Goal: Task Accomplishment & Management: Complete application form

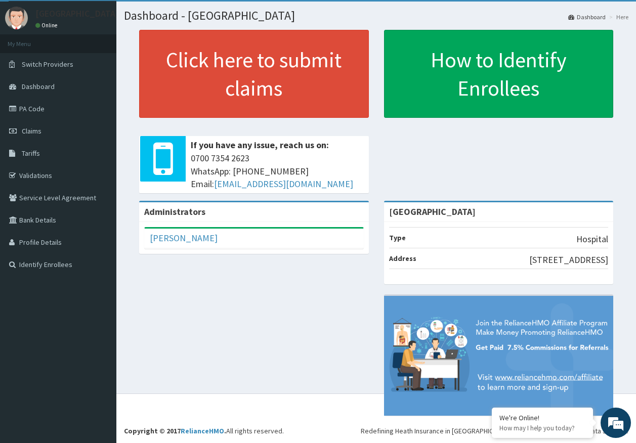
scroll to position [24, 0]
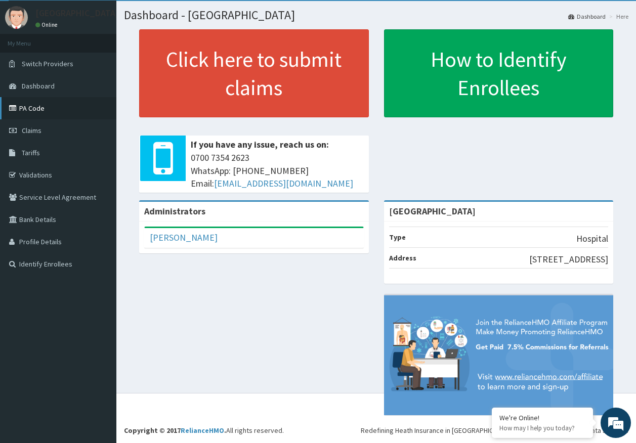
click at [38, 110] on link "PA Code" at bounding box center [58, 108] width 116 height 22
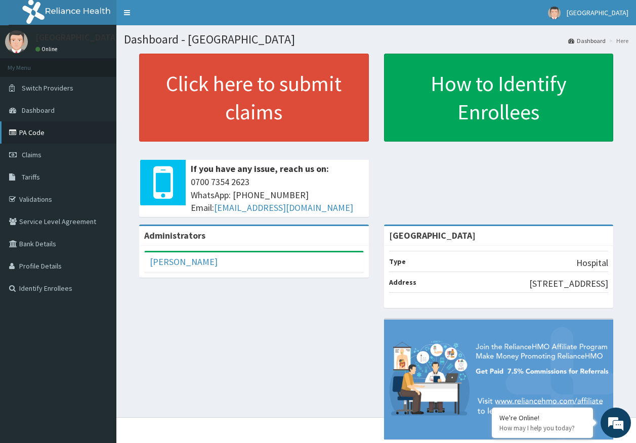
click at [39, 133] on link "PA Code" at bounding box center [58, 132] width 116 height 22
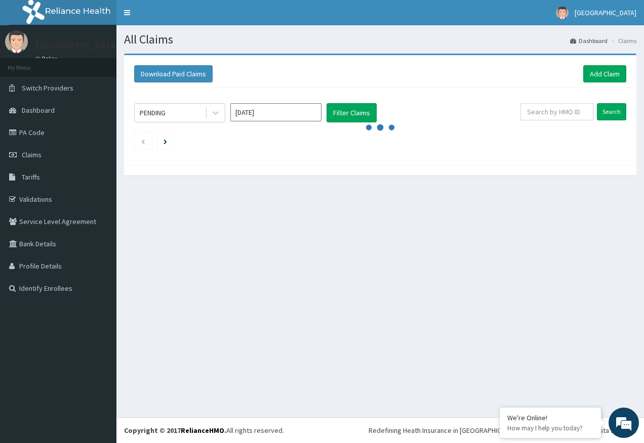
click at [600, 74] on link "Add Claim" at bounding box center [604, 73] width 43 height 17
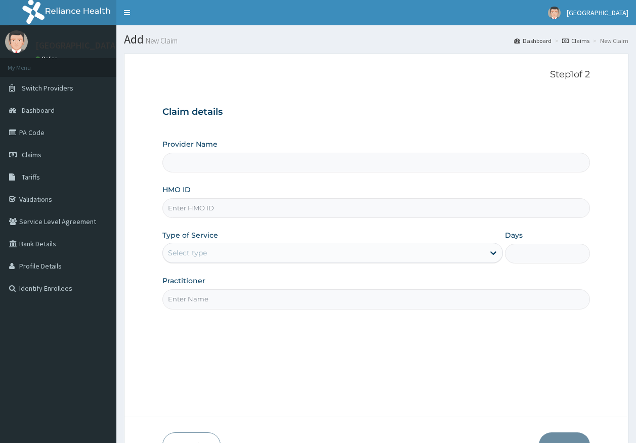
click at [196, 210] on input "HMO ID" at bounding box center [376, 208] width 428 height 20
paste input "DTC/10010/A"
type input "DTC/10010/A"
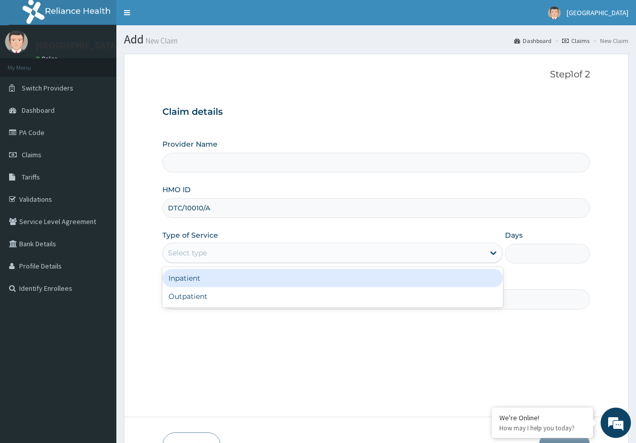
click at [182, 254] on div "Select type" at bounding box center [187, 253] width 39 height 10
type input "[GEOGRAPHIC_DATA]"
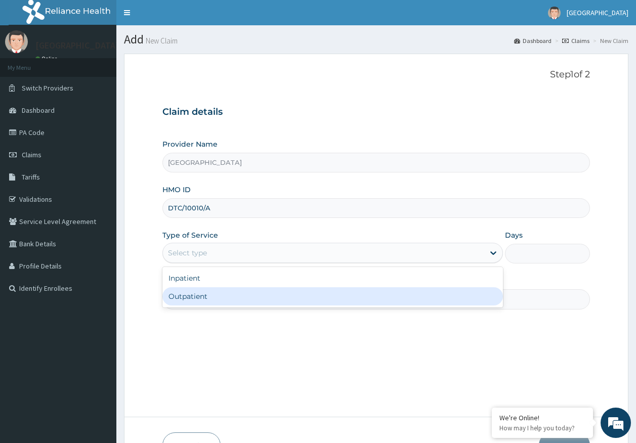
click at [191, 300] on div "Outpatient" at bounding box center [332, 296] width 341 height 18
type input "1"
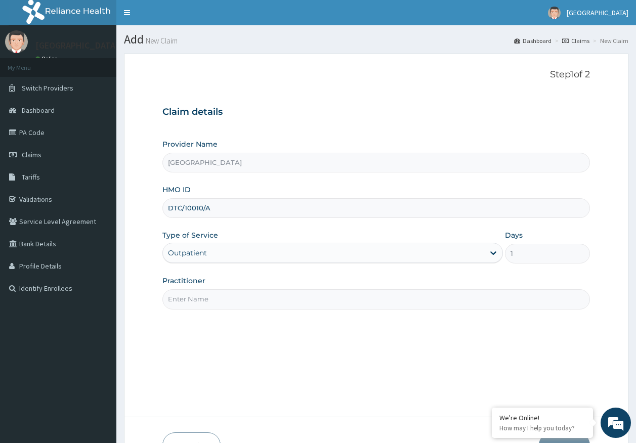
click at [202, 308] on input "Practitioner" at bounding box center [376, 299] width 428 height 20
type input "DR AJAYI"
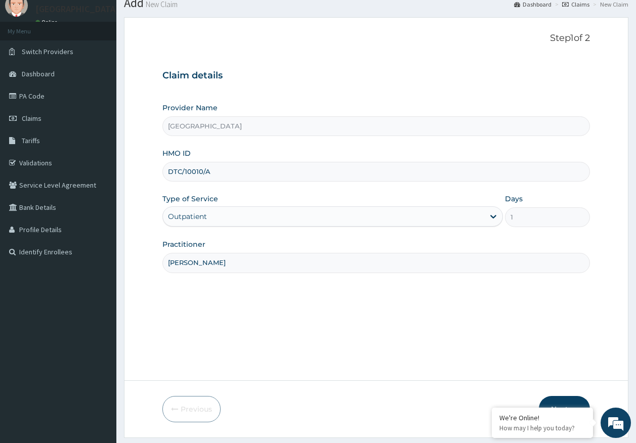
scroll to position [65, 0]
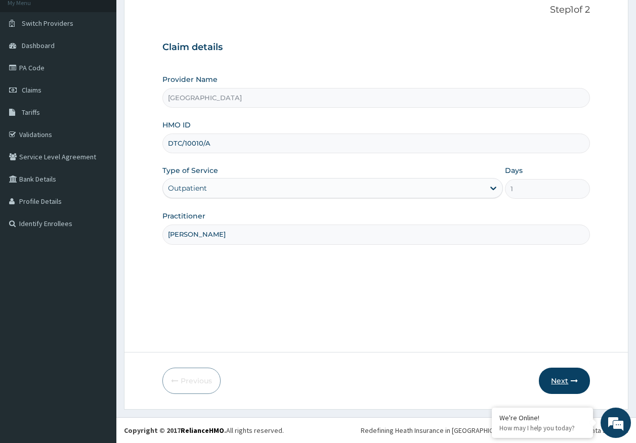
click at [556, 374] on button "Next" at bounding box center [564, 381] width 51 height 26
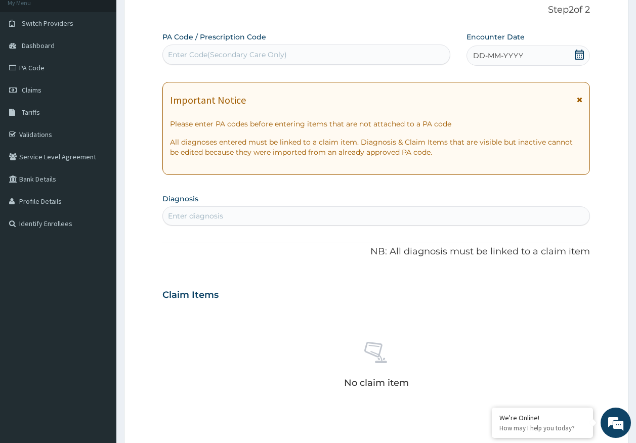
click at [490, 55] on span "DD-MM-YYYY" at bounding box center [498, 56] width 50 height 10
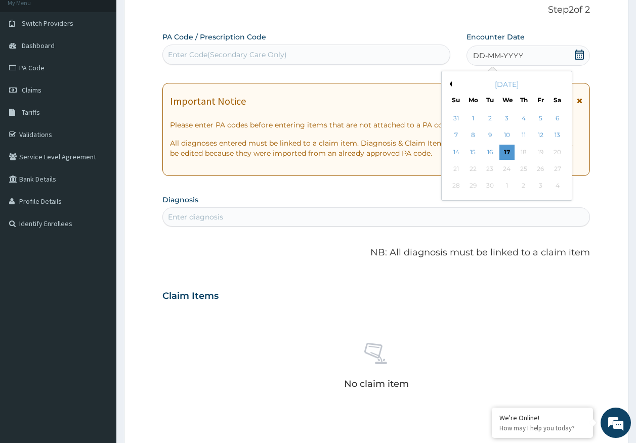
drag, startPoint x: 490, startPoint y: 153, endPoint x: 473, endPoint y: 166, distance: 22.1
click at [490, 153] on div "16" at bounding box center [490, 152] width 15 height 15
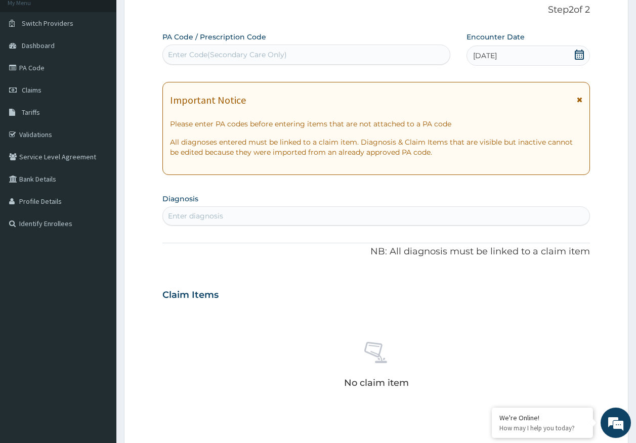
click at [342, 217] on div "Enter diagnosis" at bounding box center [376, 216] width 427 height 16
type input "malaria"
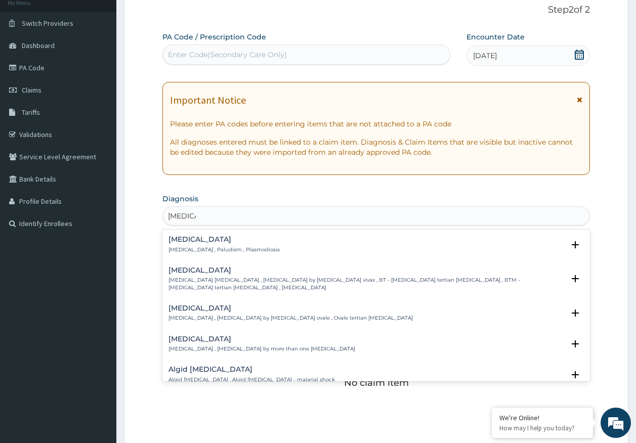
click at [187, 245] on div "Malaria Malaria , Paludism , Plasmodiosis" at bounding box center [224, 245] width 111 height 18
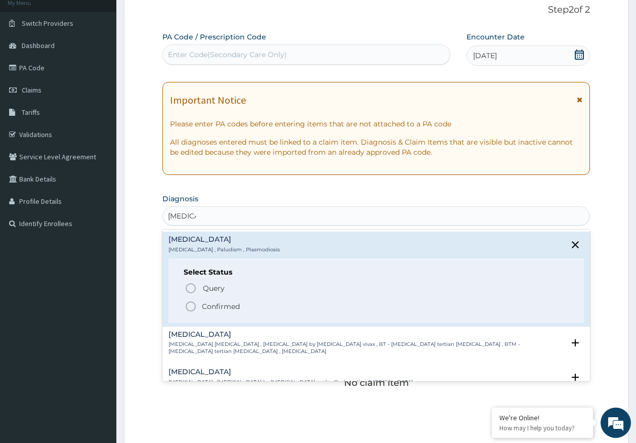
click at [217, 291] on span "Query" at bounding box center [214, 288] width 22 height 10
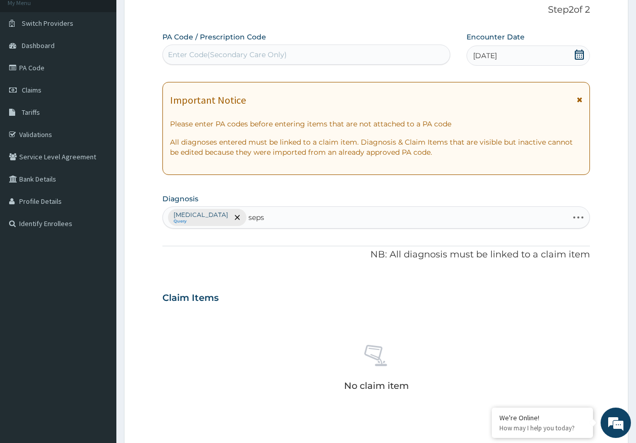
type input "sepsi"
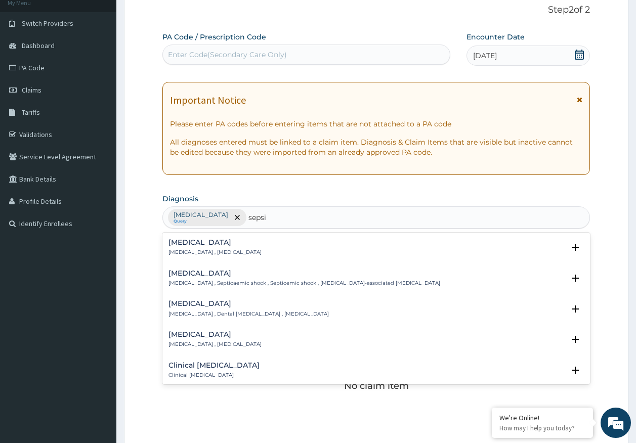
click at [184, 244] on h4 "Sepsis" at bounding box center [215, 243] width 93 height 8
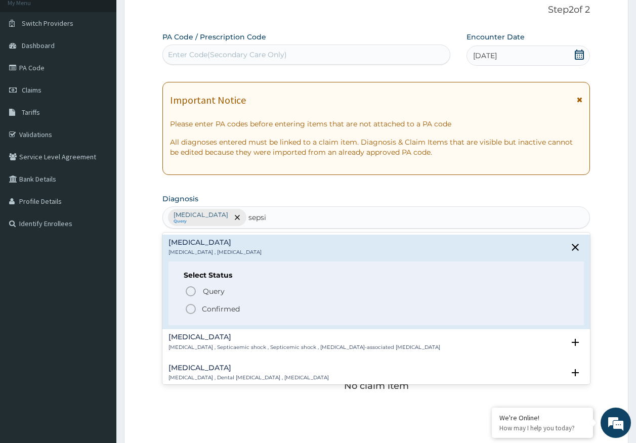
click at [205, 290] on span "Query" at bounding box center [214, 291] width 22 height 10
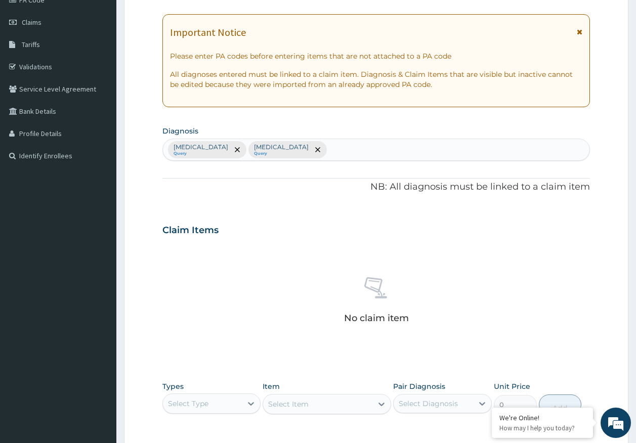
scroll to position [286, 0]
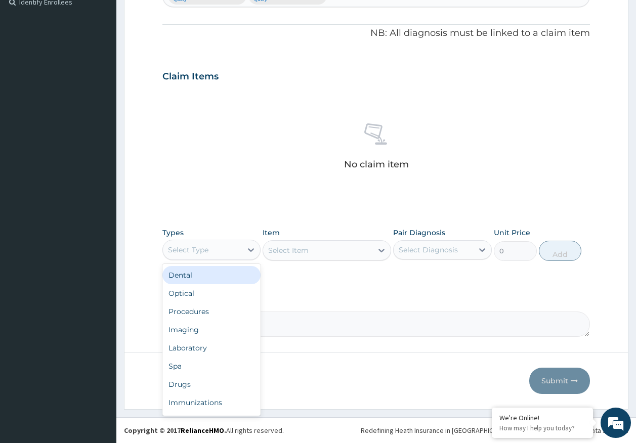
click at [200, 240] on div "Select Type" at bounding box center [211, 250] width 99 height 20
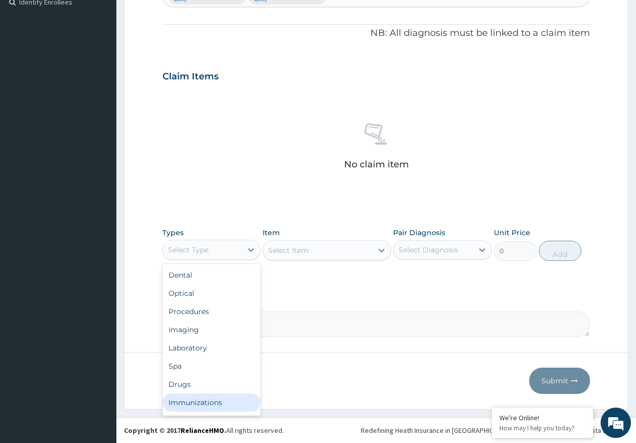
drag, startPoint x: 219, startPoint y: 408, endPoint x: 225, endPoint y: 402, distance: 8.6
click at [221, 406] on div "Immunizations" at bounding box center [211, 403] width 99 height 18
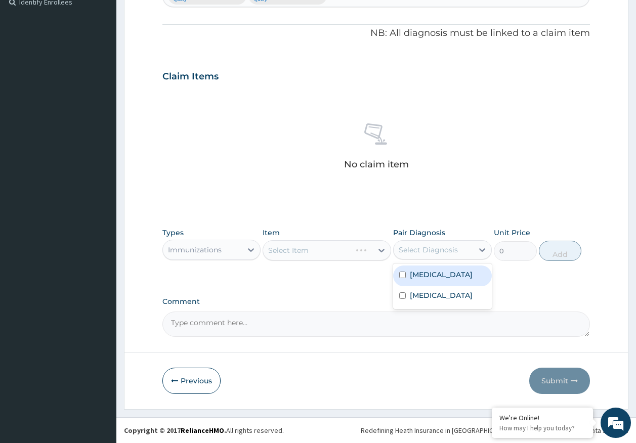
click at [420, 248] on div "Select Diagnosis" at bounding box center [428, 250] width 59 height 10
click at [419, 275] on label "Malaria" at bounding box center [441, 275] width 63 height 10
checkbox input "true"
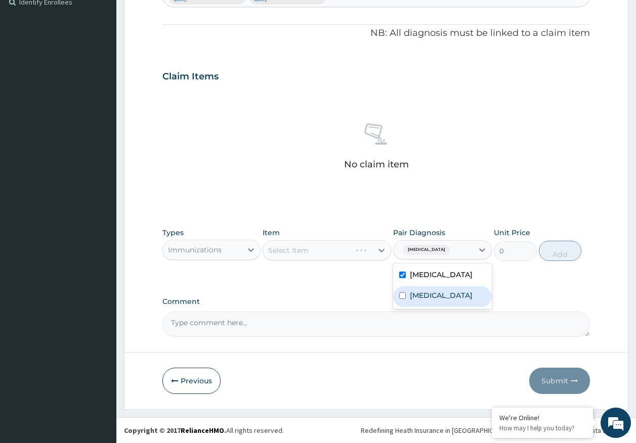
click at [416, 299] on label "Sepsis" at bounding box center [441, 295] width 63 height 10
checkbox input "true"
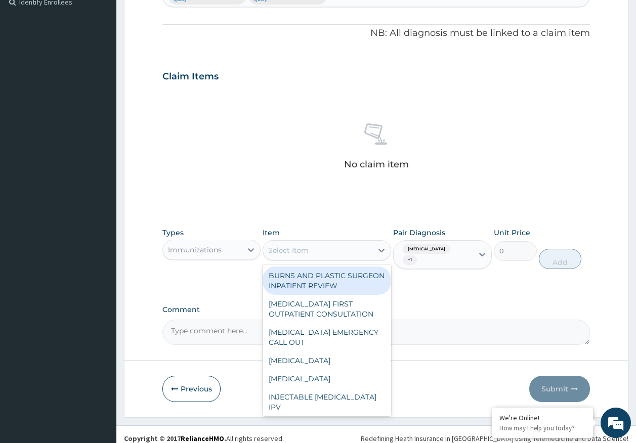
click at [340, 248] on div "Select Item" at bounding box center [317, 250] width 109 height 16
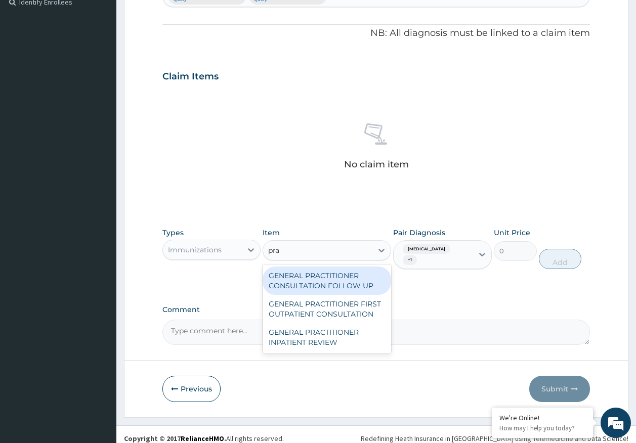
type input "prac"
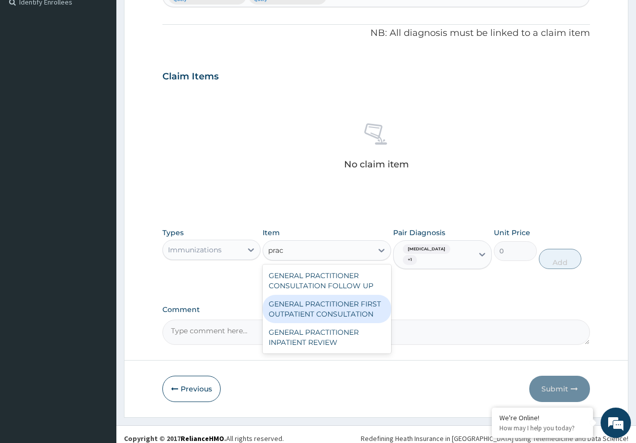
drag, startPoint x: 356, startPoint y: 312, endPoint x: 380, endPoint y: 299, distance: 27.2
click at [363, 308] on div "GENERAL PRACTITIONER FIRST OUTPATIENT CONSULTATION" at bounding box center [327, 309] width 129 height 28
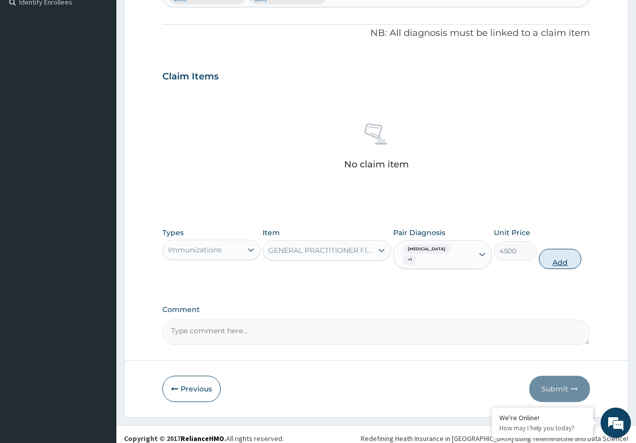
click at [559, 249] on button "Add" at bounding box center [560, 259] width 43 height 20
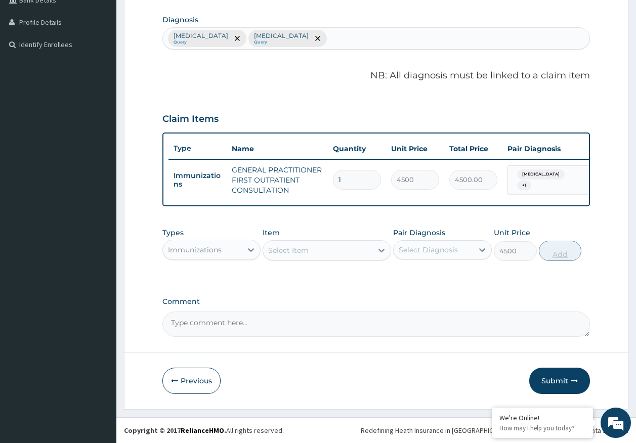
type input "0"
click at [193, 247] on div "Immunizations" at bounding box center [195, 250] width 54 height 10
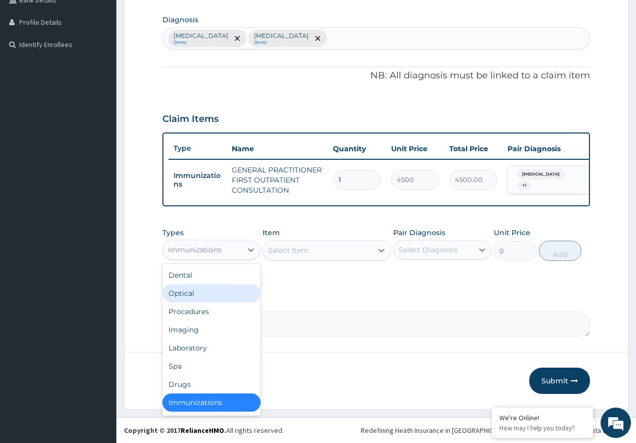
scroll to position [2, 0]
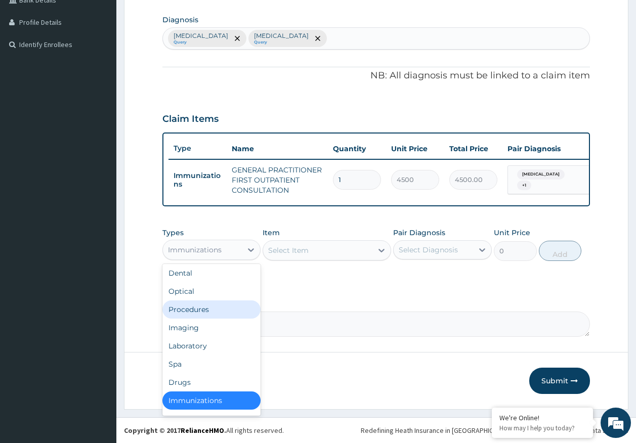
click at [205, 316] on div "Procedures" at bounding box center [211, 310] width 99 height 18
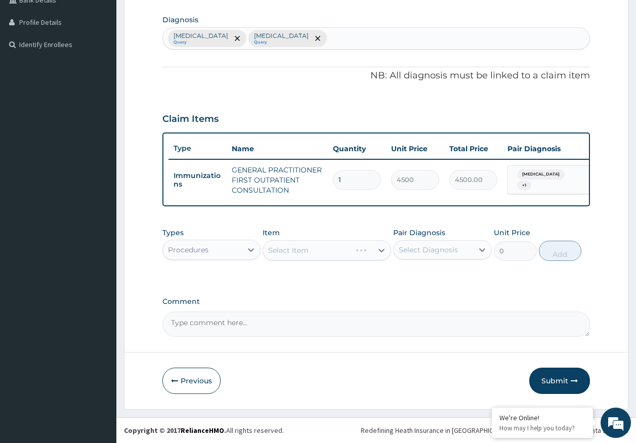
click at [446, 252] on div "Select Diagnosis" at bounding box center [428, 250] width 59 height 10
click at [434, 274] on label "Malaria" at bounding box center [441, 275] width 63 height 10
checkbox input "true"
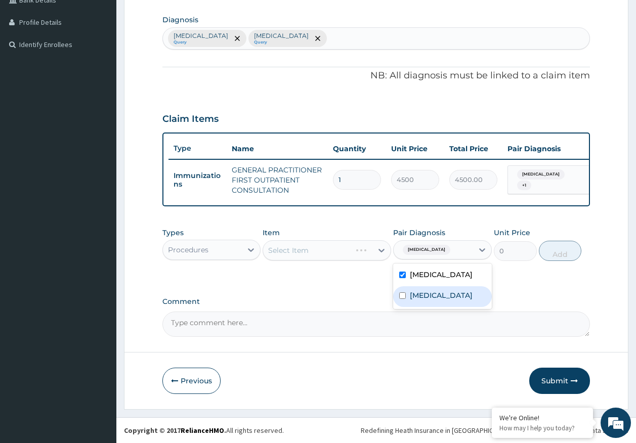
click at [428, 297] on label "Sepsis" at bounding box center [441, 295] width 63 height 10
checkbox input "true"
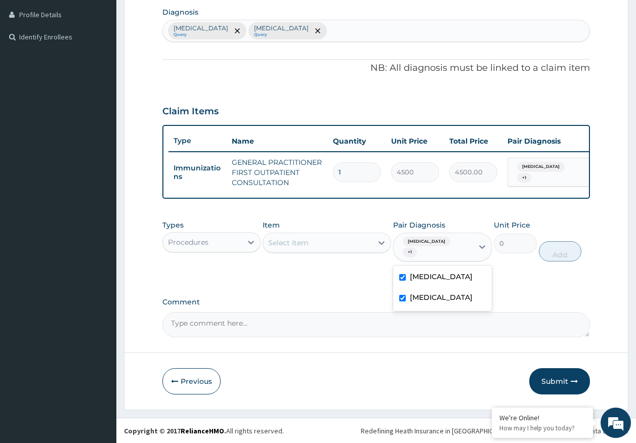
click at [347, 247] on div "Select Item" at bounding box center [317, 243] width 109 height 16
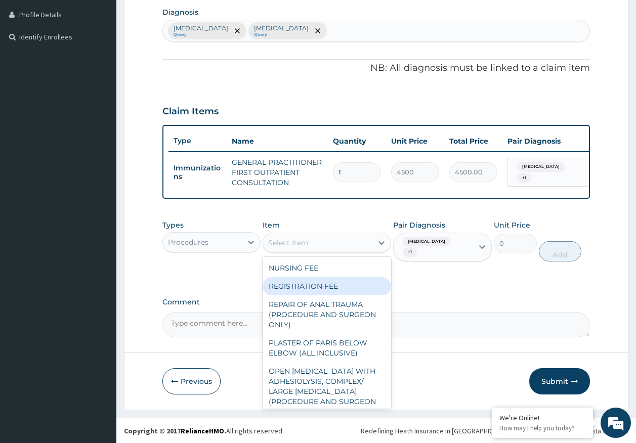
click at [330, 294] on div "REGISTRATION FEE" at bounding box center [327, 286] width 129 height 18
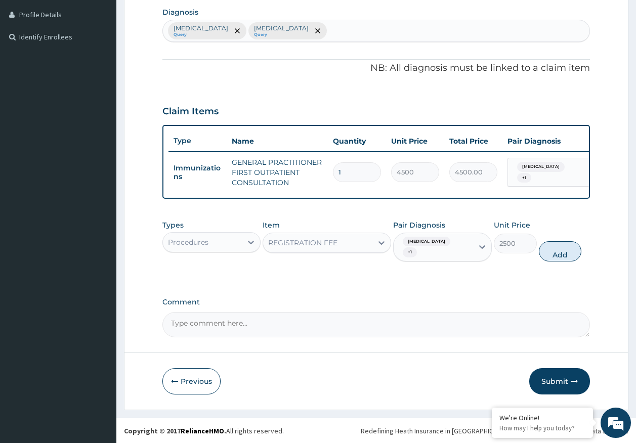
drag, startPoint x: 567, startPoint y: 249, endPoint x: 401, endPoint y: 248, distance: 165.5
click at [565, 249] on button "Add" at bounding box center [560, 251] width 43 height 20
type input "0"
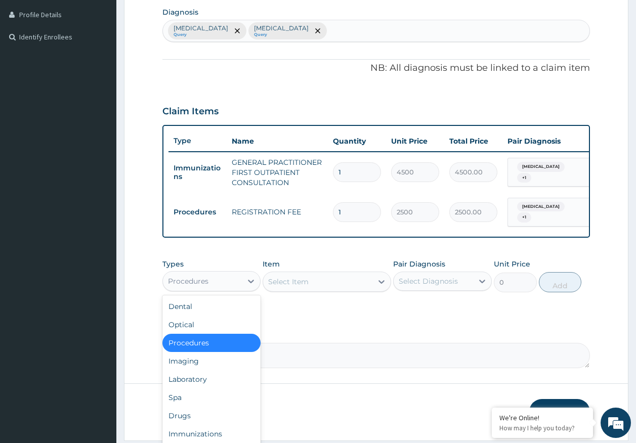
click at [186, 284] on div "Procedures" at bounding box center [188, 281] width 40 height 10
click at [188, 382] on div "Laboratory" at bounding box center [211, 379] width 99 height 18
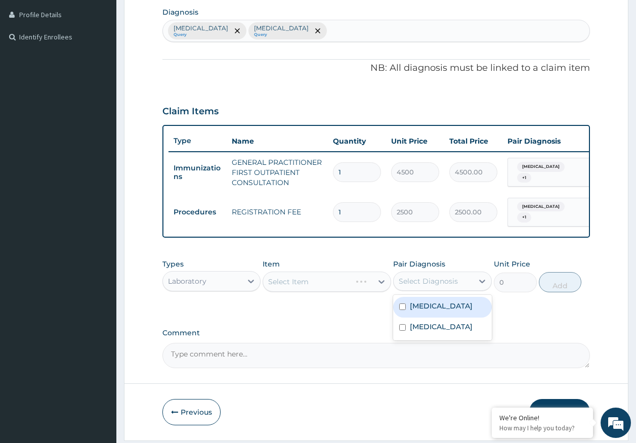
click at [445, 282] on div "Select Diagnosis" at bounding box center [428, 281] width 59 height 10
click at [422, 309] on label "Malaria" at bounding box center [441, 306] width 63 height 10
checkbox input "true"
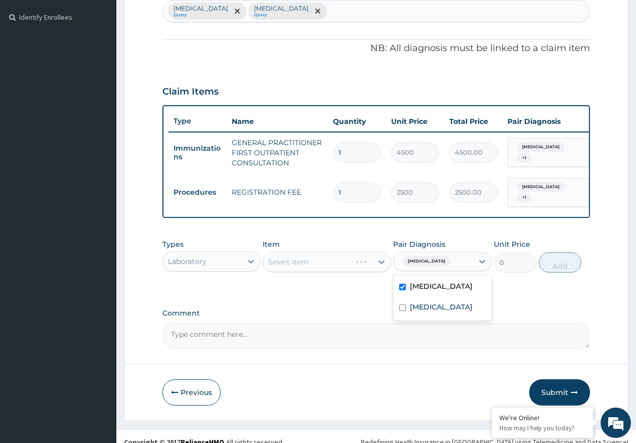
scroll to position [286, 0]
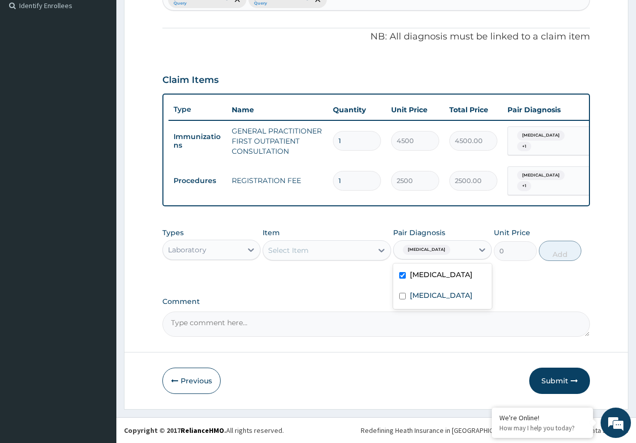
click at [325, 245] on div "Select Item" at bounding box center [317, 250] width 109 height 16
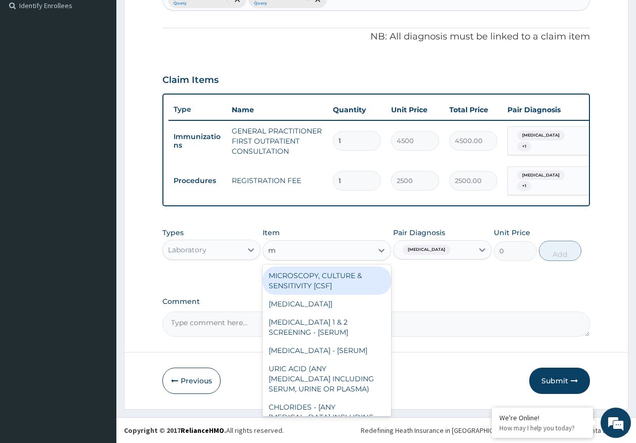
type input "mp"
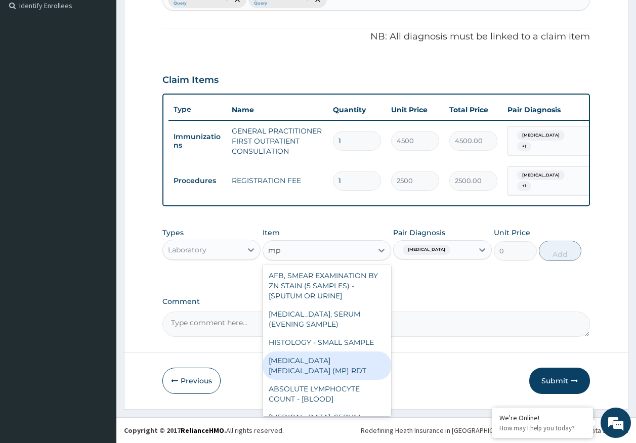
drag, startPoint x: 364, startPoint y: 356, endPoint x: 488, endPoint y: 276, distance: 147.3
click at [366, 356] on div "MALARIA PARASITE (MP) RDT" at bounding box center [327, 366] width 129 height 28
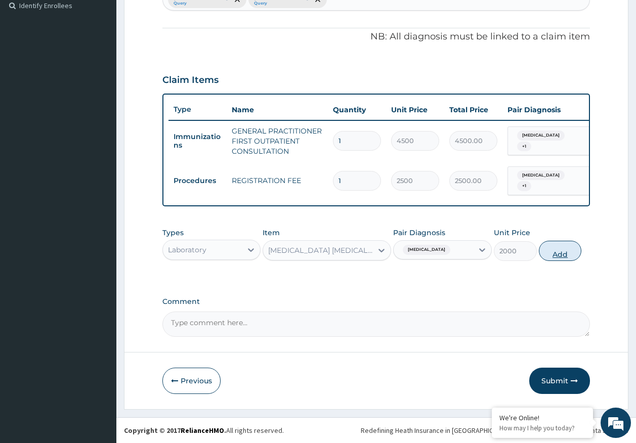
drag, startPoint x: 569, startPoint y: 253, endPoint x: 510, endPoint y: 228, distance: 64.2
click at [569, 253] on button "Add" at bounding box center [560, 251] width 43 height 20
type input "0"
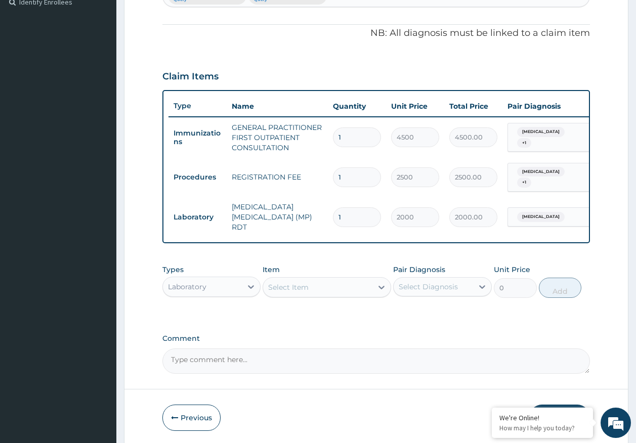
click at [341, 287] on div "Select Item" at bounding box center [317, 287] width 109 height 16
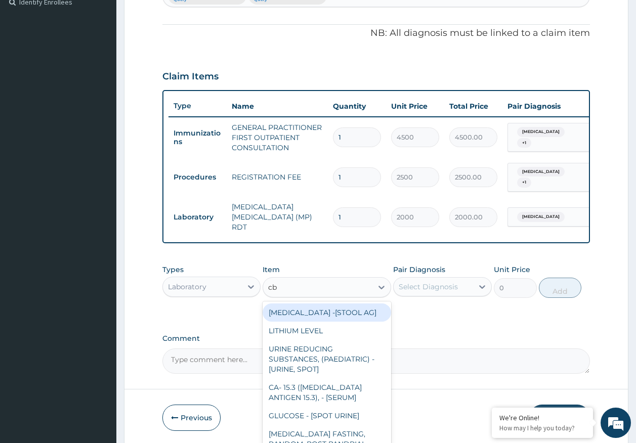
type input "cbc"
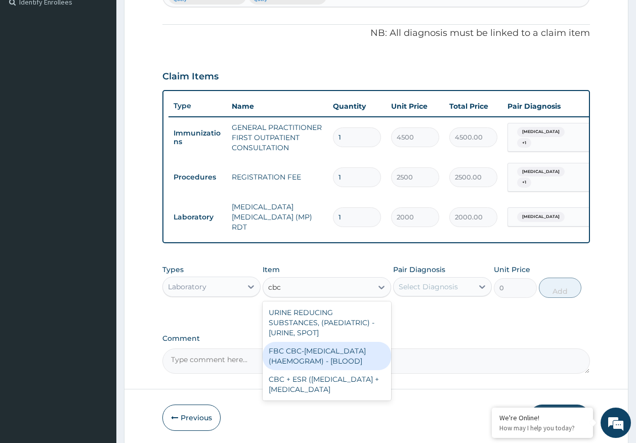
click at [369, 352] on div "FBC CBC-COMPLETE BLOOD COUNT (HAEMOGRAM) - [BLOOD]" at bounding box center [327, 356] width 129 height 28
type input "5000"
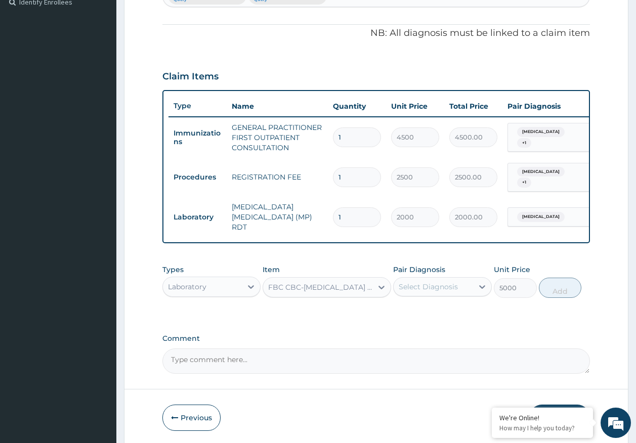
click at [437, 284] on div "Select Diagnosis" at bounding box center [428, 287] width 59 height 10
click at [428, 332] on label "Sepsis" at bounding box center [441, 332] width 63 height 10
checkbox input "true"
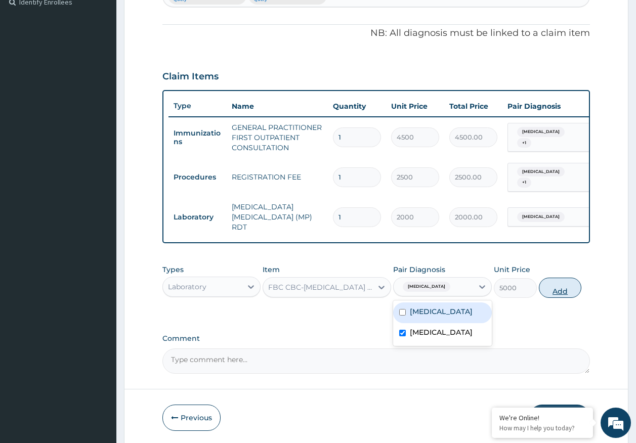
click at [555, 289] on button "Add" at bounding box center [560, 288] width 43 height 20
type input "0"
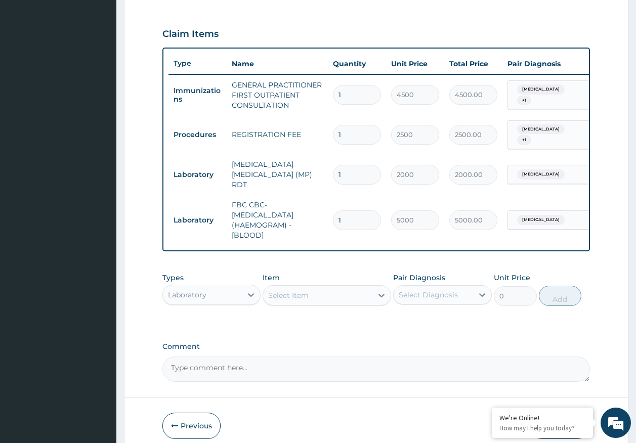
scroll to position [372, 0]
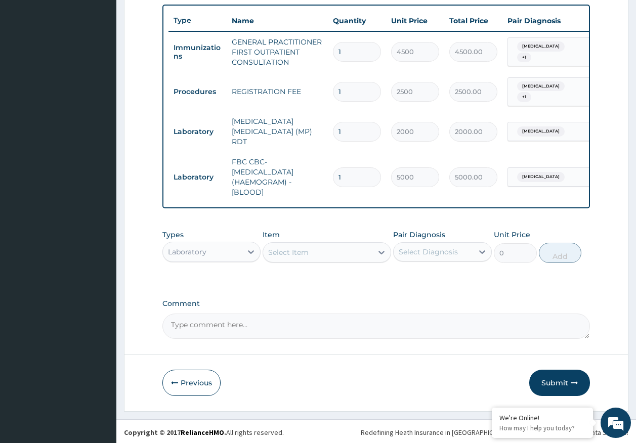
click at [235, 246] on div "Laboratory" at bounding box center [202, 252] width 79 height 16
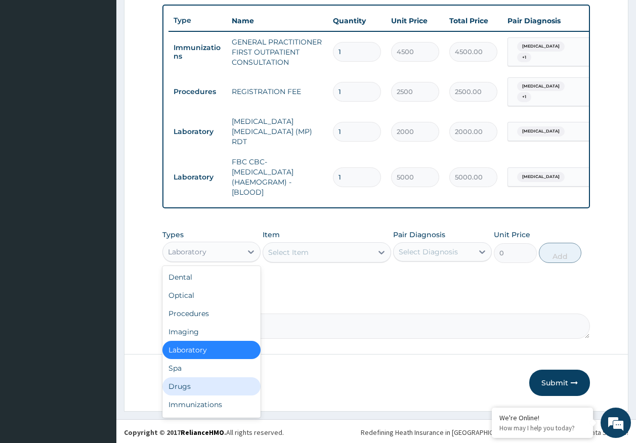
click at [182, 389] on div "Drugs" at bounding box center [211, 387] width 99 height 18
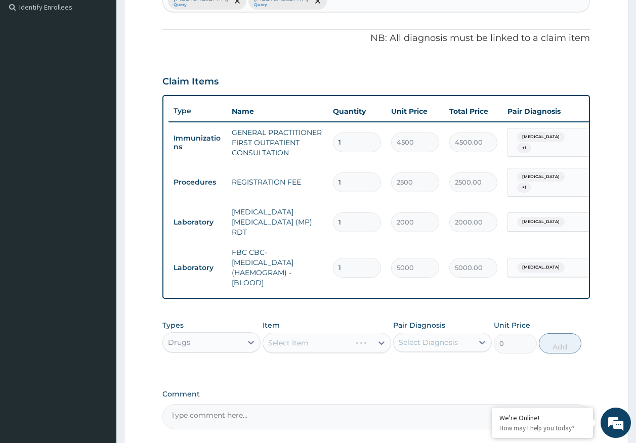
scroll to position [119, 0]
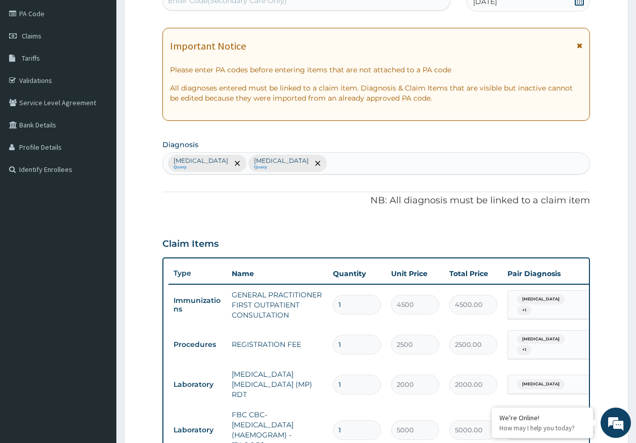
click at [287, 167] on div "Malaria Query Sepsis Query" at bounding box center [376, 163] width 427 height 21
type input "allergic co"
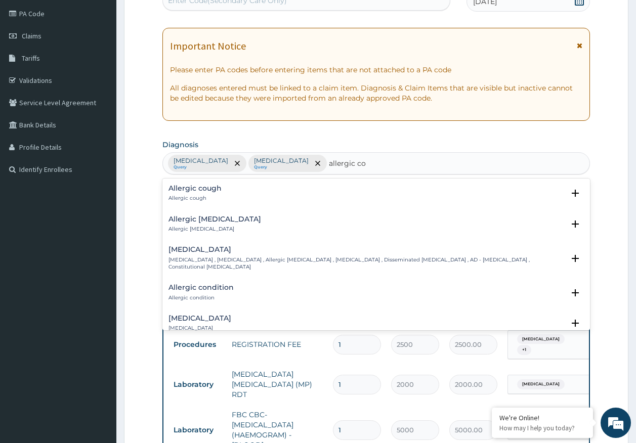
click at [185, 195] on p "Allergic cough" at bounding box center [195, 198] width 53 height 7
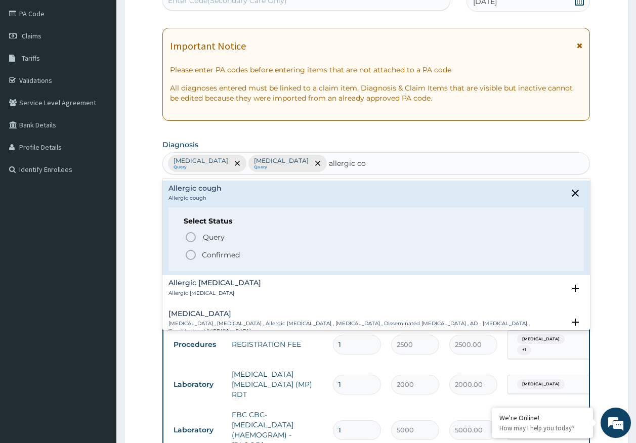
click at [213, 240] on span "Query" at bounding box center [214, 237] width 22 height 10
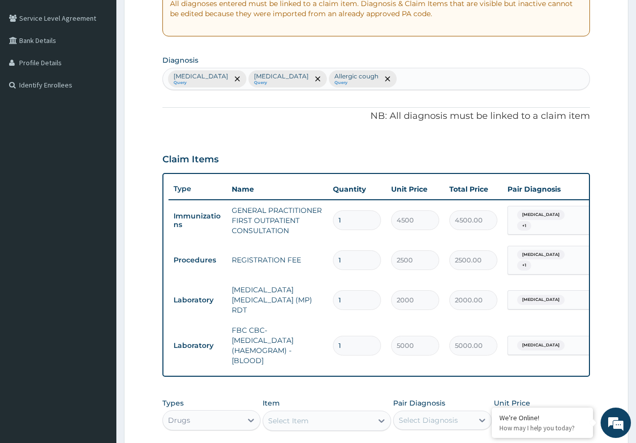
scroll to position [372, 0]
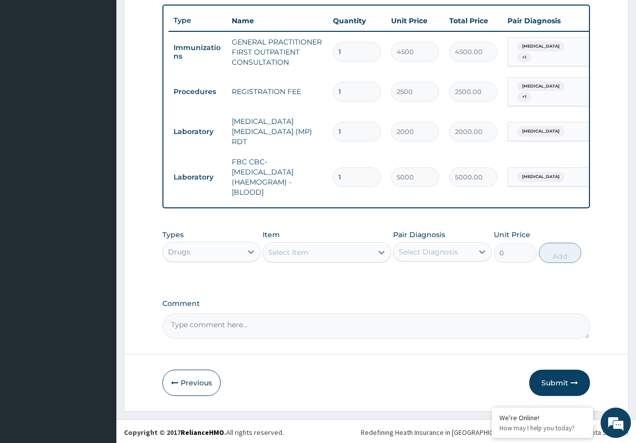
click at [318, 262] on div "Types Drugs Item Select Item Pair Diagnosis Select Diagnosis Unit Price 0 Add" at bounding box center [376, 247] width 428 height 44
click at [327, 255] on div "Select Item" at bounding box center [317, 252] width 109 height 16
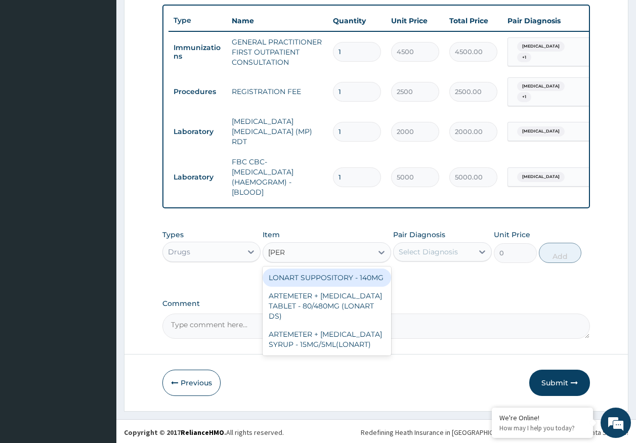
type input "lonar"
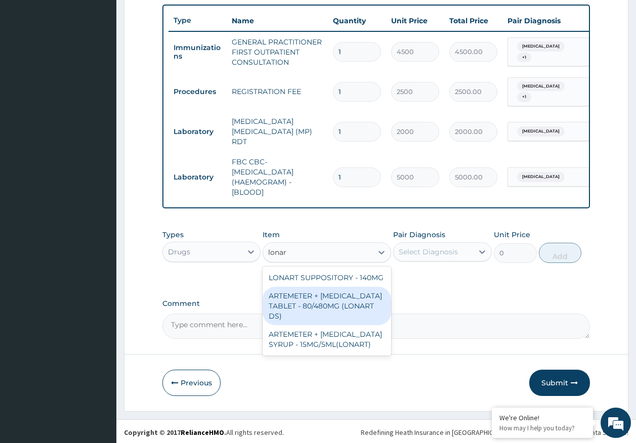
click at [337, 288] on div "ARTEMETER + LUMEFANTRINE TABLET - 80/480MG (LONART DS)" at bounding box center [327, 306] width 129 height 38
type input "588"
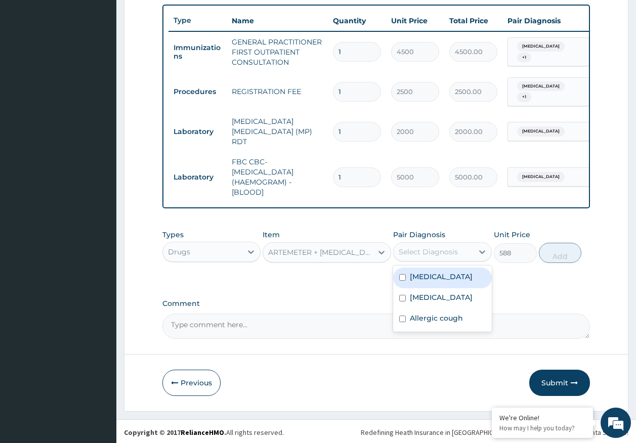
click at [429, 247] on div "Select Diagnosis" at bounding box center [428, 252] width 59 height 10
click at [422, 274] on label "Malaria" at bounding box center [441, 277] width 63 height 10
checkbox input "true"
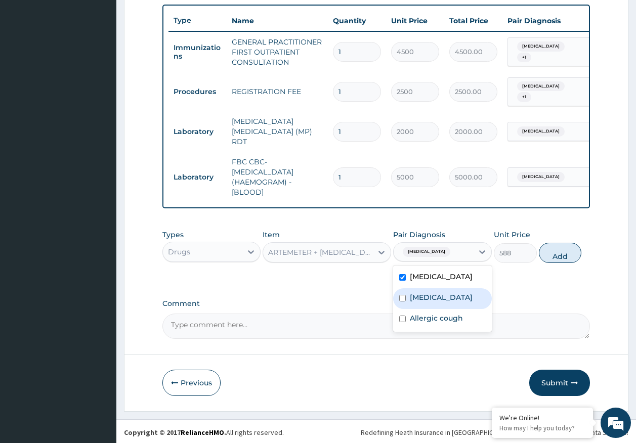
click at [426, 293] on label "Sepsis" at bounding box center [441, 298] width 63 height 10
checkbox input "true"
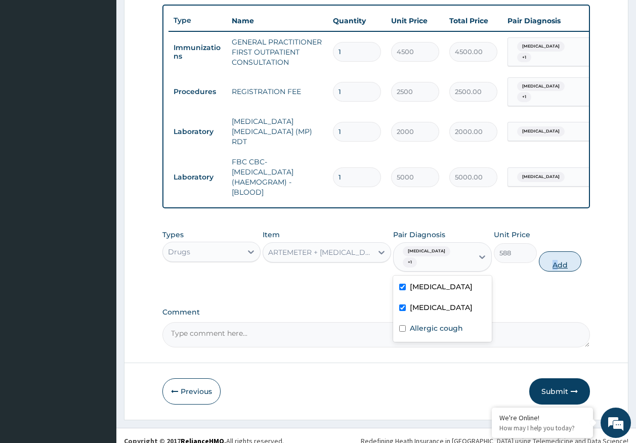
click at [557, 257] on div "Types Drugs Item ARTEMETER + LUMEFANTRINE TABLET - 80/480MG (LONART DS) Pair Di…" at bounding box center [376, 251] width 428 height 52
click at [557, 252] on button "Add" at bounding box center [560, 262] width 43 height 20
type input "0"
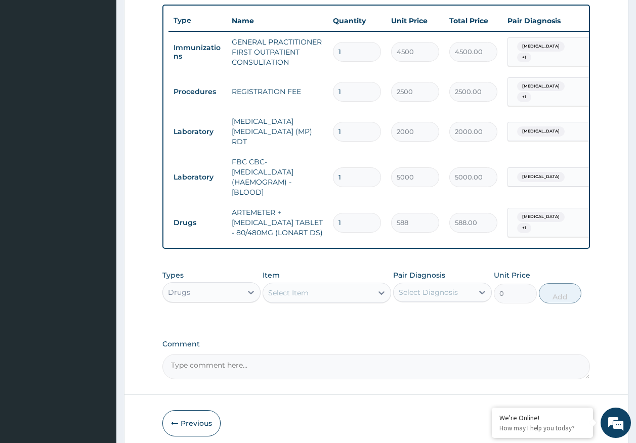
click at [323, 293] on div "Select Item" at bounding box center [317, 293] width 109 height 16
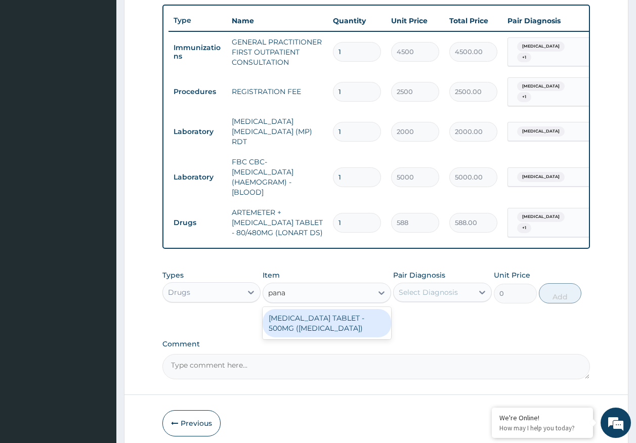
type input "panad"
click at [329, 314] on div "PARACETAMOL TABLET - 500MG (PANADOL)" at bounding box center [327, 323] width 129 height 28
type input "42"
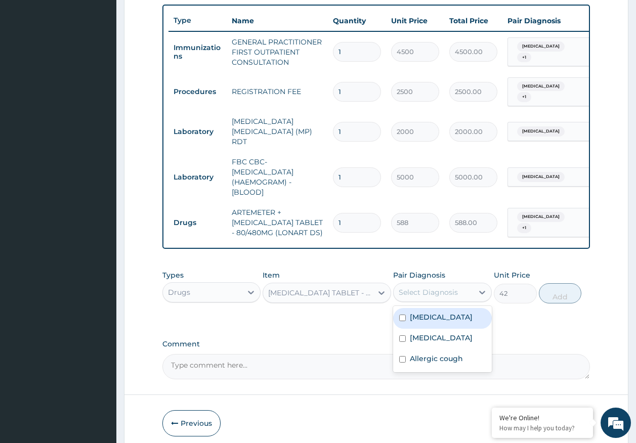
drag, startPoint x: 449, startPoint y: 287, endPoint x: 440, endPoint y: 318, distance: 32.2
click at [448, 287] on div "Select Diagnosis" at bounding box center [428, 292] width 59 height 10
click at [433, 320] on label "[MEDICAL_DATA]" at bounding box center [441, 317] width 63 height 10
checkbox input "true"
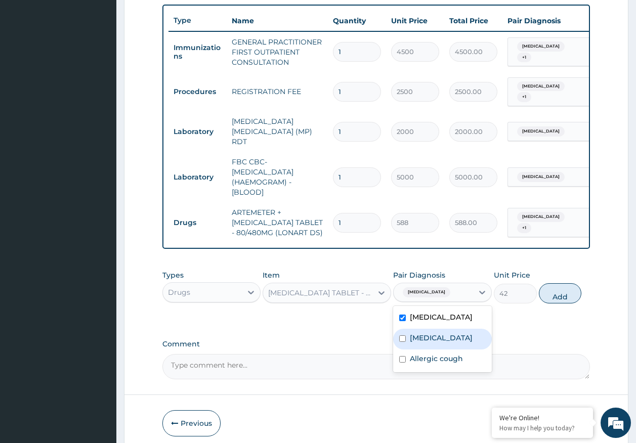
drag, startPoint x: 429, startPoint y: 337, endPoint x: 551, endPoint y: 306, distance: 125.9
click at [433, 335] on label "[MEDICAL_DATA]" at bounding box center [441, 338] width 63 height 10
checkbox input "true"
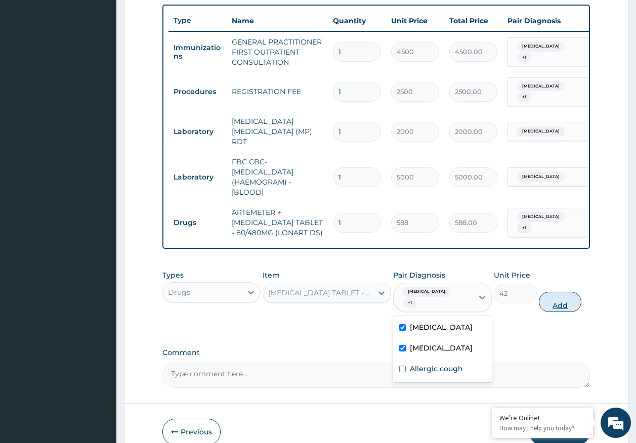
click at [562, 293] on button "Add" at bounding box center [560, 302] width 43 height 20
type input "0"
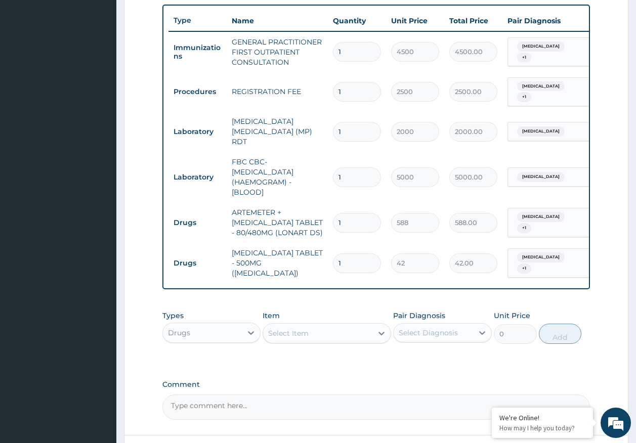
click at [301, 331] on div "Select Item" at bounding box center [317, 333] width 109 height 16
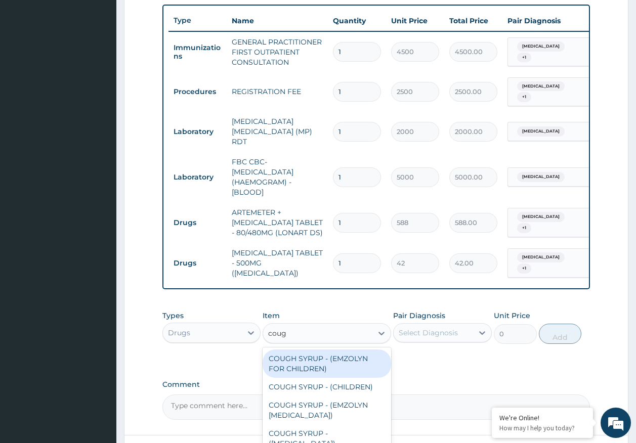
type input "cough"
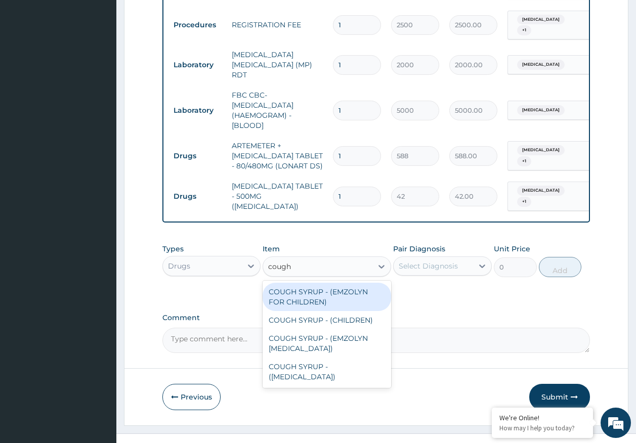
scroll to position [447, 0]
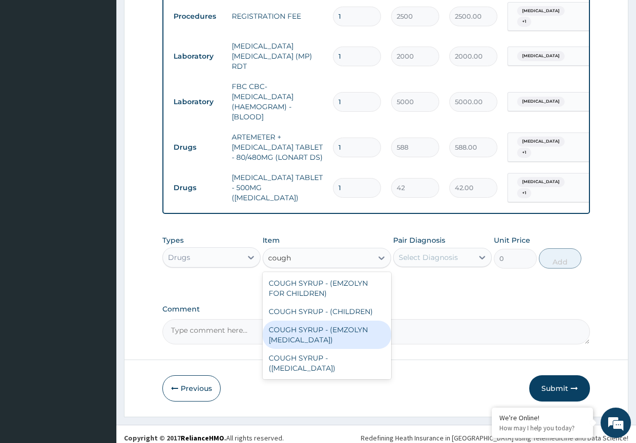
drag, startPoint x: 316, startPoint y: 328, endPoint x: 449, endPoint y: 303, distance: 135.5
click at [318, 327] on div "COUGH SYRUP - (EMZOLYN EXPECTORANT)" at bounding box center [327, 335] width 129 height 28
type input "1120"
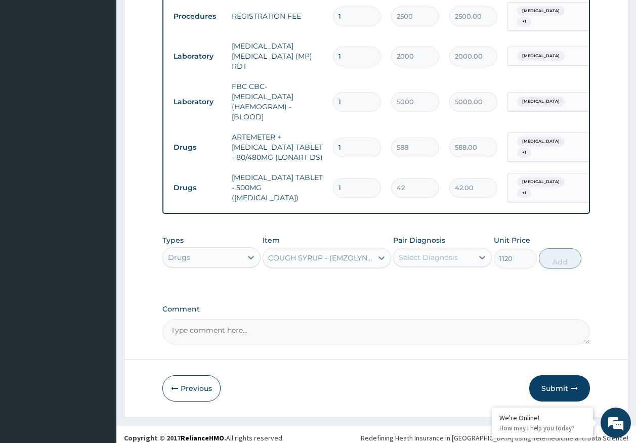
click at [443, 253] on div "Select Diagnosis" at bounding box center [428, 258] width 59 height 10
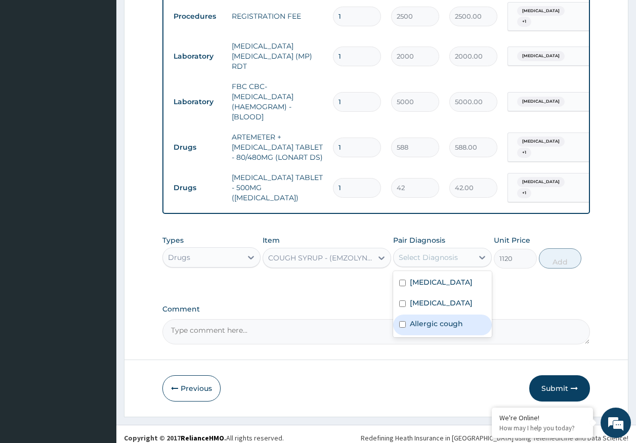
click at [436, 319] on label "Allergic cough" at bounding box center [436, 324] width 53 height 10
checkbox input "true"
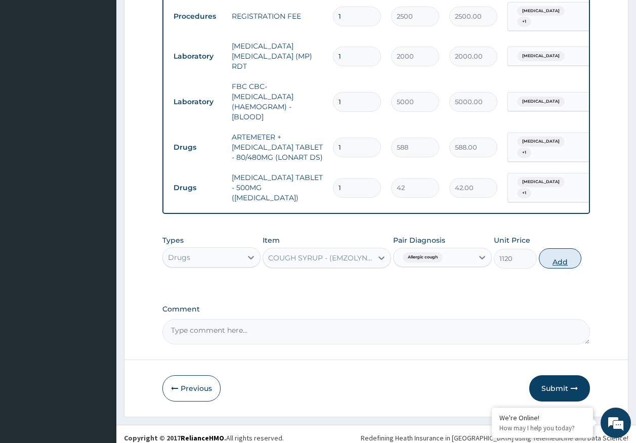
click at [562, 248] on button "Add" at bounding box center [560, 258] width 43 height 20
type input "0"
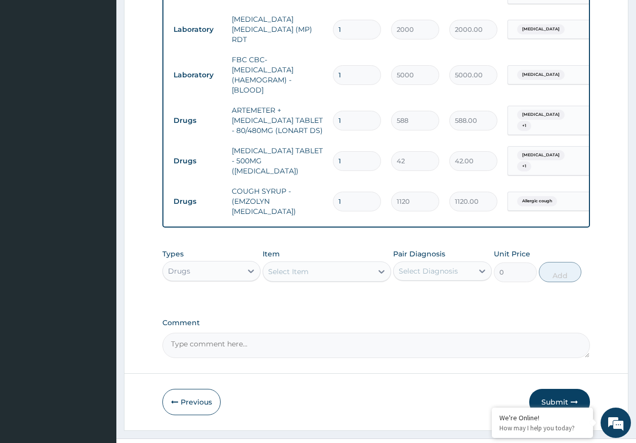
scroll to position [488, 0]
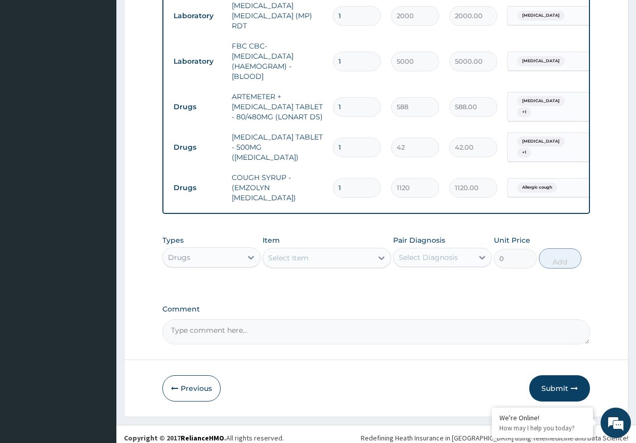
click at [361, 138] on input "1" at bounding box center [357, 148] width 48 height 20
type input "18"
type input "756.00"
type input "18"
click at [352, 97] on input "1" at bounding box center [357, 107] width 48 height 20
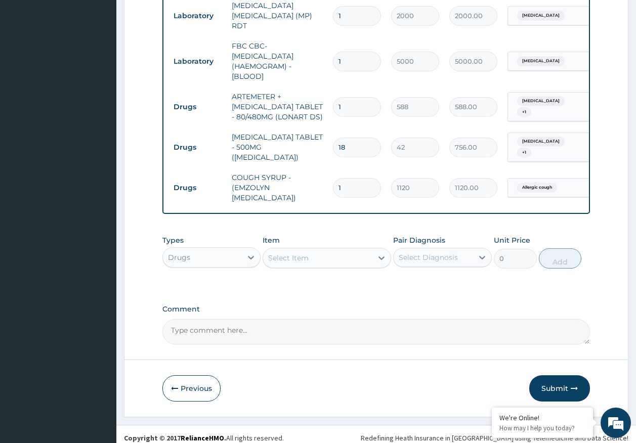
type input "0.00"
type input "6"
type input "3528.00"
type input "6"
click at [548, 376] on button "Submit" at bounding box center [559, 389] width 61 height 26
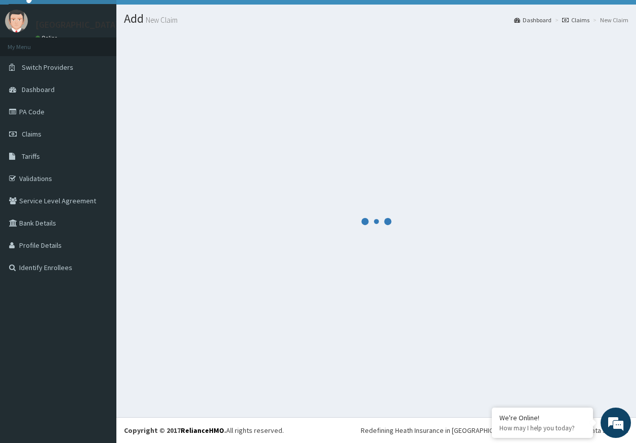
scroll to position [21, 0]
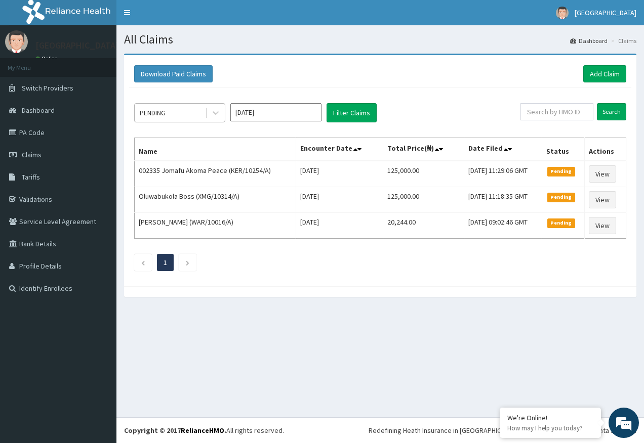
click at [176, 112] on div "PENDING" at bounding box center [170, 113] width 70 height 16
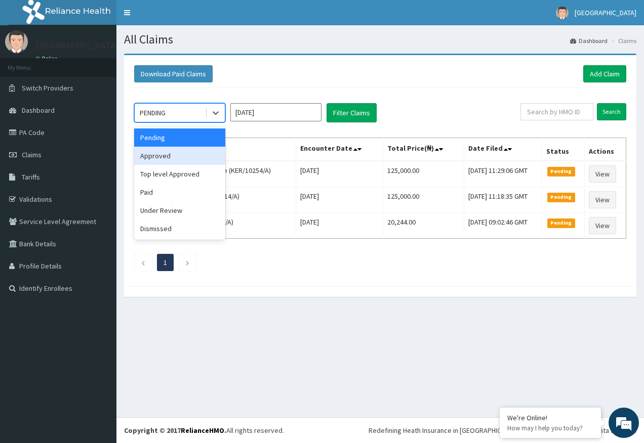
drag, startPoint x: 159, startPoint y: 156, endPoint x: 298, endPoint y: 127, distance: 141.1
click at [160, 156] on div "Approved" at bounding box center [179, 156] width 91 height 18
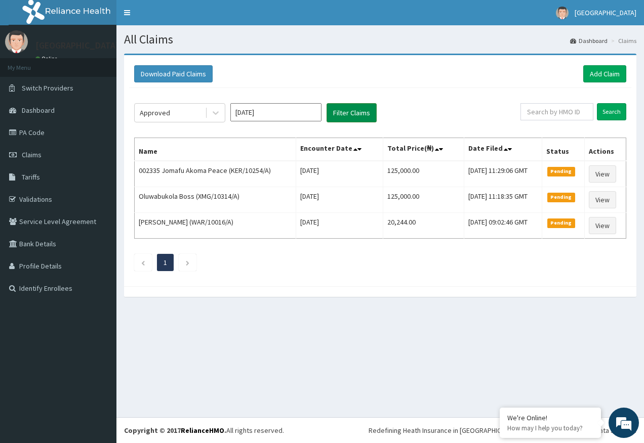
click at [346, 113] on button "Filter Claims" at bounding box center [351, 112] width 50 height 19
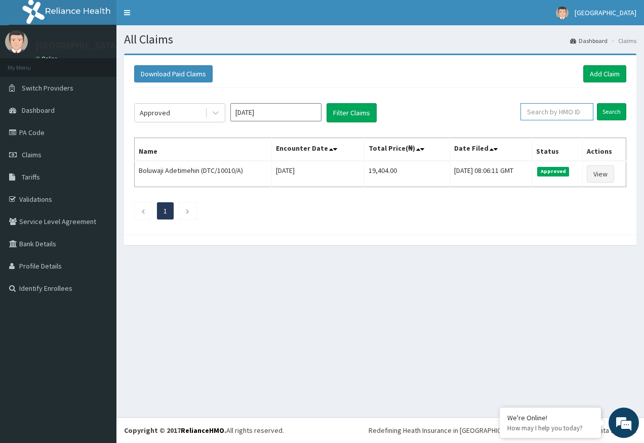
click at [553, 112] on input "text" at bounding box center [556, 111] width 73 height 17
paste input "IAB/10008/A"
type input "IAB/10008/A"
click at [610, 108] on input "Search" at bounding box center [611, 111] width 29 height 17
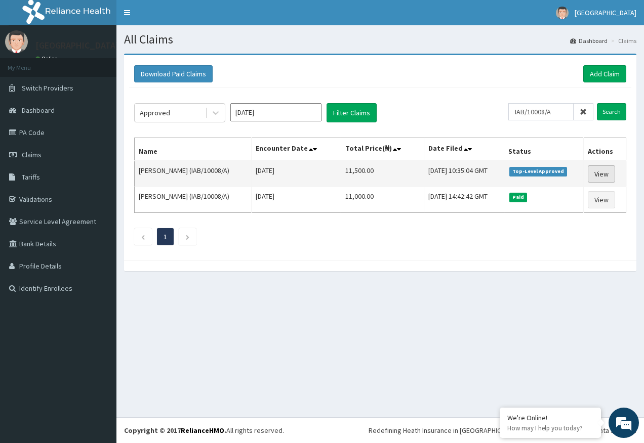
click at [608, 174] on link "View" at bounding box center [601, 173] width 27 height 17
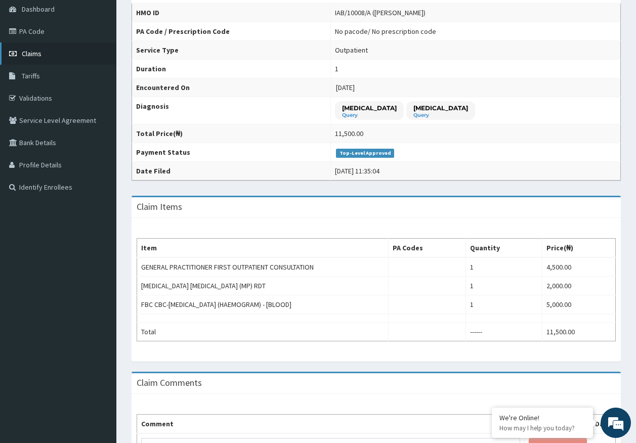
click at [38, 54] on span "Claims" at bounding box center [32, 53] width 20 height 9
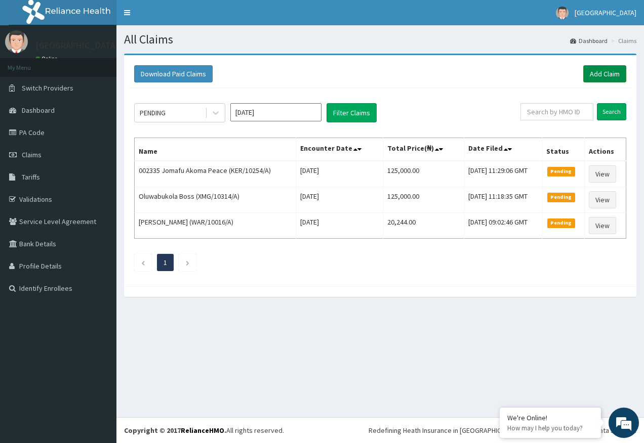
click at [602, 75] on link "Add Claim" at bounding box center [604, 73] width 43 height 17
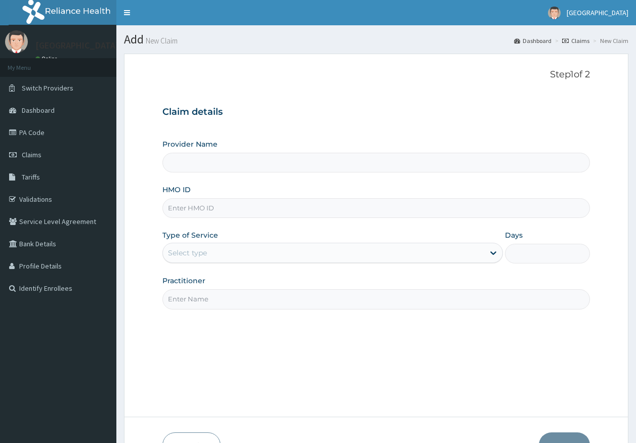
click at [223, 210] on input "HMO ID" at bounding box center [376, 208] width 428 height 20
type input "[GEOGRAPHIC_DATA]"
paste input "HPS/10028/A"
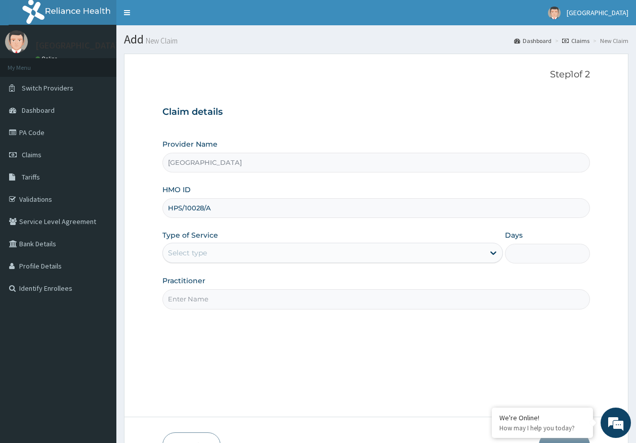
type input "HPS/10028/A"
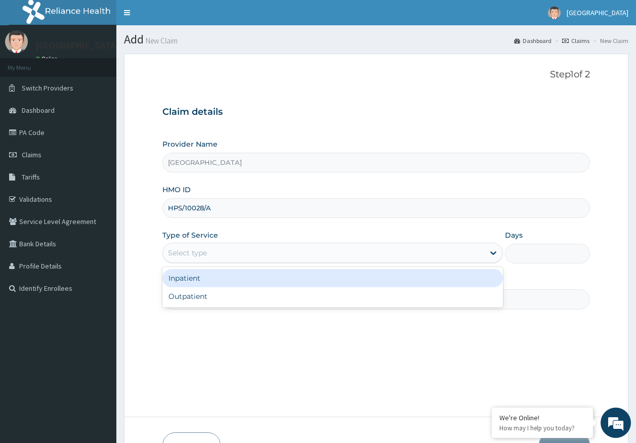
click at [198, 250] on div "Select type" at bounding box center [187, 253] width 39 height 10
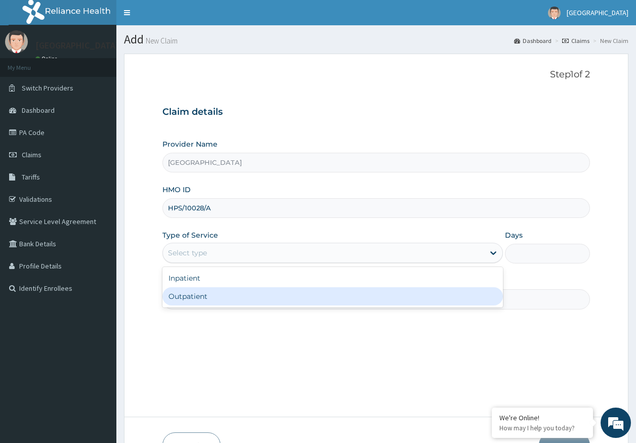
click at [203, 298] on div "Outpatient" at bounding box center [332, 296] width 341 height 18
type input "1"
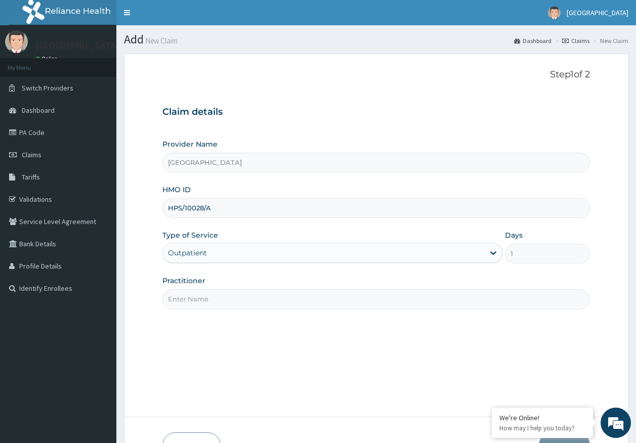
click at [207, 300] on input "Practitioner" at bounding box center [376, 299] width 428 height 20
type input "DR AJAYI"
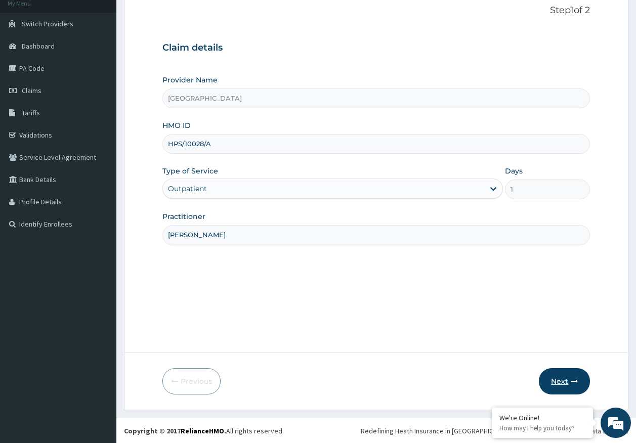
scroll to position [65, 0]
click at [562, 378] on button "Next" at bounding box center [564, 381] width 51 height 26
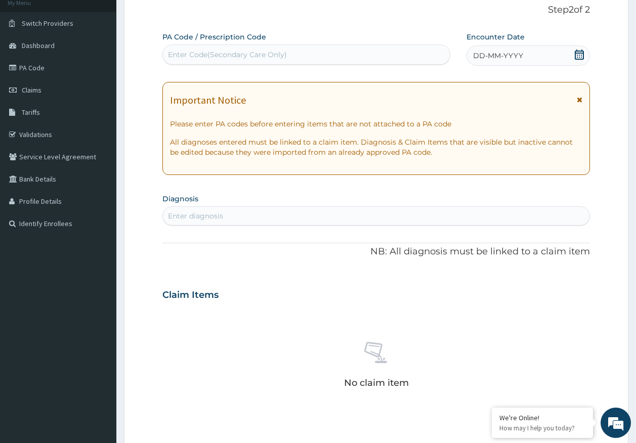
click at [223, 215] on div "Enter diagnosis" at bounding box center [376, 216] width 427 height 16
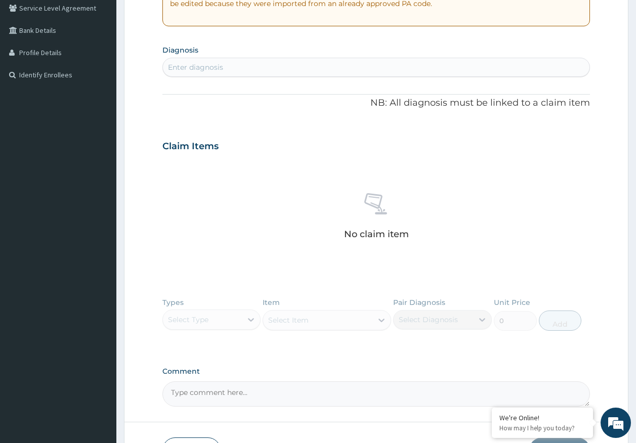
scroll to position [283, 0]
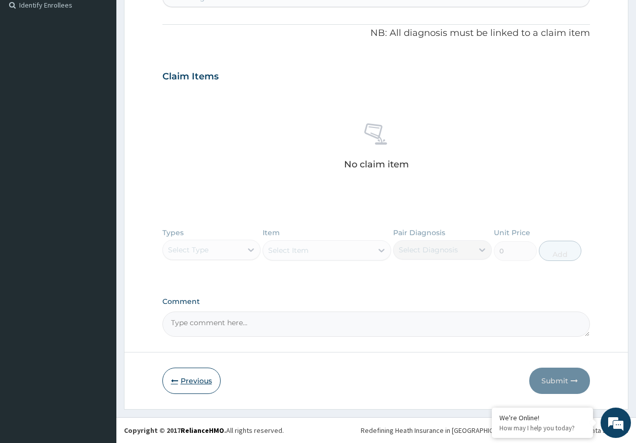
click at [187, 379] on button "Previous" at bounding box center [191, 381] width 58 height 26
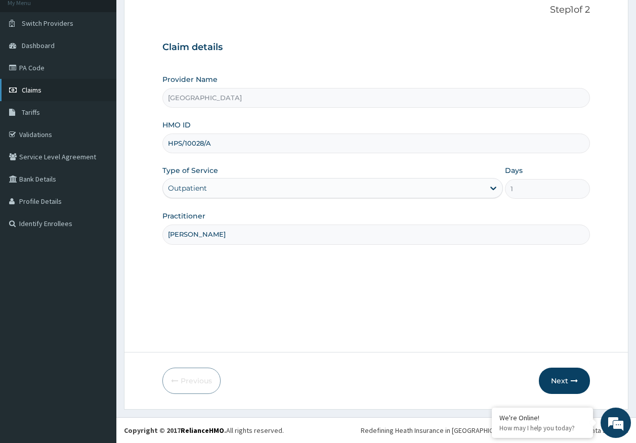
click at [39, 91] on span "Claims" at bounding box center [32, 90] width 20 height 9
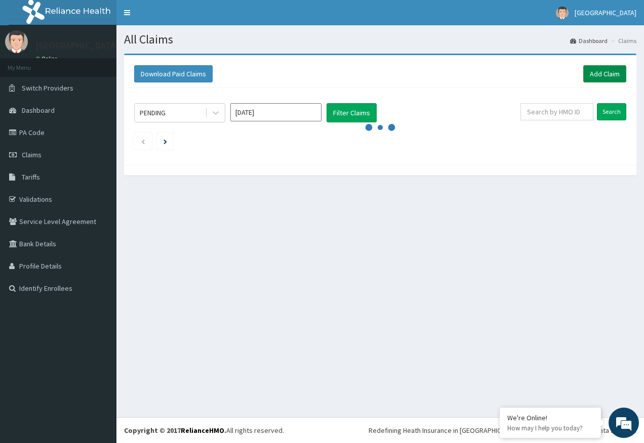
click at [596, 75] on link "Add Claim" at bounding box center [604, 73] width 43 height 17
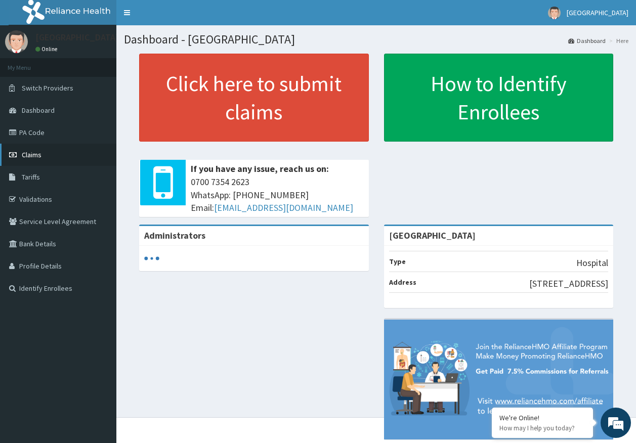
click at [39, 154] on span "Claims" at bounding box center [32, 154] width 20 height 9
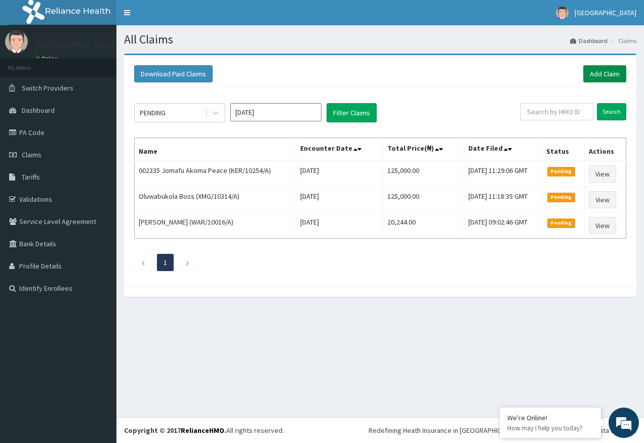
click at [611, 71] on link "Add Claim" at bounding box center [604, 73] width 43 height 17
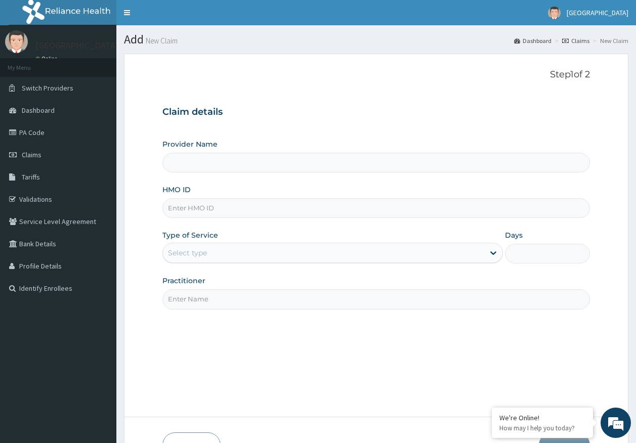
click at [201, 207] on input "HMO ID" at bounding box center [376, 208] width 428 height 20
type input "Kingtrust Medical Center"
paste input "UBP/10686/C"
type input "UBP/10686/C"
click at [197, 244] on div "Select type" at bounding box center [332, 253] width 341 height 20
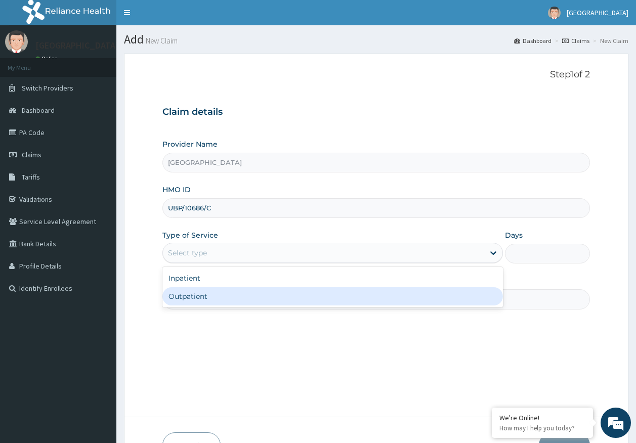
drag, startPoint x: 195, startPoint y: 295, endPoint x: 207, endPoint y: 300, distance: 12.7
click at [195, 295] on div "Outpatient" at bounding box center [332, 296] width 341 height 18
type input "1"
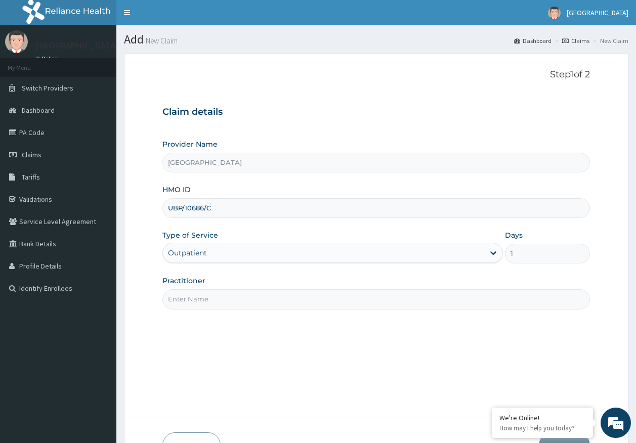
click at [206, 303] on input "Practitioner" at bounding box center [376, 299] width 428 height 20
type input "[PERSON_NAME]"
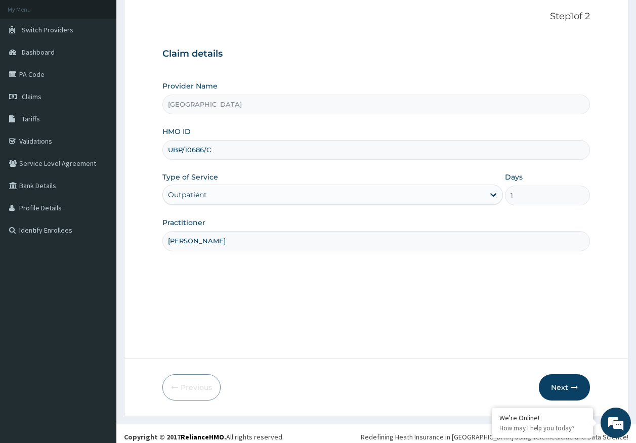
scroll to position [65, 0]
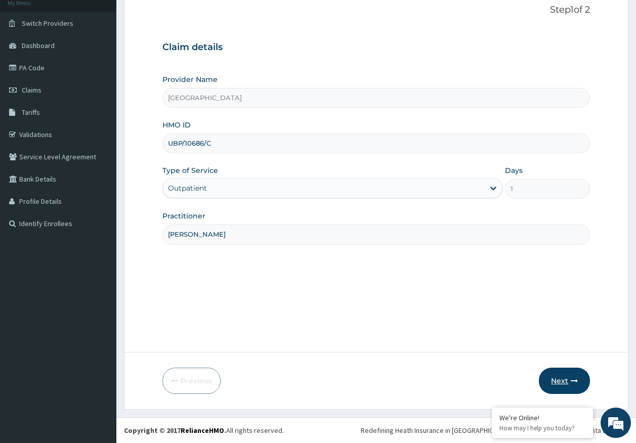
click at [556, 382] on button "Next" at bounding box center [564, 381] width 51 height 26
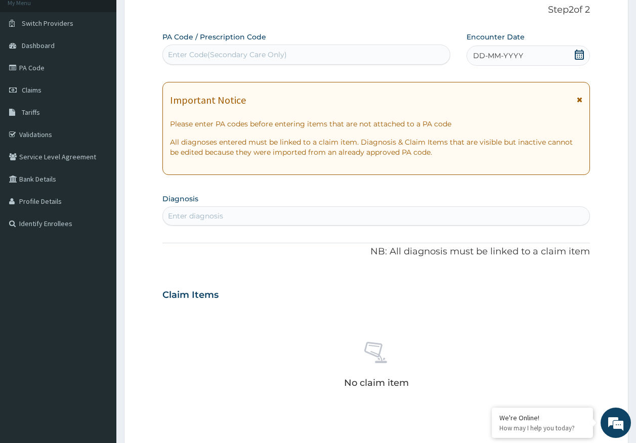
scroll to position [0, 0]
click at [216, 215] on div "Enter diagnosis" at bounding box center [195, 216] width 55 height 10
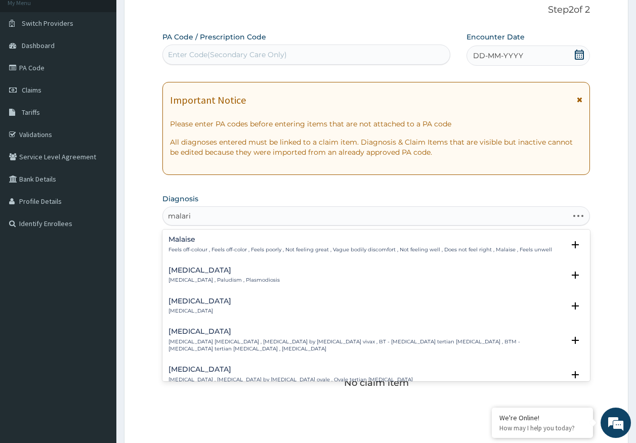
type input "malaria"
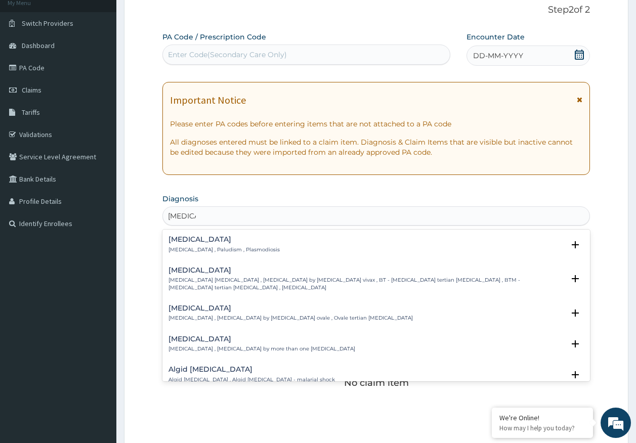
click at [189, 242] on h4 "Malaria" at bounding box center [224, 240] width 111 height 8
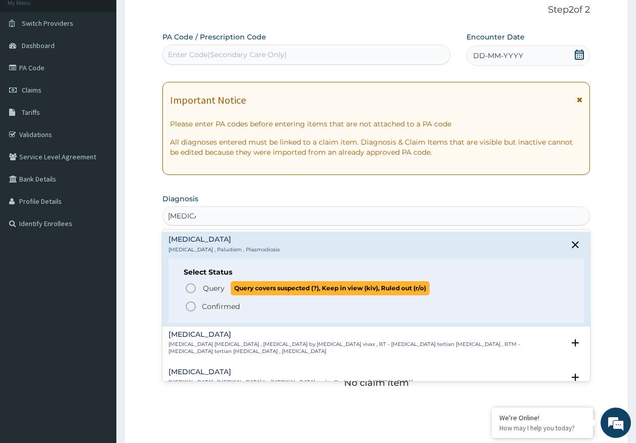
click at [214, 288] on span "Query" at bounding box center [214, 288] width 22 height 10
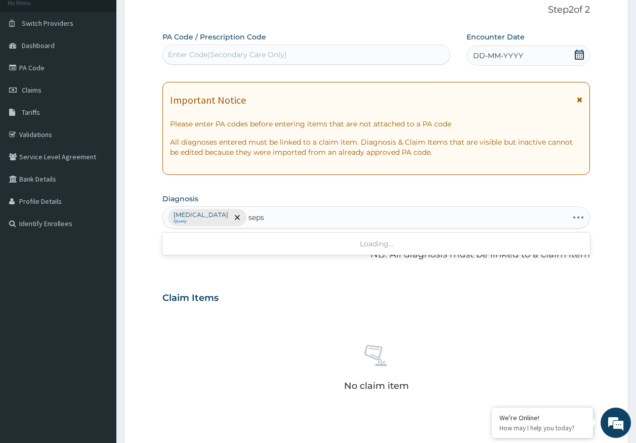
type input "sepsi"
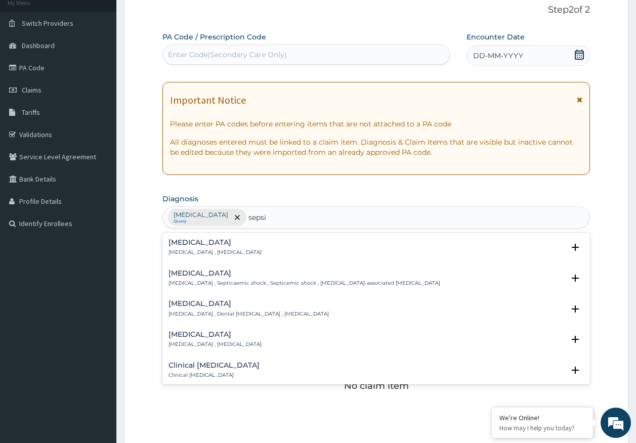
click at [199, 247] on div "Sepsis Systemic infection , Sepsis" at bounding box center [215, 248] width 93 height 18
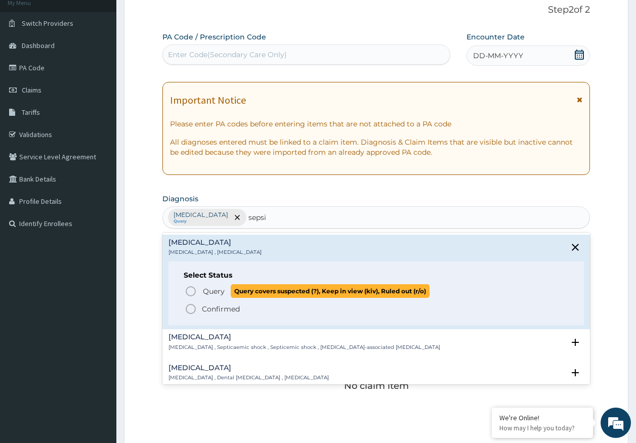
click at [216, 292] on span "Query" at bounding box center [214, 291] width 22 height 10
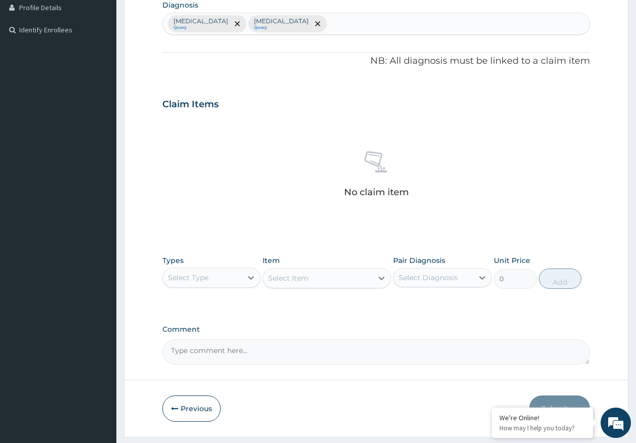
scroll to position [267, 0]
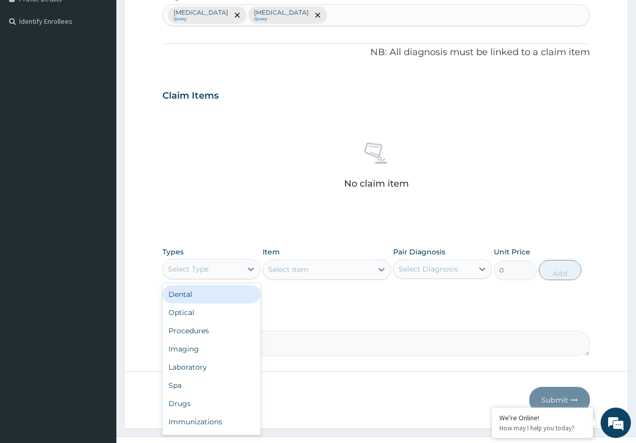
click at [199, 266] on div "Select Type" at bounding box center [188, 269] width 40 height 10
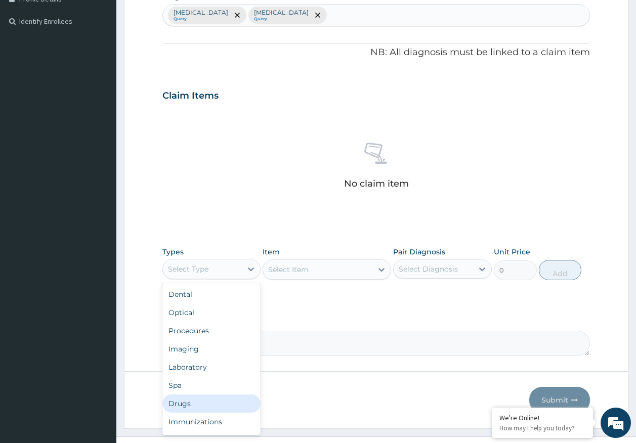
click at [195, 401] on div "Drugs" at bounding box center [211, 404] width 99 height 18
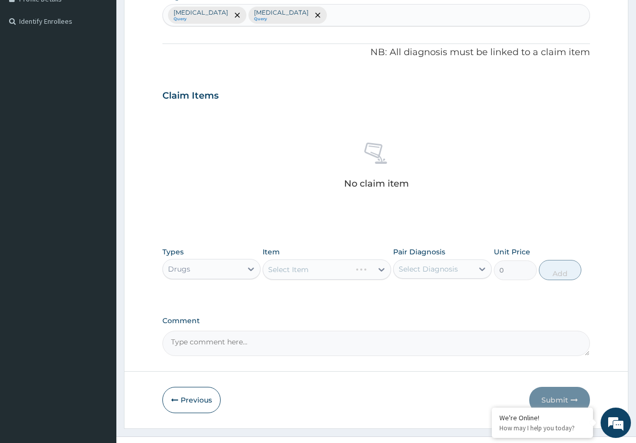
click at [429, 268] on div "Select Diagnosis" at bounding box center [428, 269] width 59 height 10
click at [424, 296] on label "Malaria" at bounding box center [441, 294] width 63 height 10
checkbox input "true"
drag, startPoint x: 426, startPoint y: 319, endPoint x: 197, endPoint y: 18, distance: 377.7
click at [426, 317] on label "Sepsis" at bounding box center [441, 315] width 63 height 10
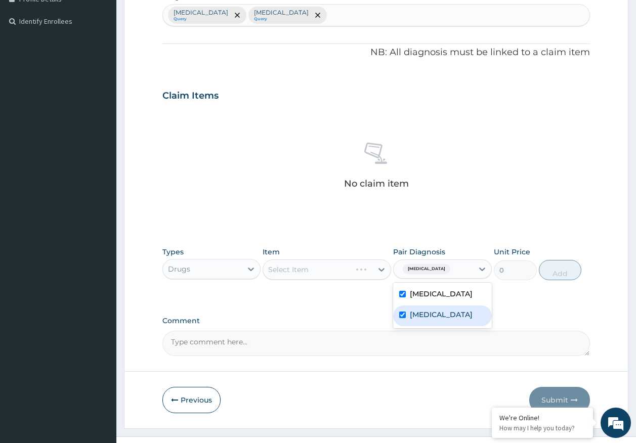
checkbox input "true"
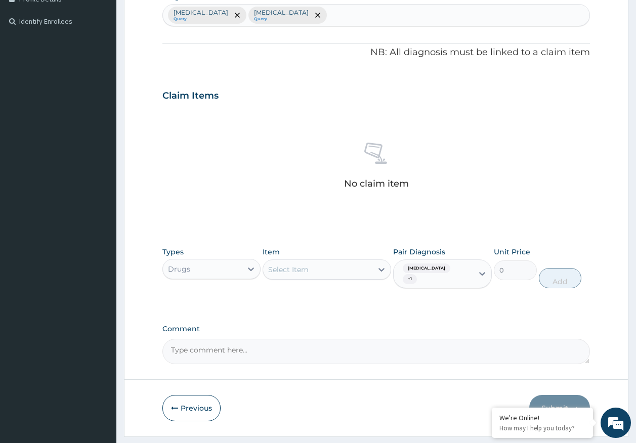
click at [293, 280] on div "Item Select Item" at bounding box center [327, 268] width 129 height 42
click at [302, 257] on div "Item Select Item" at bounding box center [327, 268] width 129 height 42
click at [300, 266] on div "Select Item" at bounding box center [288, 270] width 40 height 10
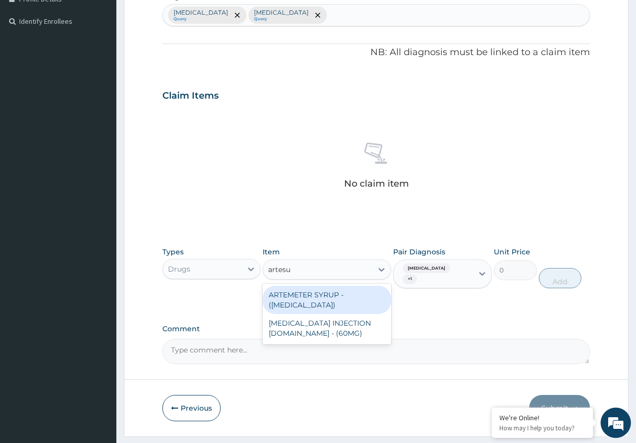
type input "artesun"
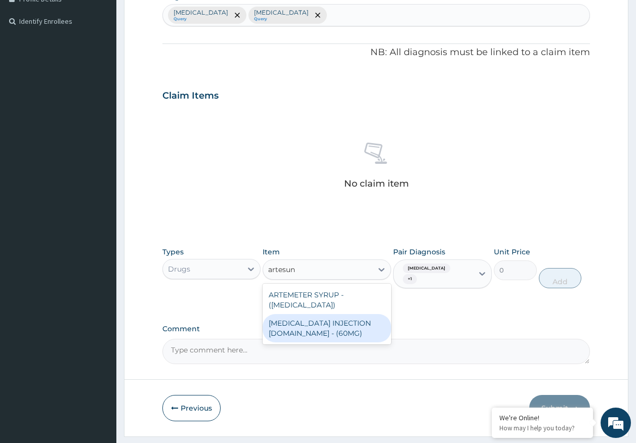
click at [312, 327] on div "ARTESUNATE INJECTION IV.IM - (60MG)" at bounding box center [327, 328] width 129 height 28
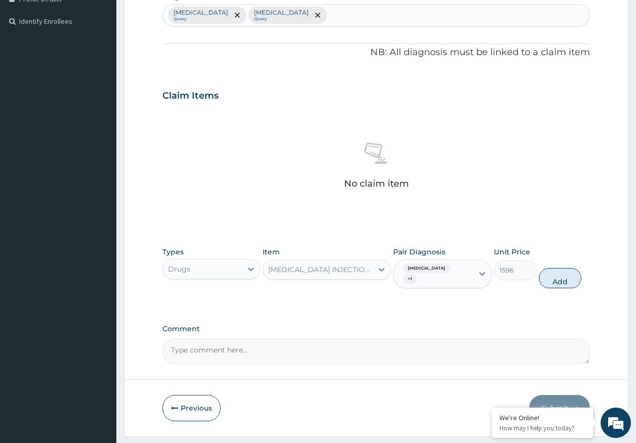
drag, startPoint x: 554, startPoint y: 266, endPoint x: 387, endPoint y: 308, distance: 171.7
click at [552, 268] on button "Add" at bounding box center [560, 278] width 43 height 20
type input "0"
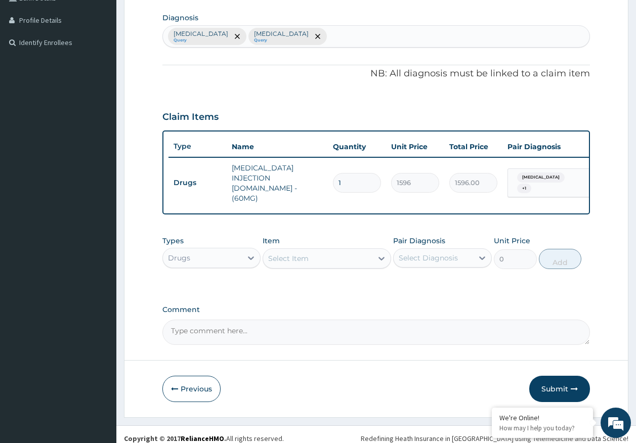
click at [301, 254] on div "Select Item" at bounding box center [288, 259] width 40 height 10
type input "ceftr"
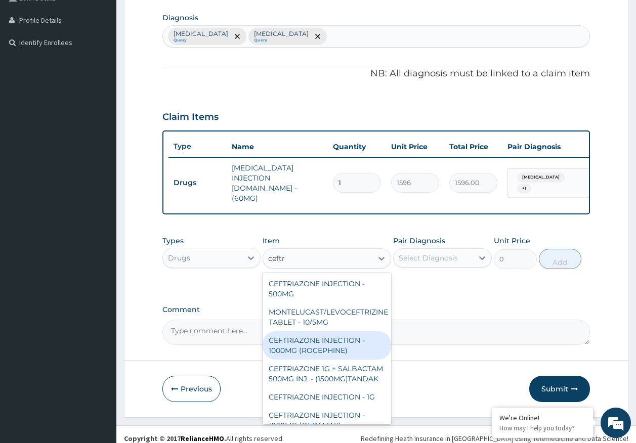
click at [328, 337] on div "CEFTRIAZONE INJECTION - 1000MG (ROCEPHINE)" at bounding box center [327, 345] width 129 height 28
type input "9520"
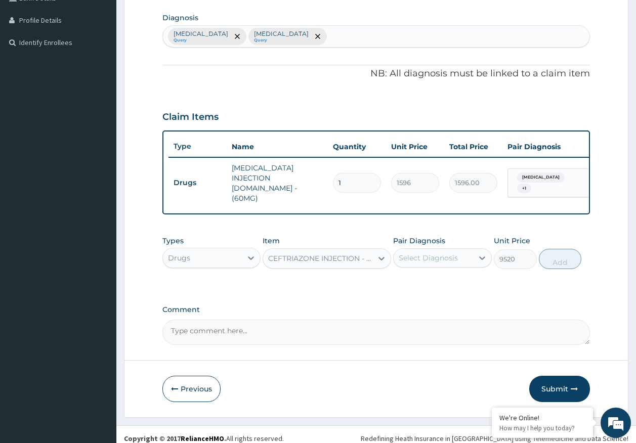
click at [313, 254] on div "CEFTRIAZONE INJECTION - 1000MG (ROCEPHINE)" at bounding box center [320, 259] width 105 height 10
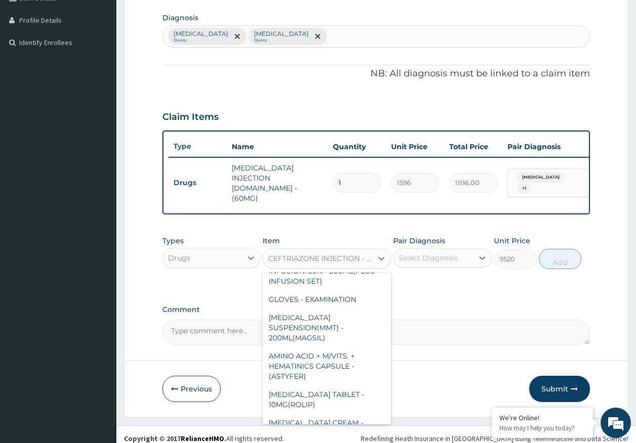
scroll to position [11022, 0]
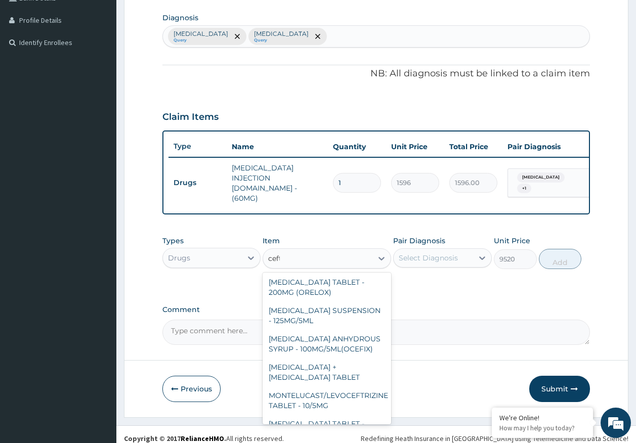
type input "ceftr"
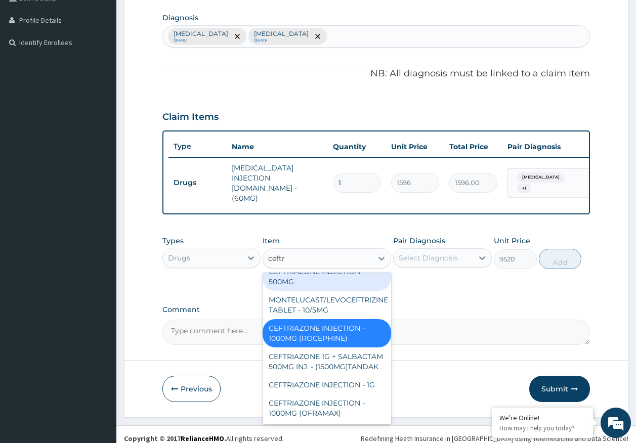
scroll to position [30, 0]
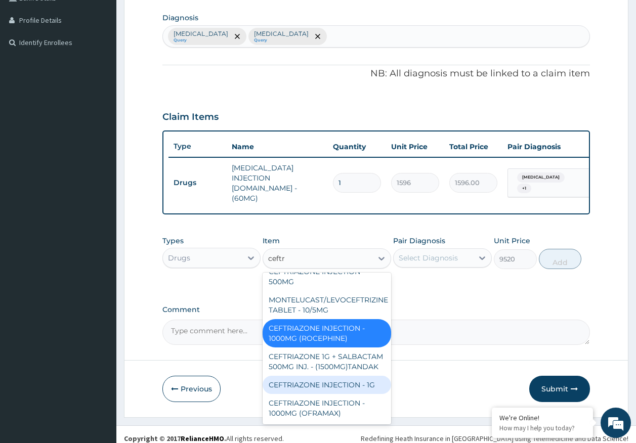
click at [343, 376] on div "CEFTRIAZONE INJECTION - 1G" at bounding box center [327, 385] width 129 height 18
type input "1652"
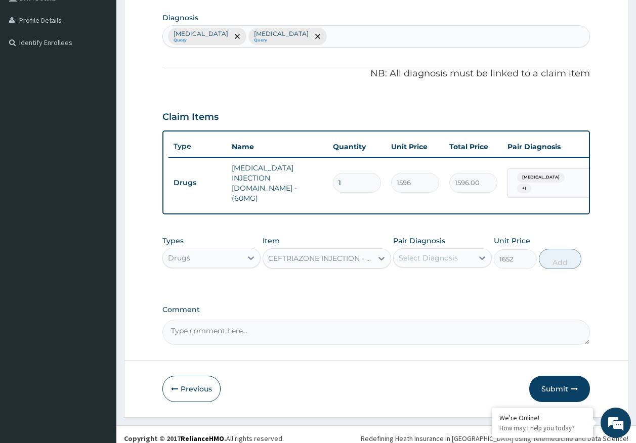
click at [440, 253] on div "Select Diagnosis" at bounding box center [428, 258] width 59 height 10
click at [426, 278] on label "Malaria" at bounding box center [441, 283] width 63 height 10
checkbox input "true"
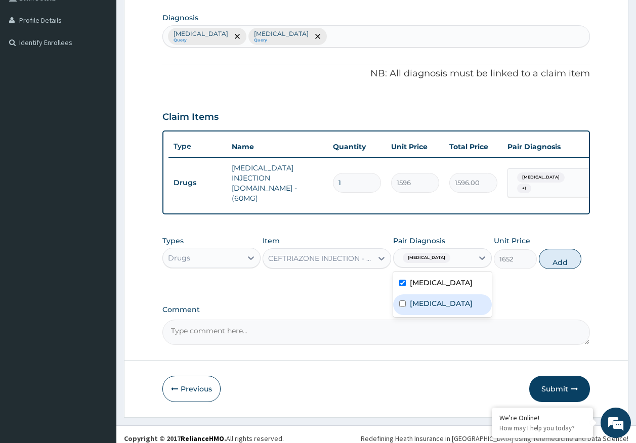
drag, startPoint x: 428, startPoint y: 301, endPoint x: 438, endPoint y: 294, distance: 12.8
click at [429, 301] on div "Sepsis" at bounding box center [442, 305] width 99 height 21
checkbox input "true"
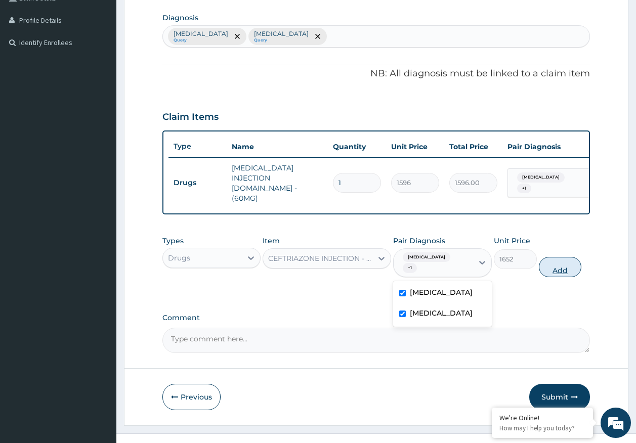
click at [561, 257] on button "Add" at bounding box center [560, 267] width 43 height 20
type input "0"
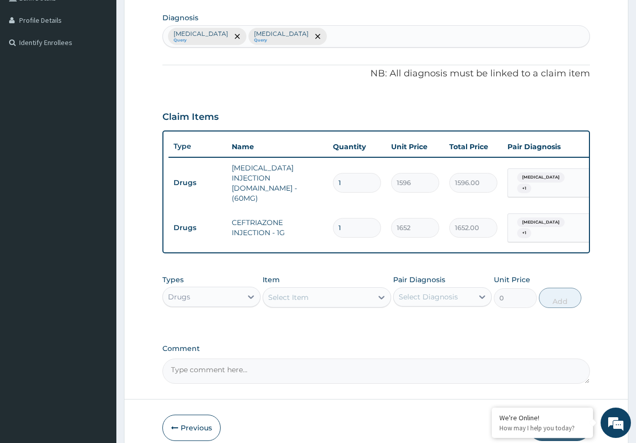
click at [313, 289] on div "Select Item" at bounding box center [317, 297] width 109 height 16
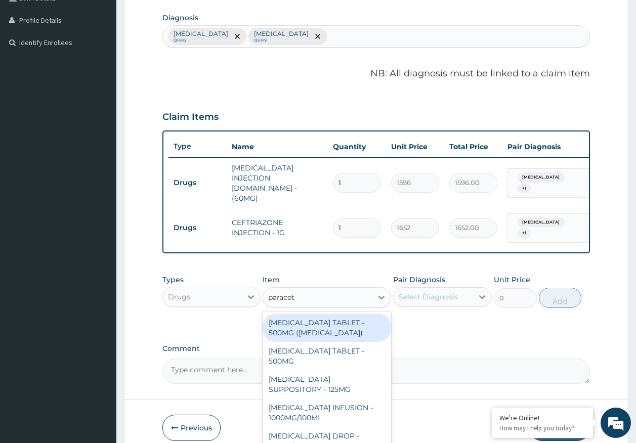
type input "paraceta"
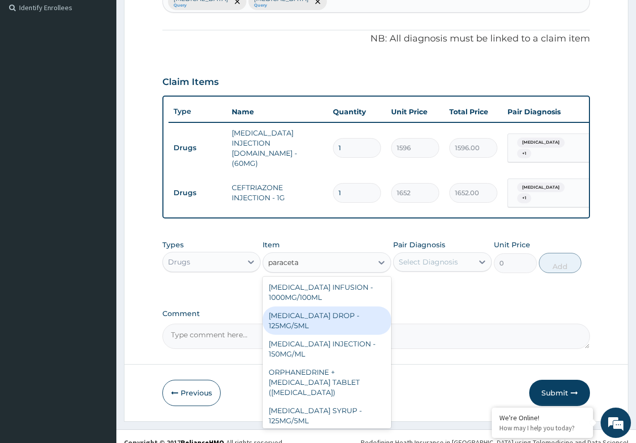
scroll to position [101, 0]
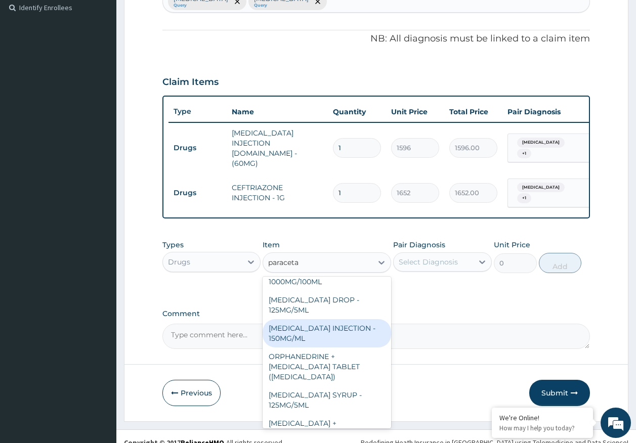
drag, startPoint x: 299, startPoint y: 315, endPoint x: 404, endPoint y: 286, distance: 109.6
click at [299, 319] on div "PARACETAMOL INJECTION - 150MG/ML" at bounding box center [327, 333] width 129 height 28
type input "560"
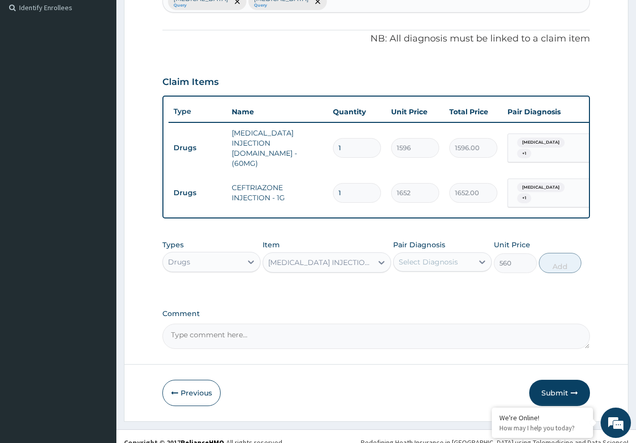
click at [431, 257] on div "Select Diagnosis" at bounding box center [428, 262] width 59 height 10
drag, startPoint x: 429, startPoint y: 272, endPoint x: 427, endPoint y: 296, distance: 23.9
click at [428, 282] on label "[MEDICAL_DATA]" at bounding box center [441, 287] width 63 height 10
checkbox input "true"
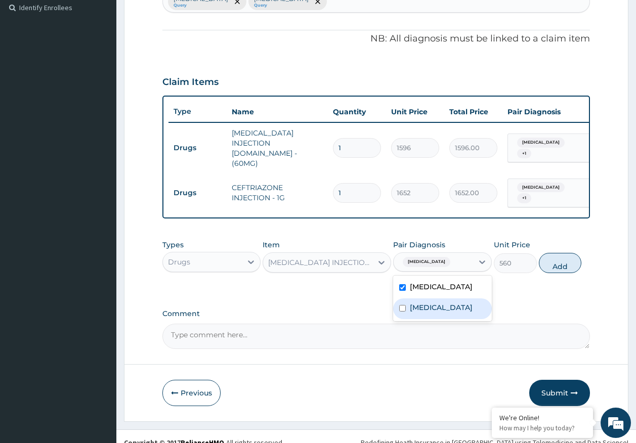
drag, startPoint x: 427, startPoint y: 296, endPoint x: 449, endPoint y: 289, distance: 23.4
click at [427, 303] on label "[MEDICAL_DATA]" at bounding box center [441, 308] width 63 height 10
checkbox input "true"
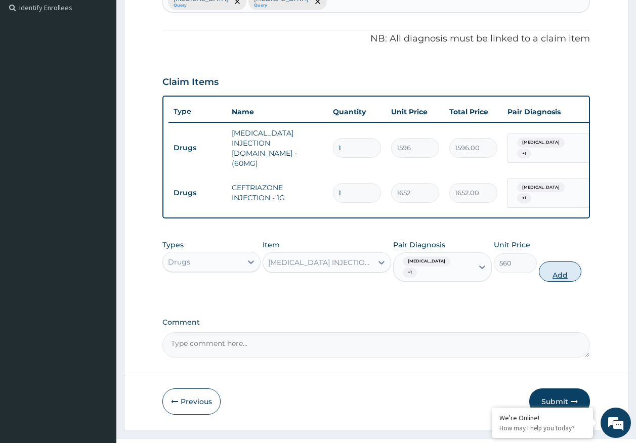
click at [563, 262] on button "Add" at bounding box center [560, 272] width 43 height 20
type input "0"
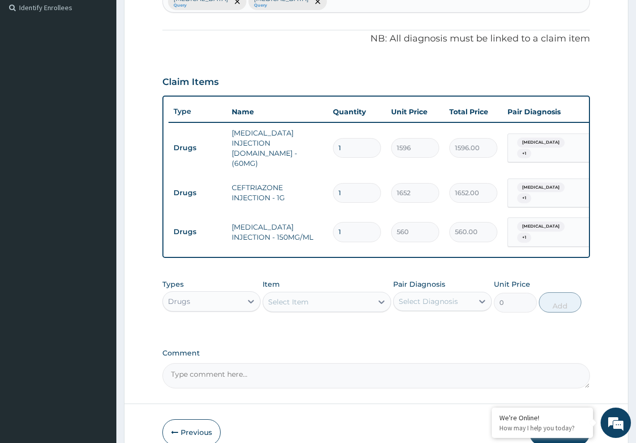
type input "0.00"
type input "6"
type input "3360.00"
type input "6"
click at [361, 178] on td "1" at bounding box center [357, 193] width 58 height 30
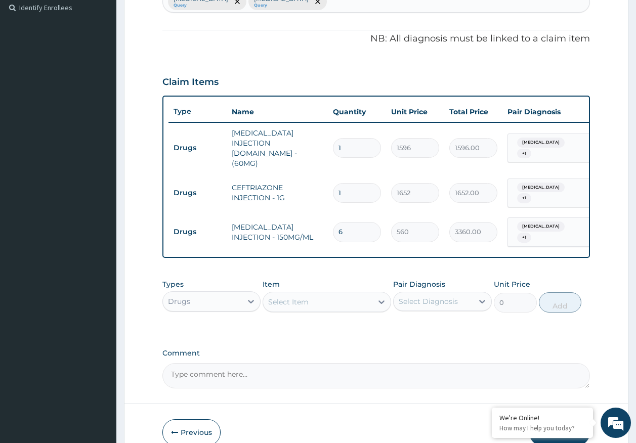
click at [363, 183] on input "1" at bounding box center [357, 193] width 48 height 20
type input "0.00"
type input "4"
type input "6608.00"
type input "4"
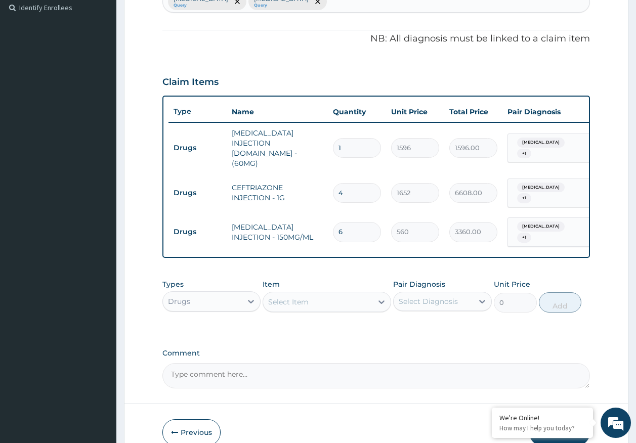
click at [350, 139] on input "1" at bounding box center [357, 148] width 48 height 20
type input "0.00"
type input "6"
type input "9576.00"
type input "6"
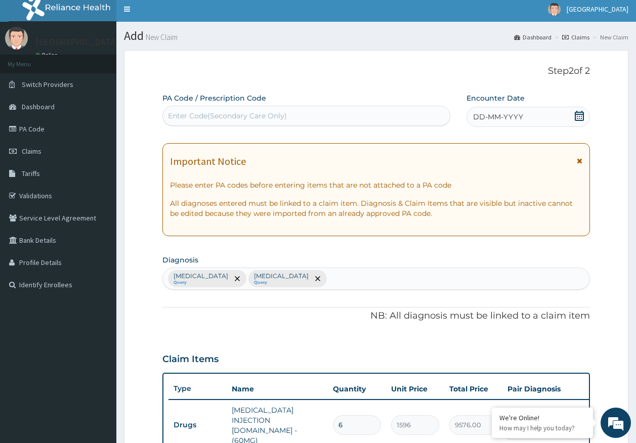
scroll to position [0, 0]
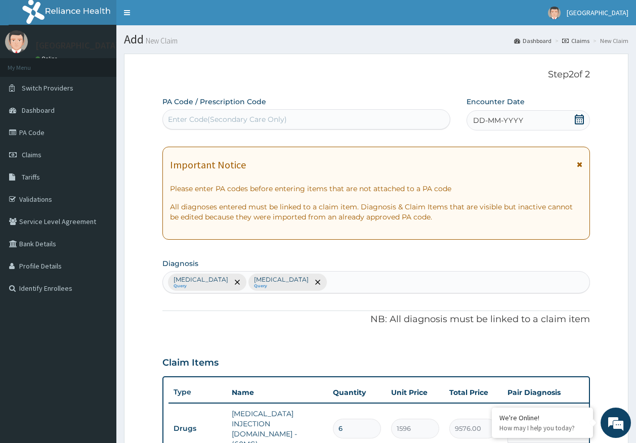
click at [475, 120] on span "DD-MM-YYYY" at bounding box center [498, 120] width 50 height 10
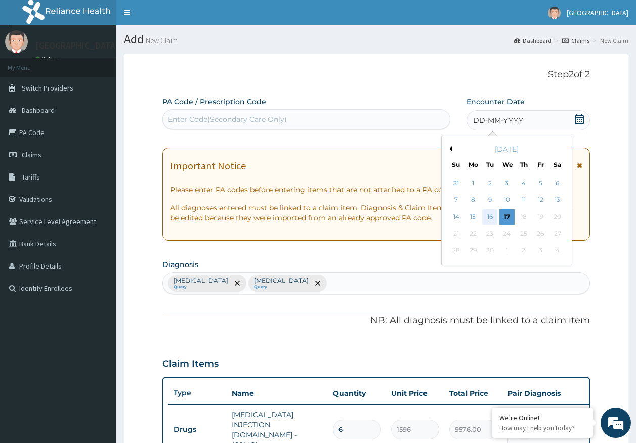
click at [491, 216] on div "16" at bounding box center [490, 217] width 15 height 15
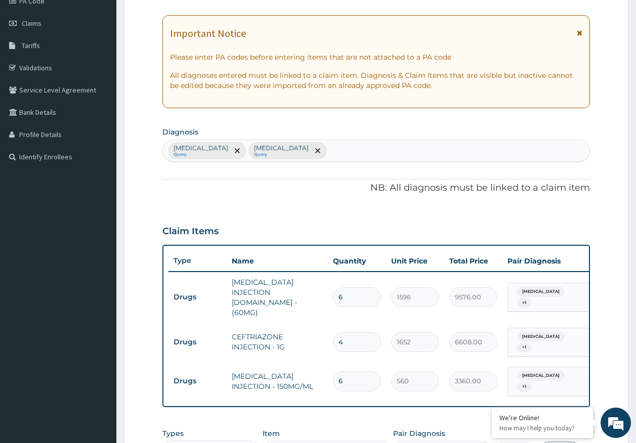
scroll to position [316, 0]
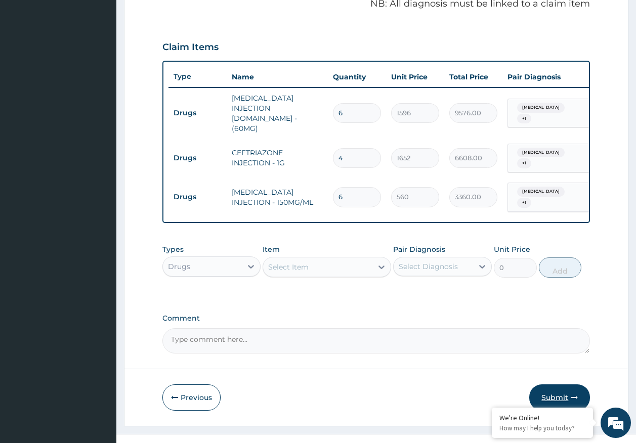
click at [550, 385] on button "Submit" at bounding box center [559, 398] width 61 height 26
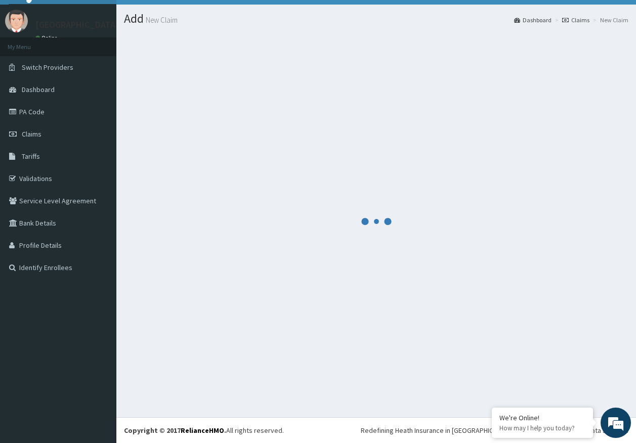
scroll to position [21, 0]
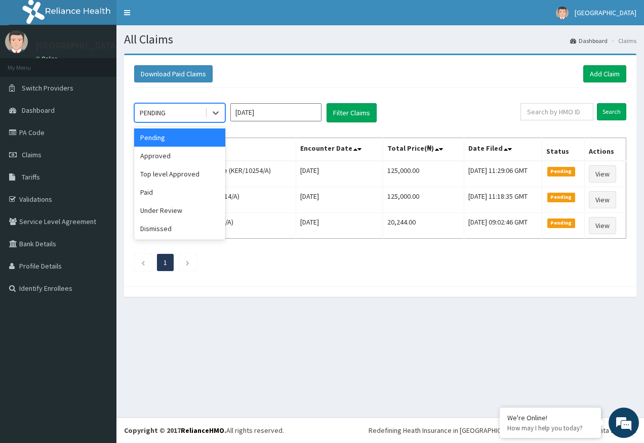
click at [174, 115] on div "PENDING" at bounding box center [170, 113] width 70 height 16
click at [166, 155] on div "Approved" at bounding box center [179, 156] width 91 height 18
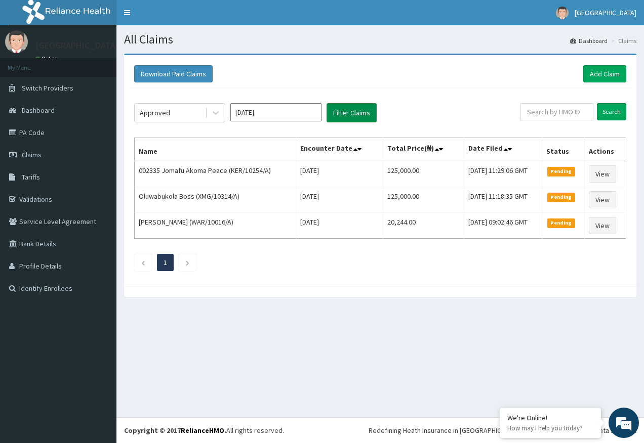
click at [346, 112] on button "Filter Claims" at bounding box center [351, 112] width 50 height 19
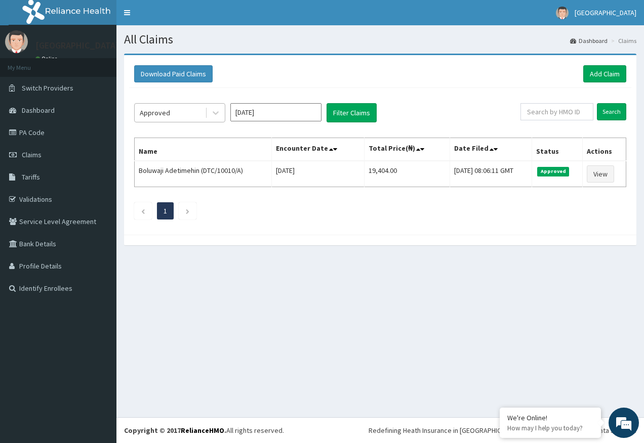
click at [178, 111] on div "Approved" at bounding box center [170, 113] width 70 height 16
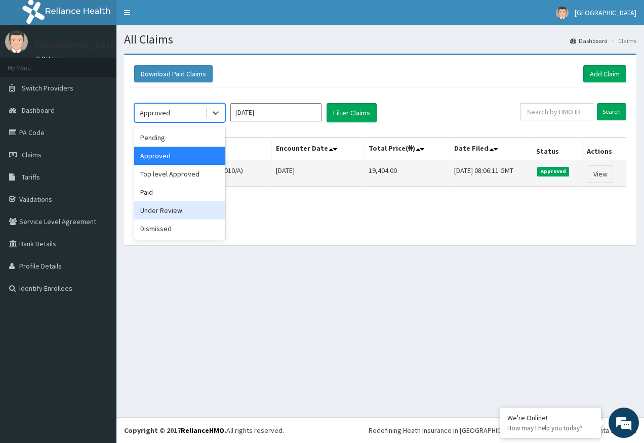
click at [169, 210] on div "Under Review" at bounding box center [179, 210] width 91 height 18
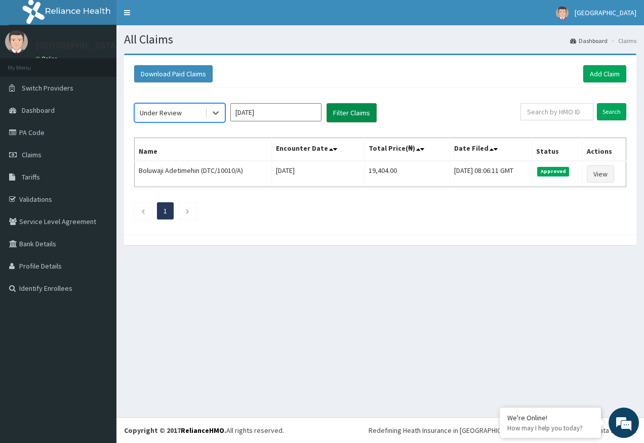
click at [339, 115] on button "Filter Claims" at bounding box center [351, 112] width 50 height 19
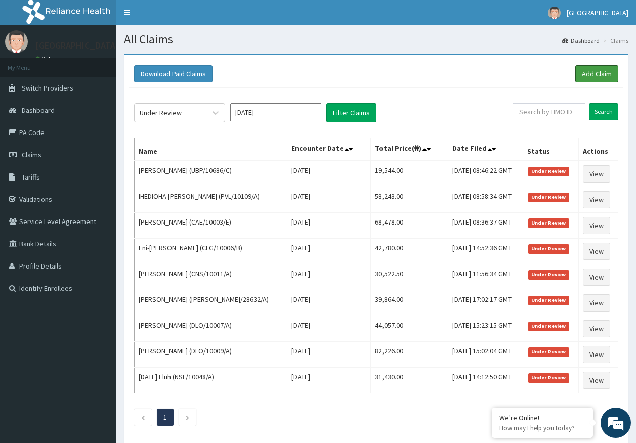
drag, startPoint x: 590, startPoint y: 73, endPoint x: 563, endPoint y: 88, distance: 30.4
click at [590, 73] on link "Add Claim" at bounding box center [596, 73] width 43 height 17
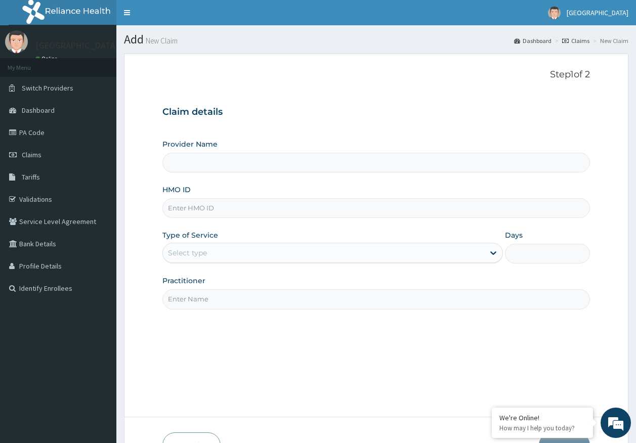
type input "[GEOGRAPHIC_DATA]"
click at [201, 209] on input "HMO ID" at bounding box center [376, 208] width 428 height 20
paste input "HPS/10028/A"
type input "HPS/10028/A"
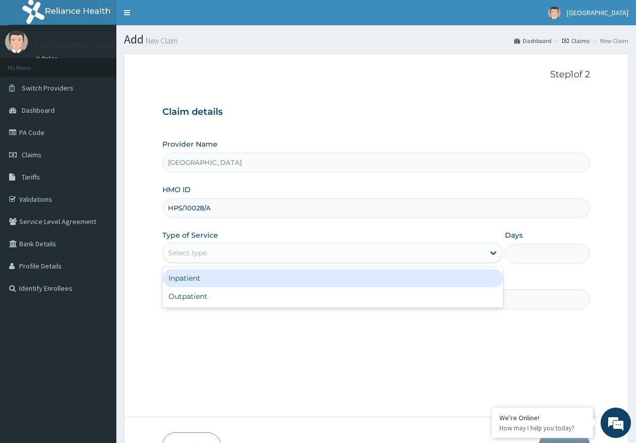
click at [189, 246] on div "Select type" at bounding box center [323, 253] width 321 height 16
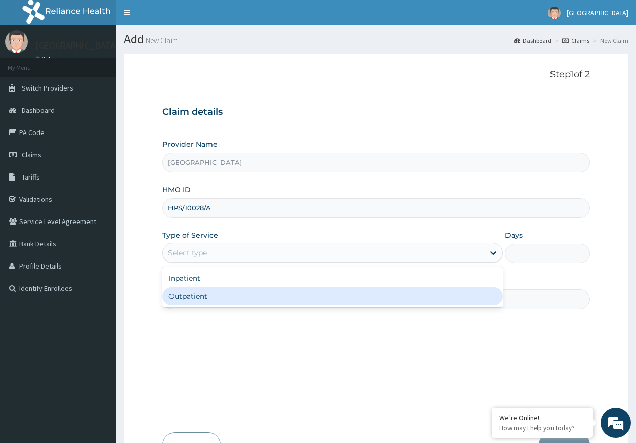
click at [195, 302] on div "Outpatient" at bounding box center [332, 296] width 341 height 18
type input "1"
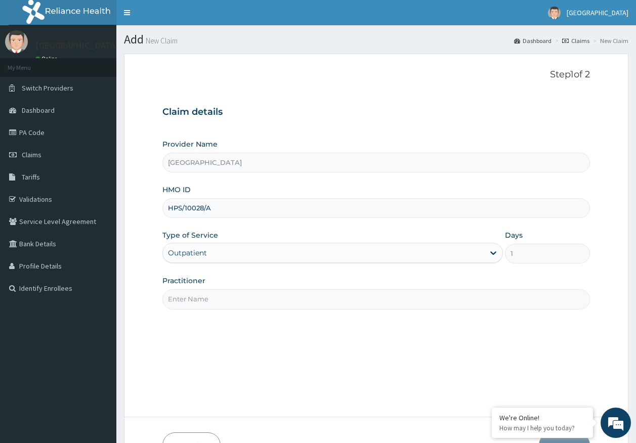
drag, startPoint x: 205, startPoint y: 299, endPoint x: 206, endPoint y: 304, distance: 5.7
click at [205, 299] on input "Practitioner" at bounding box center [376, 299] width 428 height 20
type input "DR AJAYI"
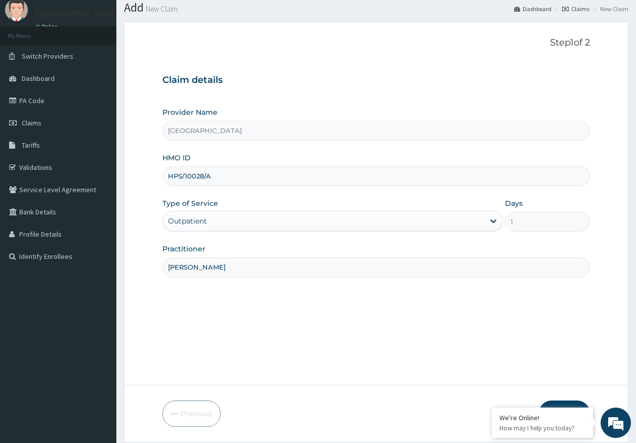
scroll to position [65, 0]
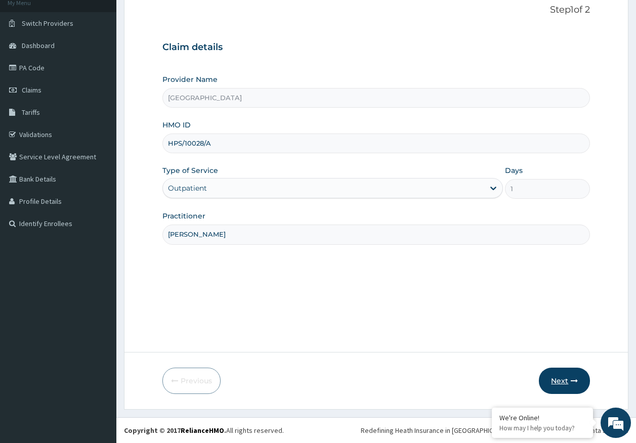
click at [568, 378] on button "Next" at bounding box center [564, 381] width 51 height 26
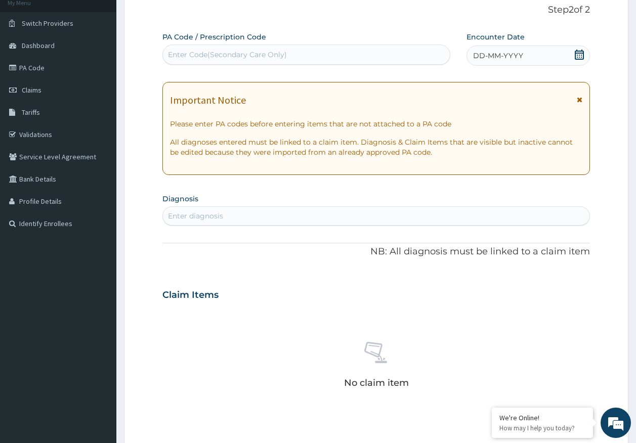
click at [512, 52] on span "DD-MM-YYYY" at bounding box center [498, 56] width 50 height 10
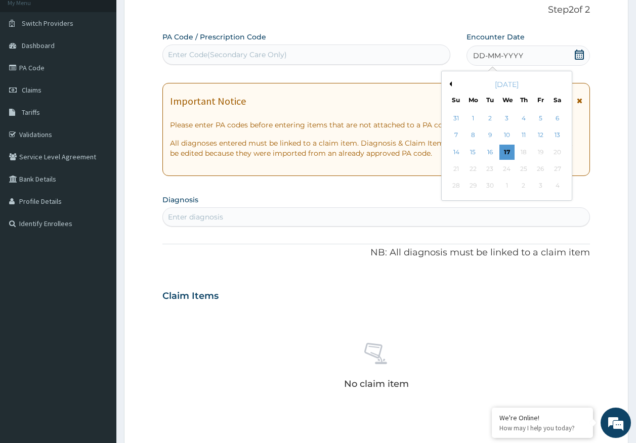
click at [330, 50] on div "Enter Code(Secondary Care Only)" at bounding box center [306, 55] width 287 height 16
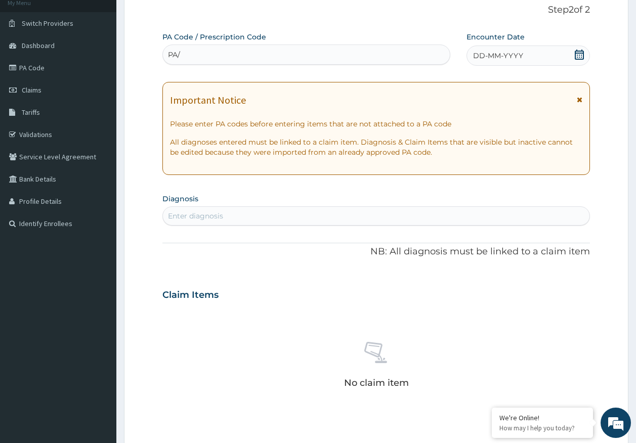
scroll to position [0, 0]
type input "PA/3F0918"
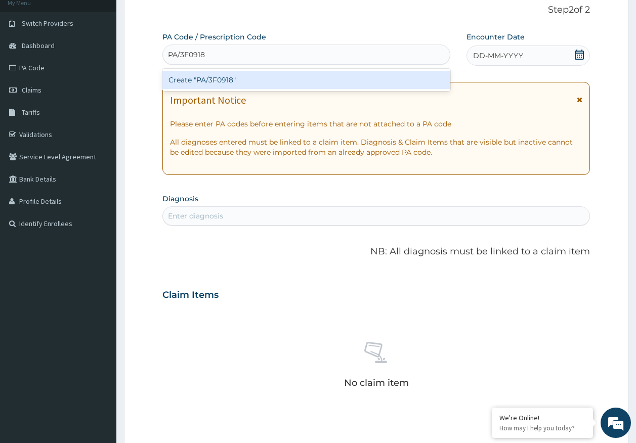
click at [252, 77] on div "Create "PA/3F0918"" at bounding box center [306, 80] width 288 height 18
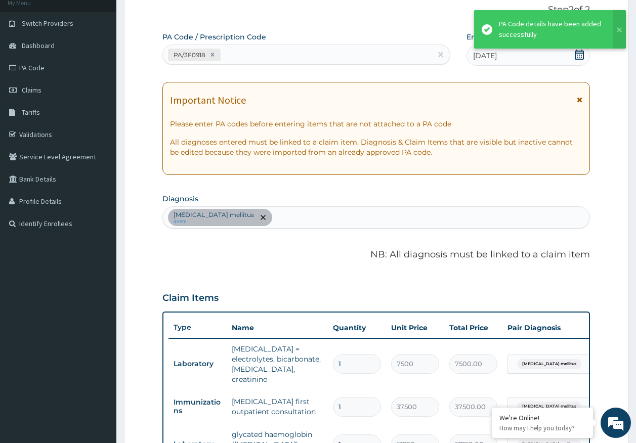
scroll to position [380, 0]
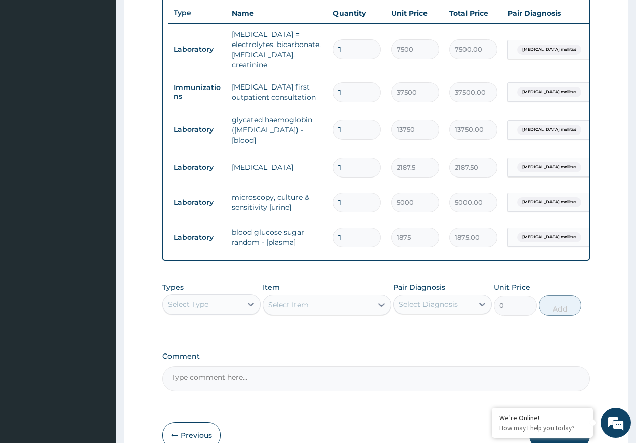
click at [205, 300] on div "Select Type" at bounding box center [188, 305] width 40 height 10
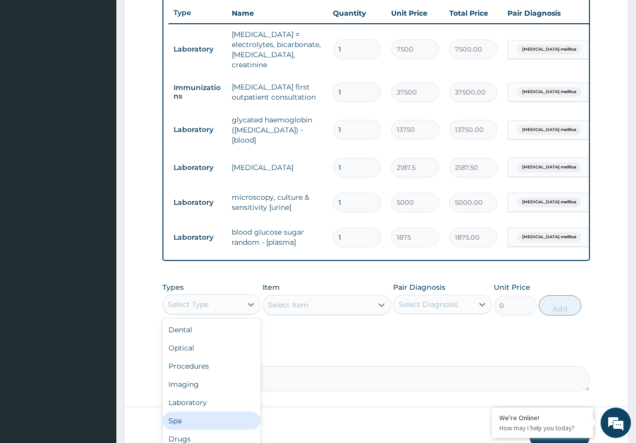
scroll to position [34, 0]
click at [215, 414] on div "Immunizations" at bounding box center [211, 423] width 99 height 18
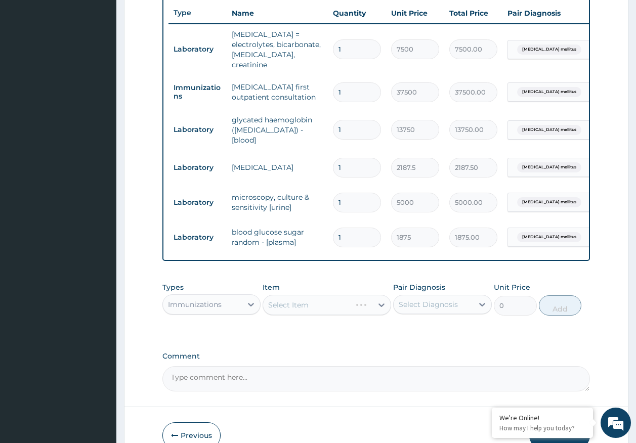
click at [437, 304] on div "Select Diagnosis" at bounding box center [433, 305] width 79 height 16
click at [433, 324] on label "Type 2 diabetes mellitus" at bounding box center [448, 334] width 76 height 20
checkbox input "true"
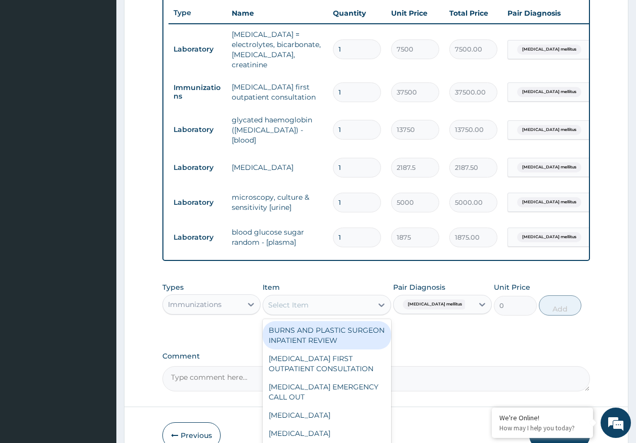
click at [352, 297] on div "Select Item" at bounding box center [317, 305] width 109 height 16
type input "prac"
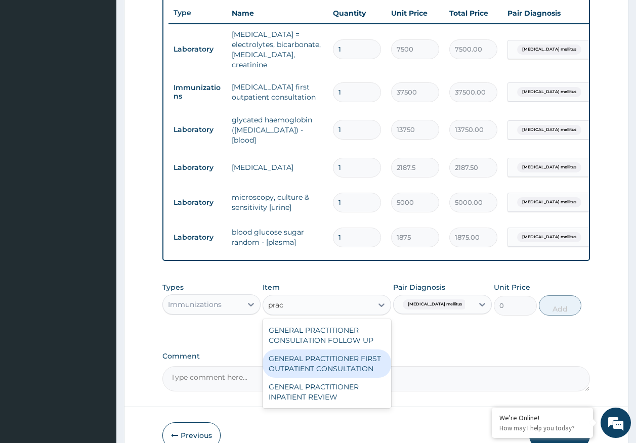
drag, startPoint x: 359, startPoint y: 359, endPoint x: 541, endPoint y: 309, distance: 188.8
click at [363, 355] on div "GENERAL PRACTITIONER FIRST OUTPATIENT CONSULTATION" at bounding box center [327, 364] width 129 height 28
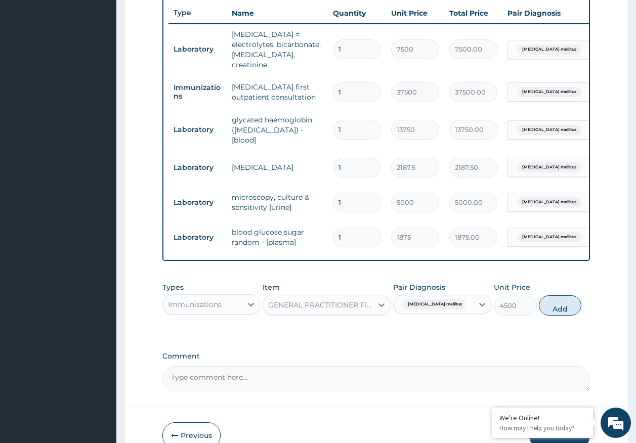
click at [559, 300] on button "Add" at bounding box center [560, 306] width 43 height 20
type input "0"
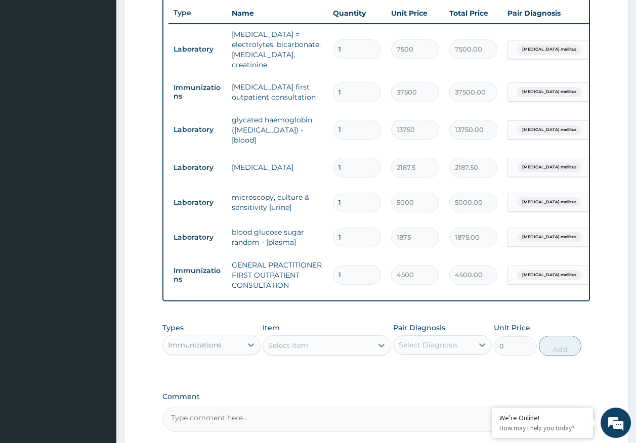
click at [211, 340] on div "Immunizations" at bounding box center [195, 345] width 54 height 10
click at [202, 396] on div "Procedures" at bounding box center [211, 405] width 99 height 18
click at [407, 340] on div "Select Diagnosis" at bounding box center [428, 345] width 59 height 10
click at [414, 365] on label "Type 2 diabetes mellitus" at bounding box center [448, 375] width 76 height 20
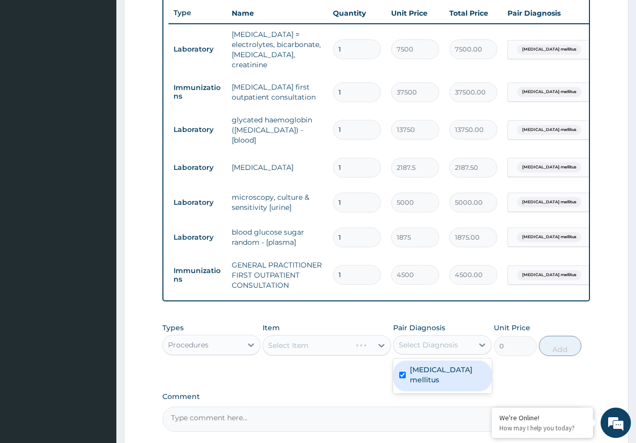
checkbox input "true"
click at [327, 338] on div "Select Item" at bounding box center [327, 346] width 129 height 20
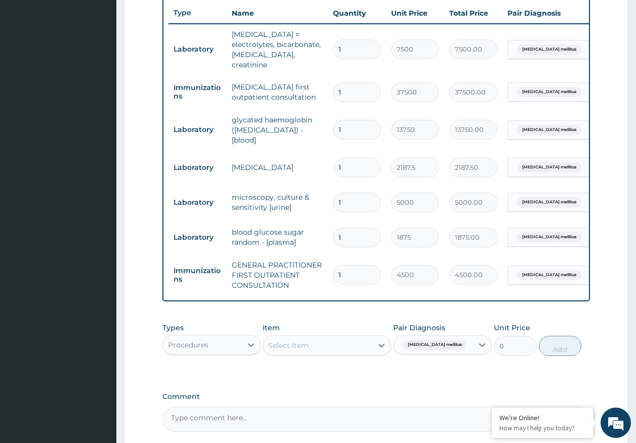
click at [327, 338] on div "Select Item" at bounding box center [317, 346] width 109 height 16
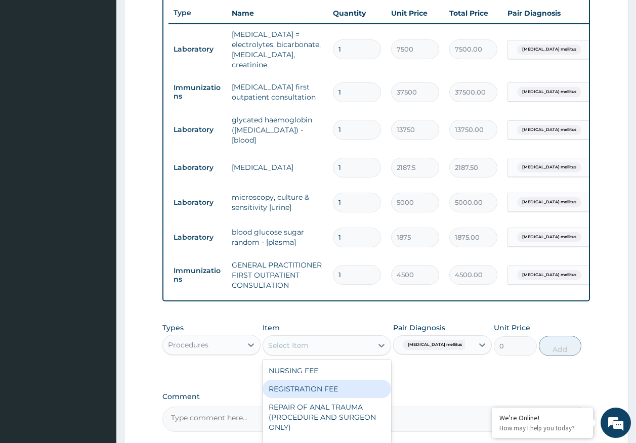
drag, startPoint x: 329, startPoint y: 381, endPoint x: 561, endPoint y: 368, distance: 232.1
click at [333, 381] on div "REGISTRATION FEE" at bounding box center [327, 389] width 129 height 18
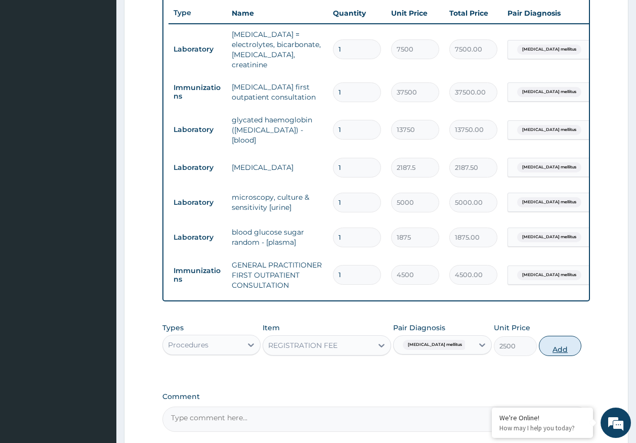
click at [557, 338] on button "Add" at bounding box center [560, 346] width 43 height 20
type input "0"
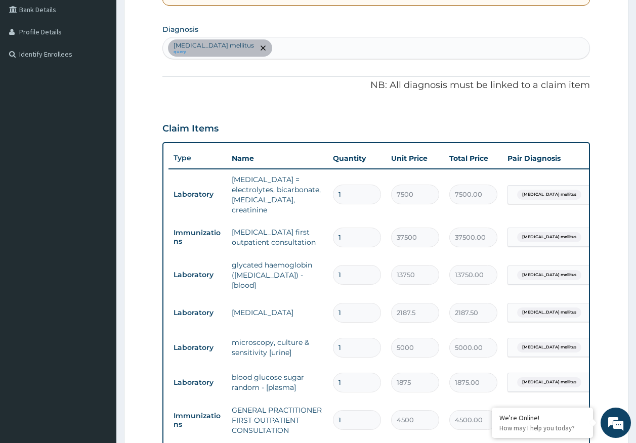
scroll to position [76, 0]
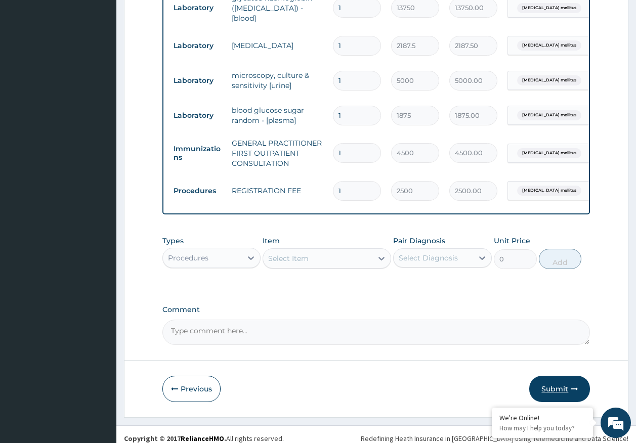
click at [562, 376] on button "Submit" at bounding box center [559, 389] width 61 height 26
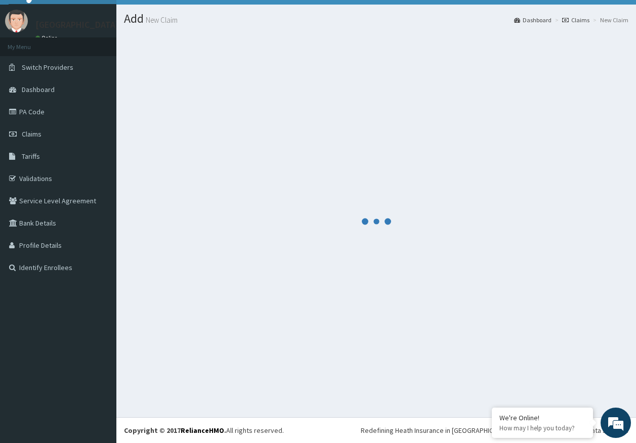
scroll to position [21, 0]
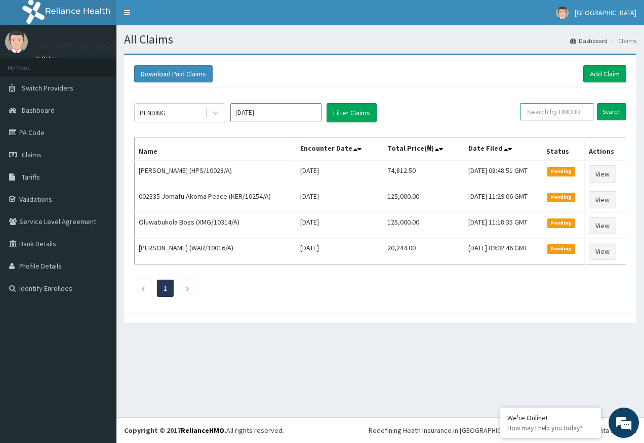
click at [549, 110] on input "text" at bounding box center [556, 111] width 73 height 17
paste input "CRT/10055/A"
type input "CRT/10055/A"
click at [615, 116] on input "Search" at bounding box center [611, 111] width 29 height 17
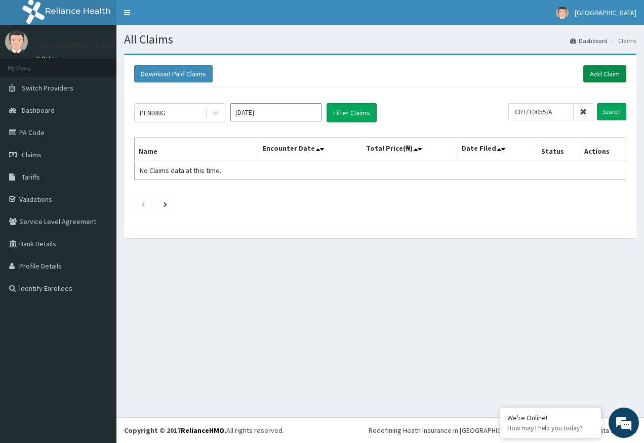
click at [596, 69] on link "Add Claim" at bounding box center [604, 73] width 43 height 17
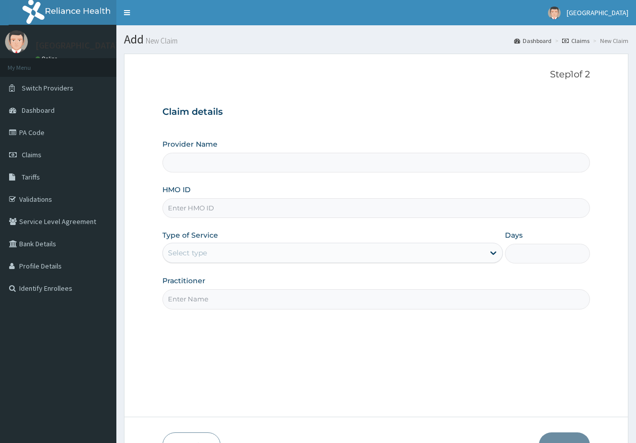
type input "CRT/10055/A"
type input "[GEOGRAPHIC_DATA]"
type input "CRT/10055/A"
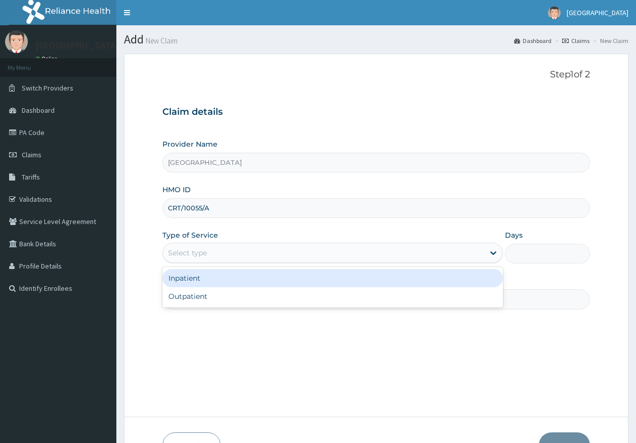
click at [171, 252] on div "Select type" at bounding box center [187, 253] width 39 height 10
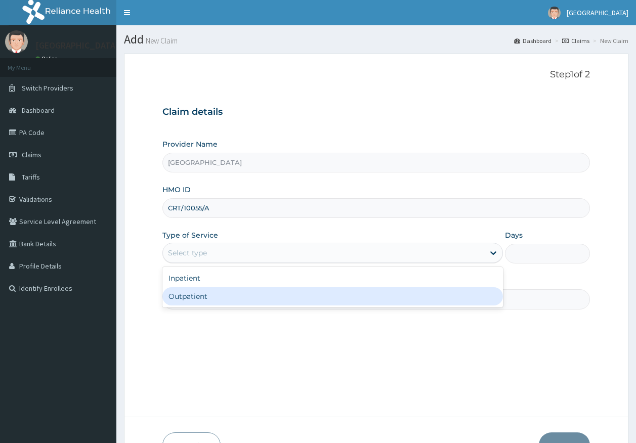
click at [193, 296] on div "Outpatient" at bounding box center [332, 296] width 341 height 18
type input "1"
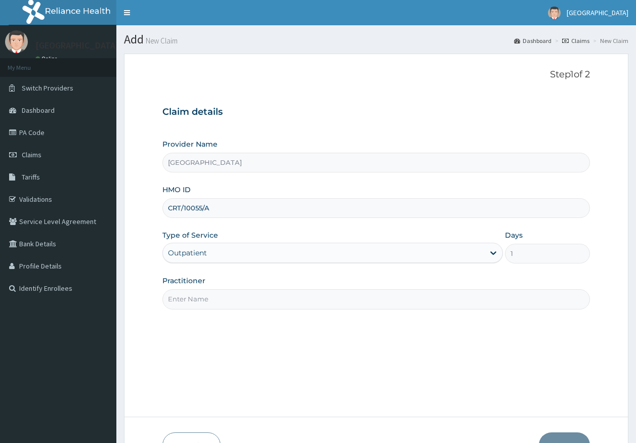
drag, startPoint x: 213, startPoint y: 293, endPoint x: 213, endPoint y: 301, distance: 8.1
click at [213, 293] on input "Practitioner" at bounding box center [376, 299] width 428 height 20
type input "[PERSON_NAME]"
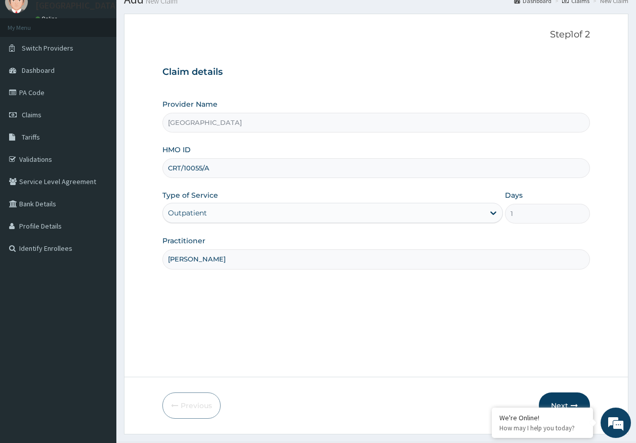
scroll to position [65, 0]
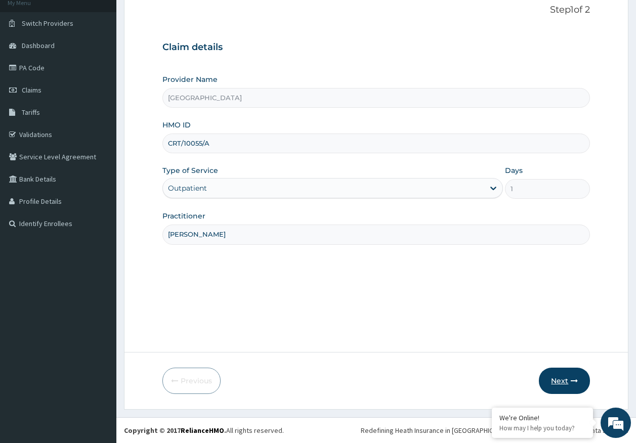
click at [549, 380] on button "Next" at bounding box center [564, 381] width 51 height 26
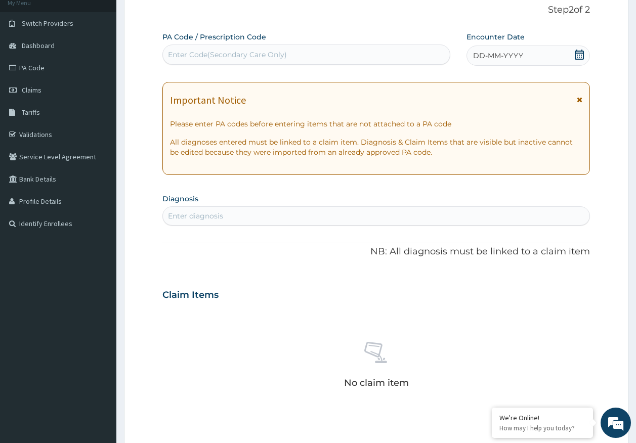
click at [502, 57] on span "DD-MM-YYYY" at bounding box center [498, 56] width 50 height 10
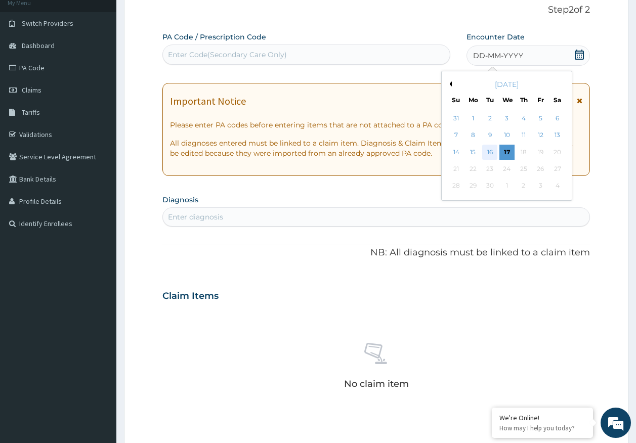
click at [493, 151] on div "16" at bounding box center [490, 152] width 15 height 15
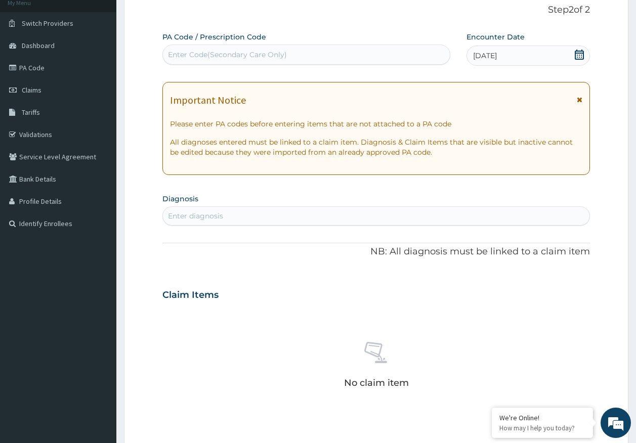
click at [328, 221] on div "Enter diagnosis" at bounding box center [376, 216] width 427 height 16
type input "[MEDICAL_DATA]"
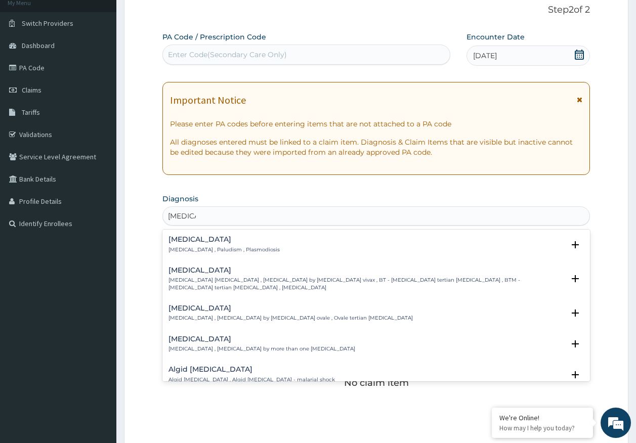
scroll to position [0, 0]
click at [180, 243] on h4 "[MEDICAL_DATA]" at bounding box center [224, 240] width 111 height 8
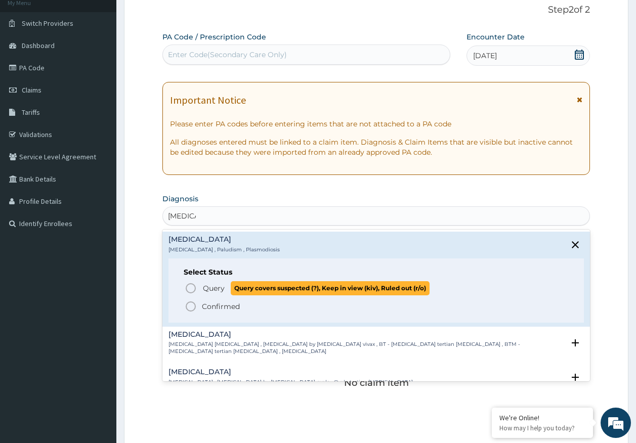
click at [211, 289] on span "Query" at bounding box center [214, 288] width 22 height 10
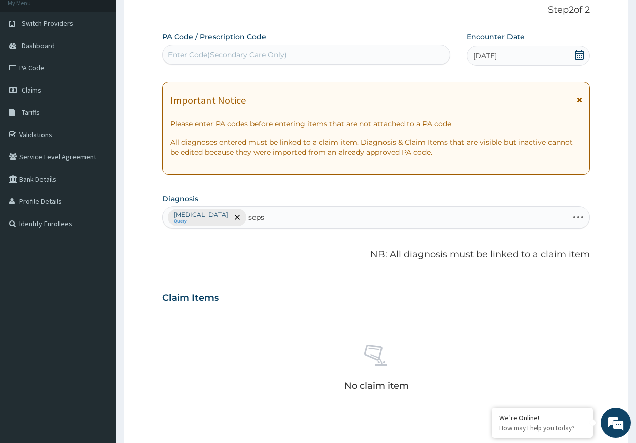
type input "sepsi"
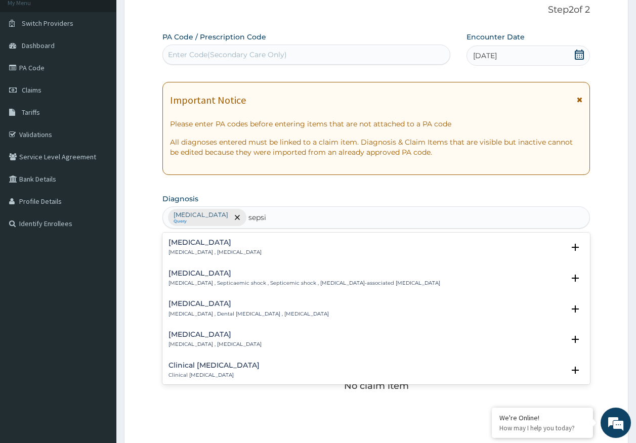
click at [181, 248] on div "[MEDICAL_DATA] [MEDICAL_DATA] , [MEDICAL_DATA]" at bounding box center [215, 248] width 93 height 18
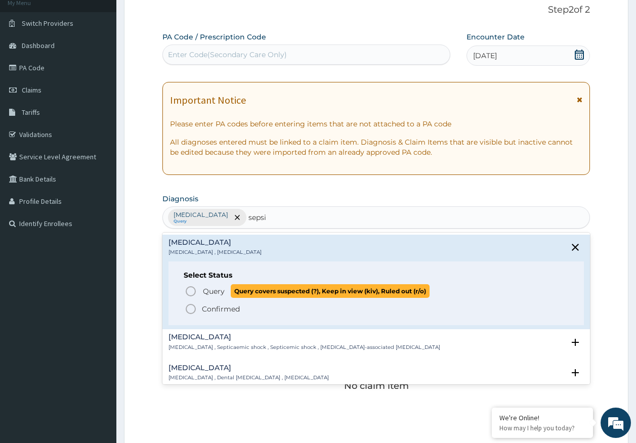
click at [216, 291] on span "Query" at bounding box center [214, 291] width 22 height 10
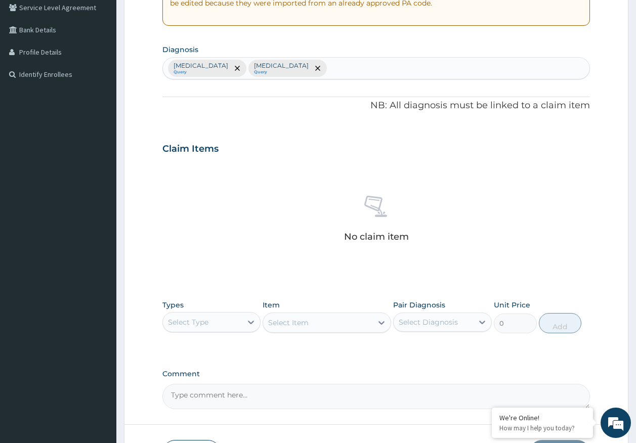
scroll to position [217, 0]
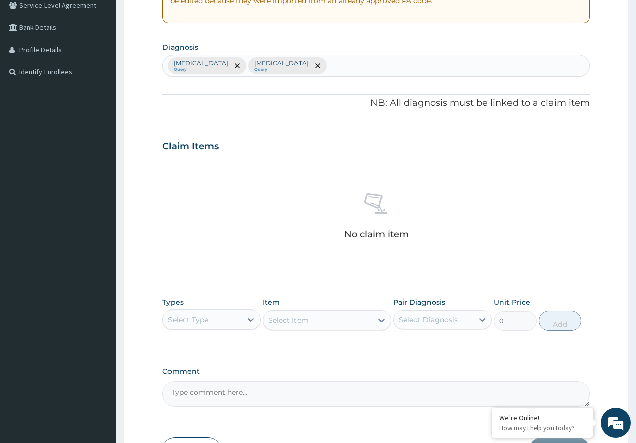
click at [211, 319] on div "Select Type" at bounding box center [202, 320] width 79 height 16
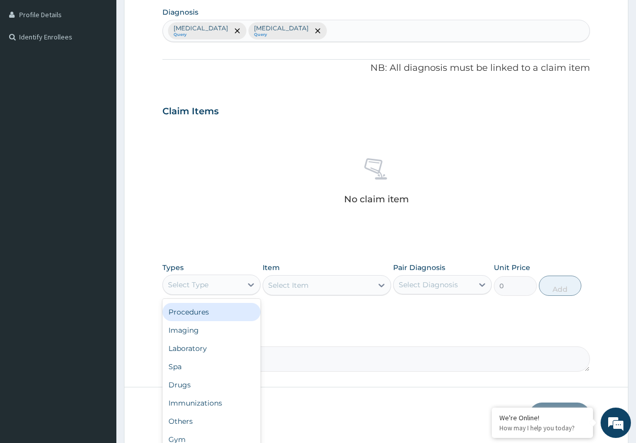
scroll to position [286, 0]
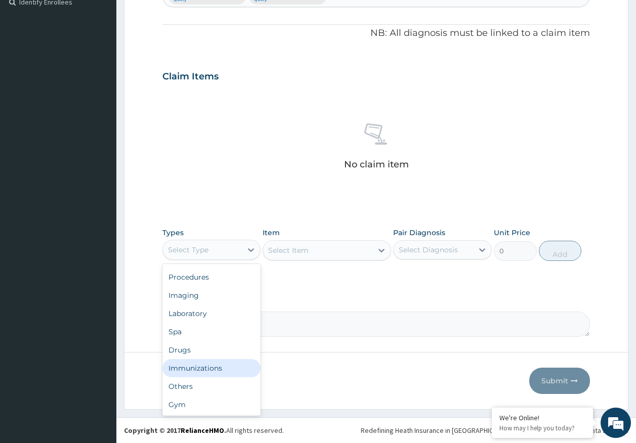
click at [214, 370] on div "Immunizations" at bounding box center [211, 368] width 99 height 18
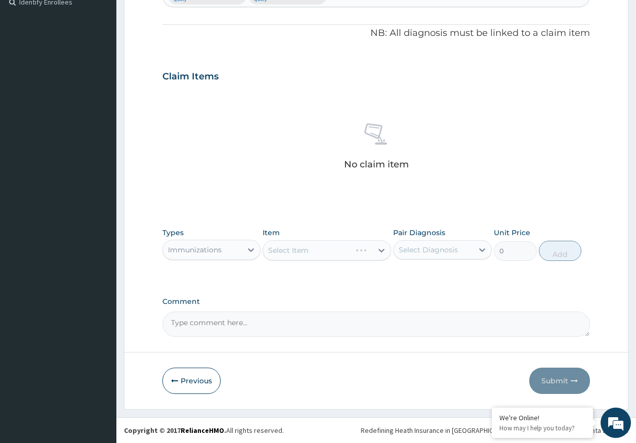
click at [421, 248] on div "Select Diagnosis" at bounding box center [428, 250] width 59 height 10
click at [420, 277] on label "Malaria" at bounding box center [441, 275] width 63 height 10
checkbox input "true"
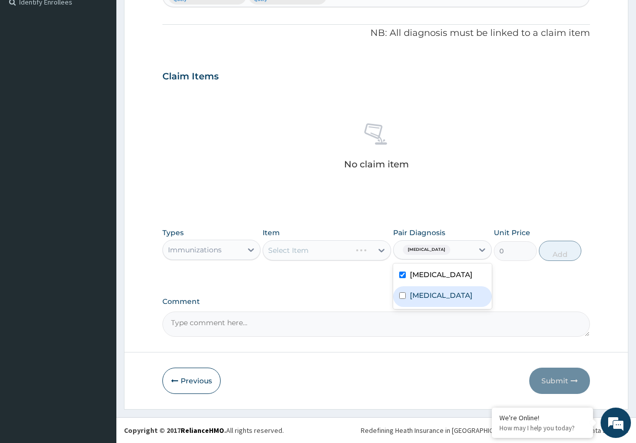
click at [420, 291] on label "Sepsis" at bounding box center [441, 295] width 63 height 10
checkbox input "true"
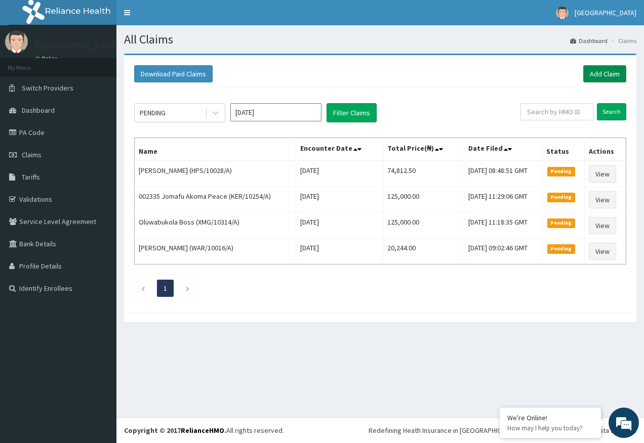
click at [597, 75] on link "Add Claim" at bounding box center [604, 73] width 43 height 17
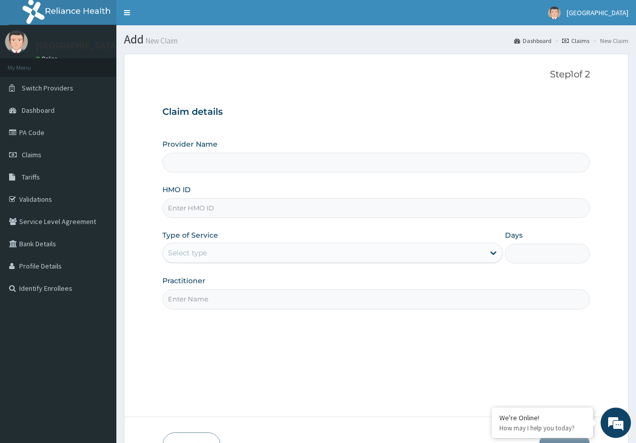
click at [206, 211] on input "HMO ID" at bounding box center [376, 208] width 428 height 20
type input "Kingtrust Medical Center"
paste input "CRT/10055/A"
type input "CRT/10055/A"
click at [169, 256] on div "Select type" at bounding box center [187, 253] width 39 height 10
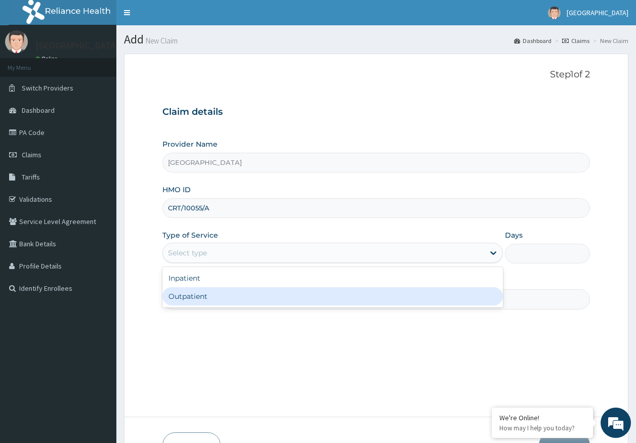
drag, startPoint x: 183, startPoint y: 304, endPoint x: 201, endPoint y: 298, distance: 18.6
click at [184, 303] on div "Outpatient" at bounding box center [332, 296] width 341 height 18
type input "1"
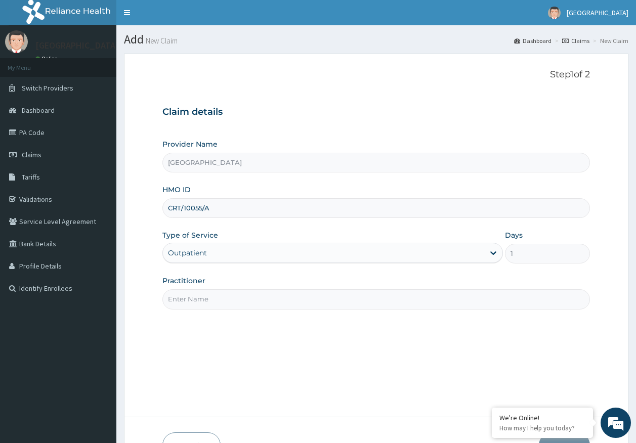
drag, startPoint x: 206, startPoint y: 298, endPoint x: 208, endPoint y: 306, distance: 7.7
click at [206, 298] on input "Practitioner" at bounding box center [376, 299] width 428 height 20
type input "DR AJAYI"
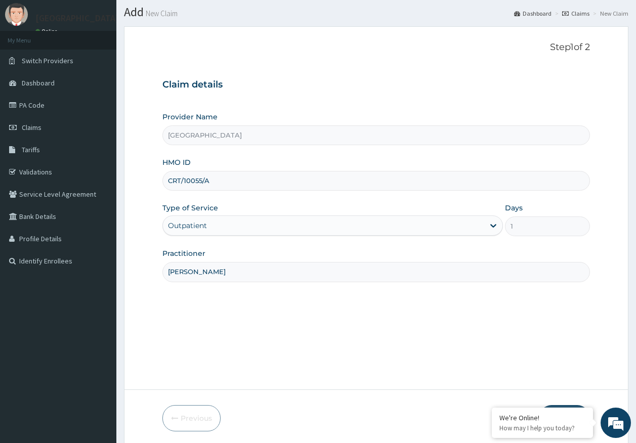
scroll to position [65, 0]
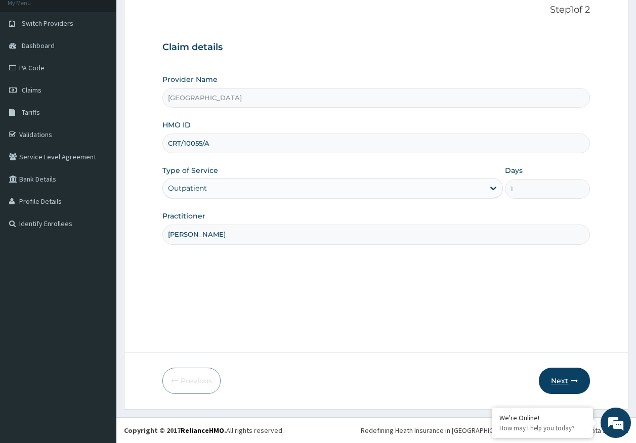
click at [559, 381] on button "Next" at bounding box center [564, 381] width 51 height 26
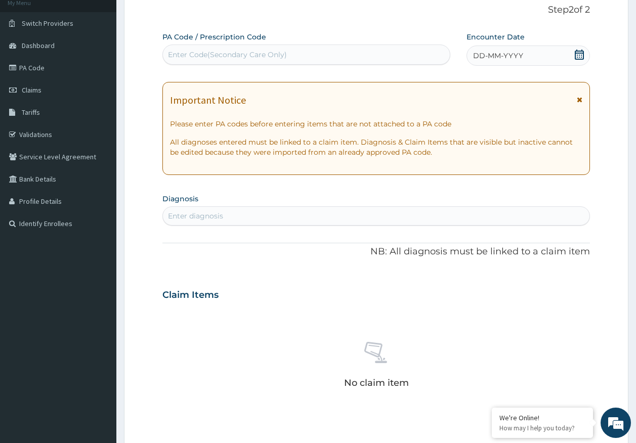
click at [208, 216] on div "Enter diagnosis" at bounding box center [195, 216] width 55 height 10
type input "malaria"
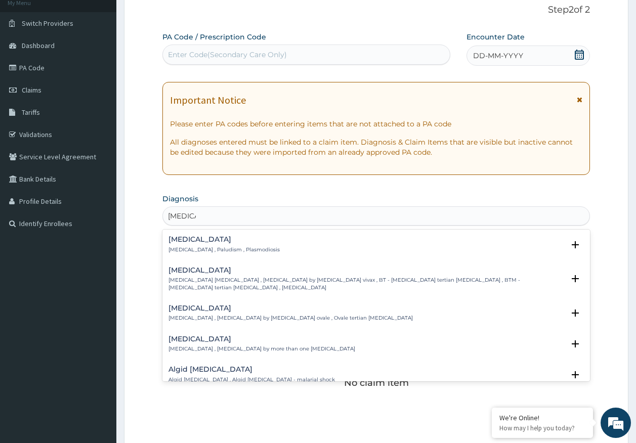
click at [185, 243] on h4 "Malaria" at bounding box center [224, 240] width 111 height 8
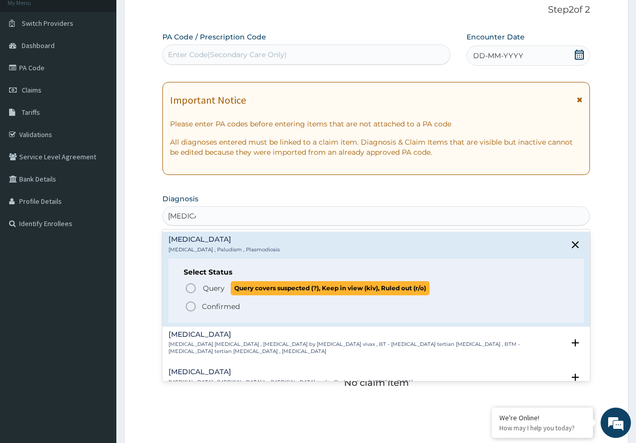
click at [212, 289] on span "Query" at bounding box center [214, 288] width 22 height 10
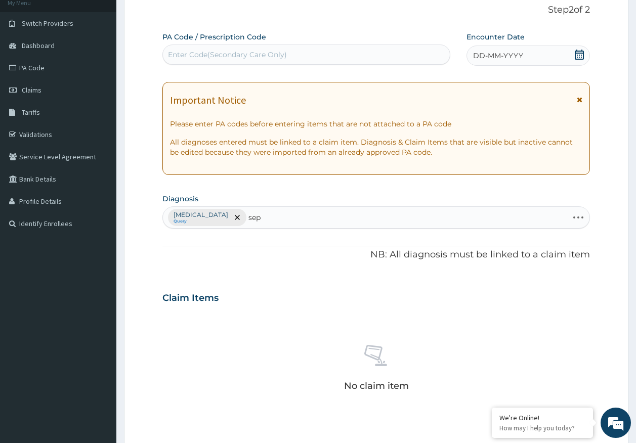
type input "seps"
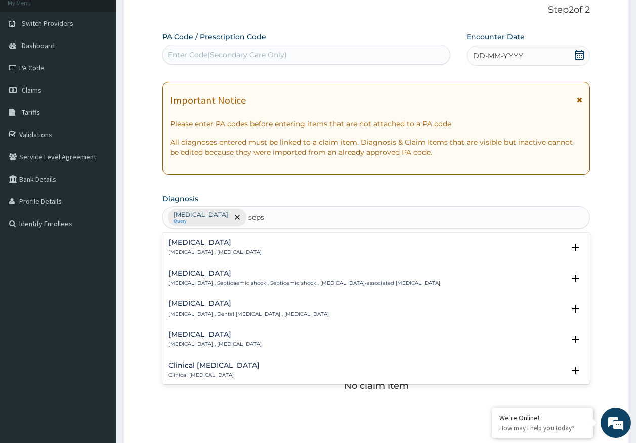
click at [199, 251] on p "Systemic infection , Sepsis" at bounding box center [215, 252] width 93 height 7
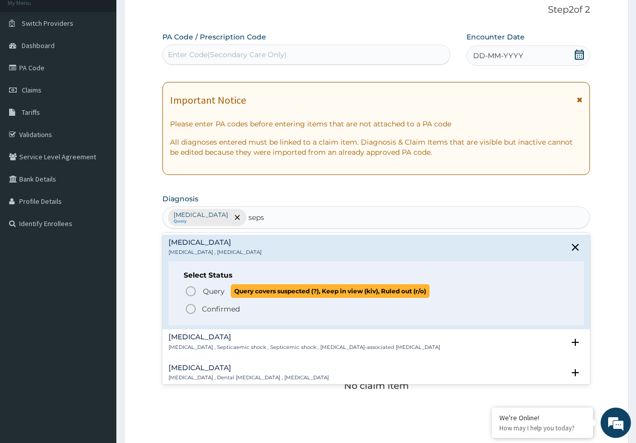
click at [215, 290] on span "Query" at bounding box center [214, 291] width 22 height 10
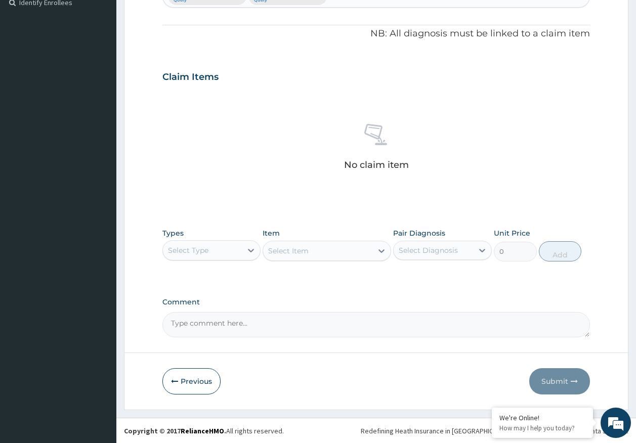
scroll to position [286, 0]
click at [195, 245] on div "Select Type" at bounding box center [188, 250] width 40 height 10
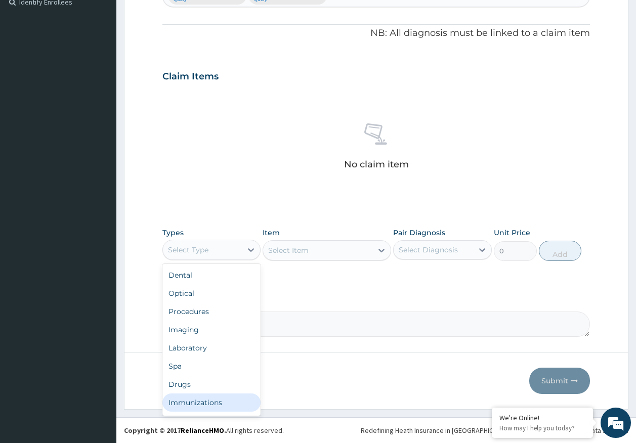
drag, startPoint x: 203, startPoint y: 407, endPoint x: 249, endPoint y: 367, distance: 60.7
click at [204, 404] on div "Immunizations" at bounding box center [211, 403] width 99 height 18
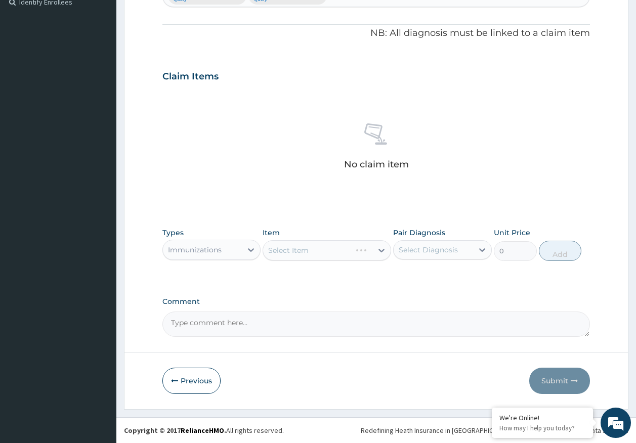
click at [426, 245] on div "Select Diagnosis" at bounding box center [428, 250] width 59 height 10
click at [420, 278] on label "Malaria" at bounding box center [441, 275] width 63 height 10
checkbox input "true"
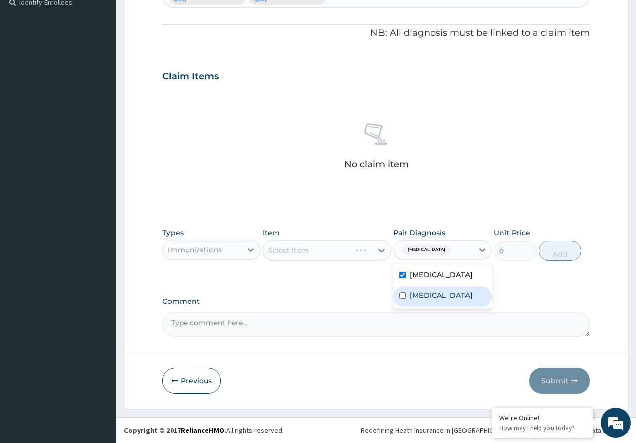
click at [420, 299] on label "Sepsis" at bounding box center [441, 295] width 63 height 10
checkbox input "true"
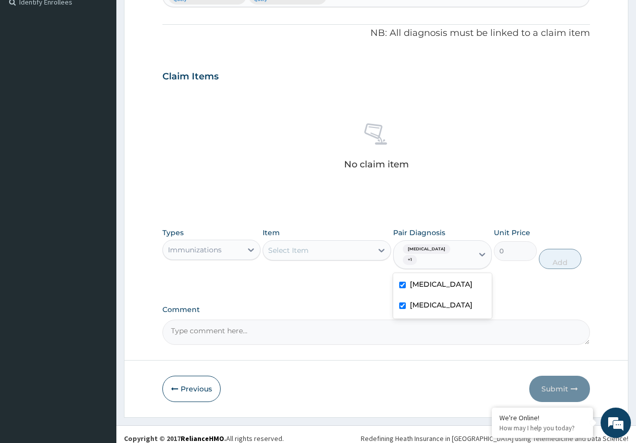
click at [353, 253] on div "Select Item" at bounding box center [317, 250] width 109 height 16
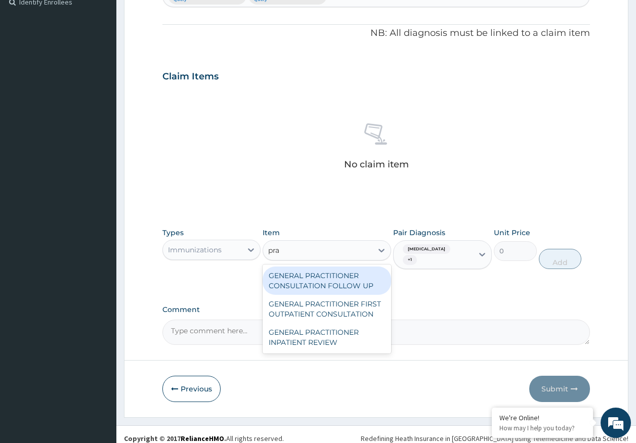
type input "prac"
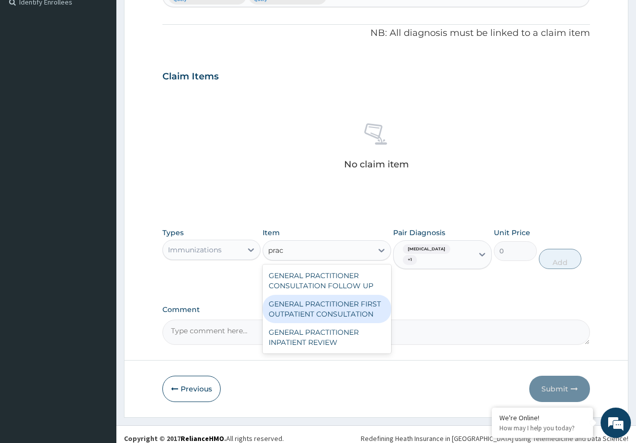
click at [360, 304] on div "GENERAL PRACTITIONER FIRST OUTPATIENT CONSULTATION" at bounding box center [327, 309] width 129 height 28
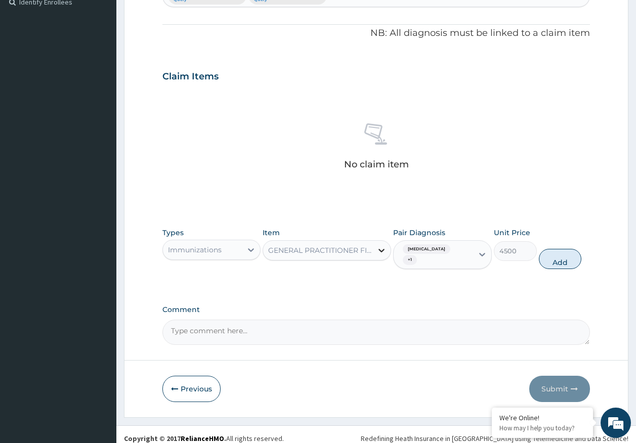
drag, startPoint x: 561, startPoint y: 249, endPoint x: 375, endPoint y: 250, distance: 185.7
click at [555, 250] on button "Add" at bounding box center [560, 259] width 43 height 20
type input "0"
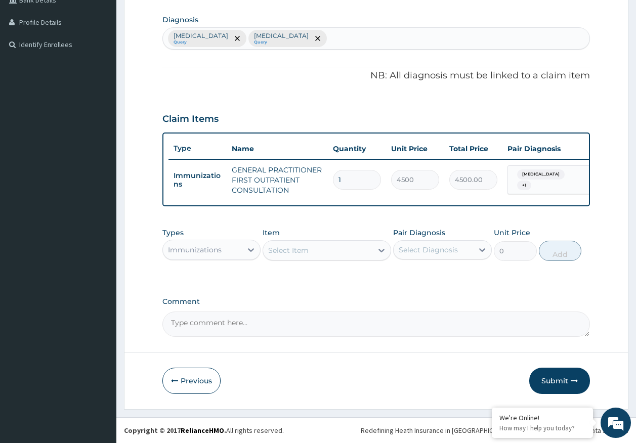
scroll to position [252, 0]
click at [192, 254] on div "Immunizations" at bounding box center [202, 250] width 79 height 16
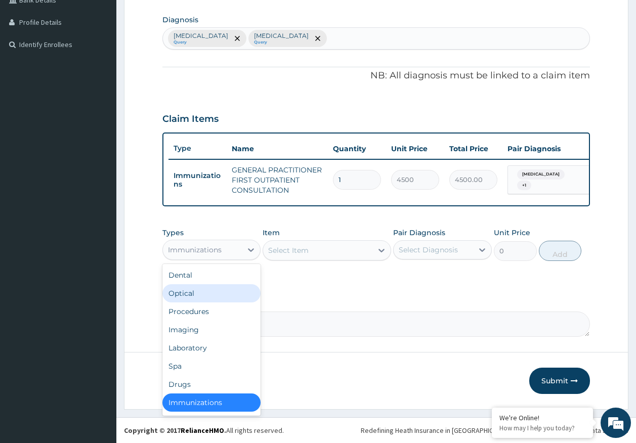
scroll to position [2, 0]
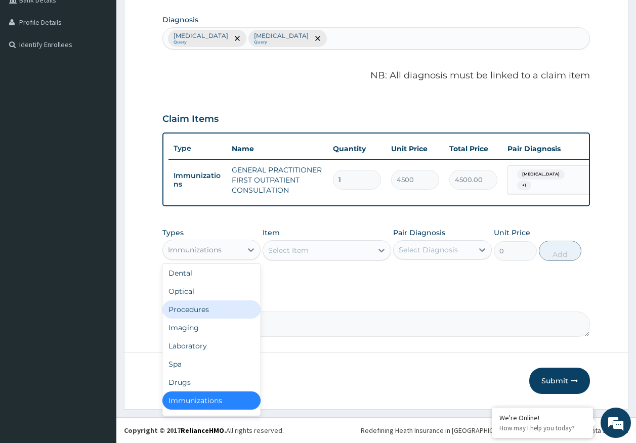
drag, startPoint x: 199, startPoint y: 312, endPoint x: 379, endPoint y: 266, distance: 186.0
click at [203, 308] on div "Procedures" at bounding box center [211, 310] width 99 height 18
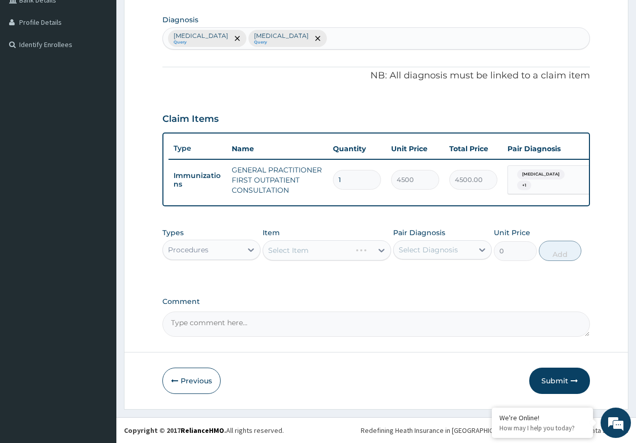
click at [443, 252] on div "Select Diagnosis" at bounding box center [428, 250] width 59 height 10
click at [416, 278] on label "Malaria" at bounding box center [441, 275] width 63 height 10
checkbox input "true"
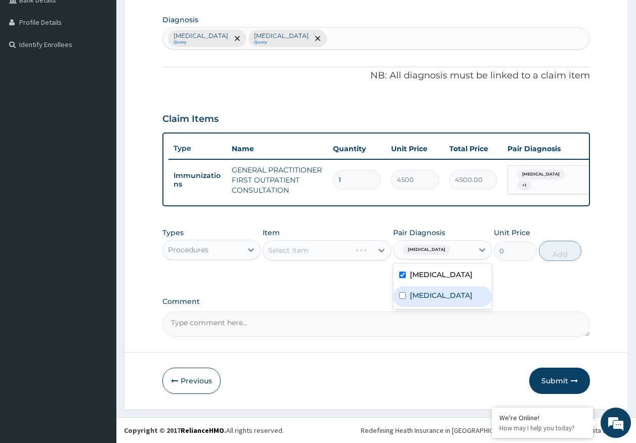
click at [422, 294] on label "Sepsis" at bounding box center [441, 295] width 63 height 10
checkbox input "true"
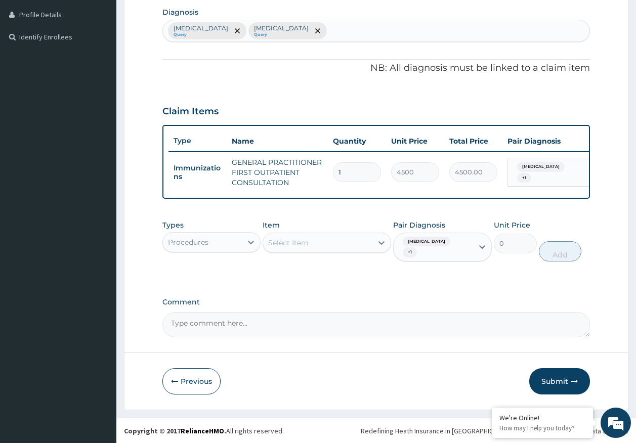
click at [302, 246] on div "Select Item" at bounding box center [288, 243] width 40 height 10
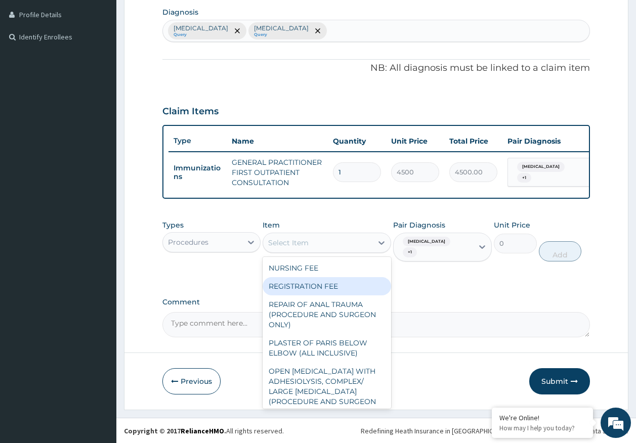
drag, startPoint x: 324, startPoint y: 293, endPoint x: 515, endPoint y: 265, distance: 192.9
click at [329, 289] on div "REGISTRATION FEE" at bounding box center [327, 286] width 129 height 18
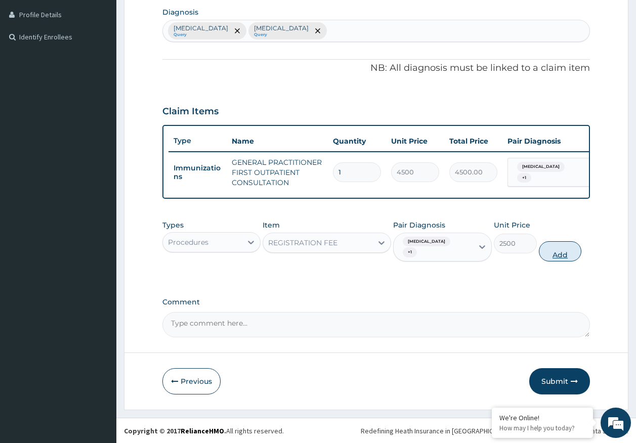
click at [560, 255] on button "Add" at bounding box center [560, 251] width 43 height 20
type input "0"
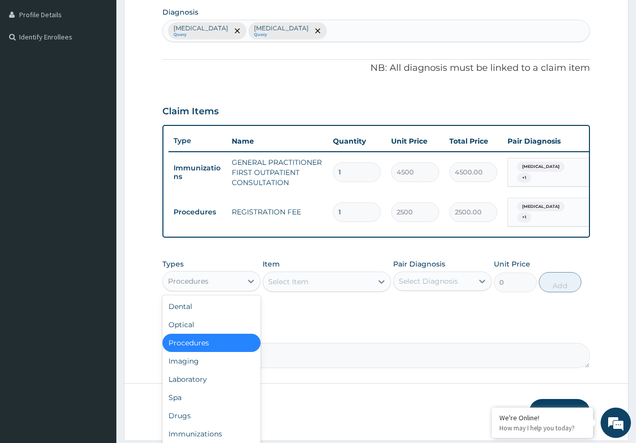
click at [222, 282] on div "Procedures" at bounding box center [202, 281] width 79 height 16
click at [203, 379] on div "Laboratory" at bounding box center [211, 379] width 99 height 18
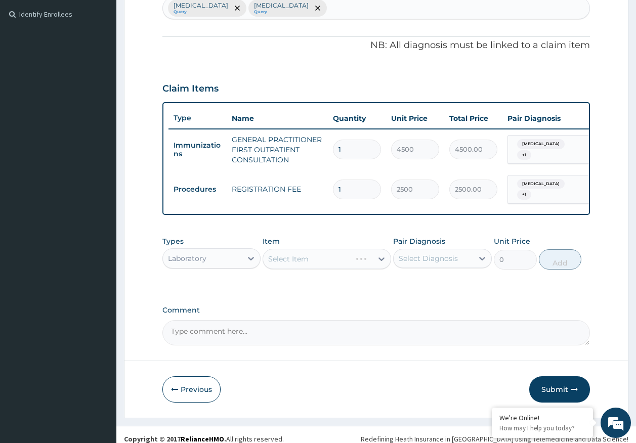
scroll to position [286, 0]
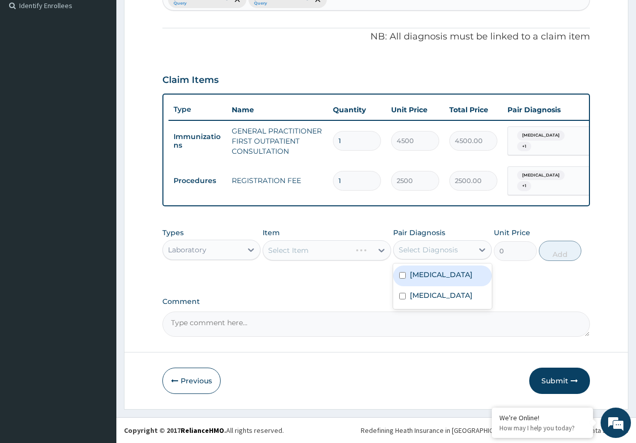
click at [423, 250] on div "Select Diagnosis" at bounding box center [428, 250] width 59 height 10
click at [428, 276] on label "Malaria" at bounding box center [441, 275] width 63 height 10
checkbox input "true"
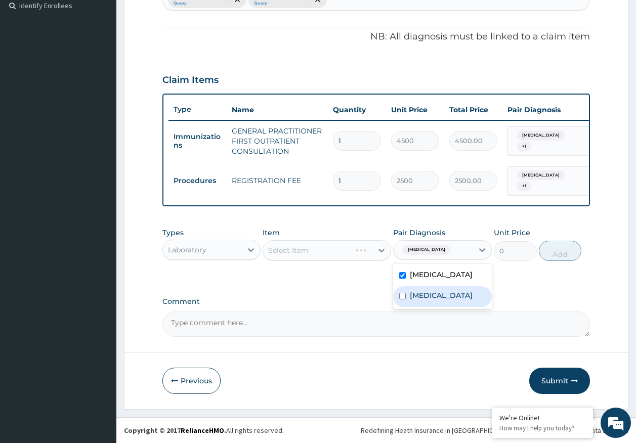
click at [426, 295] on label "Sepsis" at bounding box center [441, 295] width 63 height 10
checkbox input "true"
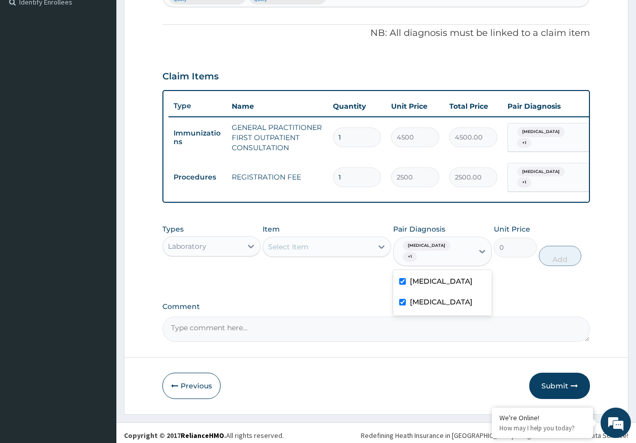
click at [301, 252] on div "Select Item" at bounding box center [288, 247] width 40 height 10
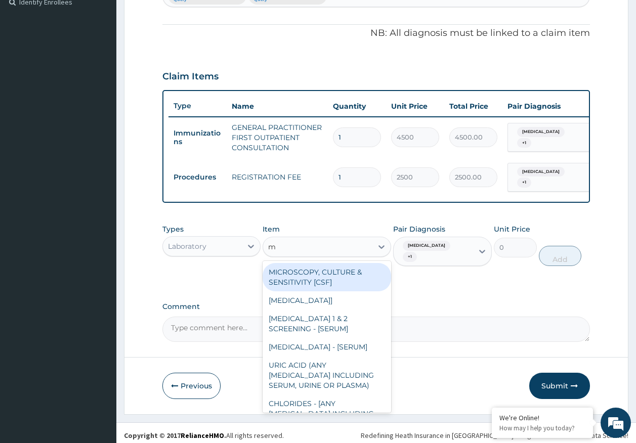
type input "mp"
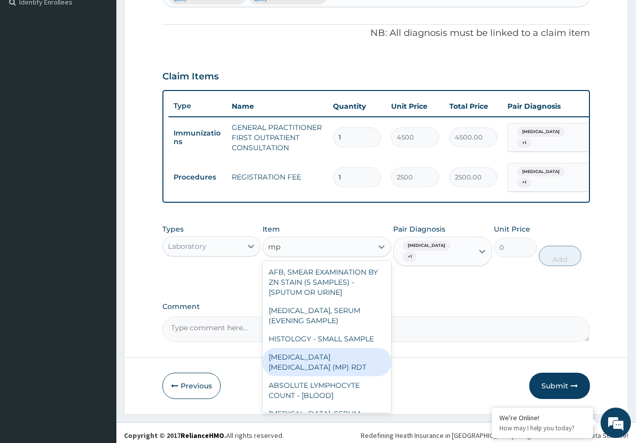
drag, startPoint x: 318, startPoint y: 365, endPoint x: 331, endPoint y: 363, distance: 13.3
click at [318, 365] on div "MALARIA PARASITE (MP) RDT" at bounding box center [327, 362] width 129 height 28
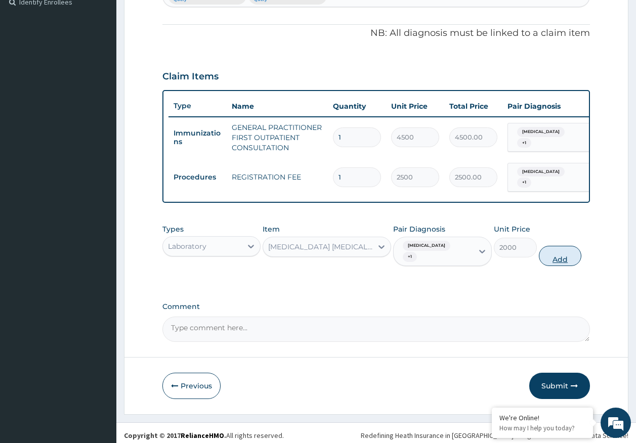
click at [557, 246] on button "Add" at bounding box center [560, 256] width 43 height 20
type input "0"
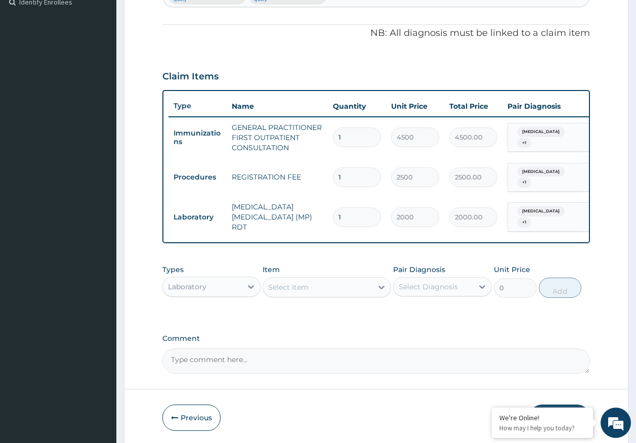
click at [298, 277] on div "Select Item" at bounding box center [327, 287] width 129 height 20
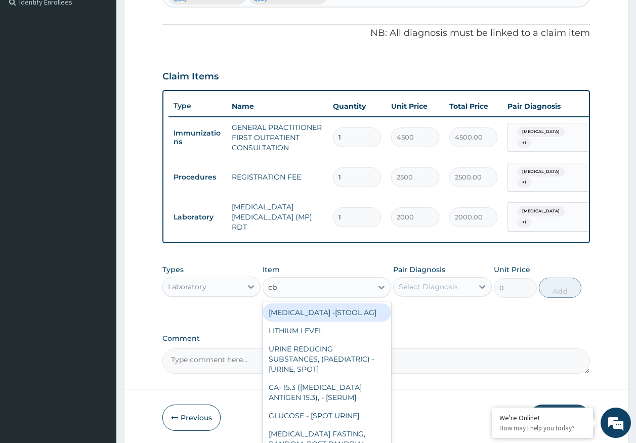
type input "cbc"
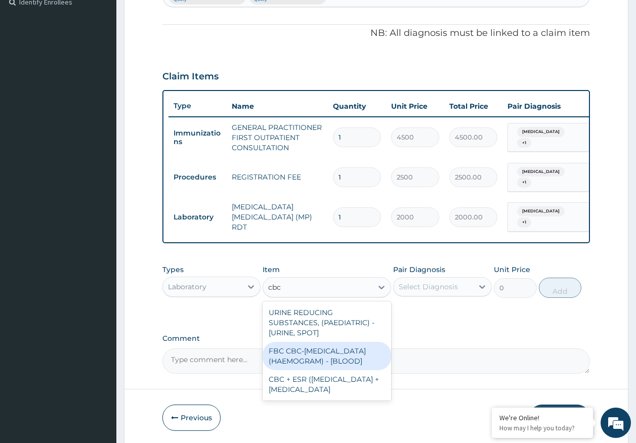
drag, startPoint x: 338, startPoint y: 353, endPoint x: 446, endPoint y: 312, distance: 116.4
click at [345, 349] on div "FBC CBC-COMPLETE BLOOD COUNT (HAEMOGRAM) - [BLOOD]" at bounding box center [327, 356] width 129 height 28
type input "5000"
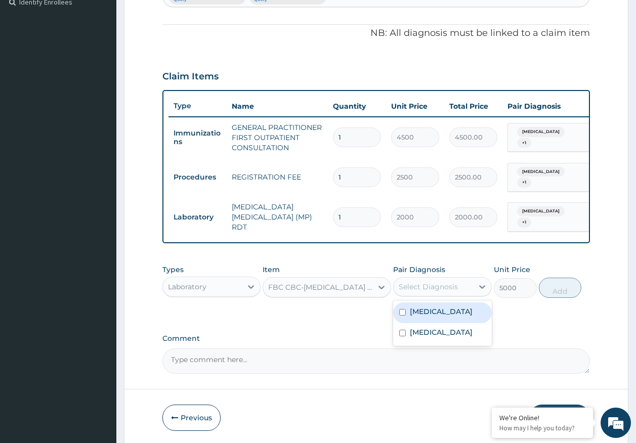
click at [447, 282] on div "Select Diagnosis" at bounding box center [428, 287] width 59 height 10
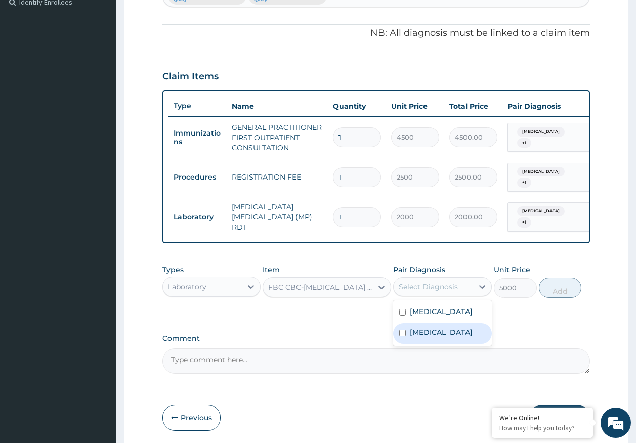
drag, startPoint x: 423, startPoint y: 327, endPoint x: 509, endPoint y: 314, distance: 87.5
click at [424, 327] on label "Sepsis" at bounding box center [441, 332] width 63 height 10
checkbox input "true"
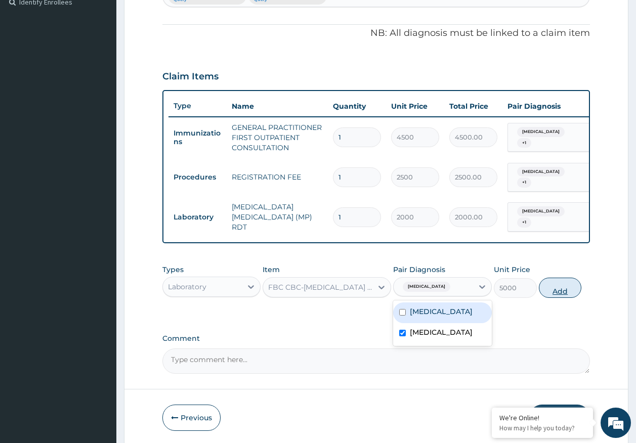
click at [558, 286] on button "Add" at bounding box center [560, 288] width 43 height 20
type input "0"
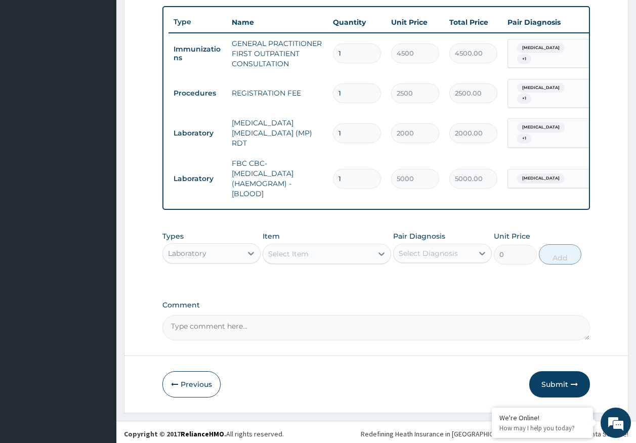
scroll to position [372, 0]
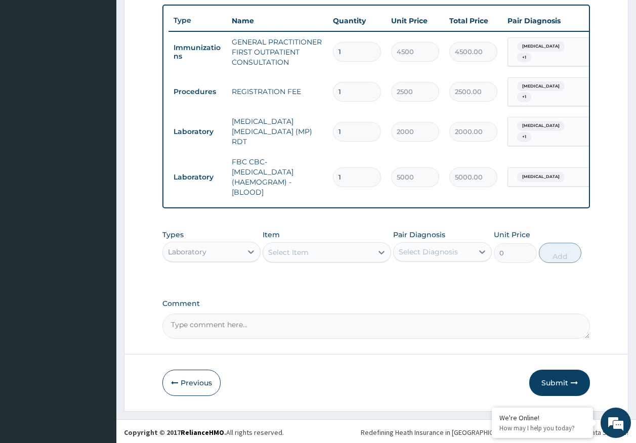
click at [202, 253] on div "Laboratory" at bounding box center [187, 252] width 38 height 10
click at [202, 244] on div "Laboratory" at bounding box center [202, 252] width 79 height 16
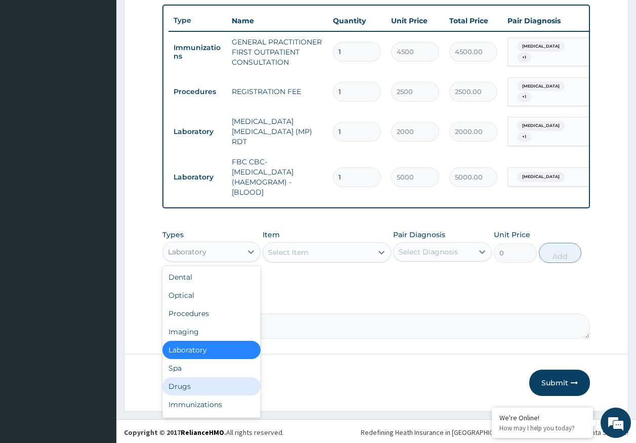
drag, startPoint x: 184, startPoint y: 387, endPoint x: 348, endPoint y: 343, distance: 169.9
click at [186, 386] on div "Drugs" at bounding box center [211, 387] width 99 height 18
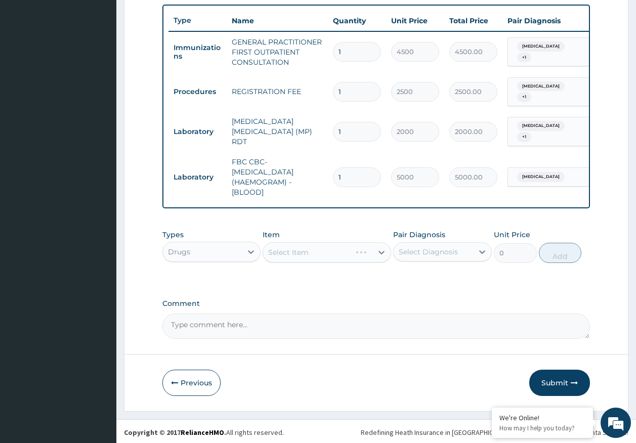
click at [431, 254] on div "Select Diagnosis" at bounding box center [428, 252] width 59 height 10
click at [428, 279] on label "Malaria" at bounding box center [441, 277] width 63 height 10
checkbox input "true"
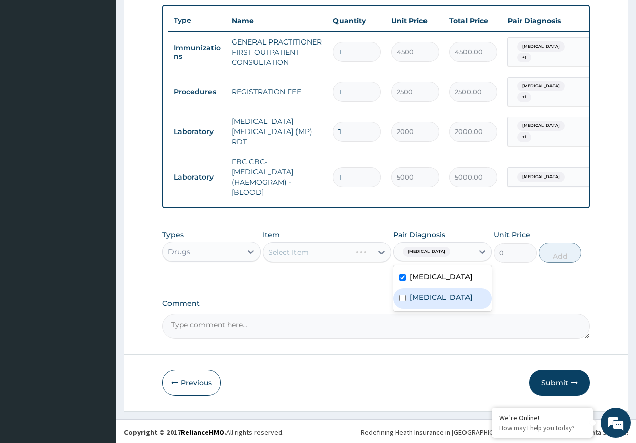
click at [428, 294] on label "Sepsis" at bounding box center [441, 298] width 63 height 10
checkbox input "true"
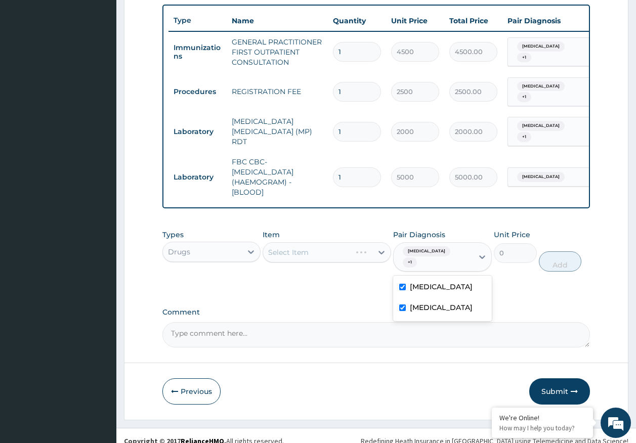
click at [303, 294] on div "PA Code / Prescription Code Enter Code(Secondary Care Only) Encounter Date DD-M…" at bounding box center [376, 36] width 428 height 622
click at [311, 249] on div "Select Item" at bounding box center [317, 252] width 109 height 16
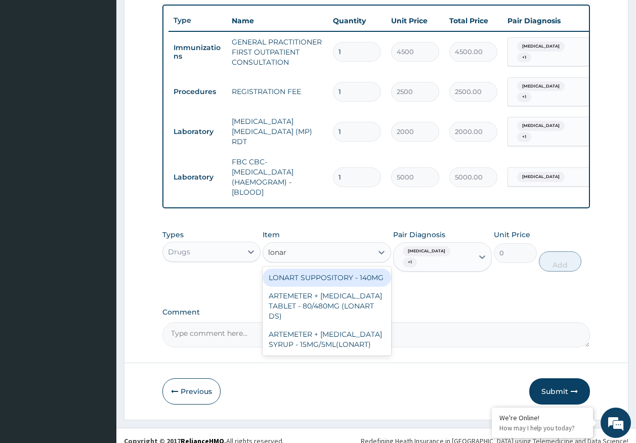
type input "lonart"
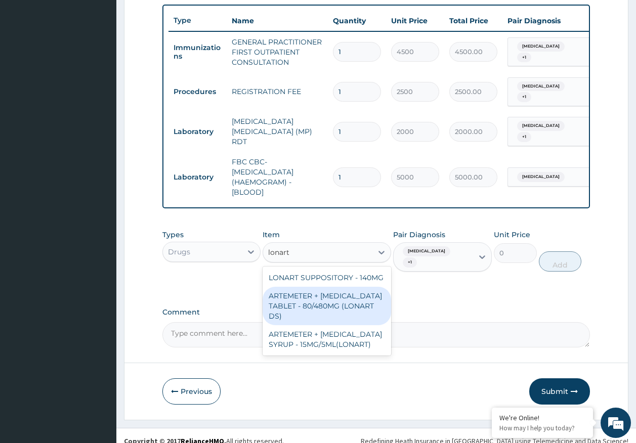
click at [351, 310] on div "ARTEMETER + LUMEFANTRINE TABLET - 80/480MG (LONART DS)" at bounding box center [327, 306] width 129 height 38
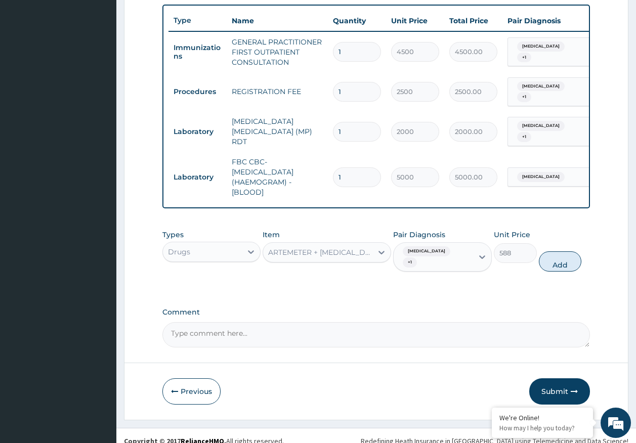
drag, startPoint x: 562, startPoint y: 248, endPoint x: 473, endPoint y: 267, distance: 91.0
click at [560, 252] on button "Add" at bounding box center [560, 262] width 43 height 20
type input "0"
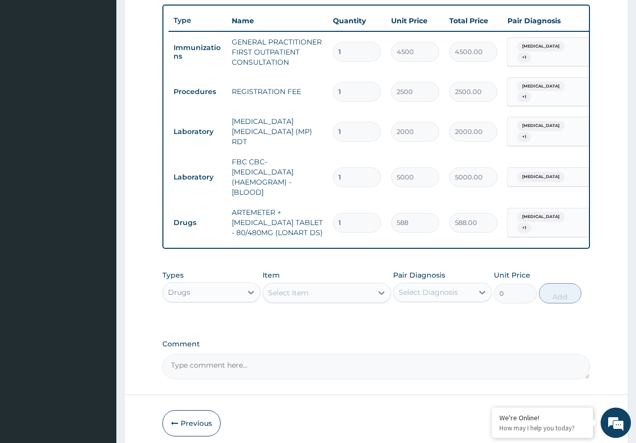
click at [299, 295] on div "Select Item" at bounding box center [288, 293] width 40 height 10
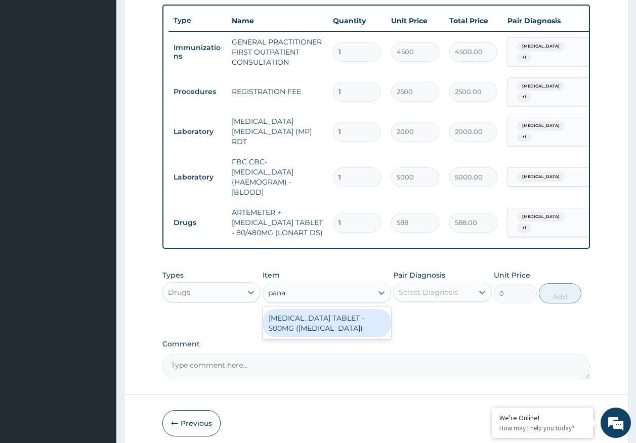
type input "panad"
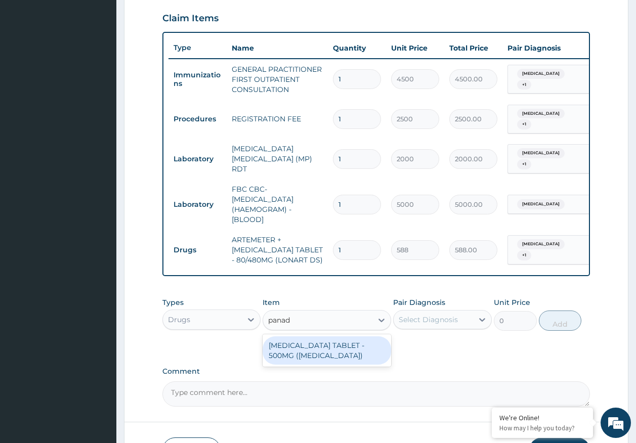
scroll to position [321, 0]
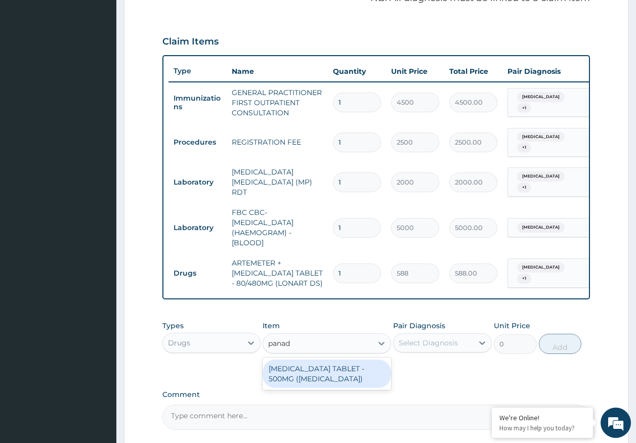
click at [333, 367] on div "PARACETAMOL TABLET - 500MG (PANADOL)" at bounding box center [327, 374] width 129 height 28
type input "42"
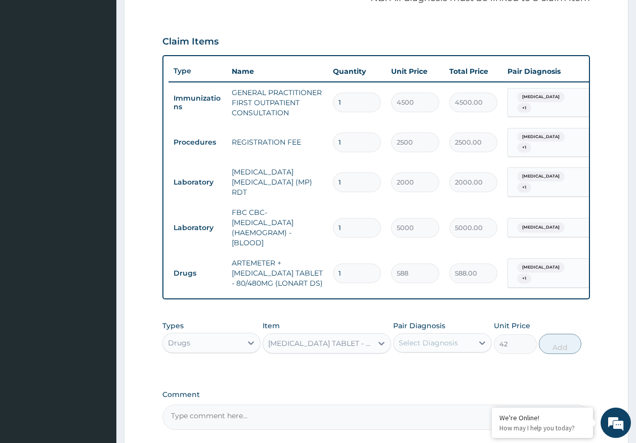
click at [421, 344] on div "Select Diagnosis" at bounding box center [428, 343] width 59 height 10
click at [426, 370] on label "Malaria" at bounding box center [441, 368] width 63 height 10
checkbox input "true"
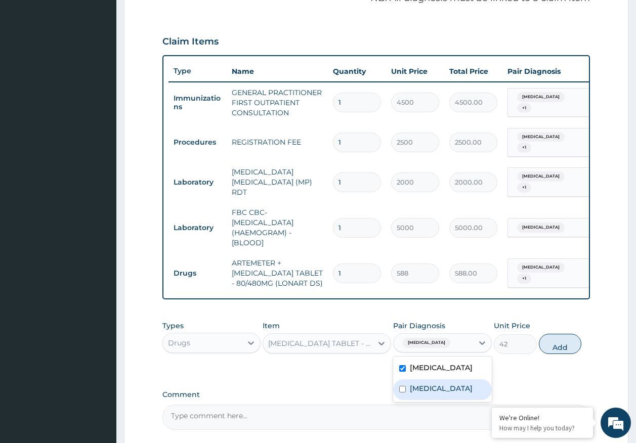
drag, startPoint x: 430, startPoint y: 389, endPoint x: 519, endPoint y: 357, distance: 94.1
click at [430, 387] on label "Sepsis" at bounding box center [441, 389] width 63 height 10
checkbox input "true"
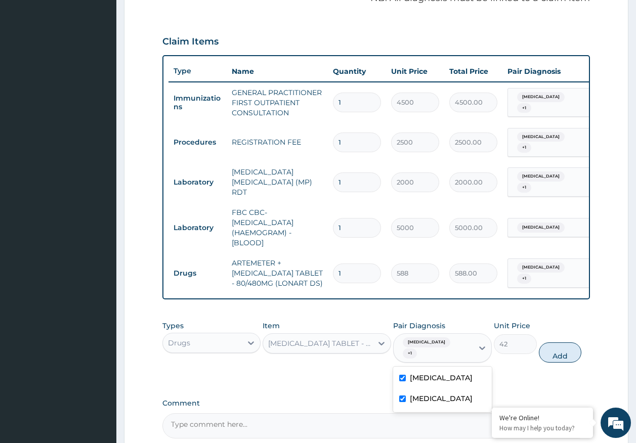
drag, startPoint x: 559, startPoint y: 344, endPoint x: 471, endPoint y: 347, distance: 87.6
click at [551, 344] on button "Add" at bounding box center [560, 353] width 43 height 20
type input "0"
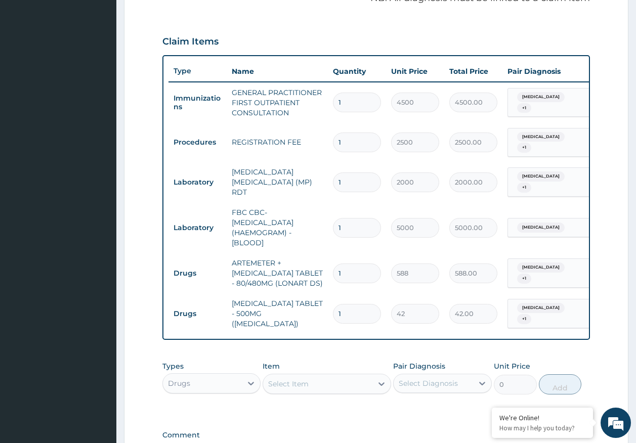
click at [346, 378] on div "Select Item" at bounding box center [317, 384] width 109 height 16
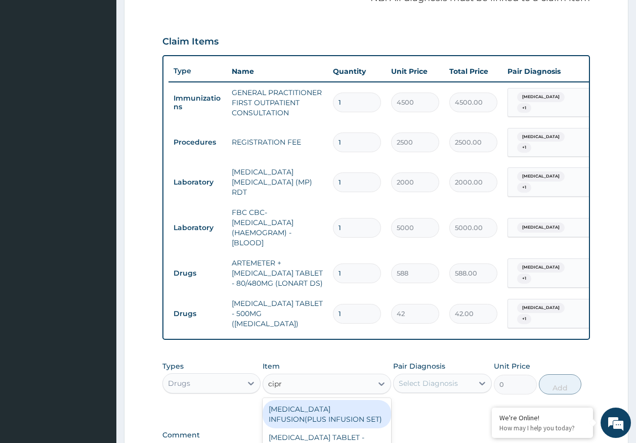
type input "cipro"
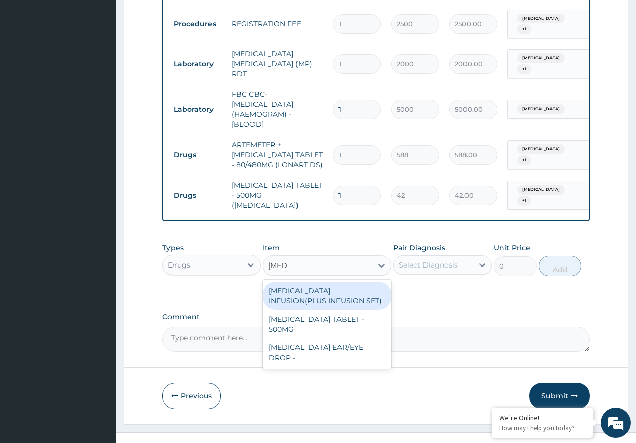
scroll to position [447, 0]
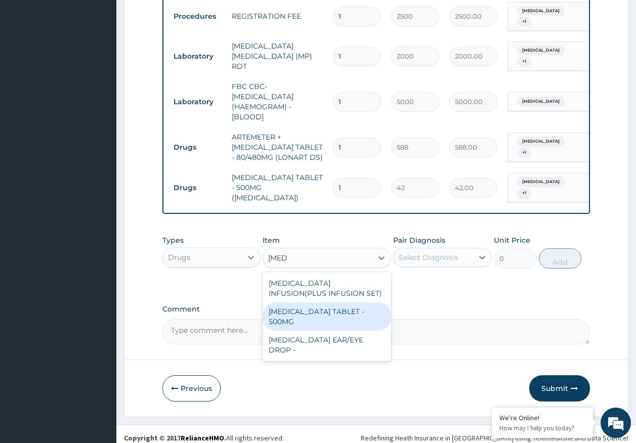
click at [319, 312] on div "CIPROFLOXACIN TABLET - 500MG" at bounding box center [327, 317] width 129 height 28
type input "196"
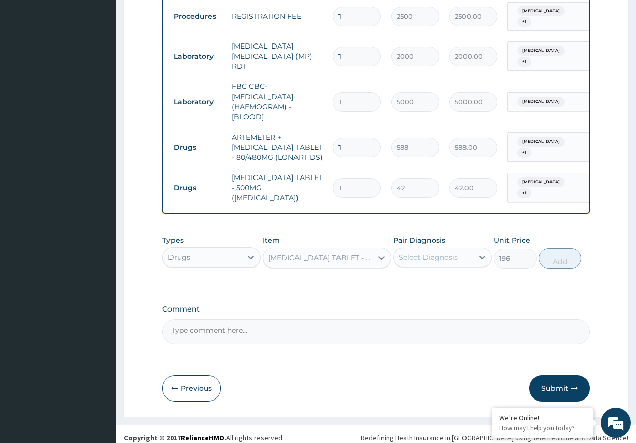
click at [422, 253] on div "Select Diagnosis" at bounding box center [428, 258] width 59 height 10
click at [421, 277] on label "Malaria" at bounding box center [441, 282] width 63 height 10
checkbox input "true"
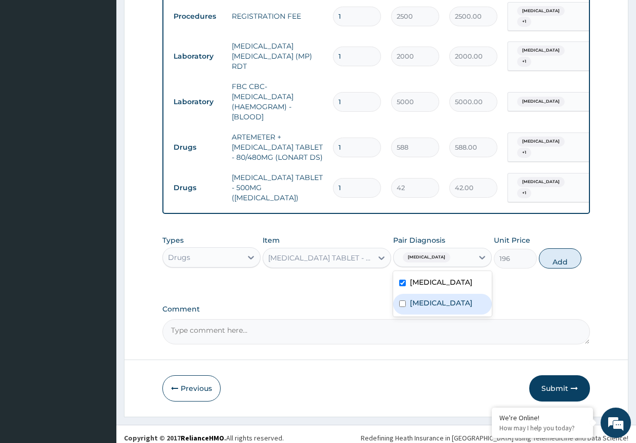
click at [419, 298] on label "Sepsis" at bounding box center [441, 303] width 63 height 10
checkbox input "true"
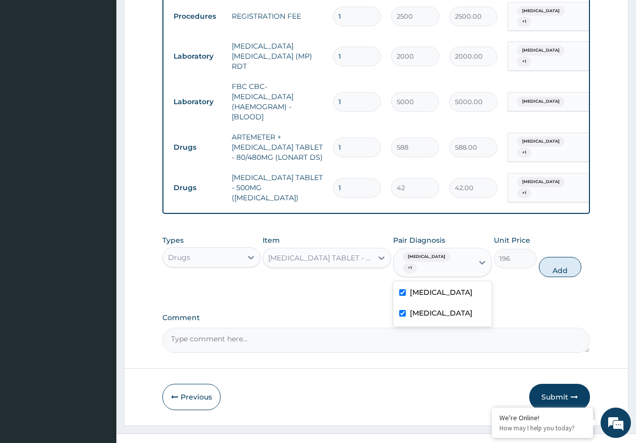
click at [549, 257] on button "Add" at bounding box center [560, 267] width 43 height 20
type input "0"
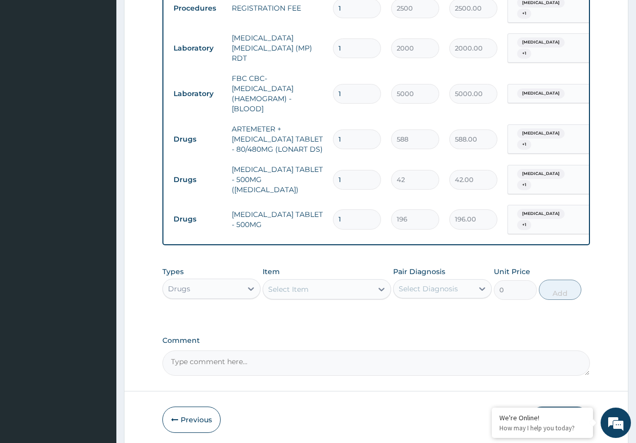
scroll to position [482, 0]
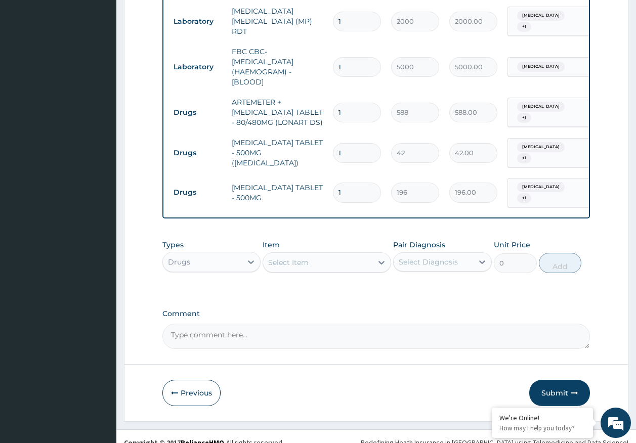
click at [298, 258] on div "Select Item" at bounding box center [288, 263] width 40 height 10
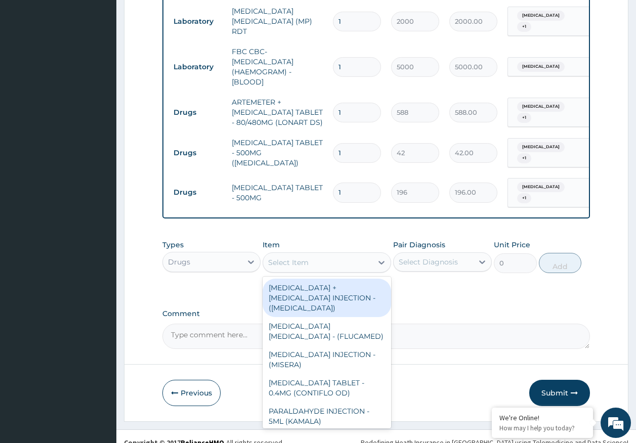
type input "f"
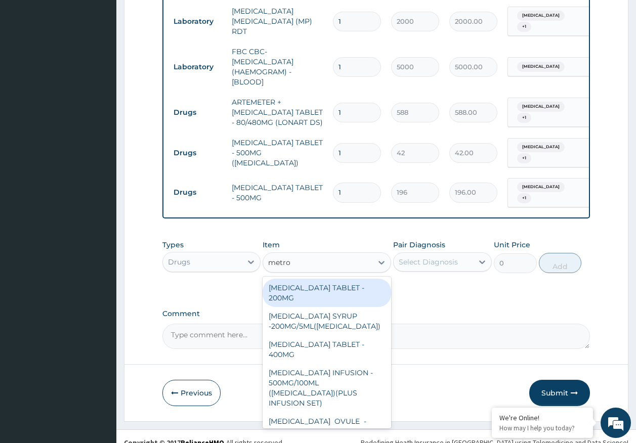
type input "metron"
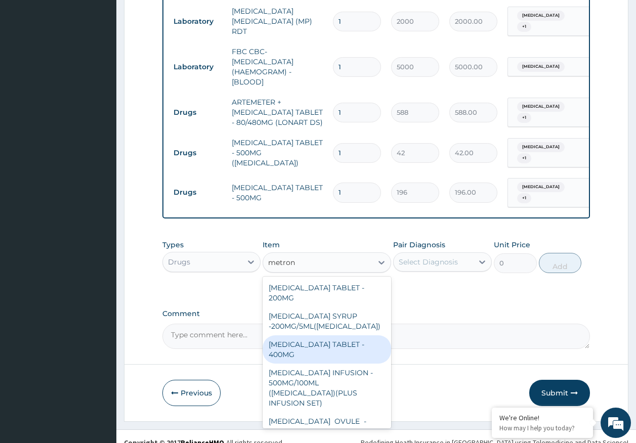
click at [333, 336] on div "METRONIDAZOLE TABLET - 400MG" at bounding box center [327, 350] width 129 height 28
type input "84"
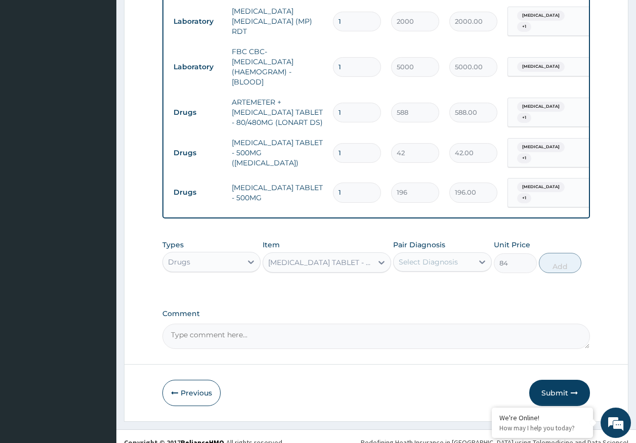
click at [438, 257] on div "Select Diagnosis" at bounding box center [428, 262] width 59 height 10
click at [430, 282] on label "Malaria" at bounding box center [441, 287] width 63 height 10
checkbox input "true"
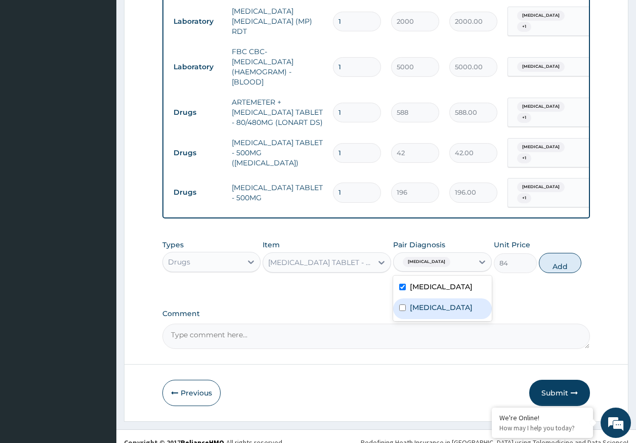
click at [428, 303] on label "Sepsis" at bounding box center [441, 308] width 63 height 10
checkbox input "true"
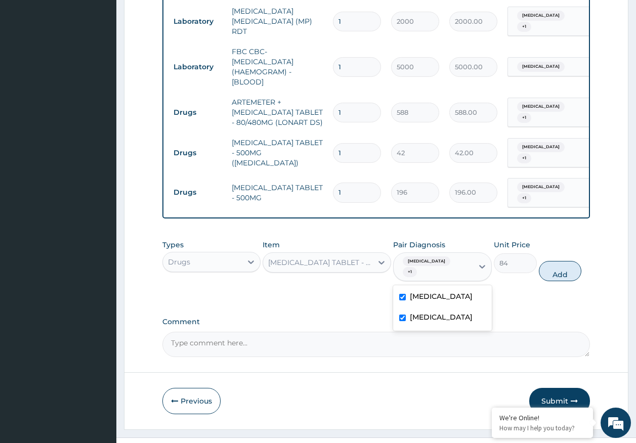
click at [571, 261] on button "Add" at bounding box center [560, 271] width 43 height 20
type input "0"
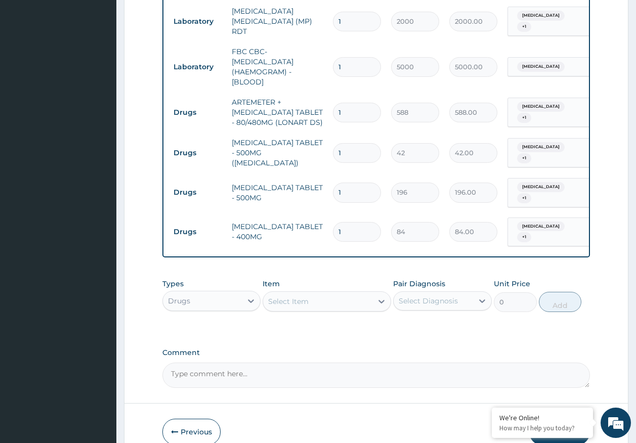
type input "15"
type input "1260.00"
type input "15"
click at [345, 183] on input "1" at bounding box center [357, 193] width 48 height 20
type input "10"
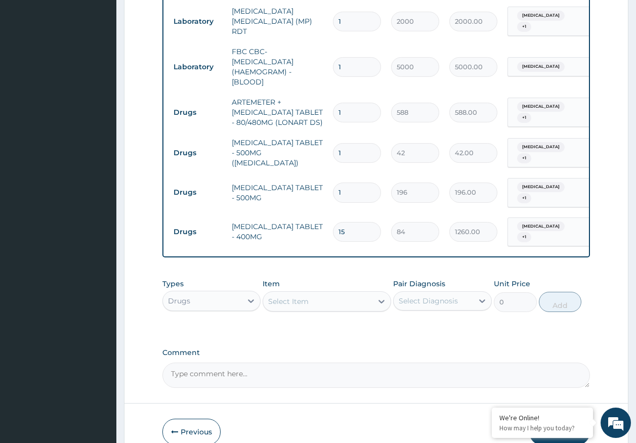
type input "1960.00"
type input "10"
click at [344, 143] on input "1" at bounding box center [357, 153] width 48 height 20
type input "18"
type input "756.00"
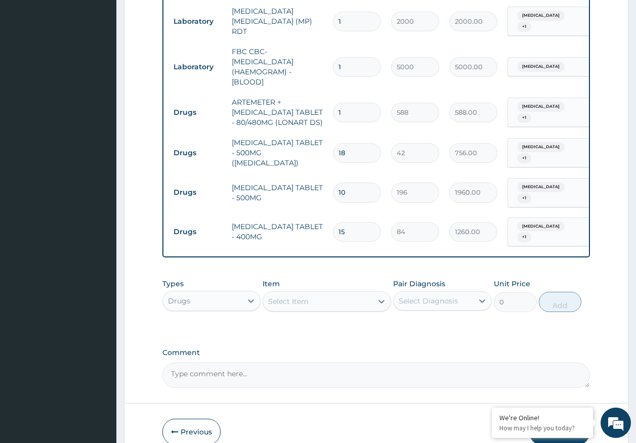
type input "18"
click at [352, 103] on input "1" at bounding box center [357, 113] width 48 height 20
type input "0.00"
type input "6"
type input "3528.00"
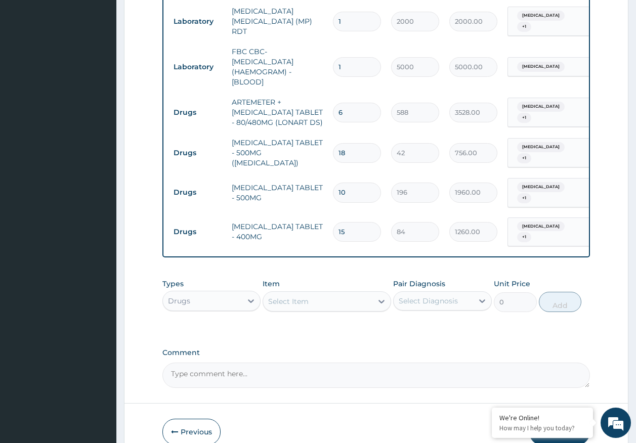
type input "6"
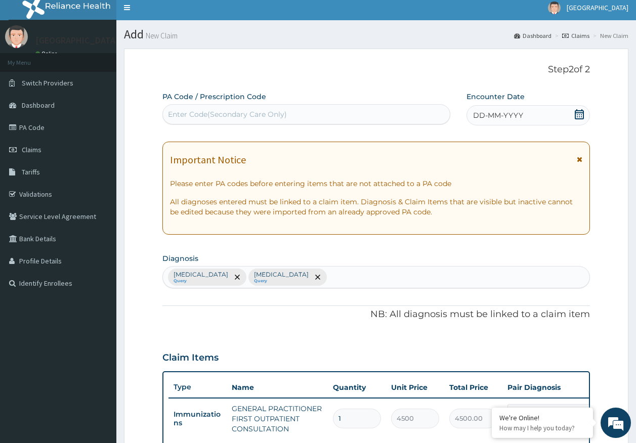
scroll to position [0, 0]
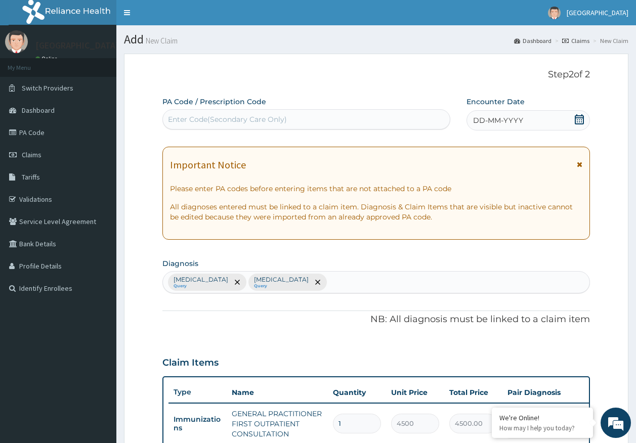
drag, startPoint x: 516, startPoint y: 127, endPoint x: 512, endPoint y: 123, distance: 5.4
click at [515, 126] on div "DD-MM-YYYY" at bounding box center [528, 120] width 123 height 20
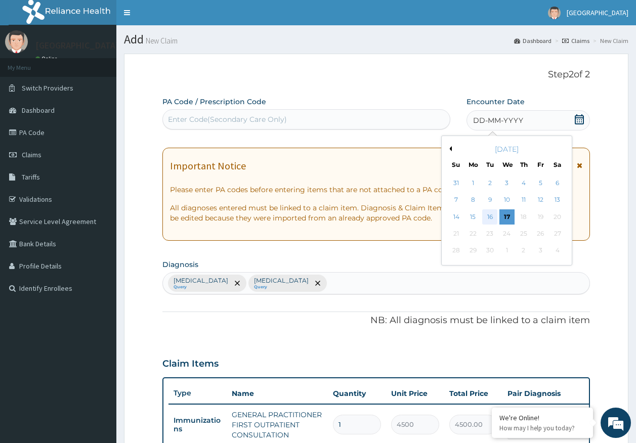
click at [492, 216] on div "16" at bounding box center [490, 217] width 15 height 15
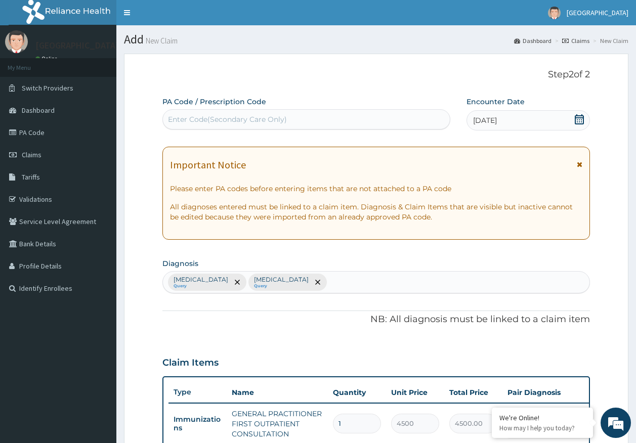
click at [288, 284] on div "Malaria Query Sepsis Query" at bounding box center [376, 282] width 427 height 21
type input "enteriti"
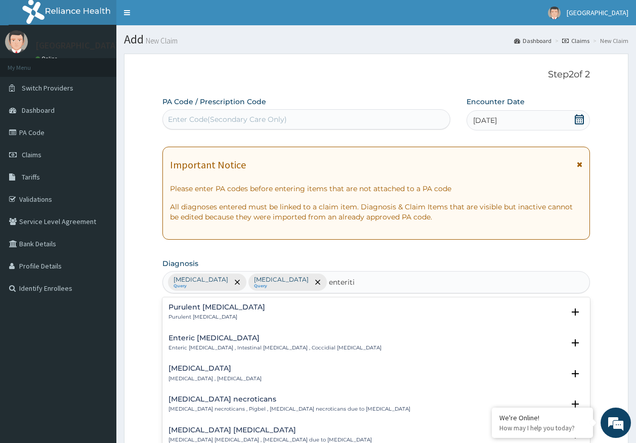
scroll to position [51, 0]
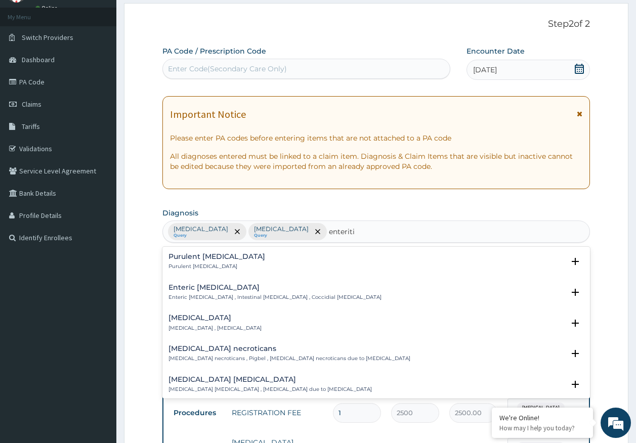
click at [200, 316] on h4 "Adenoviral enteritis" at bounding box center [215, 318] width 93 height 8
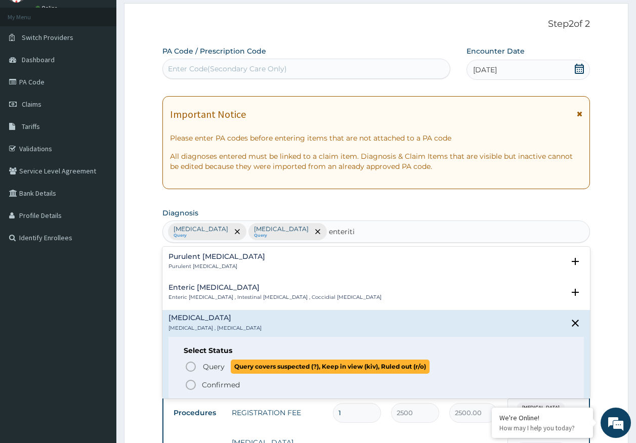
click at [213, 368] on span "Query" at bounding box center [214, 367] width 22 height 10
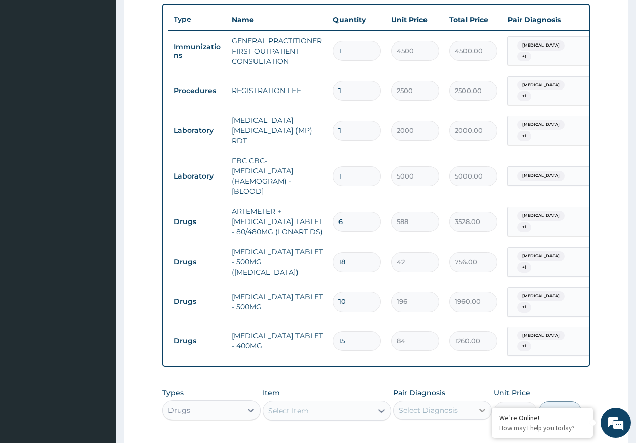
scroll to position [405, 0]
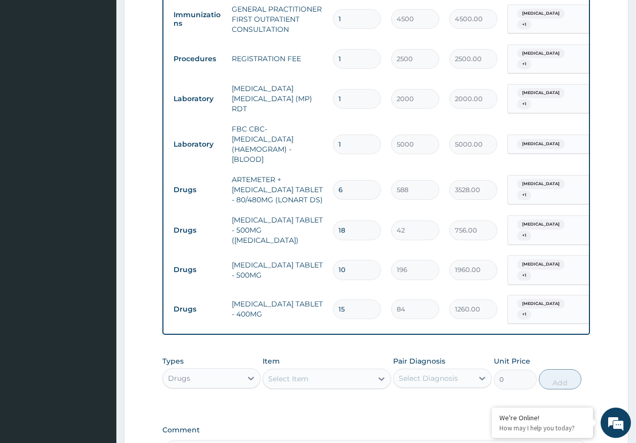
click at [539, 298] on div "Malaria + 1" at bounding box center [547, 310] width 69 height 24
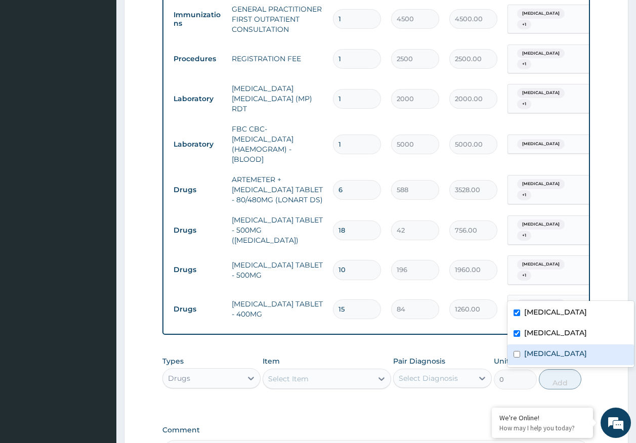
click at [536, 354] on label "Adenoviral enteritis" at bounding box center [555, 354] width 63 height 10
checkbox input "true"
click at [538, 327] on div "Sepsis" at bounding box center [571, 334] width 127 height 21
checkbox input "false"
click at [537, 316] on label "Malaria" at bounding box center [555, 312] width 63 height 10
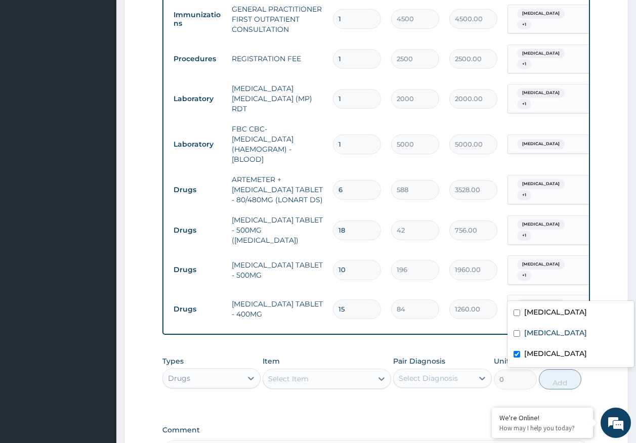
checkbox input "false"
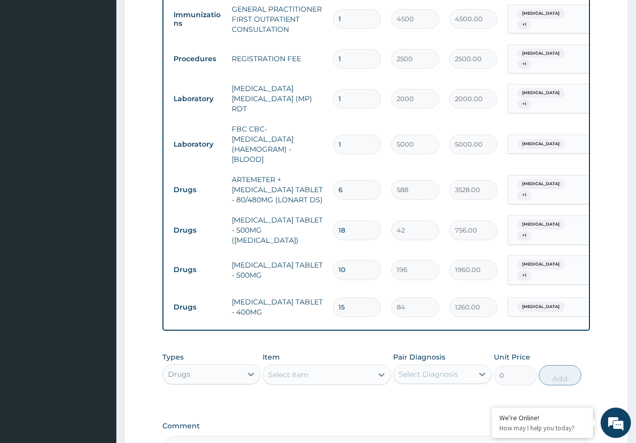
click at [363, 402] on div "PA Code / Prescription Code Enter Code(Secondary Care Only) Encounter Date 16-0…" at bounding box center [376, 77] width 428 height 770
click at [531, 260] on span "Malaria" at bounding box center [541, 265] width 48 height 10
click at [528, 279] on label "Malaria" at bounding box center [555, 277] width 63 height 10
checkbox input "false"
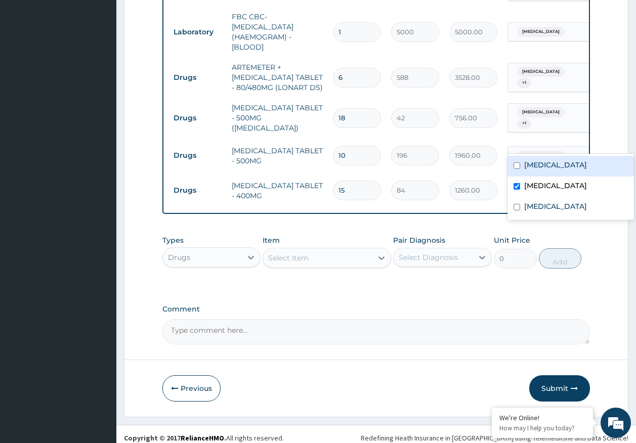
click at [552, 381] on button "Submit" at bounding box center [559, 389] width 61 height 26
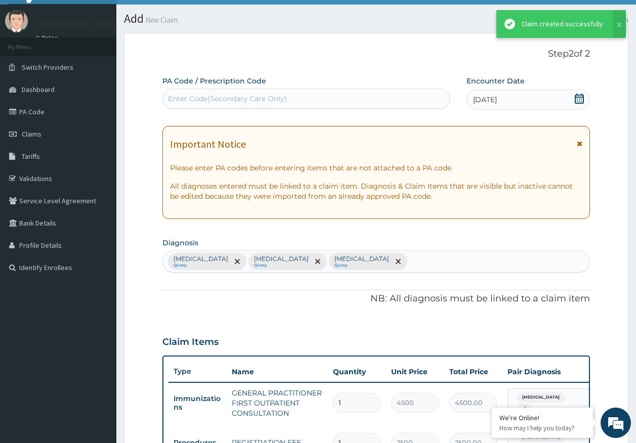
scroll to position [517, 0]
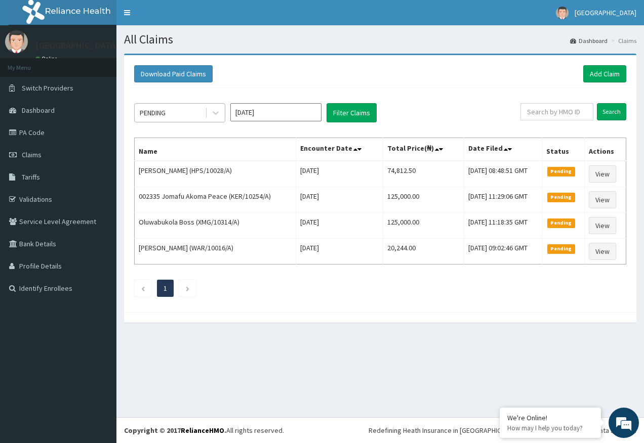
click at [167, 106] on div "PENDING" at bounding box center [170, 113] width 70 height 16
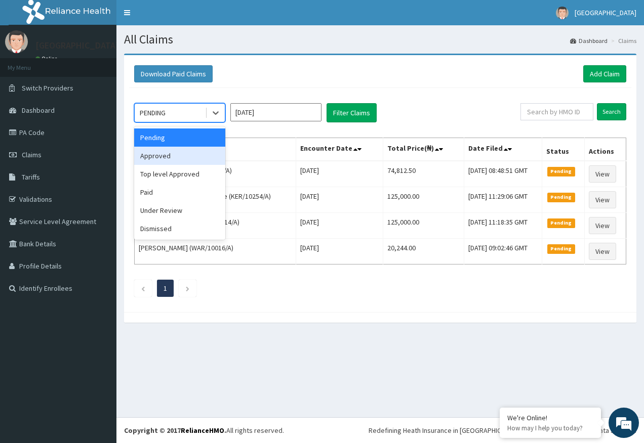
drag, startPoint x: 166, startPoint y: 154, endPoint x: 257, endPoint y: 141, distance: 91.5
click at [172, 153] on div "Approved" at bounding box center [179, 156] width 91 height 18
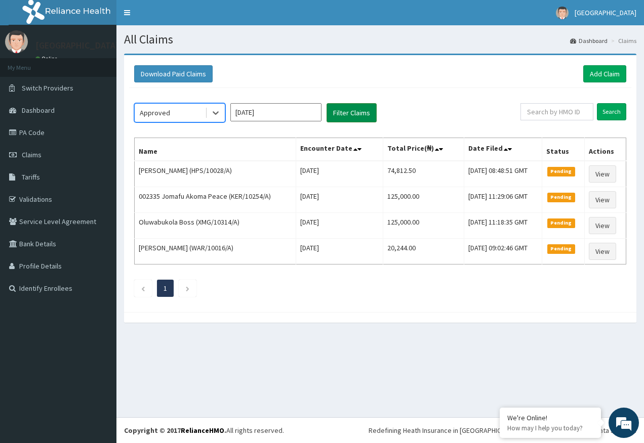
click at [341, 120] on button "Filter Claims" at bounding box center [351, 112] width 50 height 19
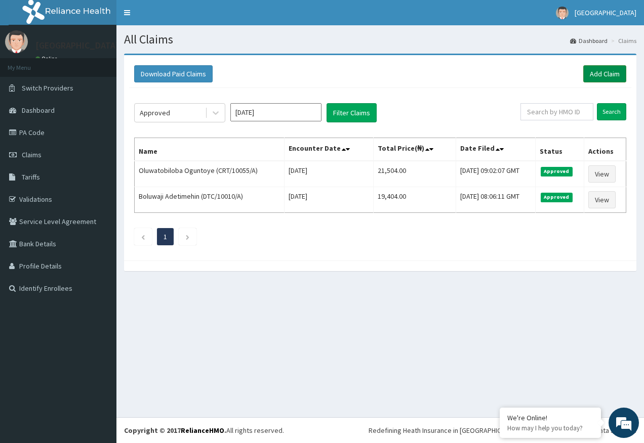
click at [602, 74] on link "Add Claim" at bounding box center [604, 73] width 43 height 17
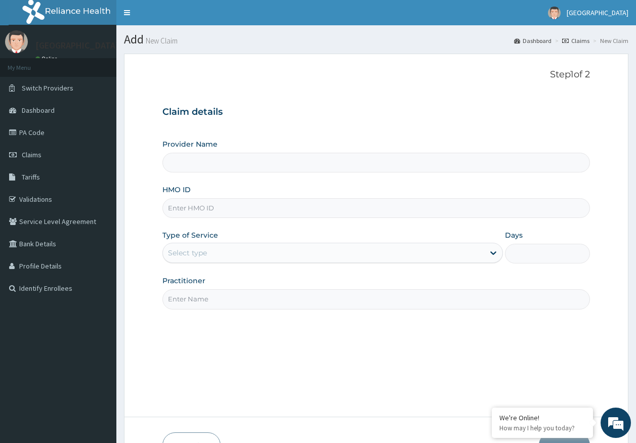
type input "[GEOGRAPHIC_DATA]"
click at [200, 215] on input "HMO ID" at bounding box center [376, 208] width 428 height 20
paste input "KSB/10435/A"
type input "KSB/10435/A"
click at [172, 259] on div "Select type" at bounding box center [323, 253] width 321 height 16
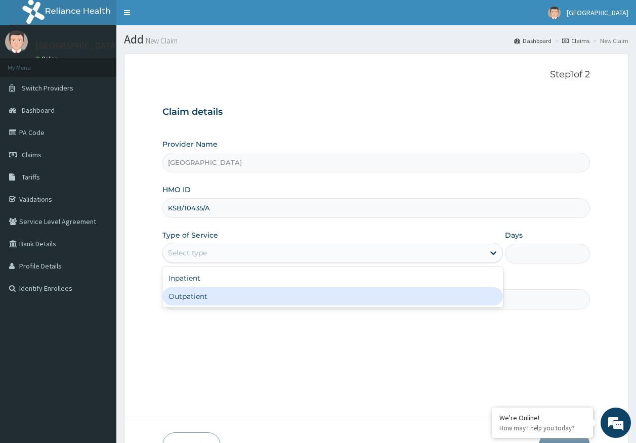
click at [190, 300] on div "Outpatient" at bounding box center [332, 296] width 341 height 18
type input "1"
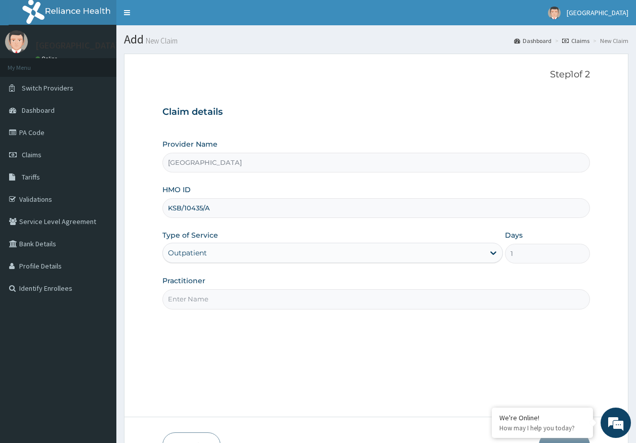
click at [195, 305] on input "Practitioner" at bounding box center [376, 299] width 428 height 20
click at [177, 298] on input "Practitioner" at bounding box center [376, 299] width 428 height 20
type input "[PERSON_NAME]"
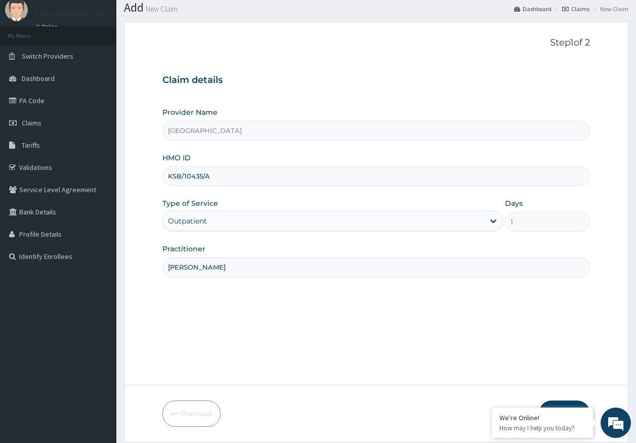
scroll to position [65, 0]
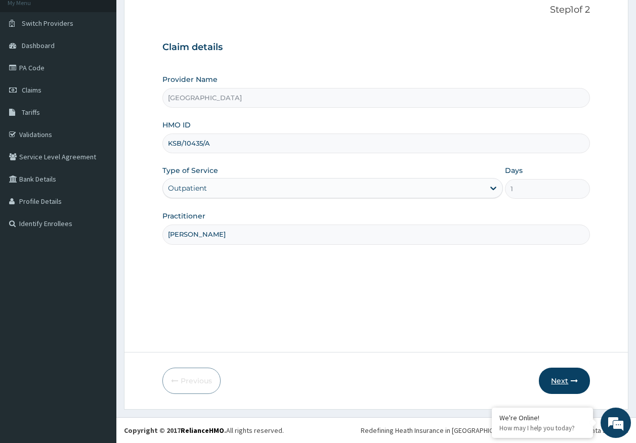
click at [557, 379] on button "Next" at bounding box center [564, 381] width 51 height 26
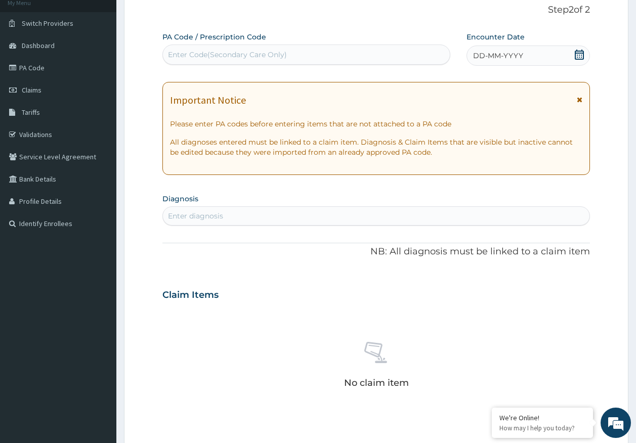
click at [487, 52] on span "DD-MM-YYYY" at bounding box center [498, 56] width 50 height 10
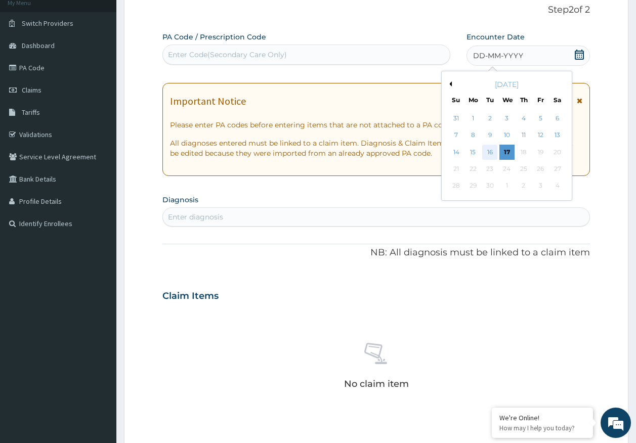
click at [489, 151] on div "16" at bounding box center [490, 152] width 15 height 15
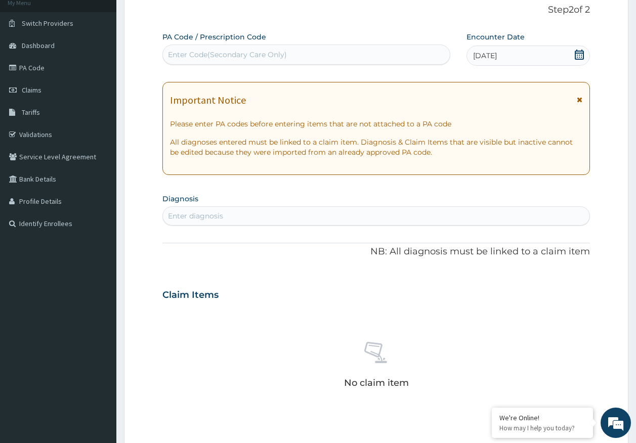
click at [277, 216] on div "Enter diagnosis" at bounding box center [376, 216] width 427 height 16
type input "[MEDICAL_DATA]"
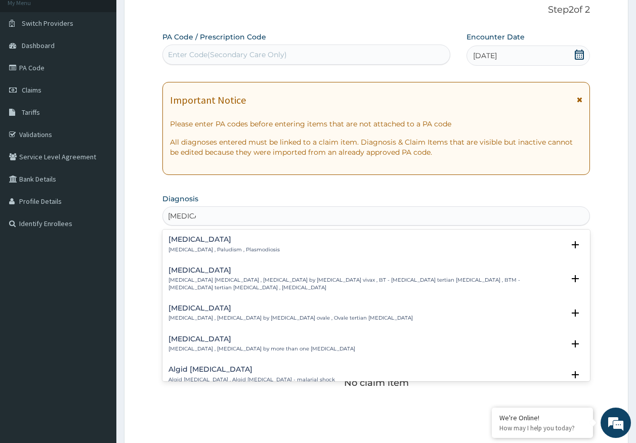
click at [186, 241] on h4 "[MEDICAL_DATA]" at bounding box center [224, 240] width 111 height 8
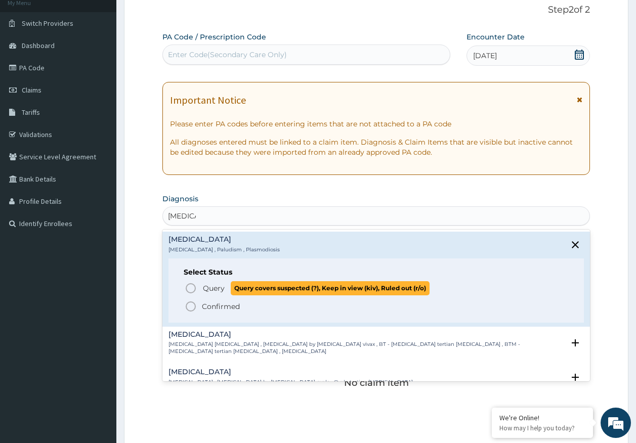
click at [213, 287] on span "Query" at bounding box center [214, 288] width 22 height 10
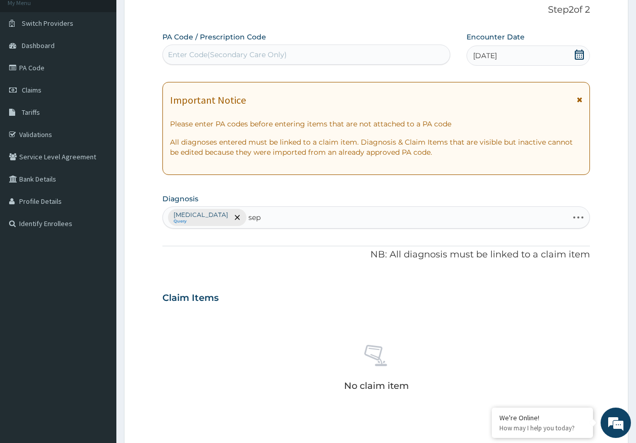
type input "seps"
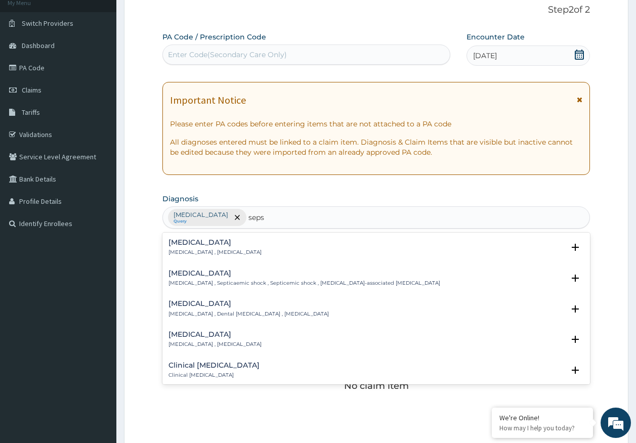
click at [188, 249] on p "Systemic infection , Sepsis" at bounding box center [215, 252] width 93 height 7
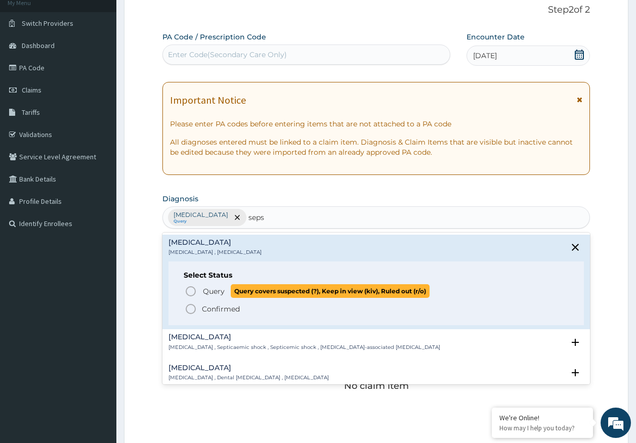
click at [217, 293] on span "Query" at bounding box center [214, 291] width 22 height 10
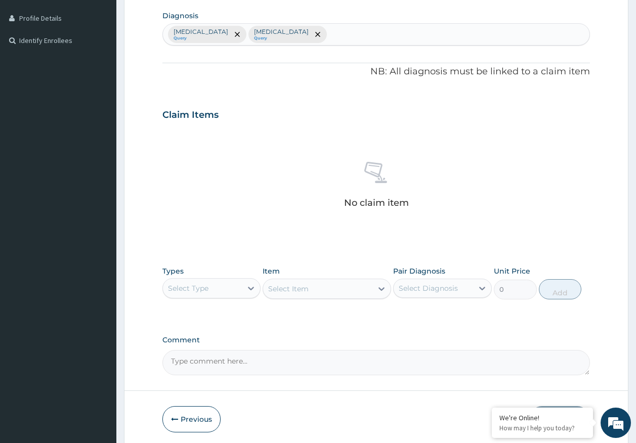
scroll to position [286, 0]
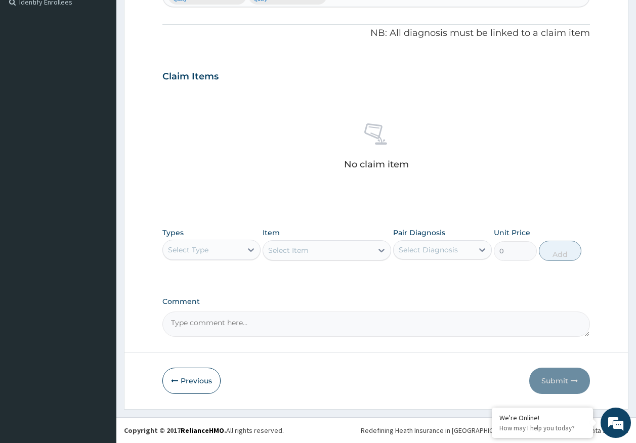
click at [199, 259] on div "Select Type" at bounding box center [211, 250] width 99 height 20
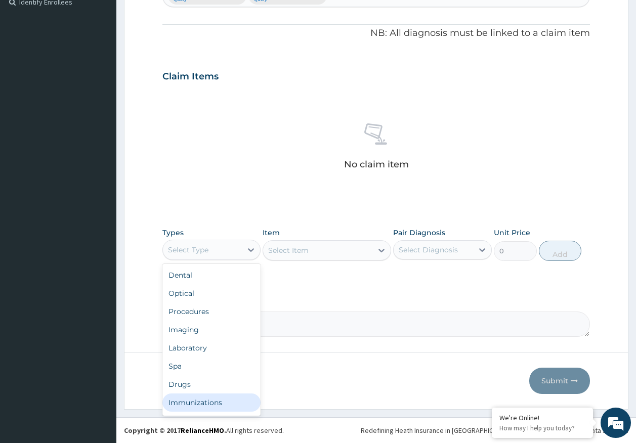
drag, startPoint x: 206, startPoint y: 405, endPoint x: 347, endPoint y: 292, distance: 180.7
click at [206, 405] on div "Immunizations" at bounding box center [211, 403] width 99 height 18
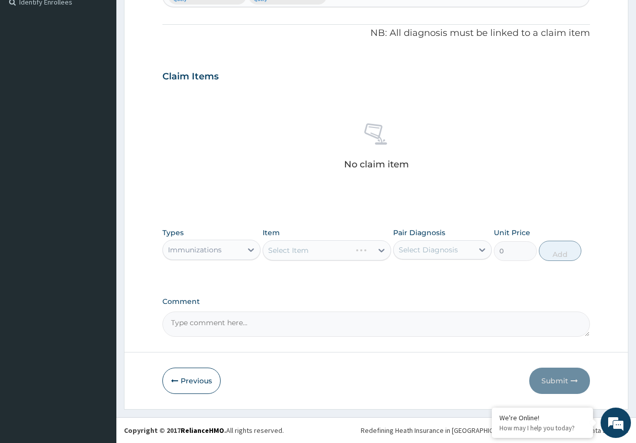
click at [426, 250] on div "Select Diagnosis" at bounding box center [428, 250] width 59 height 10
click at [421, 279] on label "Malaria" at bounding box center [441, 275] width 63 height 10
checkbox input "true"
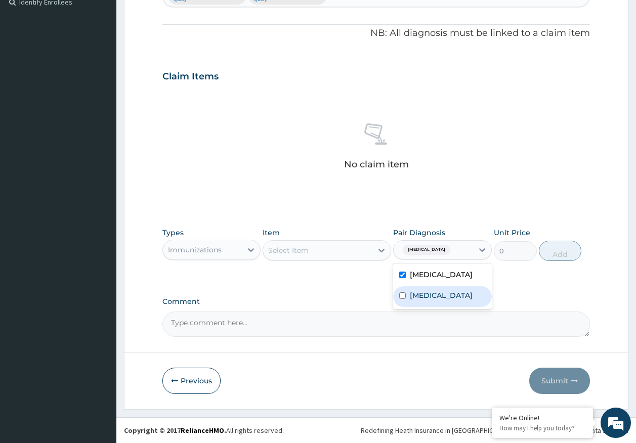
click at [423, 290] on label "Sepsis" at bounding box center [441, 295] width 63 height 10
checkbox input "true"
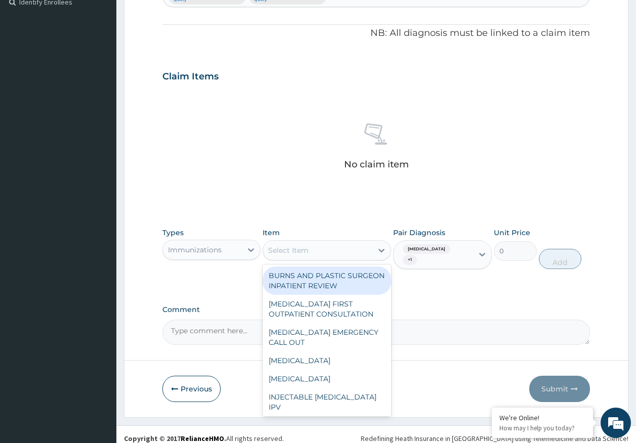
click at [285, 245] on div "Select Item" at bounding box center [288, 250] width 40 height 10
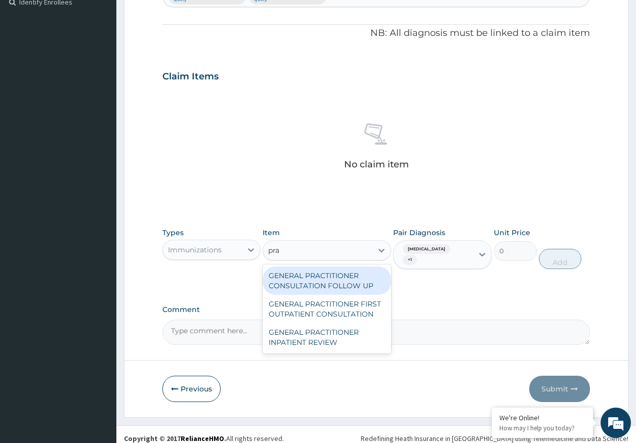
type input "prac"
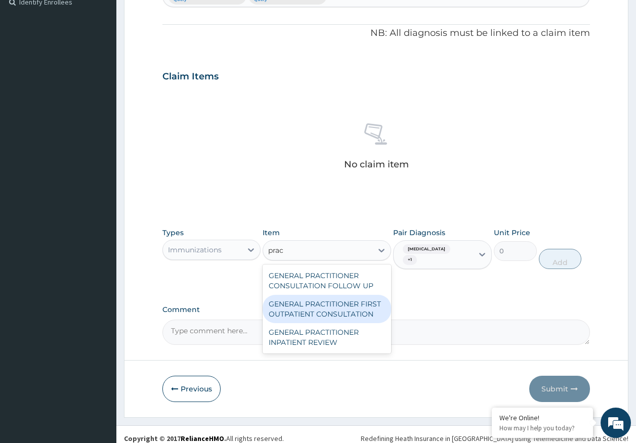
drag, startPoint x: 327, startPoint y: 301, endPoint x: 531, endPoint y: 281, distance: 204.9
click at [329, 302] on div "GENERAL PRACTITIONER FIRST OUTPATIENT CONSULTATION" at bounding box center [327, 309] width 129 height 28
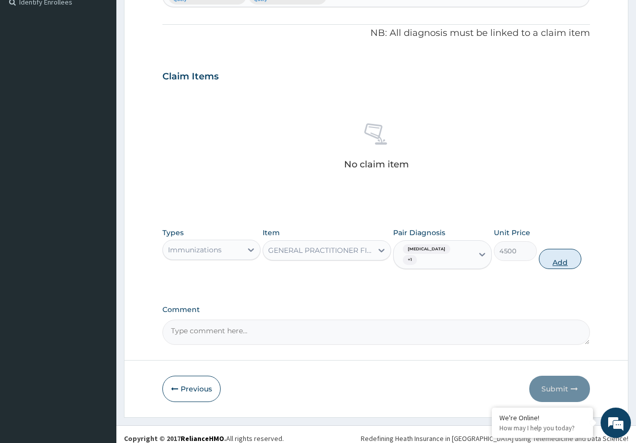
click at [557, 253] on button "Add" at bounding box center [560, 259] width 43 height 20
type input "0"
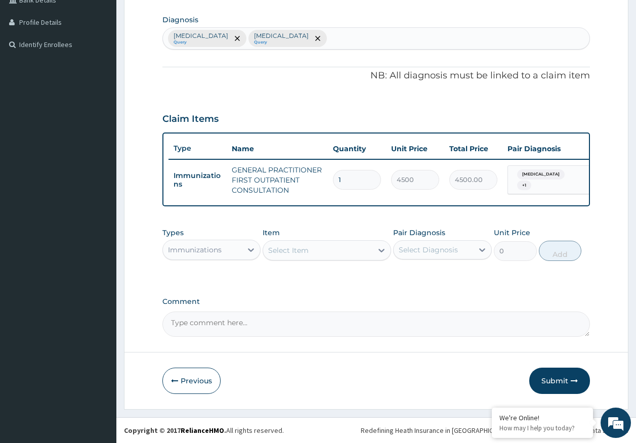
click at [215, 254] on div "Immunizations" at bounding box center [195, 250] width 54 height 10
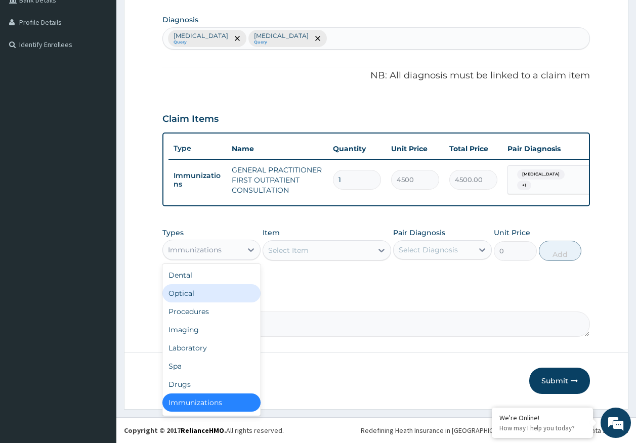
scroll to position [2, 0]
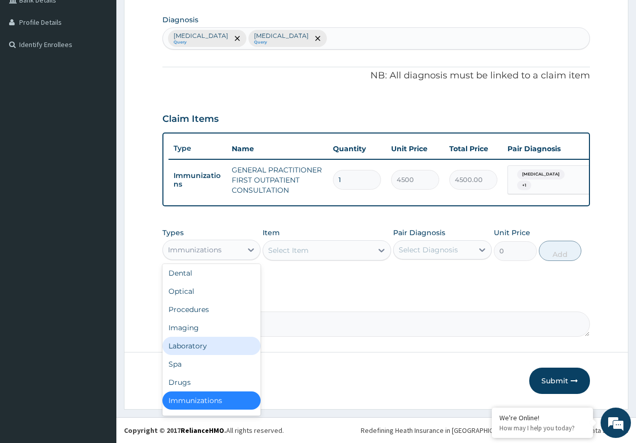
click at [200, 346] on div "Laboratory" at bounding box center [211, 346] width 99 height 18
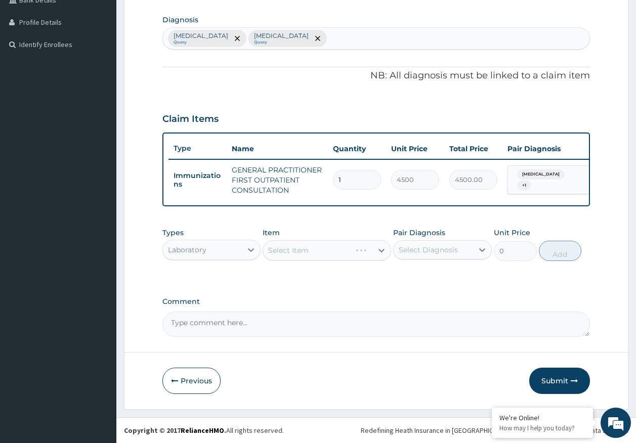
click at [427, 251] on div "Select Diagnosis" at bounding box center [428, 250] width 59 height 10
click at [419, 278] on label "Malaria" at bounding box center [441, 275] width 63 height 10
checkbox input "true"
click at [315, 247] on div "Select Item" at bounding box center [317, 250] width 109 height 16
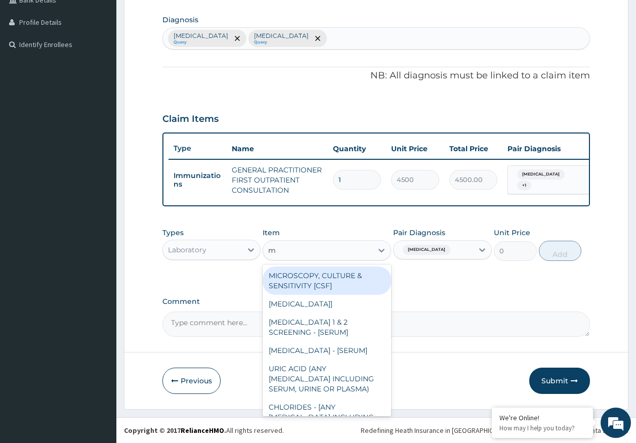
type input "mp"
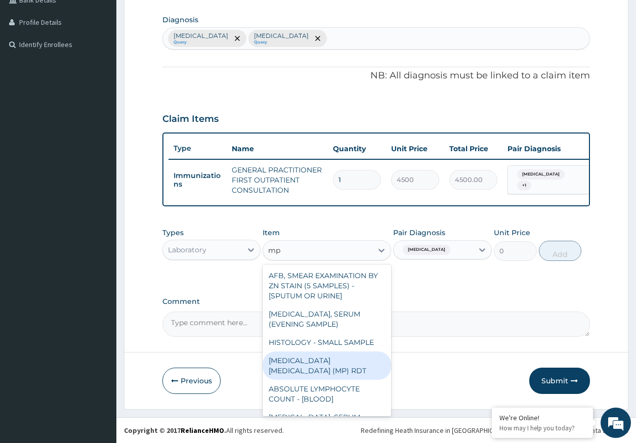
drag, startPoint x: 351, startPoint y: 357, endPoint x: 512, endPoint y: 264, distance: 186.6
click at [358, 353] on div "MALARIA PARASITE (MP) RDT" at bounding box center [327, 366] width 129 height 28
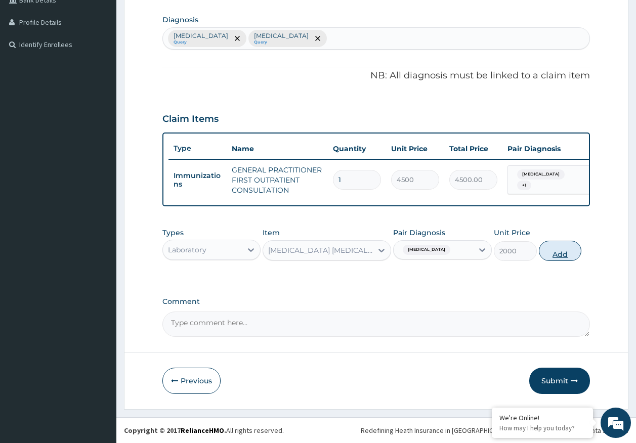
click at [571, 247] on button "Add" at bounding box center [560, 251] width 43 height 20
type input "0"
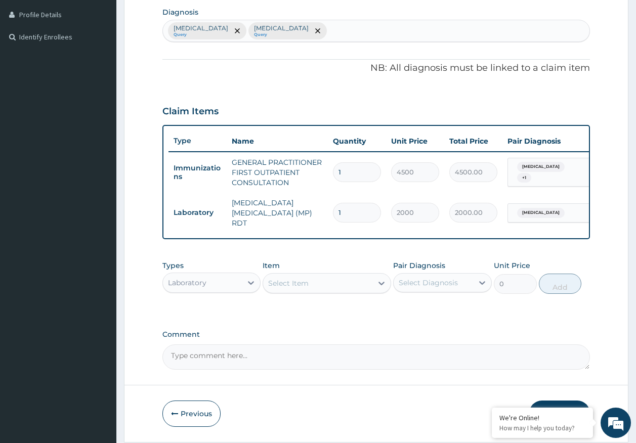
click at [313, 286] on div "Select Item" at bounding box center [317, 283] width 109 height 16
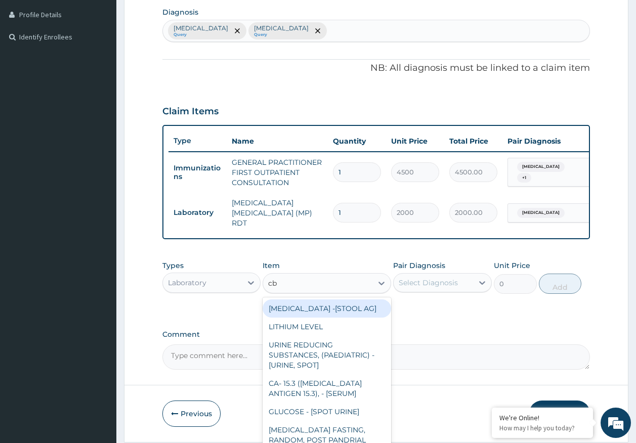
type input "cbc"
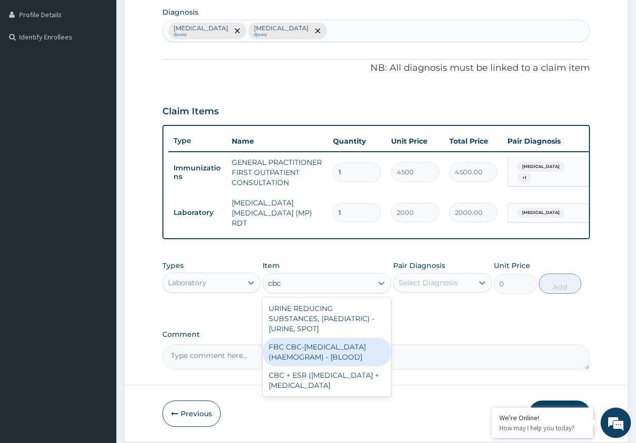
drag, startPoint x: 337, startPoint y: 363, endPoint x: 358, endPoint y: 349, distance: 25.7
click at [345, 358] on div "FBC CBC-COMPLETE BLOOD COUNT (HAEMOGRAM) - [BLOOD]" at bounding box center [327, 352] width 129 height 28
type input "5000"
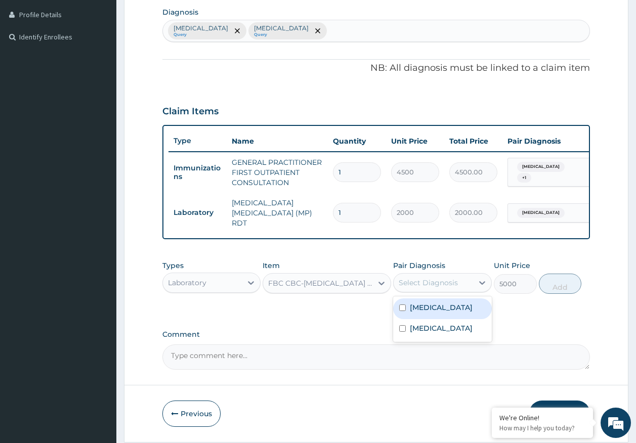
click at [428, 282] on div "Select Diagnosis" at bounding box center [428, 283] width 59 height 10
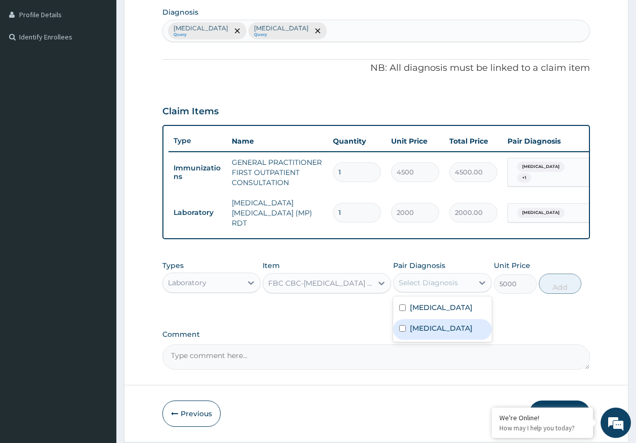
click at [425, 324] on div "Sepsis" at bounding box center [442, 329] width 99 height 21
checkbox input "true"
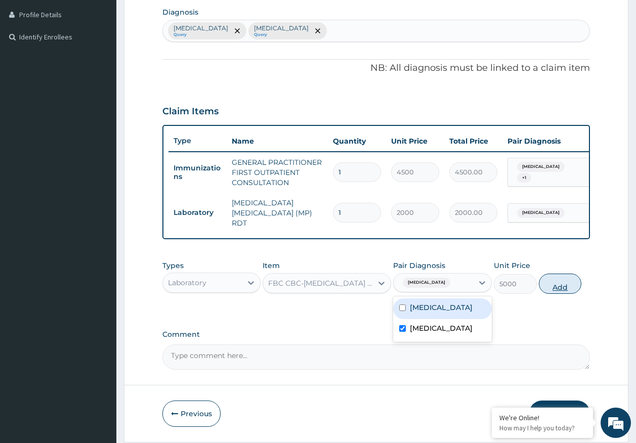
click at [555, 285] on button "Add" at bounding box center [560, 284] width 43 height 20
type input "0"
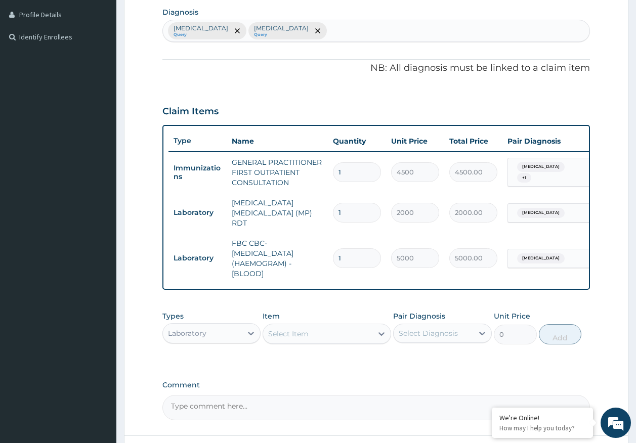
click at [204, 328] on div "Laboratory" at bounding box center [202, 333] width 79 height 16
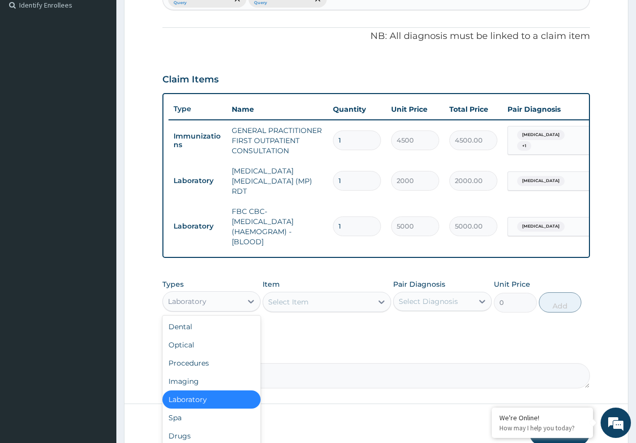
scroll to position [337, 0]
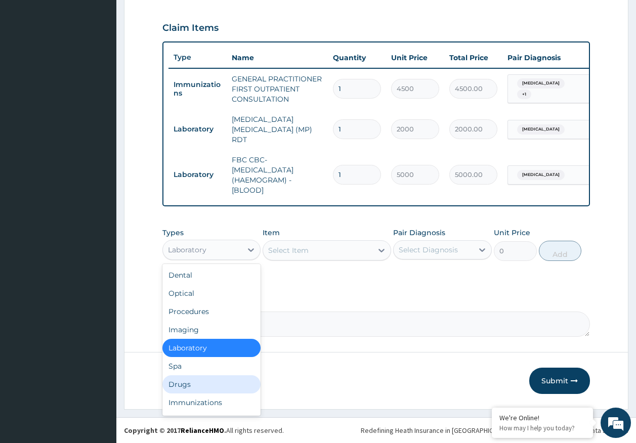
click at [182, 389] on div "Drugs" at bounding box center [211, 385] width 99 height 18
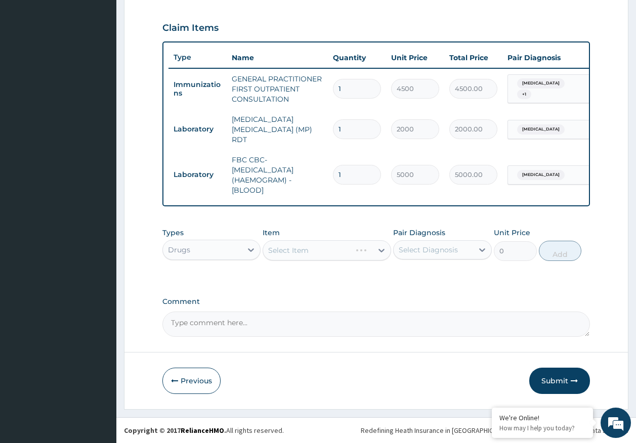
click at [412, 254] on div "Select Diagnosis" at bounding box center [428, 250] width 59 height 10
click at [423, 276] on label "Malaria" at bounding box center [441, 275] width 63 height 10
checkbox input "true"
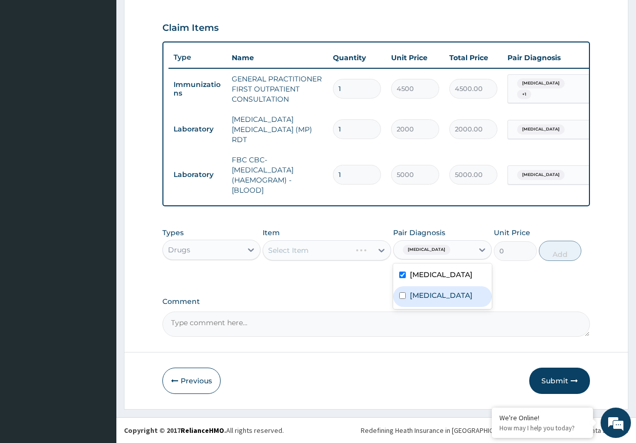
click at [423, 288] on div "Sepsis" at bounding box center [442, 296] width 99 height 21
checkbox input "true"
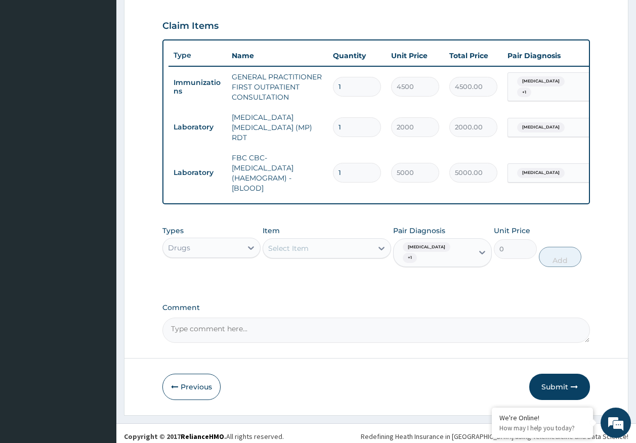
click at [322, 249] on div "Select Item" at bounding box center [317, 248] width 109 height 16
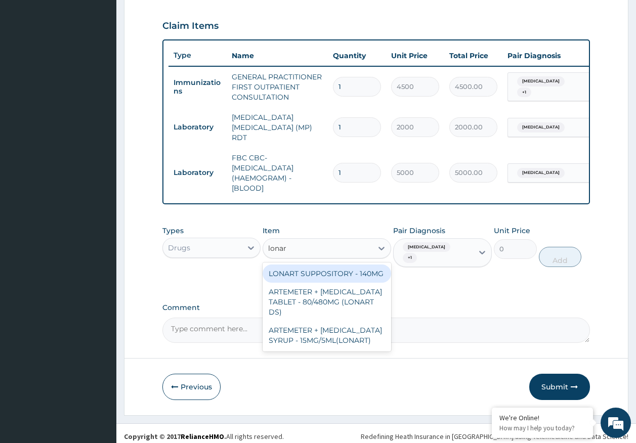
type input "lonart"
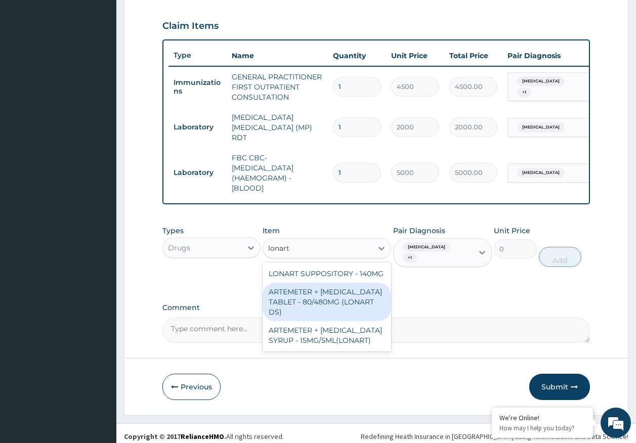
click at [327, 305] on div "ARTEMETER + LUMEFANTRINE TABLET - 80/480MG (LONART DS)" at bounding box center [327, 302] width 129 height 38
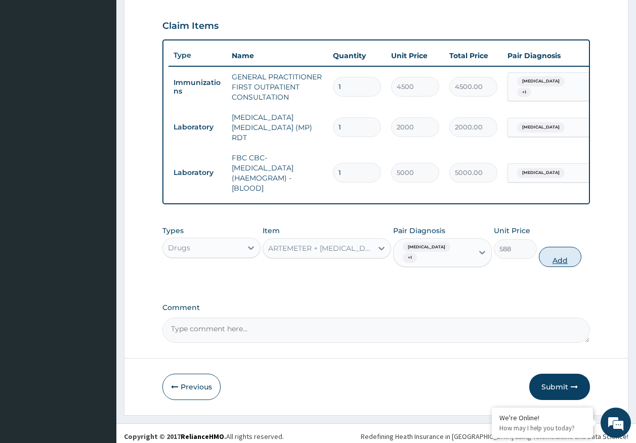
click at [556, 255] on button "Add" at bounding box center [560, 257] width 43 height 20
type input "0"
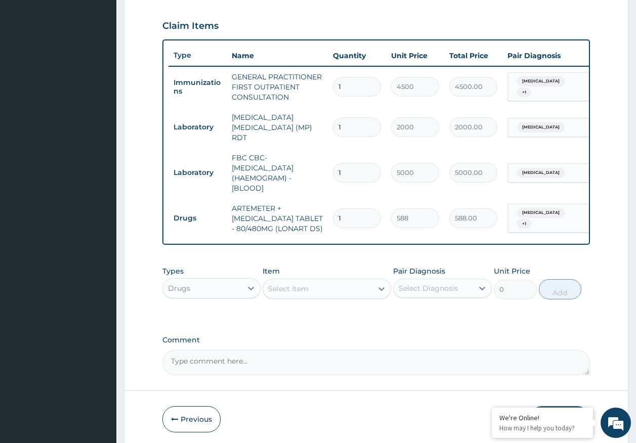
click at [302, 294] on div "Select Item" at bounding box center [288, 289] width 40 height 10
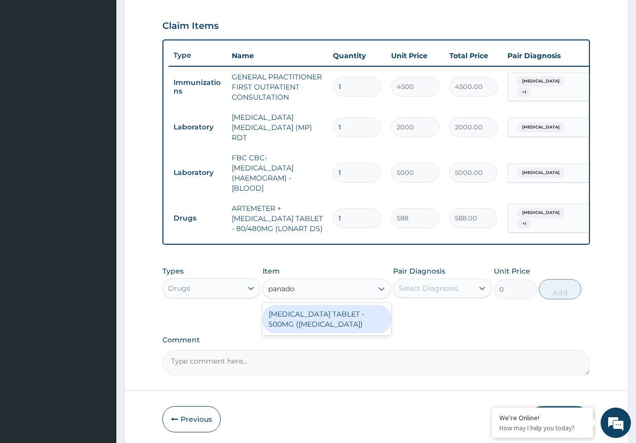
type input "panadol"
click at [314, 320] on div "PARACETAMOL TABLET - 500MG (PANADOL)" at bounding box center [327, 319] width 129 height 28
type input "42"
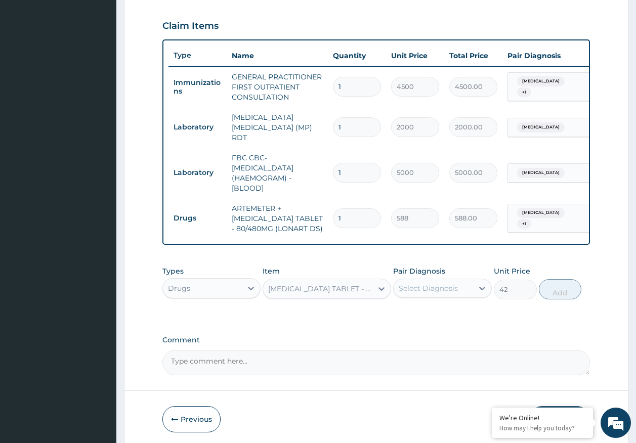
click at [427, 291] on div "Select Diagnosis" at bounding box center [428, 288] width 59 height 10
drag, startPoint x: 424, startPoint y: 317, endPoint x: 425, endPoint y: 338, distance: 20.8
click at [424, 318] on label "Malaria" at bounding box center [441, 313] width 63 height 10
checkbox input "true"
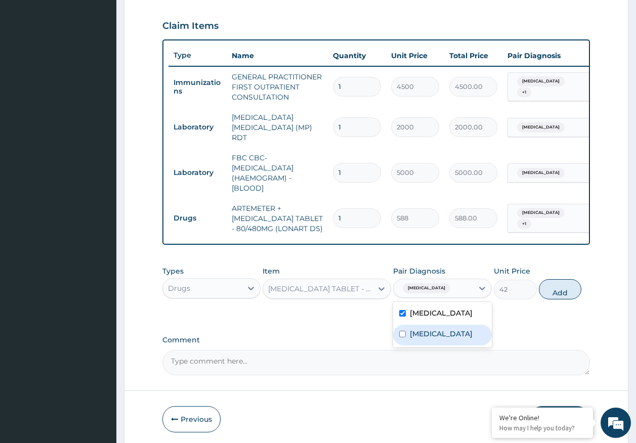
drag, startPoint x: 425, startPoint y: 339, endPoint x: 537, endPoint y: 316, distance: 114.6
click at [427, 339] on label "Sepsis" at bounding box center [441, 334] width 63 height 10
checkbox input "true"
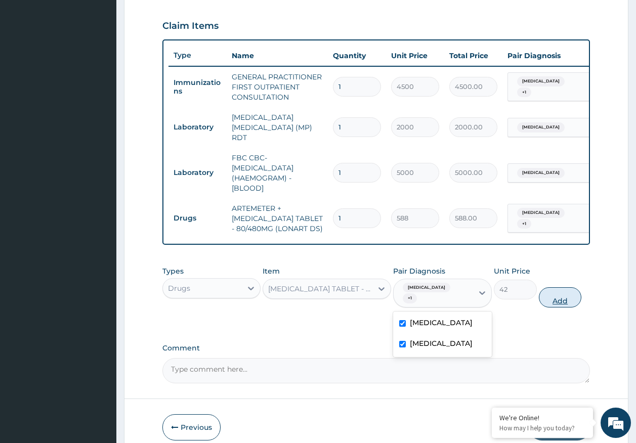
click at [576, 287] on button "Add" at bounding box center [560, 297] width 43 height 20
type input "0"
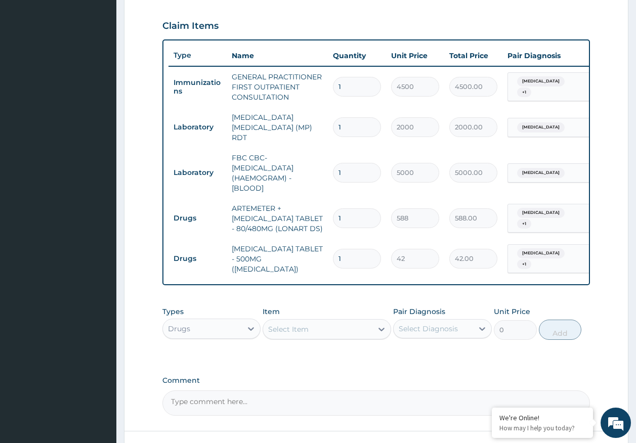
click at [333, 327] on div "Select Item" at bounding box center [317, 329] width 109 height 16
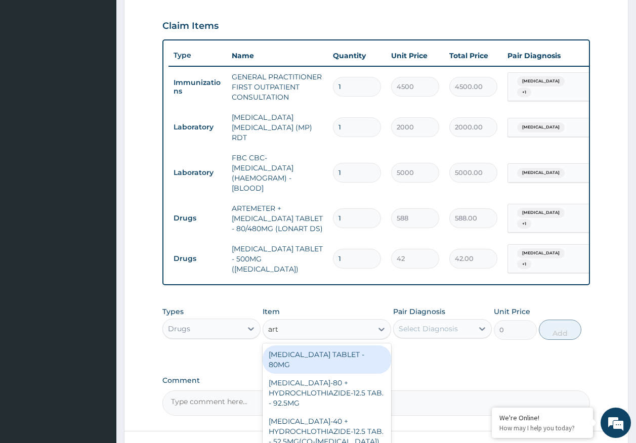
type input "arte"
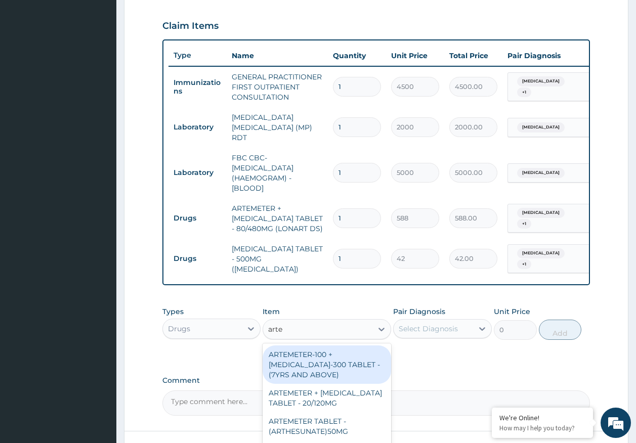
scroll to position [412, 0]
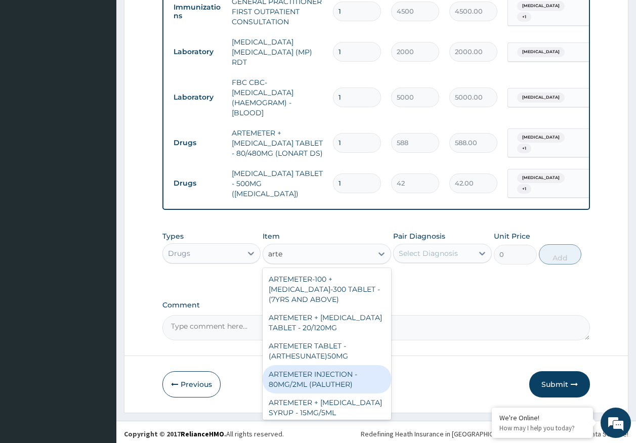
click at [319, 388] on div "ARTEMETER INJECTION - 80MG/2ML (PALUTHER)" at bounding box center [327, 379] width 129 height 28
type input "700"
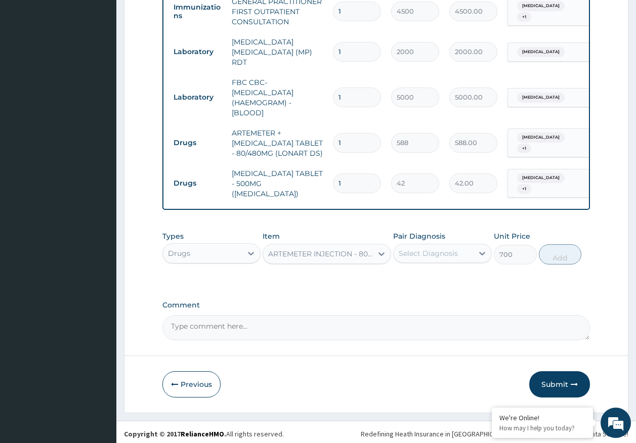
click at [443, 248] on div "Select Diagnosis" at bounding box center [428, 253] width 59 height 10
click at [421, 281] on div "Malaria" at bounding box center [442, 279] width 99 height 21
checkbox input "true"
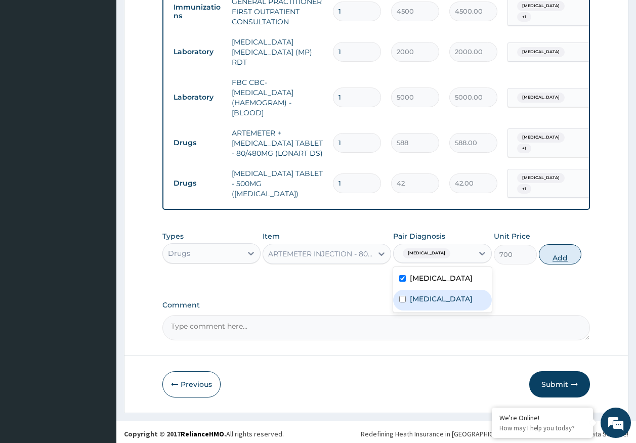
drag, startPoint x: 426, startPoint y: 301, endPoint x: 552, endPoint y: 260, distance: 132.0
click at [429, 300] on div "Sepsis" at bounding box center [442, 300] width 99 height 21
checkbox input "true"
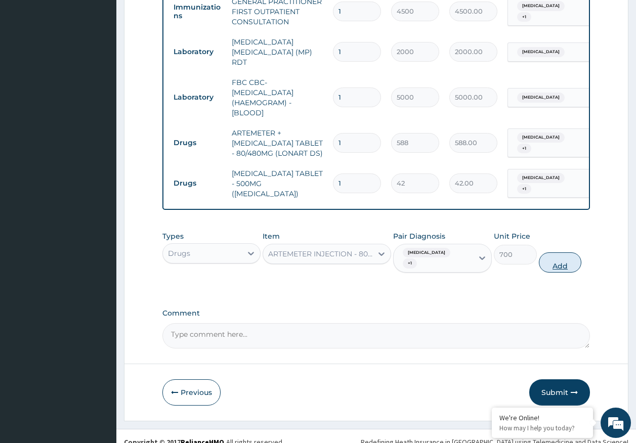
click at [563, 256] on button "Add" at bounding box center [560, 263] width 43 height 20
type input "0"
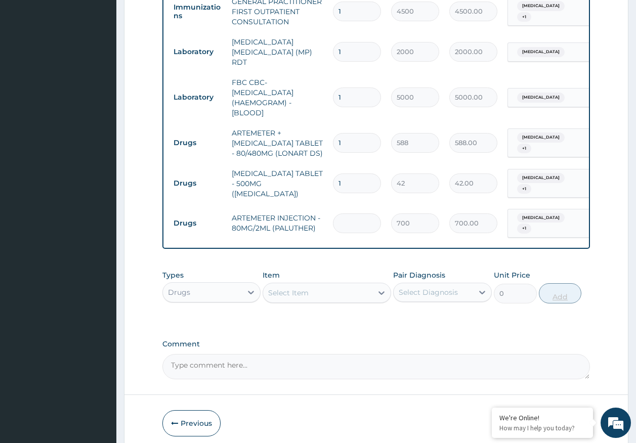
type input "0.00"
type input "6"
type input "4200.00"
type input "6"
click at [372, 179] on input "1" at bounding box center [357, 184] width 48 height 20
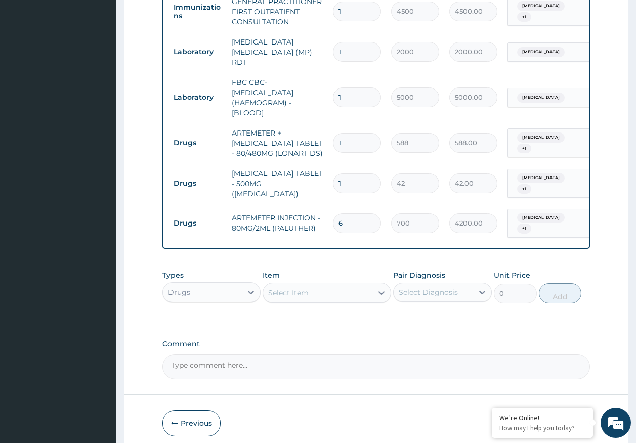
type input "18"
type input "756.00"
type input "18"
click at [362, 138] on input "1" at bounding box center [357, 143] width 48 height 20
type input "0.00"
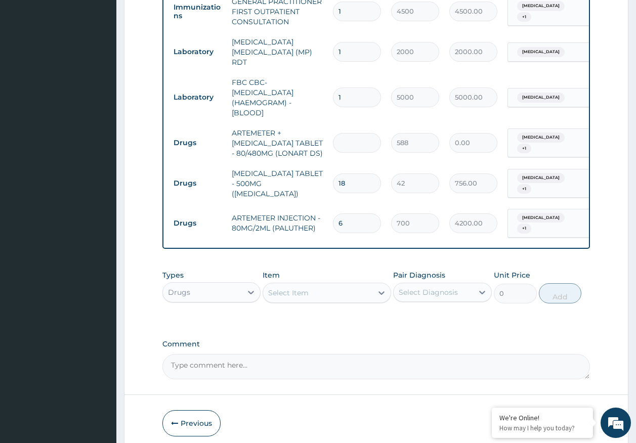
type input "6"
type input "3528.00"
type input "6"
type input "0.00"
type input "2"
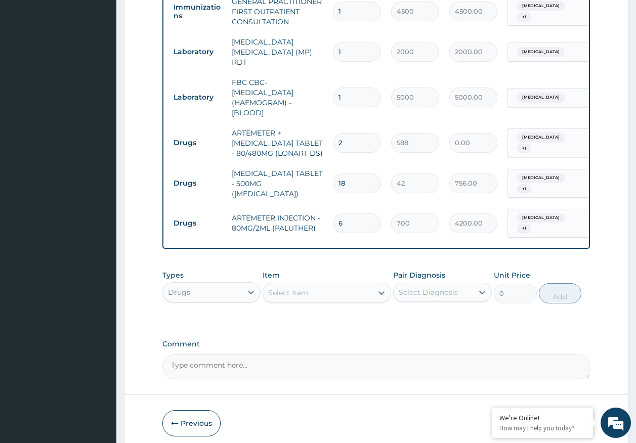
type input "1176.00"
type input "2"
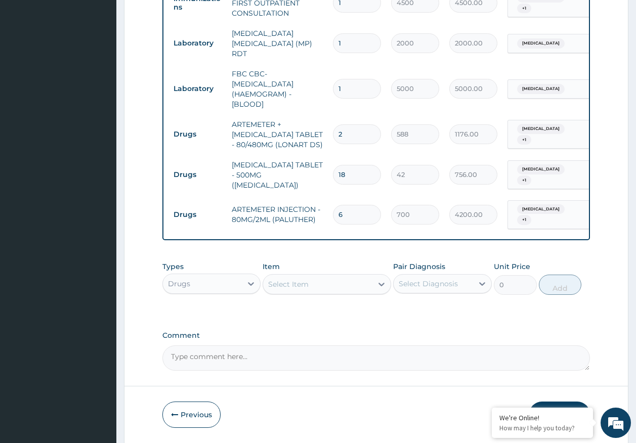
scroll to position [447, 0]
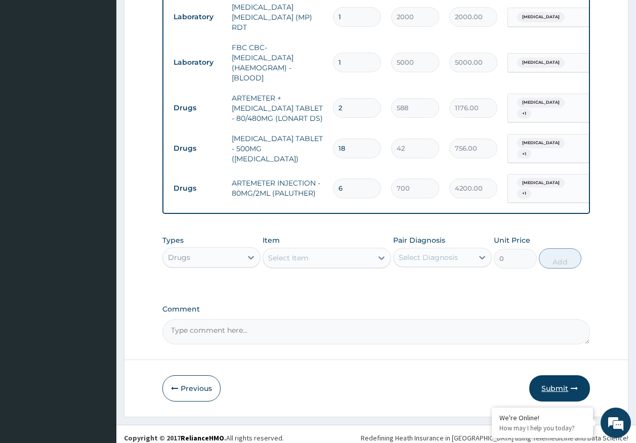
click at [574, 385] on icon "button" at bounding box center [574, 388] width 7 height 7
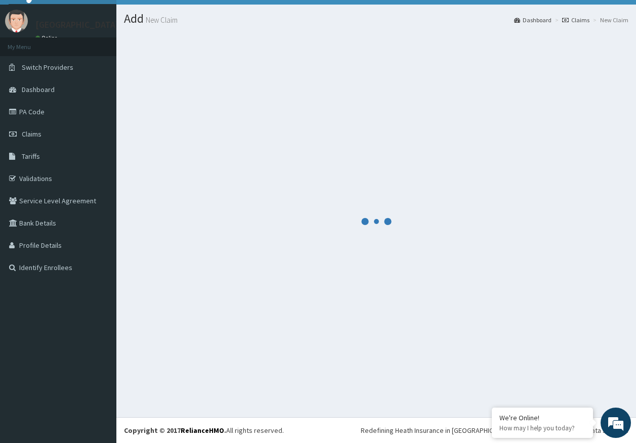
scroll to position [21, 0]
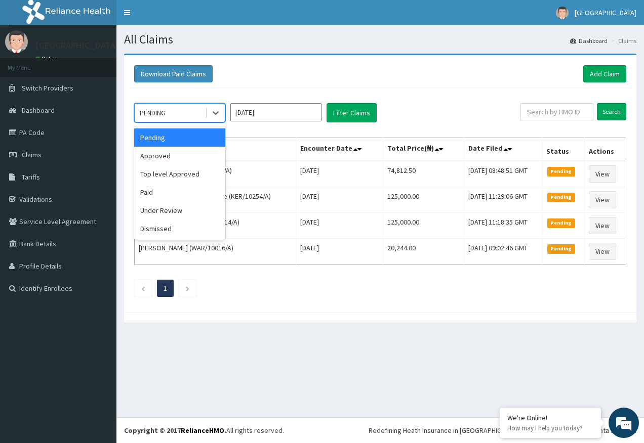
click at [160, 115] on div "PENDING" at bounding box center [153, 113] width 26 height 10
click at [161, 153] on div "Approved" at bounding box center [179, 156] width 91 height 18
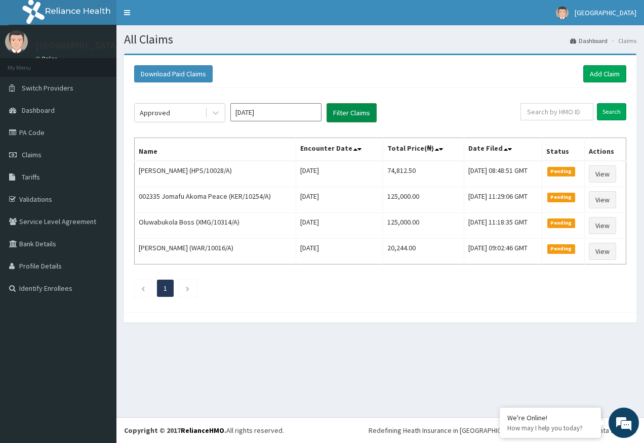
click at [362, 114] on button "Filter Claims" at bounding box center [351, 112] width 50 height 19
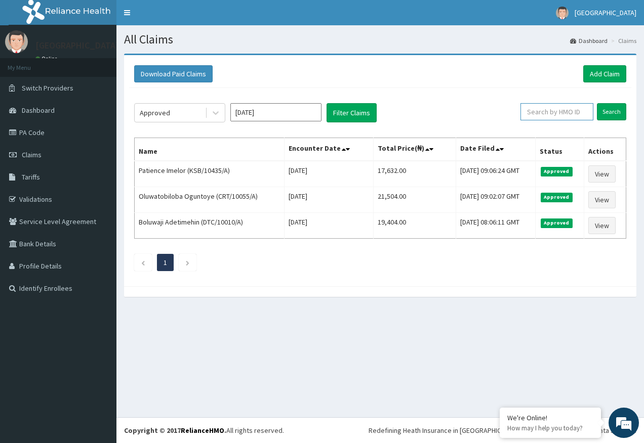
click at [544, 112] on input "text" at bounding box center [556, 111] width 73 height 17
paste input "OEA/10007/D"
type input "OEA/10007/D"
click at [615, 116] on input "Search" at bounding box center [611, 111] width 29 height 17
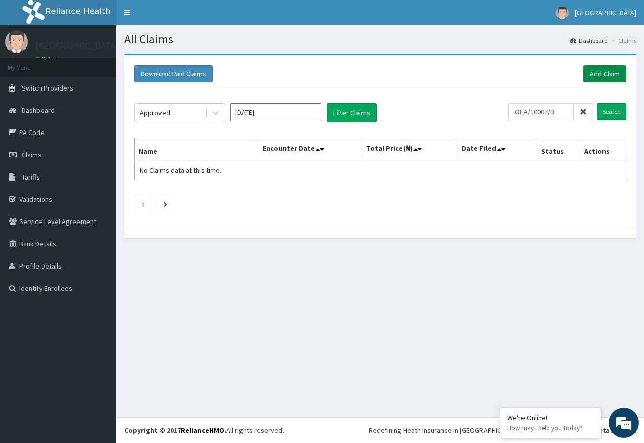
click at [611, 72] on link "Add Claim" at bounding box center [604, 73] width 43 height 17
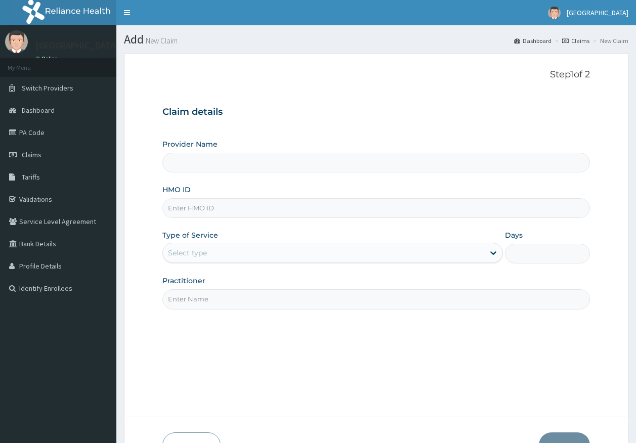
click at [196, 209] on input "HMO ID" at bounding box center [376, 208] width 428 height 20
paste input "OEA/10007/D"
type input "OEA/10007/D"
click at [185, 248] on div "Select type" at bounding box center [187, 253] width 39 height 10
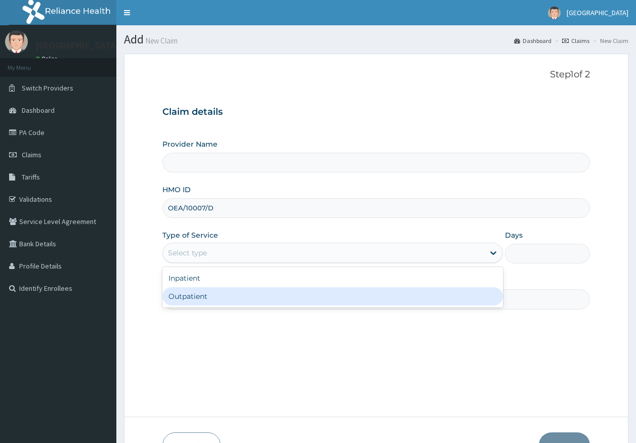
click at [195, 301] on div "Outpatient" at bounding box center [332, 296] width 341 height 18
type input "Kingtrust Medical Center"
type input "1"
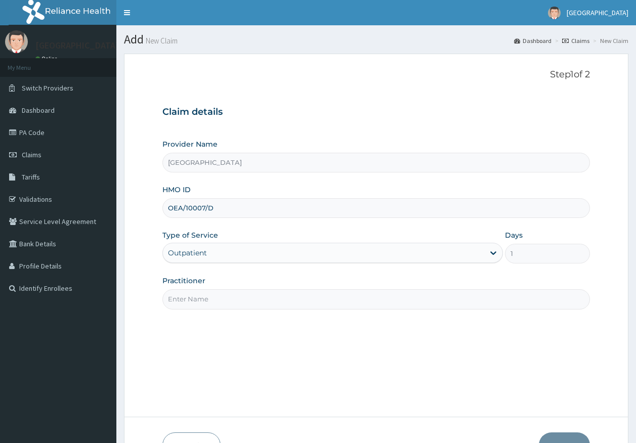
drag, startPoint x: 208, startPoint y: 300, endPoint x: 207, endPoint y: 334, distance: 34.4
click at [208, 300] on input "Practitioner" at bounding box center [376, 299] width 428 height 20
type input "DR AJAYI"
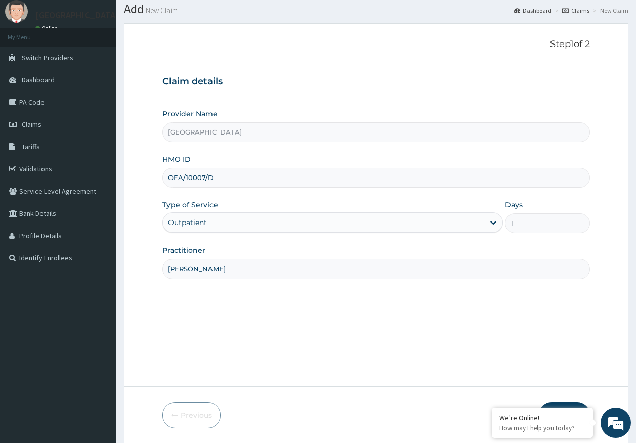
scroll to position [65, 0]
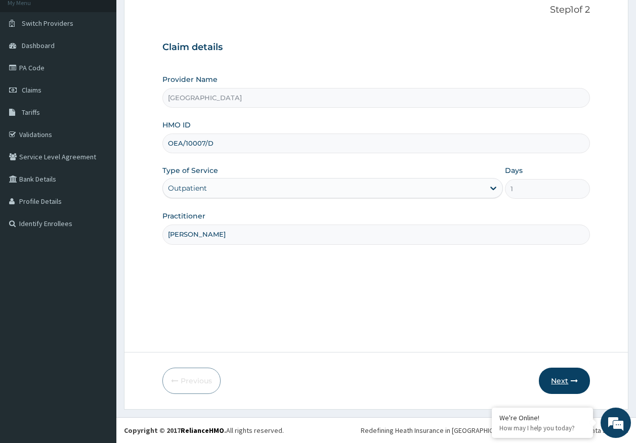
click at [570, 382] on button "Next" at bounding box center [564, 381] width 51 height 26
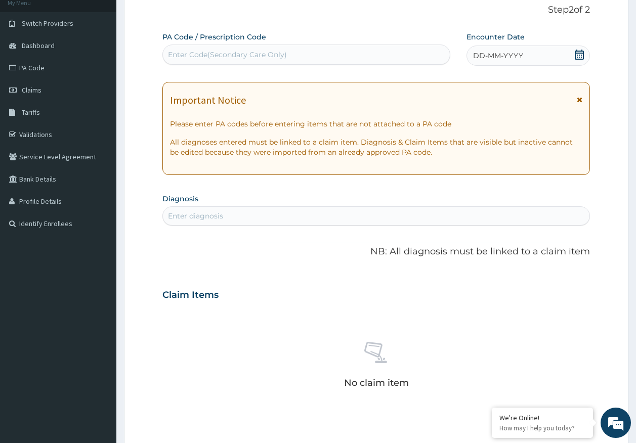
click at [218, 218] on div "Enter diagnosis" at bounding box center [195, 216] width 55 height 10
type input "malaria"
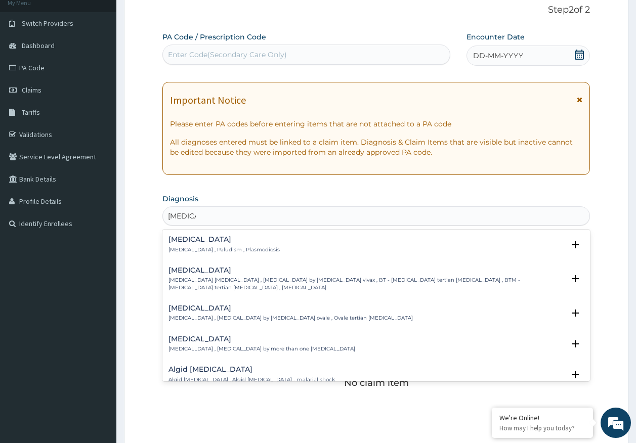
click at [189, 245] on div "Malaria Malaria , Paludism , Plasmodiosis" at bounding box center [224, 245] width 111 height 18
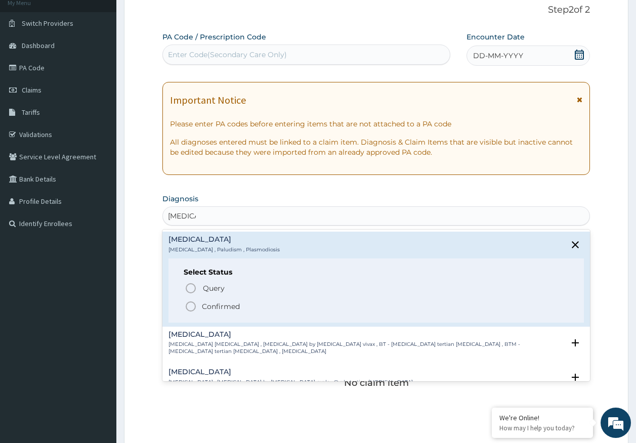
scroll to position [0, 0]
click at [217, 290] on span "Query" at bounding box center [214, 288] width 22 height 10
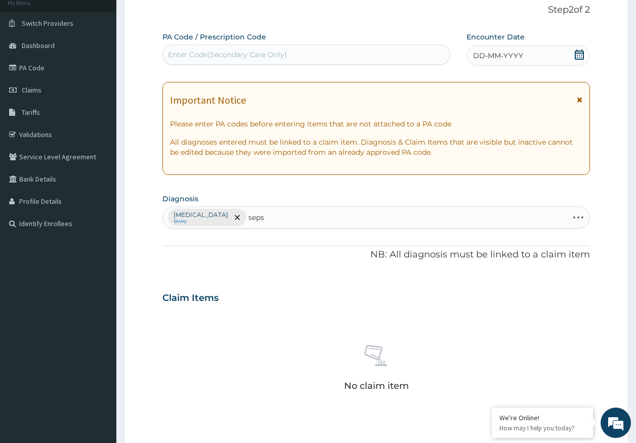
type input "sepsi"
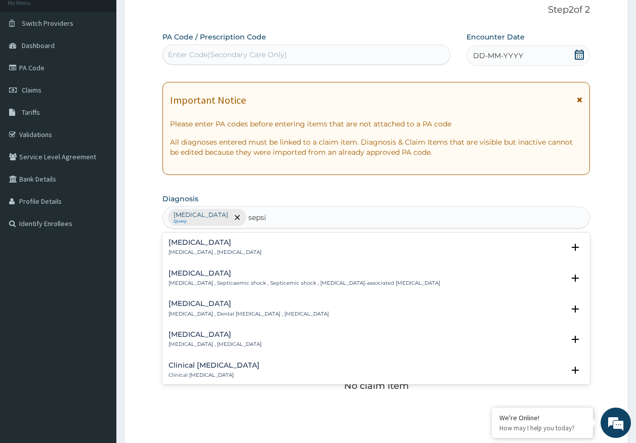
click at [183, 249] on p "Systemic infection , Sepsis" at bounding box center [215, 252] width 93 height 7
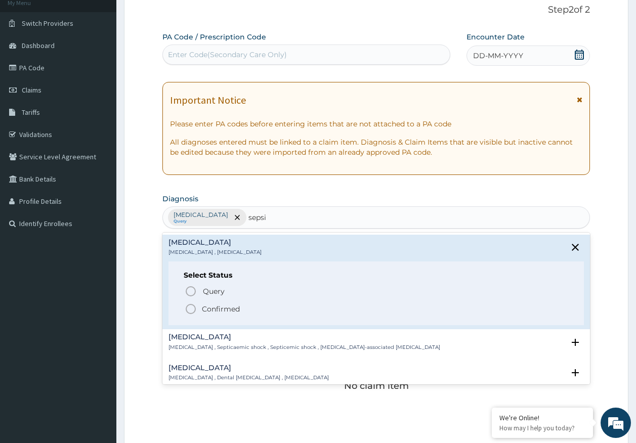
click at [211, 294] on span "Query" at bounding box center [214, 291] width 22 height 10
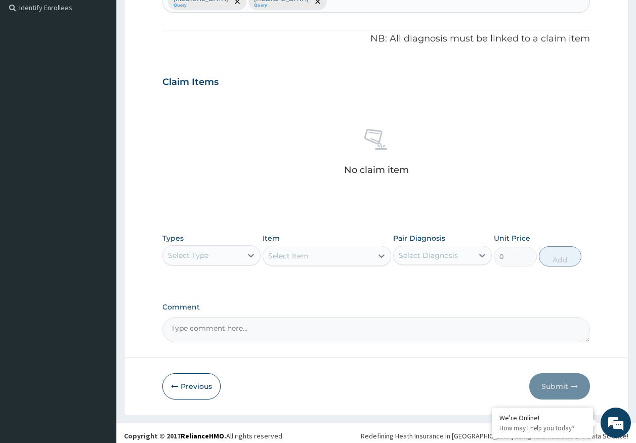
scroll to position [286, 0]
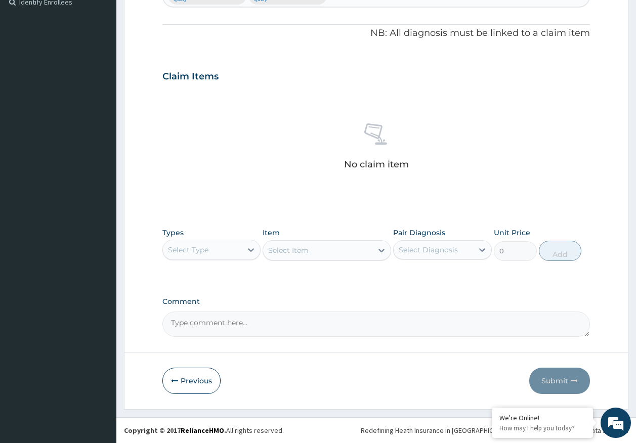
click at [197, 248] on div "Select Type" at bounding box center [188, 250] width 40 height 10
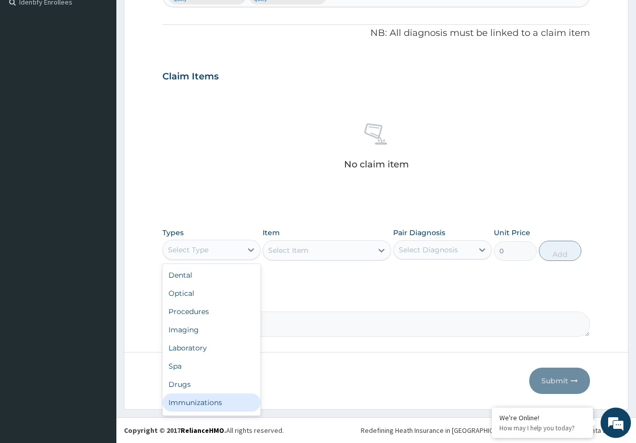
drag, startPoint x: 192, startPoint y: 398, endPoint x: 365, endPoint y: 265, distance: 217.9
click at [193, 397] on div "Immunizations" at bounding box center [211, 403] width 99 height 18
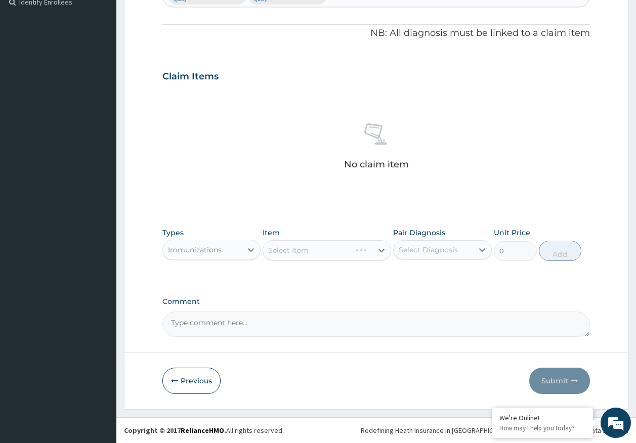
click at [428, 242] on div "Select Diagnosis" at bounding box center [433, 250] width 79 height 16
click at [419, 279] on label "Malaria" at bounding box center [441, 275] width 63 height 10
checkbox input "true"
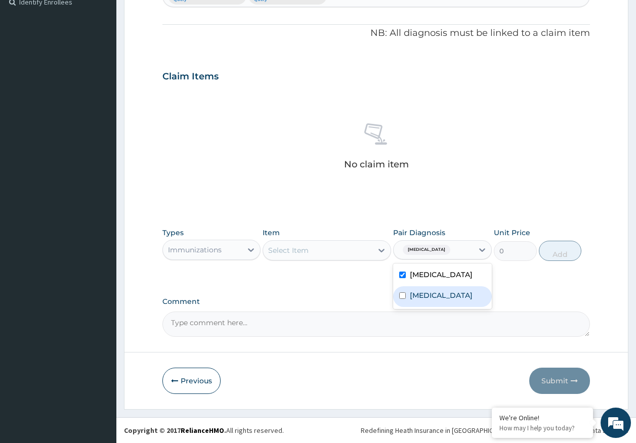
click at [420, 299] on label "Sepsis" at bounding box center [441, 295] width 63 height 10
checkbox input "true"
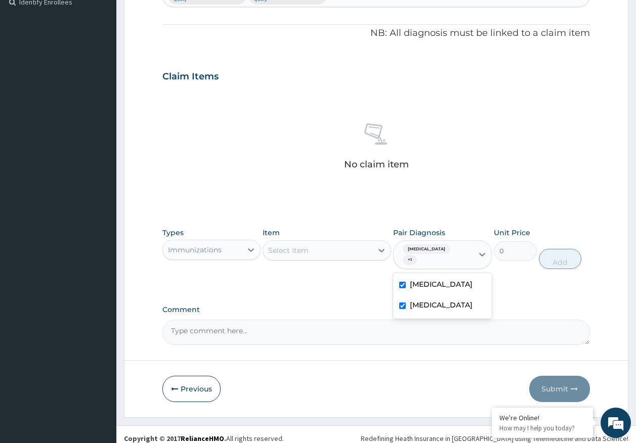
click at [355, 257] on div "Select Item" at bounding box center [317, 250] width 109 height 16
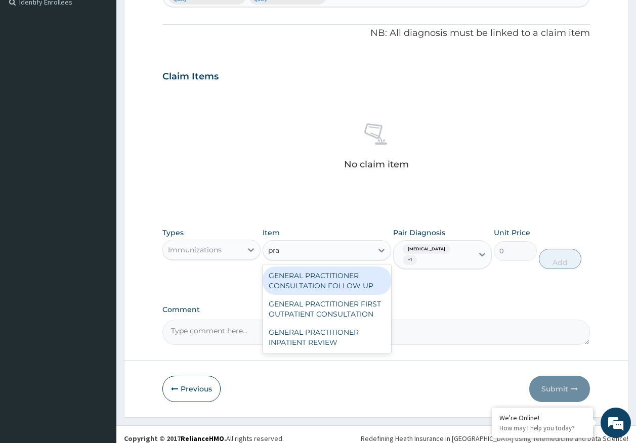
type input "prac"
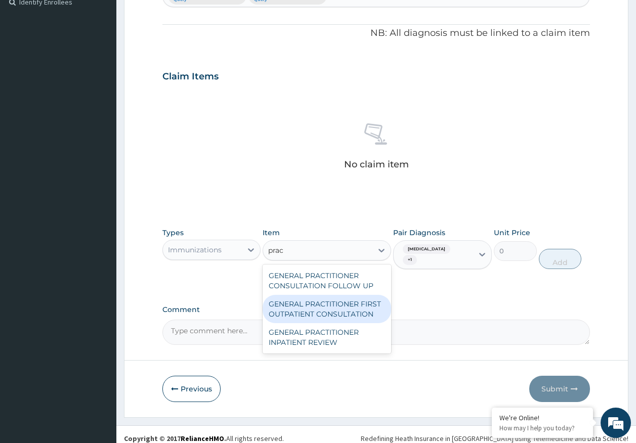
click at [347, 308] on div "GENERAL PRACTITIONER FIRST OUTPATIENT CONSULTATION" at bounding box center [327, 309] width 129 height 28
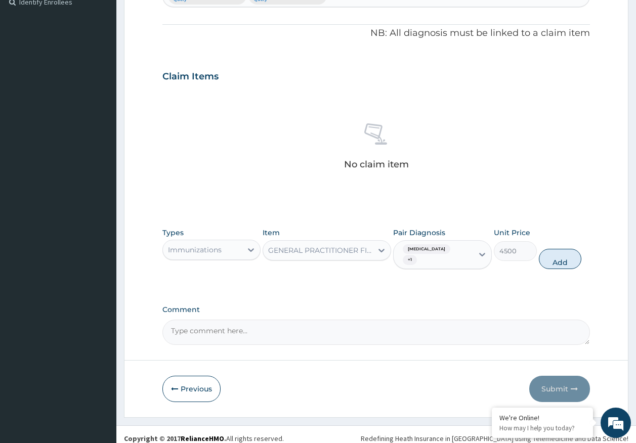
click at [548, 249] on button "Add" at bounding box center [560, 259] width 43 height 20
type input "0"
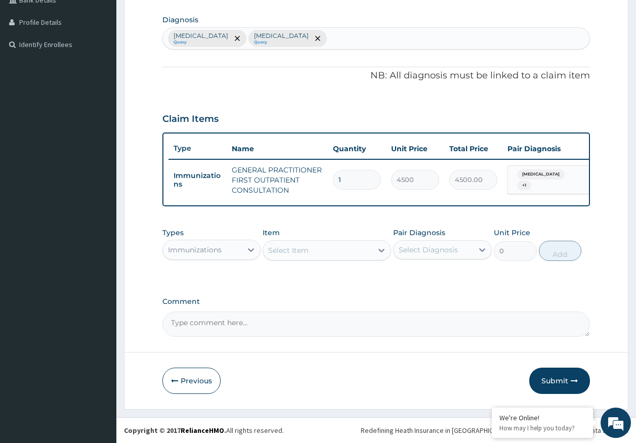
scroll to position [252, 0]
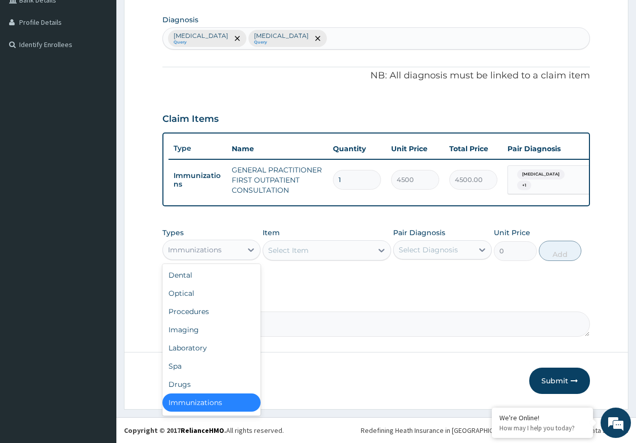
click at [223, 244] on div "Immunizations" at bounding box center [202, 250] width 79 height 16
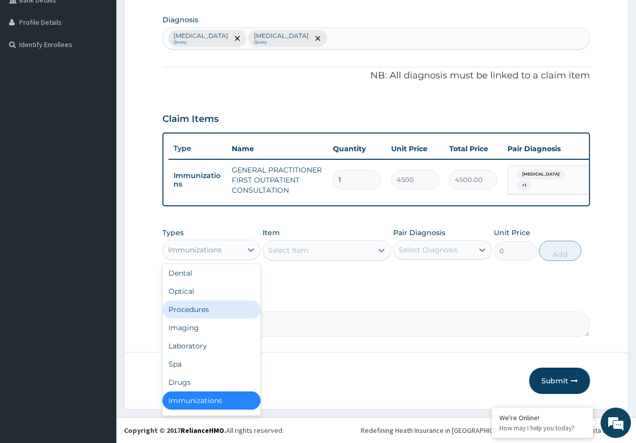
click at [206, 314] on div "Procedures" at bounding box center [211, 310] width 99 height 18
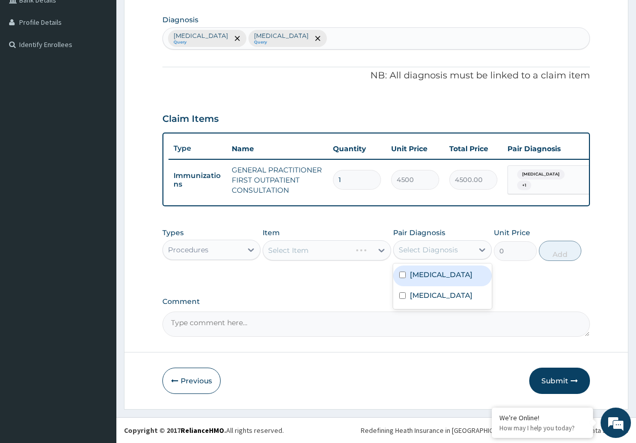
drag, startPoint x: 427, startPoint y: 254, endPoint x: 425, endPoint y: 268, distance: 14.8
click at [428, 254] on div "Select Diagnosis" at bounding box center [428, 250] width 59 height 10
click at [421, 283] on div "Malaria" at bounding box center [442, 276] width 99 height 21
checkbox input "true"
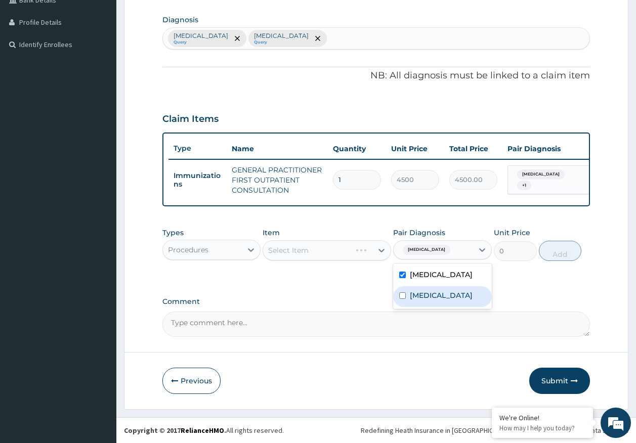
click at [411, 299] on label "Sepsis" at bounding box center [441, 295] width 63 height 10
checkbox input "true"
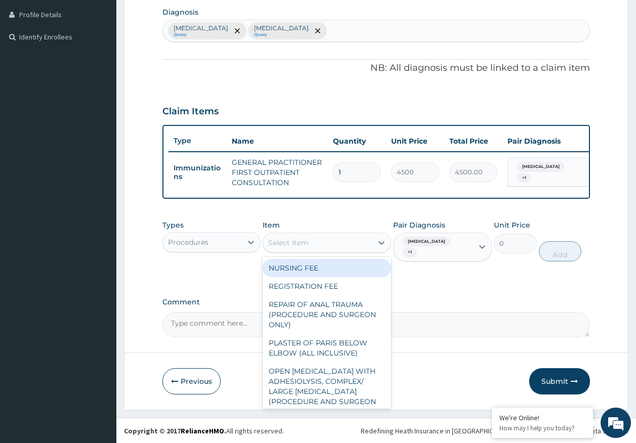
click at [354, 250] on div "Select Item" at bounding box center [317, 243] width 109 height 16
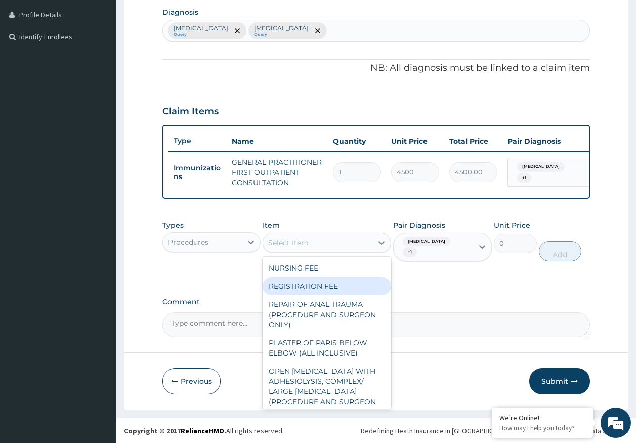
click at [328, 292] on div "REGISTRATION FEE" at bounding box center [327, 286] width 129 height 18
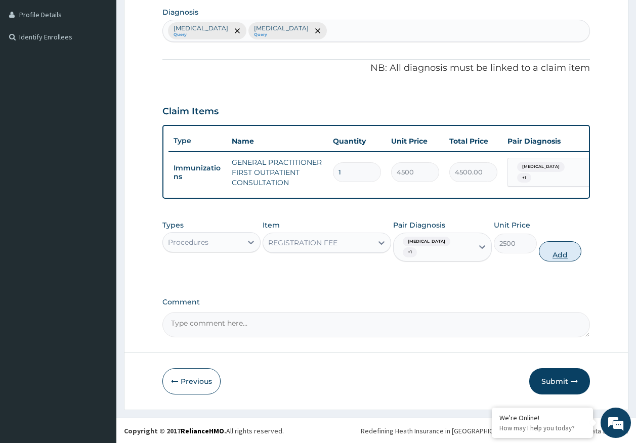
click at [553, 254] on button "Add" at bounding box center [560, 251] width 43 height 20
type input "0"
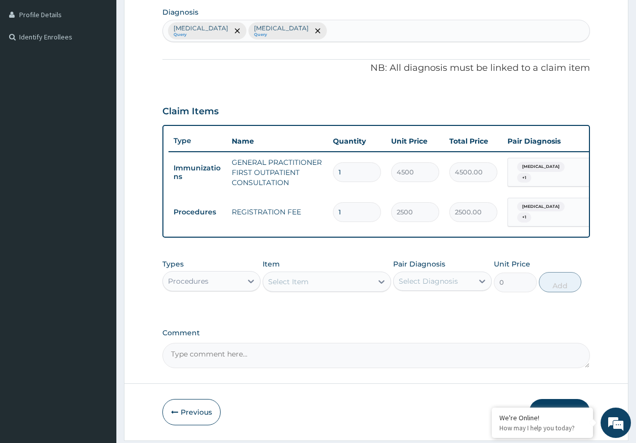
click at [221, 272] on div "Types Procedures" at bounding box center [211, 275] width 99 height 33
click at [208, 284] on div "Procedures" at bounding box center [188, 281] width 40 height 10
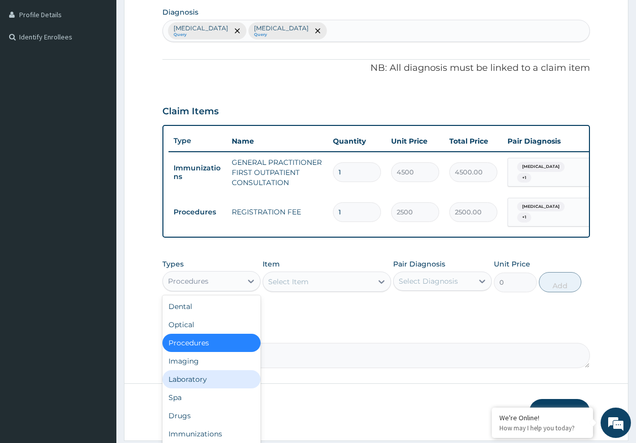
click at [190, 387] on div "Laboratory" at bounding box center [211, 379] width 99 height 18
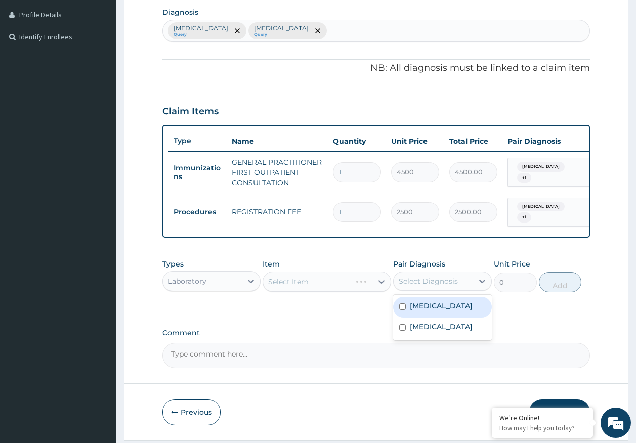
click at [451, 280] on div "Select Diagnosis" at bounding box center [428, 281] width 59 height 10
click at [432, 307] on label "Malaria" at bounding box center [441, 306] width 63 height 10
checkbox input "true"
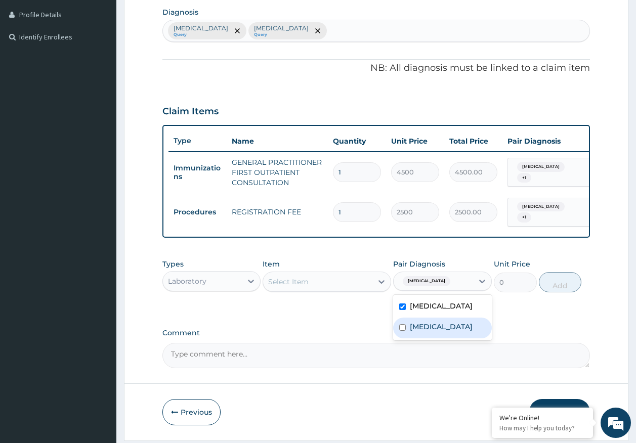
click at [331, 287] on div "Select Item" at bounding box center [317, 282] width 109 height 16
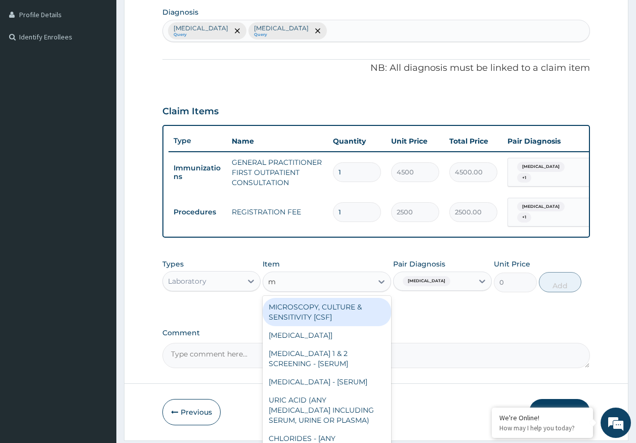
type input "mp"
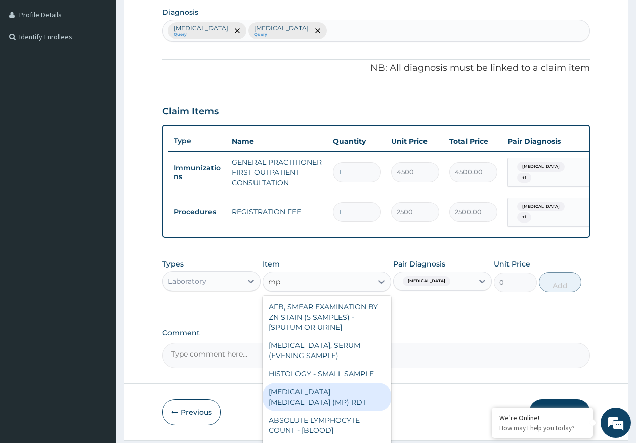
drag, startPoint x: 368, startPoint y: 394, endPoint x: 517, endPoint y: 320, distance: 165.7
click at [368, 394] on div "MALARIA PARASITE (MP) RDT" at bounding box center [327, 397] width 129 height 28
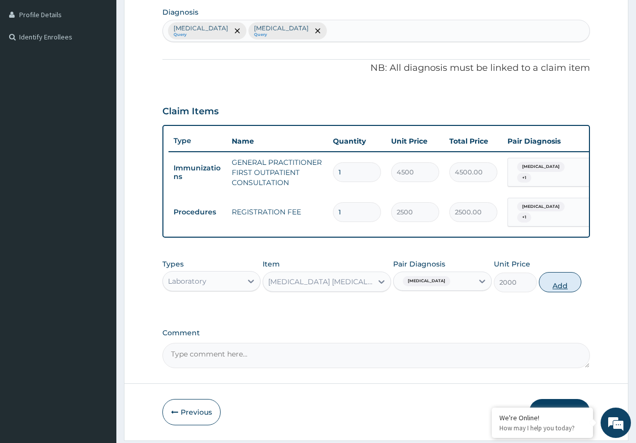
click at [554, 288] on button "Add" at bounding box center [560, 282] width 43 height 20
type input "0"
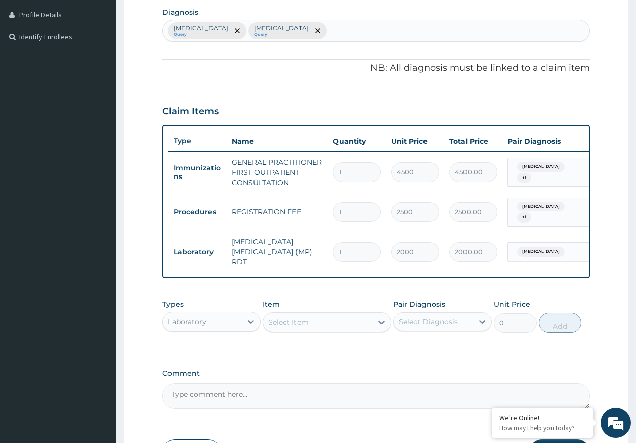
click at [345, 323] on div "Select Item" at bounding box center [317, 322] width 109 height 16
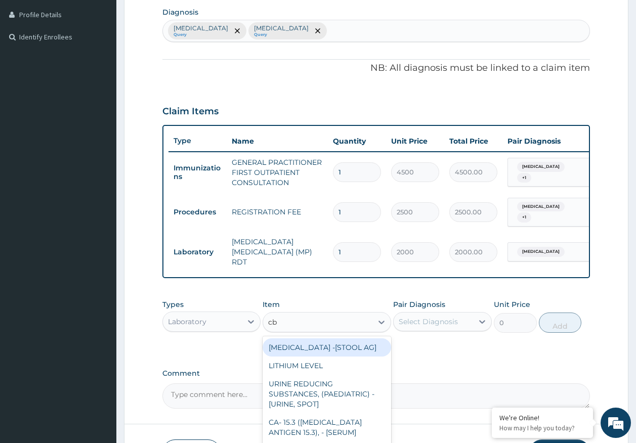
type input "cbc"
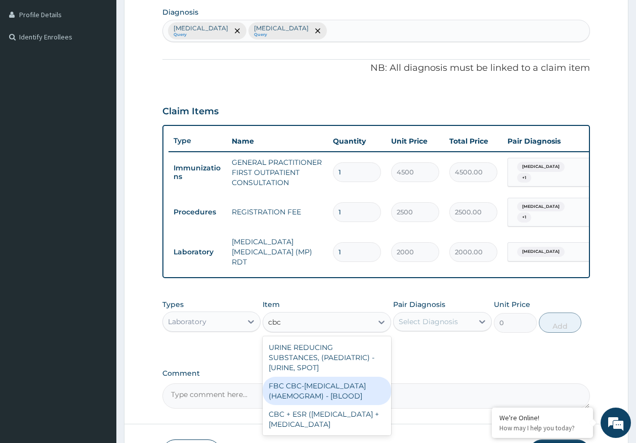
click at [339, 397] on div "FBC CBC-COMPLETE BLOOD COUNT (HAEMOGRAM) - [BLOOD]" at bounding box center [327, 391] width 129 height 28
type input "5000"
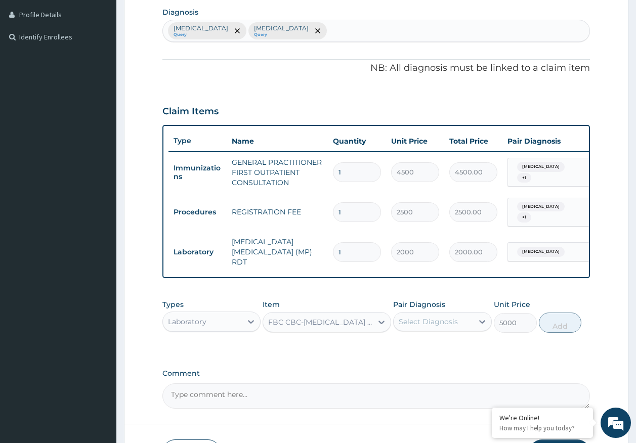
click at [447, 324] on div "Select Diagnosis" at bounding box center [433, 322] width 79 height 16
click at [433, 364] on label "Sepsis" at bounding box center [441, 367] width 63 height 10
checkbox input "true"
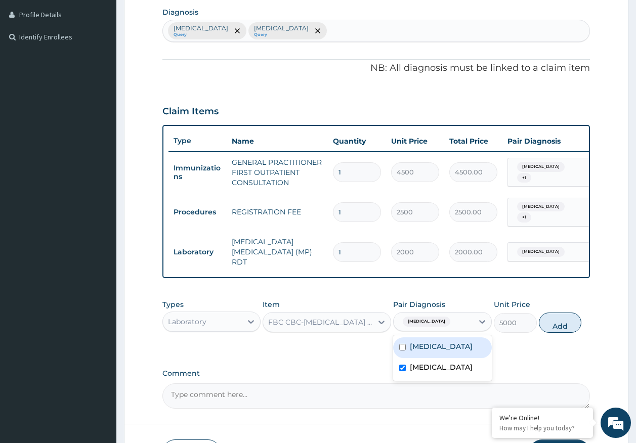
click at [550, 320] on button "Add" at bounding box center [560, 323] width 43 height 20
type input "0"
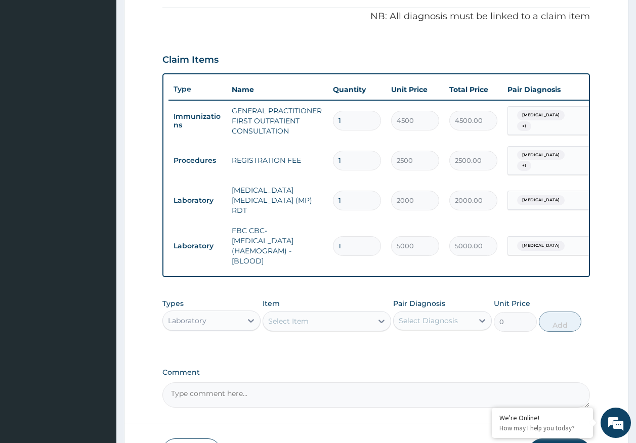
scroll to position [372, 0]
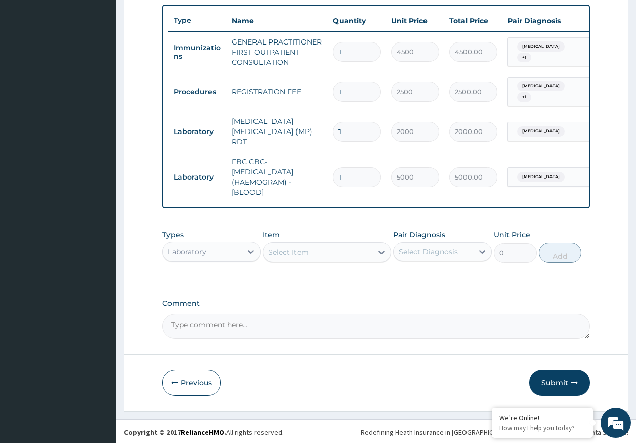
click at [197, 247] on div "Laboratory" at bounding box center [187, 252] width 38 height 10
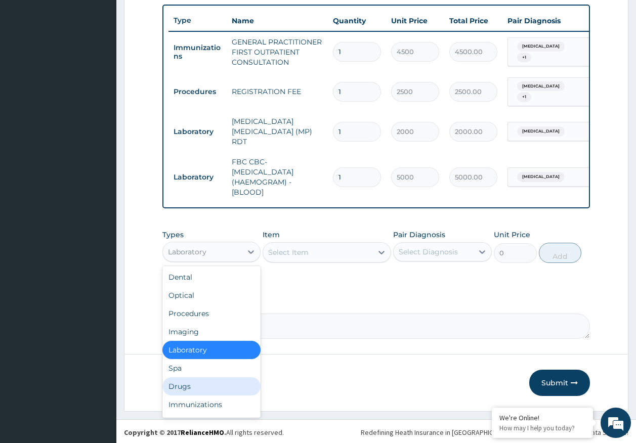
click at [186, 384] on div "Drugs" at bounding box center [211, 387] width 99 height 18
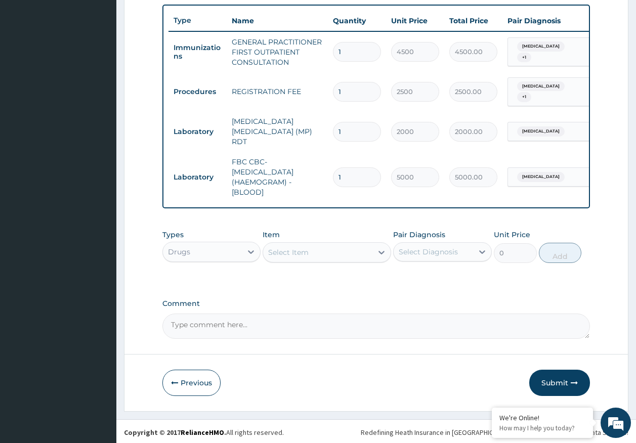
click at [305, 252] on div "Select Item" at bounding box center [288, 252] width 40 height 10
type input "paracet"
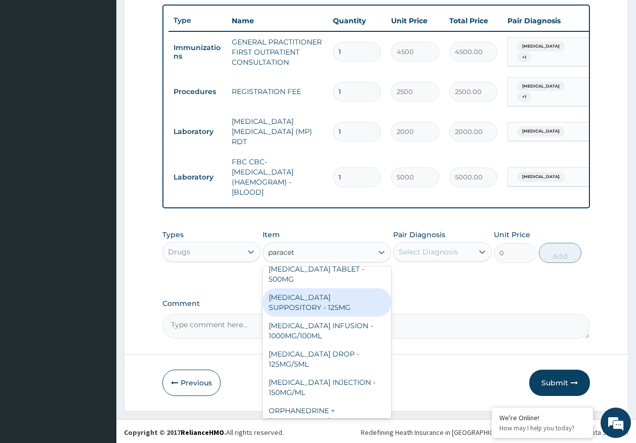
scroll to position [51, 0]
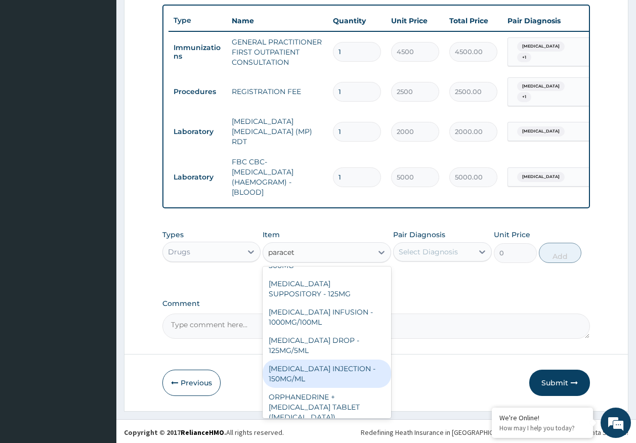
click at [302, 371] on div "[MEDICAL_DATA] INJECTION - 150MG/ML" at bounding box center [327, 374] width 129 height 28
type input "560"
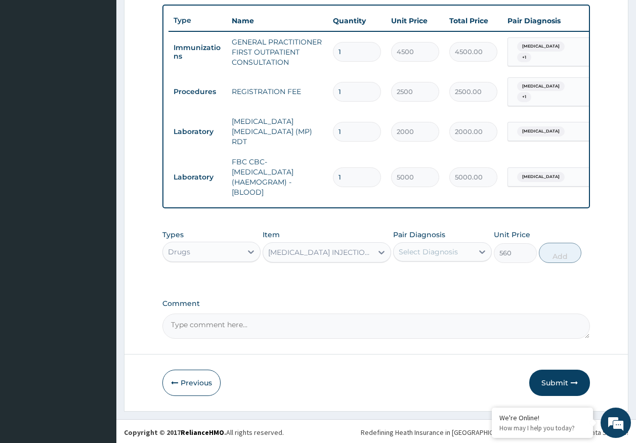
click at [445, 248] on div "Select Diagnosis" at bounding box center [428, 252] width 59 height 10
click at [431, 279] on label "Malaria" at bounding box center [441, 277] width 63 height 10
checkbox input "true"
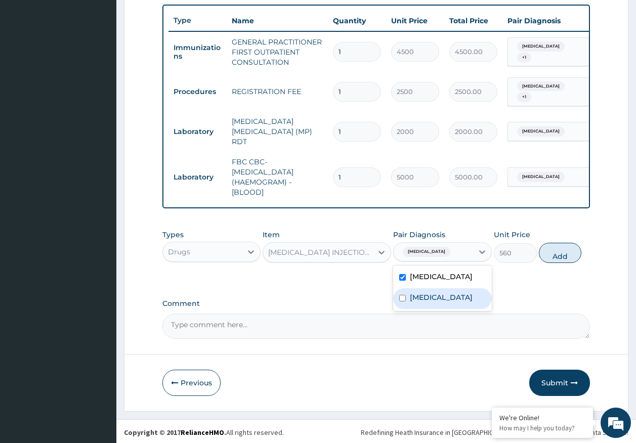
click at [427, 295] on label "Sepsis" at bounding box center [441, 298] width 63 height 10
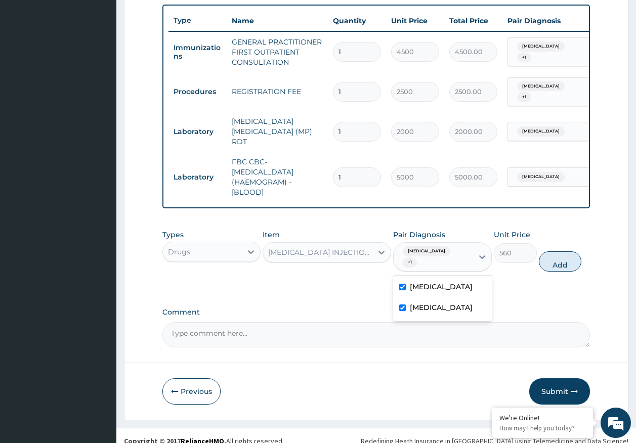
checkbox input "true"
click at [568, 252] on button "Add" at bounding box center [560, 262] width 43 height 20
type input "0"
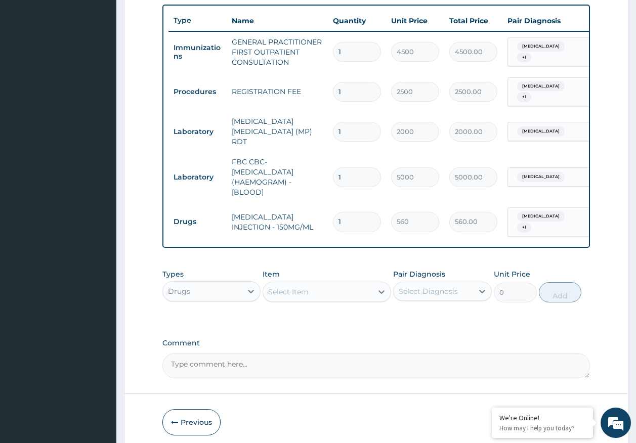
click at [312, 289] on div "Select Item" at bounding box center [317, 292] width 109 height 16
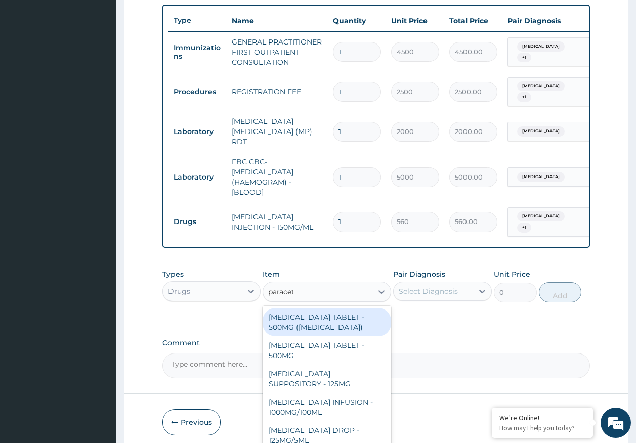
type input "paraceta"
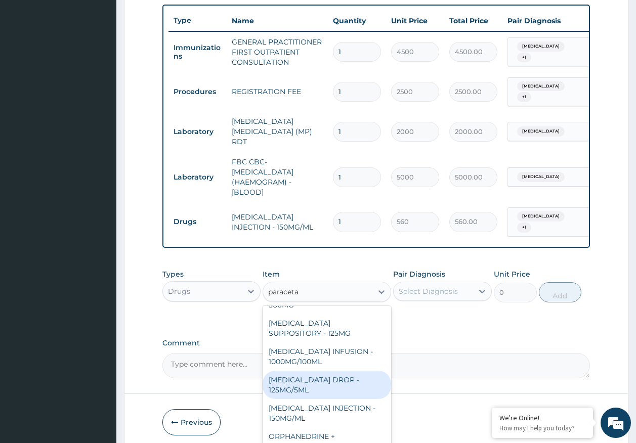
click at [326, 376] on div "PARACETAMOL ORAL DROP - 125MG/5ML" at bounding box center [327, 385] width 129 height 28
type input "672"
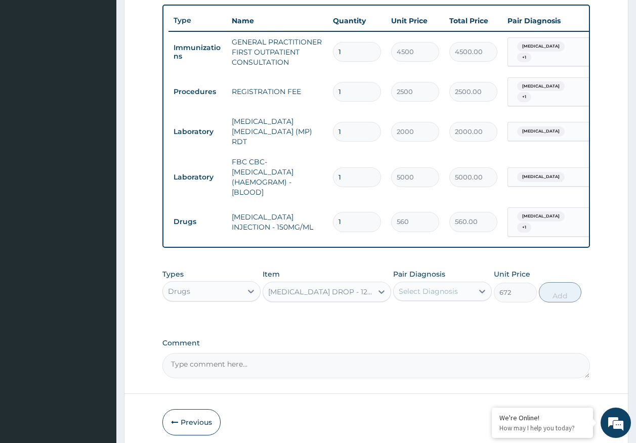
click at [323, 289] on div "PARACETAMOL ORAL DROP - 125MG/5ML" at bounding box center [320, 292] width 105 height 10
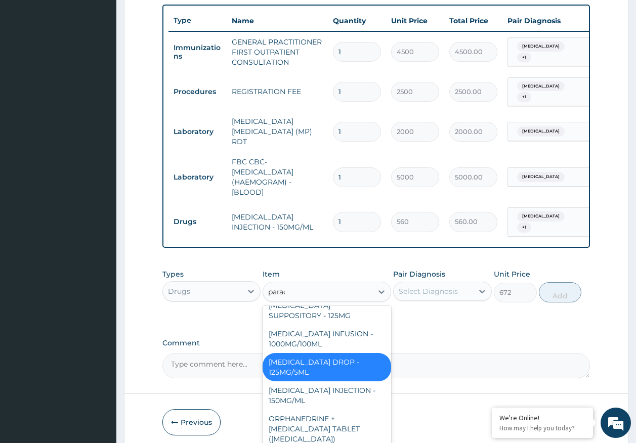
scroll to position [40, 0]
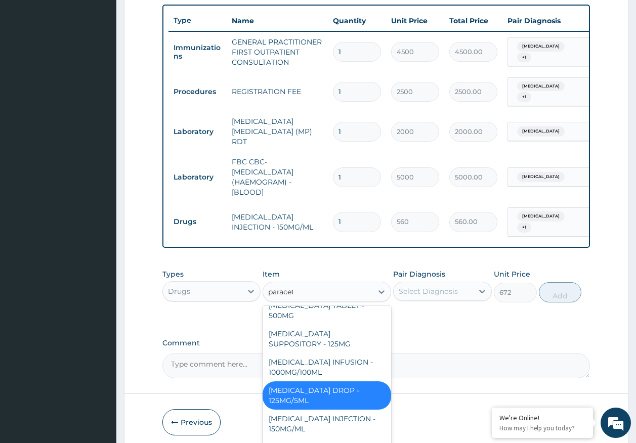
type input "paraceta"
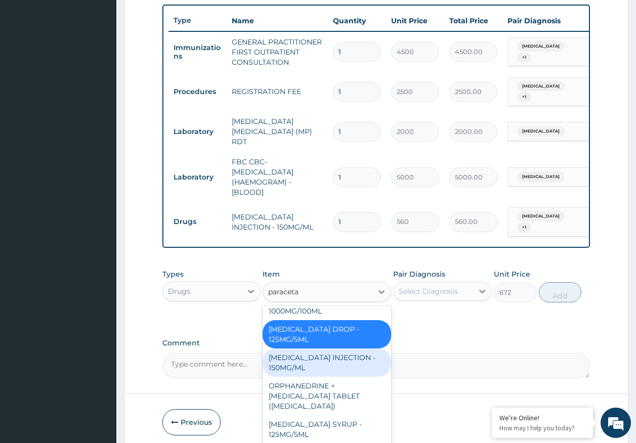
scroll to position [117, 0]
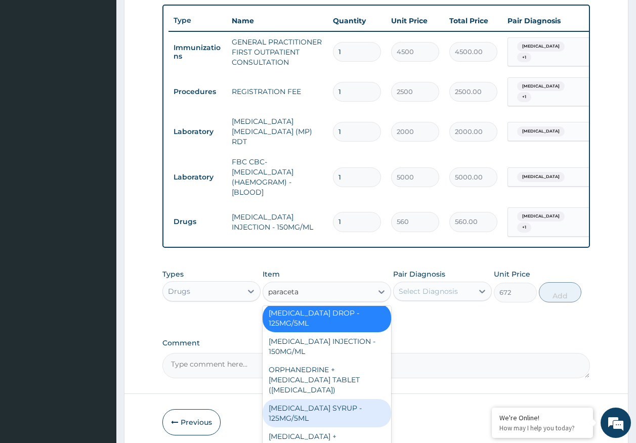
click at [318, 407] on div "[MEDICAL_DATA] SYRUP - 125MG/5ML" at bounding box center [327, 413] width 129 height 28
type input "840"
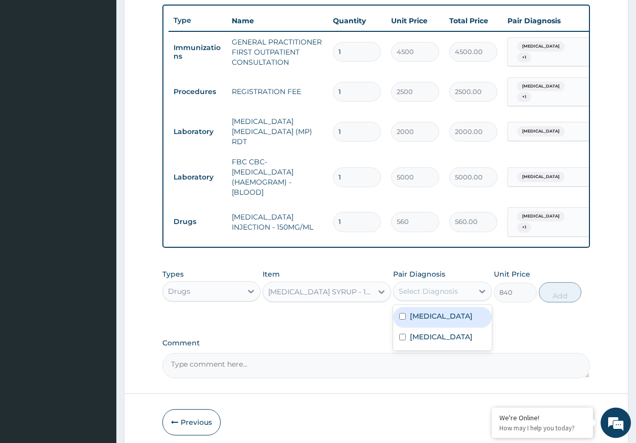
click at [415, 286] on div "Select Diagnosis" at bounding box center [428, 291] width 59 height 10
click at [421, 318] on div "[MEDICAL_DATA]" at bounding box center [442, 317] width 99 height 21
checkbox input "true"
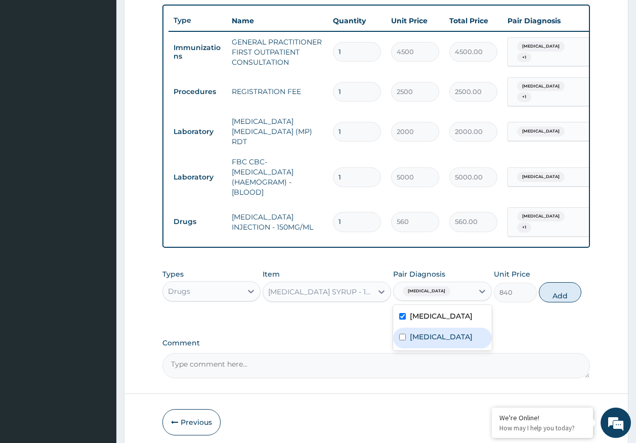
drag, startPoint x: 421, startPoint y: 337, endPoint x: 432, endPoint y: 325, distance: 16.5
click at [422, 332] on div "[MEDICAL_DATA]" at bounding box center [442, 338] width 99 height 21
checkbox input "true"
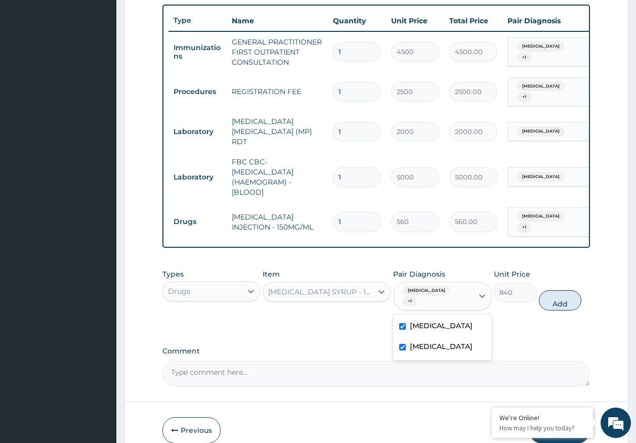
click at [558, 290] on button "Add" at bounding box center [560, 300] width 43 height 20
type input "0"
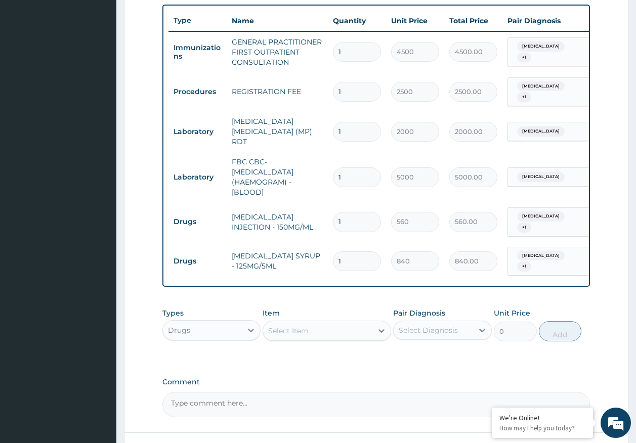
click at [307, 326] on div "Select Item" at bounding box center [288, 331] width 40 height 10
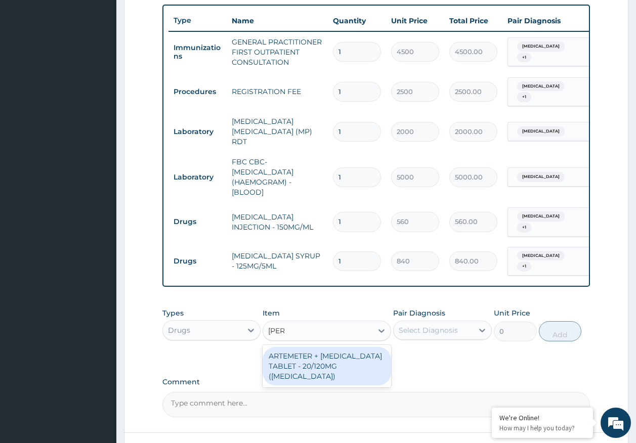
type input "coart"
click at [330, 351] on div "ARTEMETER + [MEDICAL_DATA] TABLET - 20/120MG ([MEDICAL_DATA])" at bounding box center [327, 366] width 129 height 38
type input "210"
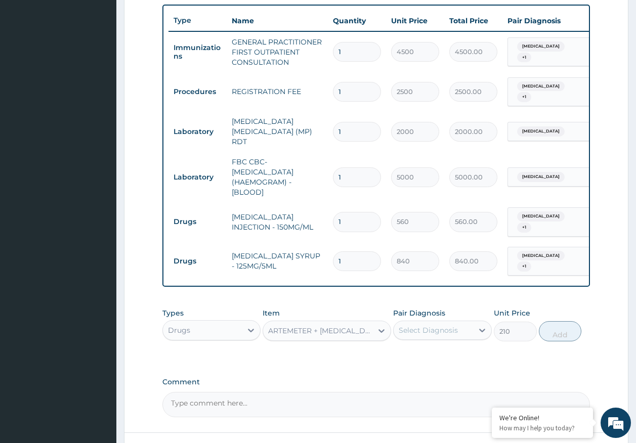
click at [411, 325] on div "Select Diagnosis" at bounding box center [428, 330] width 59 height 10
drag, startPoint x: 432, startPoint y: 345, endPoint x: 433, endPoint y: 367, distance: 22.3
click at [432, 350] on label "[MEDICAL_DATA]" at bounding box center [441, 355] width 63 height 10
checkbox input "true"
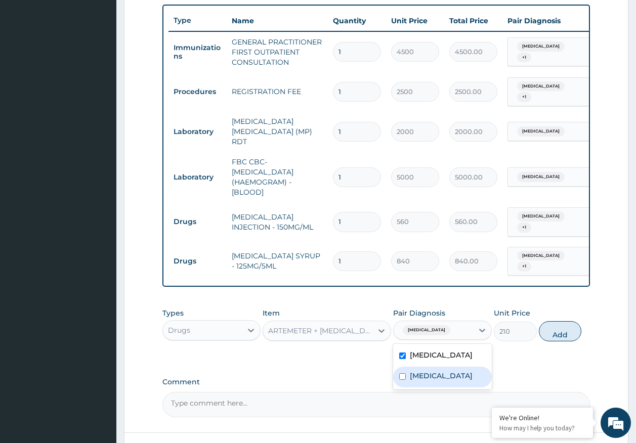
drag, startPoint x: 433, startPoint y: 367, endPoint x: 531, endPoint y: 339, distance: 102.7
click at [457, 367] on div "[MEDICAL_DATA]" at bounding box center [442, 377] width 99 height 21
checkbox input "true"
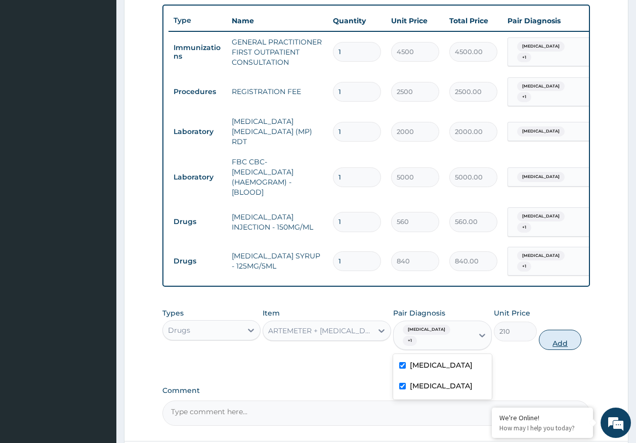
click at [565, 330] on button "Add" at bounding box center [560, 340] width 43 height 20
type input "0"
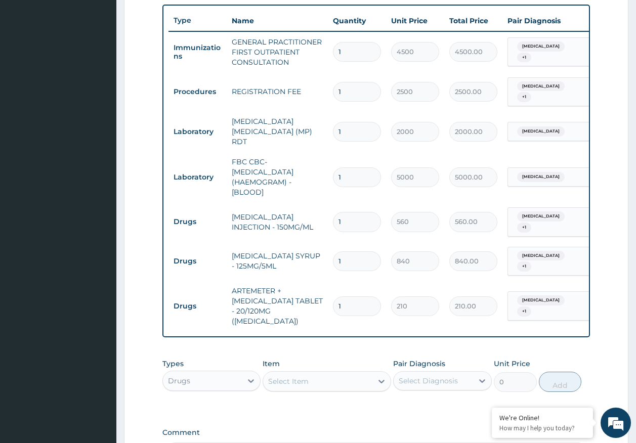
type input "0.00"
type input "6"
type input "1260.00"
type input "6"
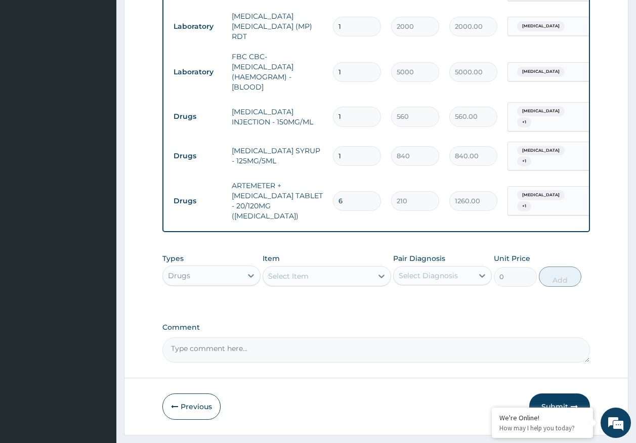
scroll to position [482, 0]
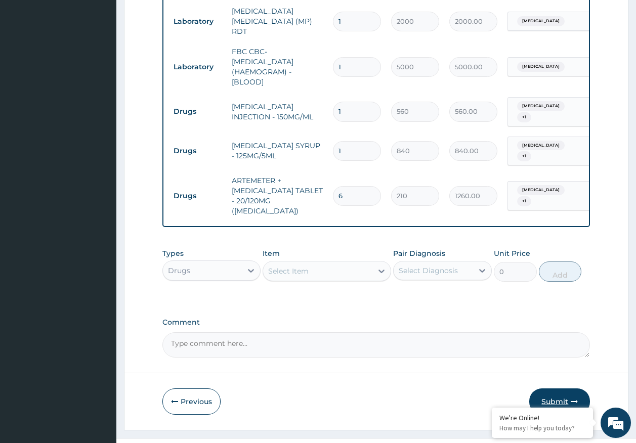
click at [553, 389] on button "Submit" at bounding box center [559, 402] width 61 height 26
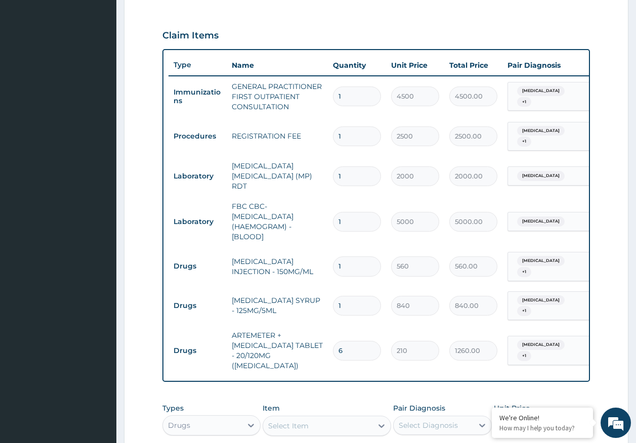
scroll to position [27, 0]
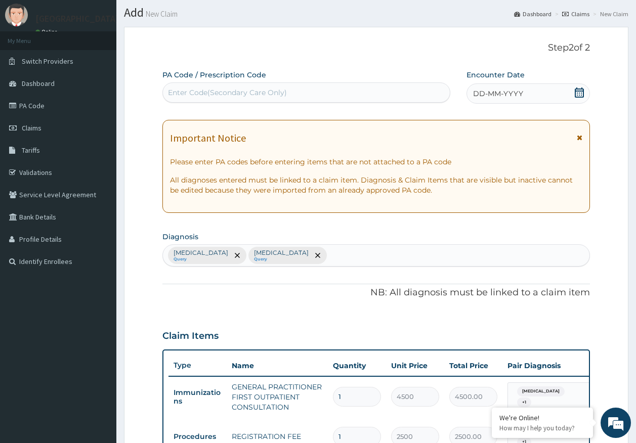
click at [492, 90] on span "DD-MM-YYYY" at bounding box center [498, 94] width 50 height 10
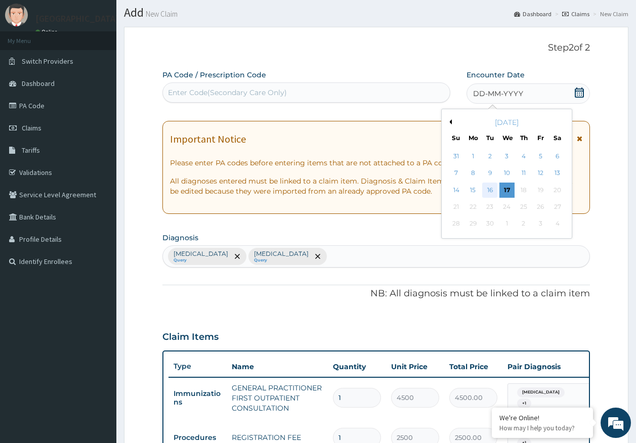
click at [490, 190] on div "16" at bounding box center [490, 190] width 15 height 15
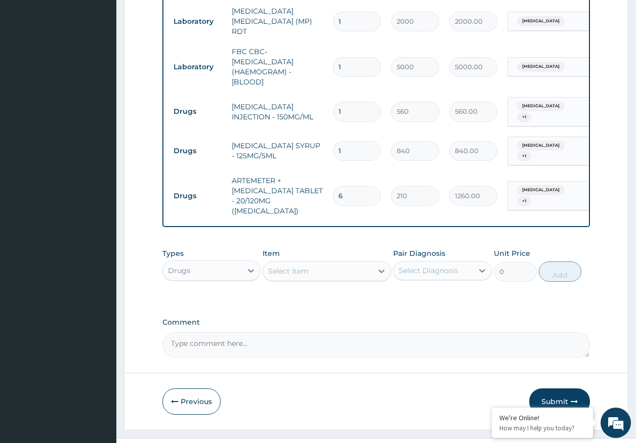
click at [547, 389] on button "Submit" at bounding box center [559, 402] width 61 height 26
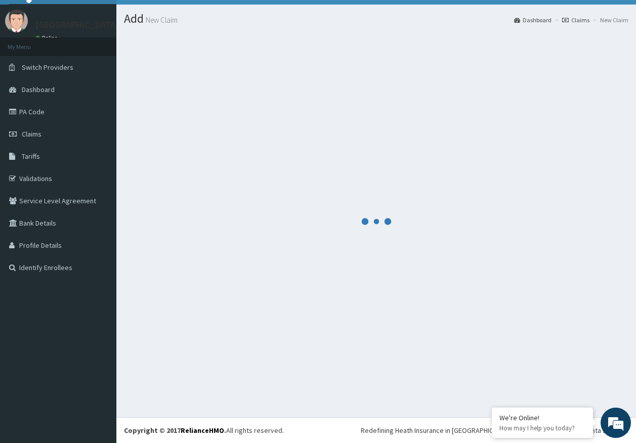
scroll to position [482, 0]
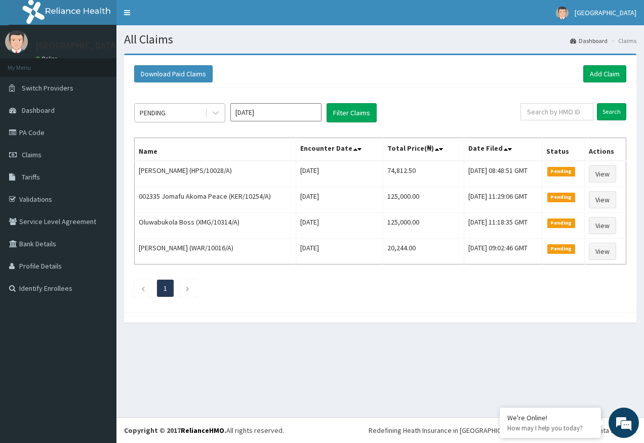
click at [156, 118] on div "PENDING" at bounding box center [170, 113] width 70 height 16
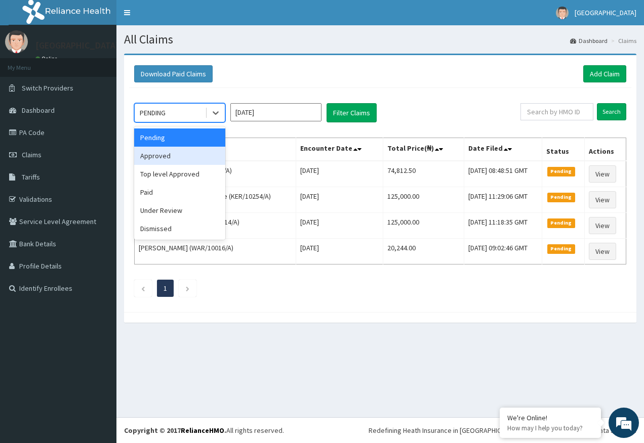
click at [160, 155] on div "Approved" at bounding box center [179, 156] width 91 height 18
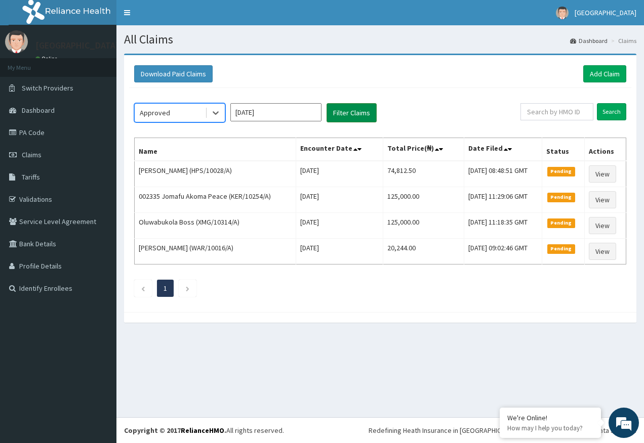
click at [350, 118] on button "Filter Claims" at bounding box center [351, 112] width 50 height 19
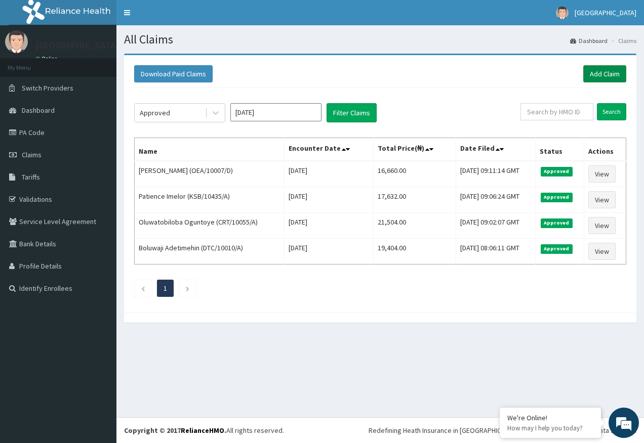
click at [602, 77] on link "Add Claim" at bounding box center [604, 73] width 43 height 17
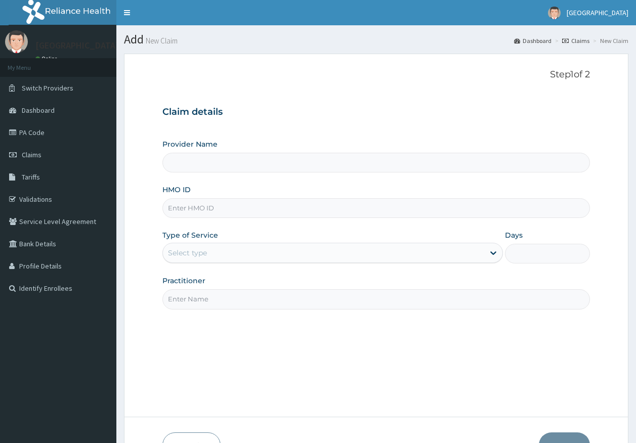
click at [194, 210] on input "HMO ID" at bounding box center [376, 208] width 428 height 20
paste input "HTD/10001/A"
type input "HTD/10001/A"
click at [180, 249] on div "Select type" at bounding box center [187, 253] width 39 height 10
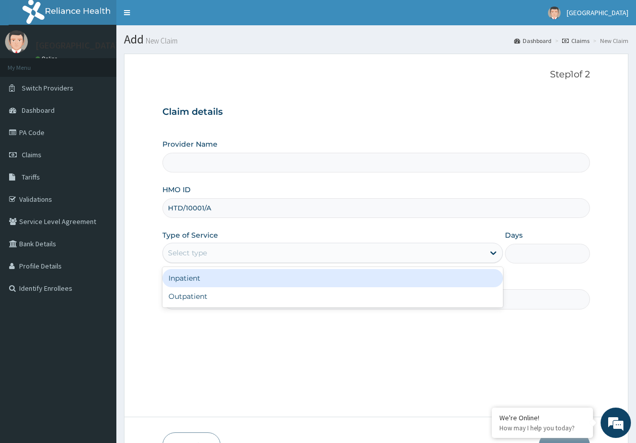
type input "[GEOGRAPHIC_DATA]"
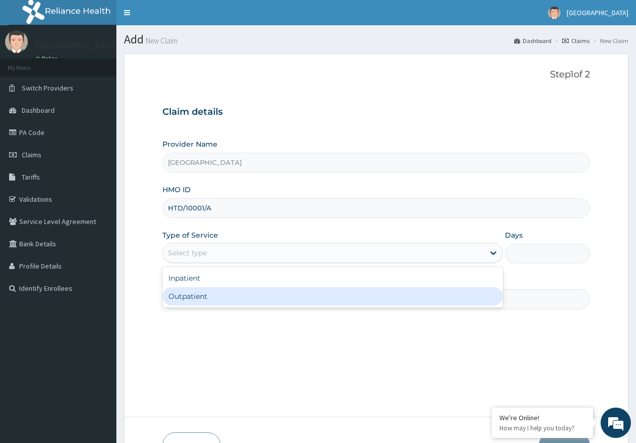
click at [190, 301] on div "Outpatient" at bounding box center [332, 296] width 341 height 18
type input "1"
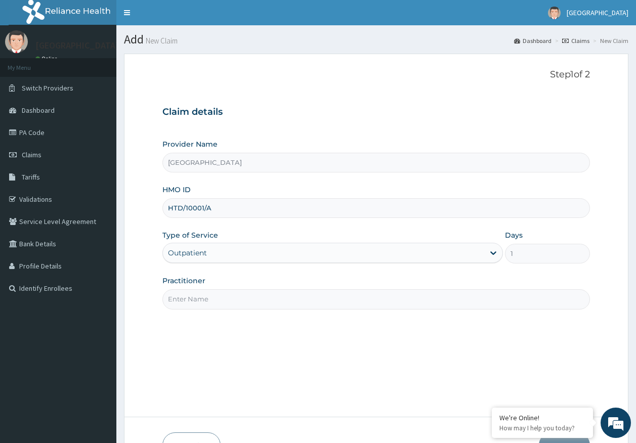
click at [203, 301] on input "Practitioner" at bounding box center [376, 299] width 428 height 20
type input "[PERSON_NAME]"
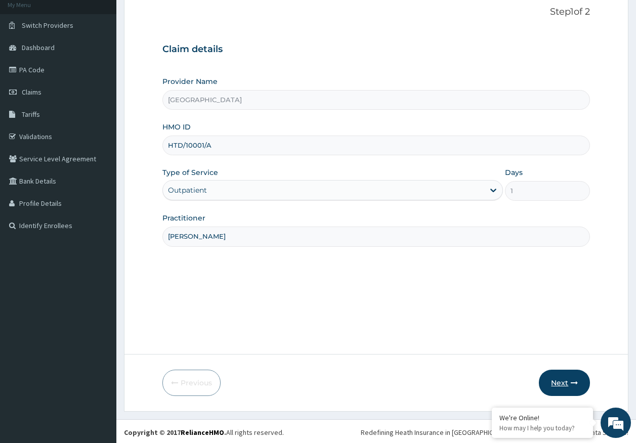
scroll to position [65, 0]
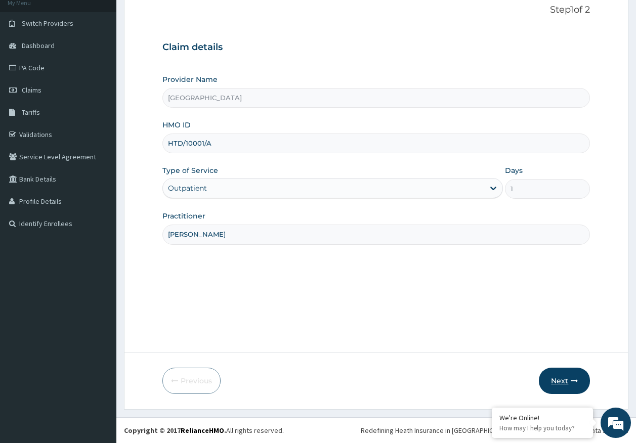
click at [561, 374] on button "Next" at bounding box center [564, 381] width 51 height 26
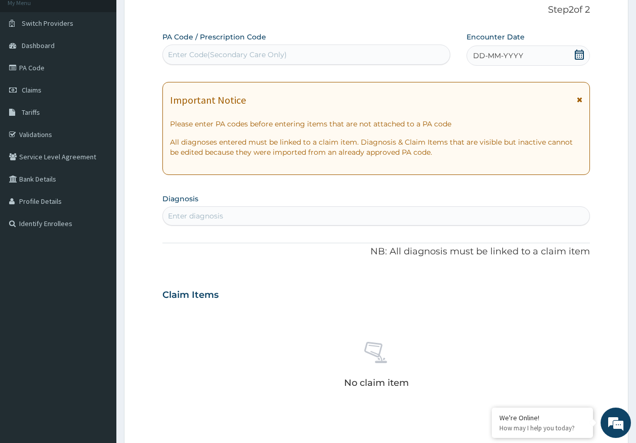
click at [507, 54] on span "DD-MM-YYYY" at bounding box center [498, 56] width 50 height 10
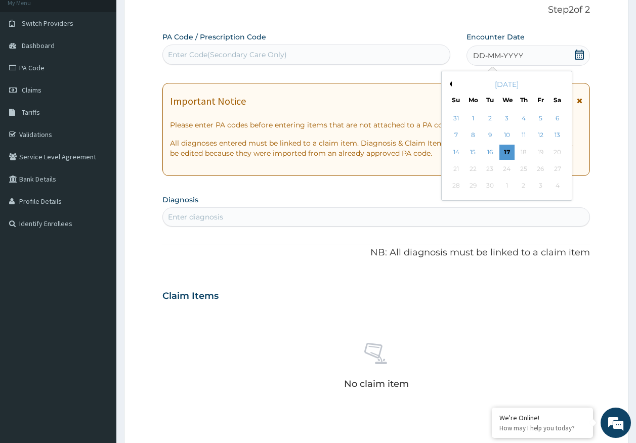
drag, startPoint x: 493, startPoint y: 150, endPoint x: 364, endPoint y: 214, distance: 143.5
click at [493, 151] on div "16" at bounding box center [490, 152] width 15 height 15
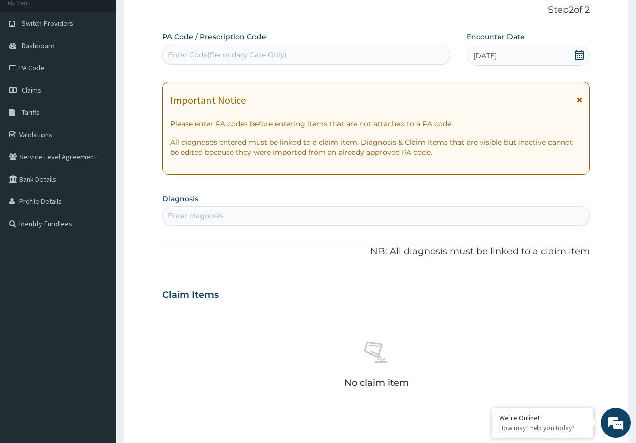
click at [298, 208] on div "Enter diagnosis" at bounding box center [376, 216] width 427 height 16
drag, startPoint x: 521, startPoint y: 65, endPoint x: 516, endPoint y: 63, distance: 5.7
click at [521, 65] on div "[DATE]" at bounding box center [528, 56] width 123 height 20
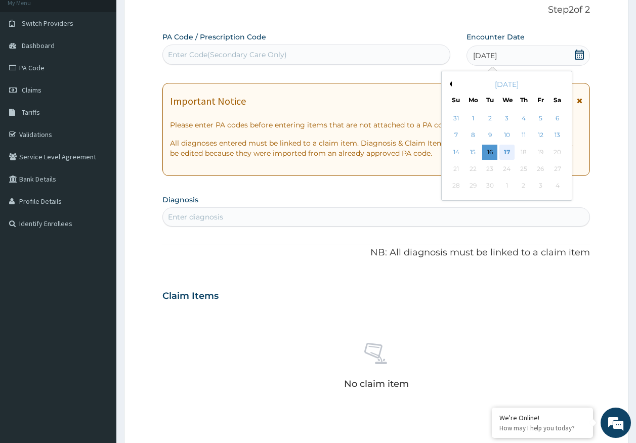
click at [508, 152] on div "17" at bounding box center [506, 152] width 15 height 15
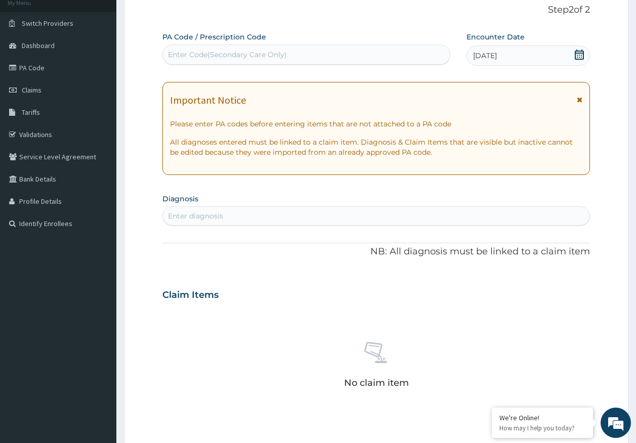
click at [305, 213] on div "Enter diagnosis" at bounding box center [376, 216] width 427 height 16
type input "epigastric"
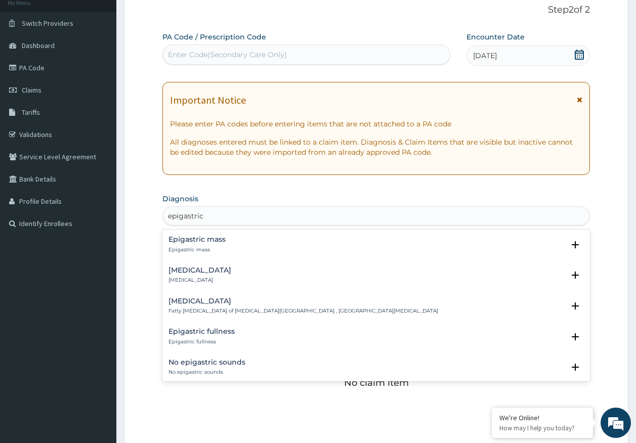
click at [216, 275] on div "[MEDICAL_DATA] [MEDICAL_DATA]" at bounding box center [200, 276] width 63 height 18
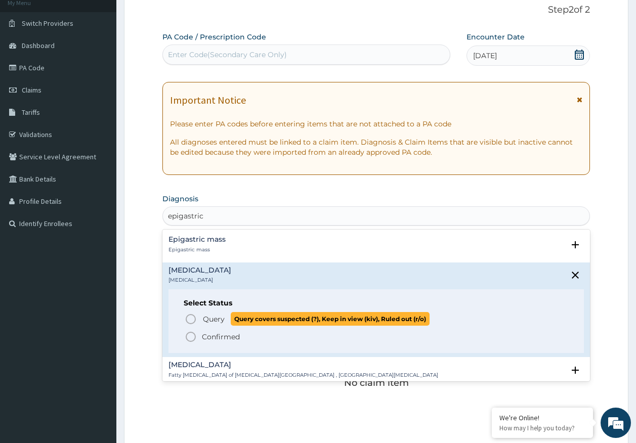
click at [216, 321] on span "Query" at bounding box center [214, 319] width 22 height 10
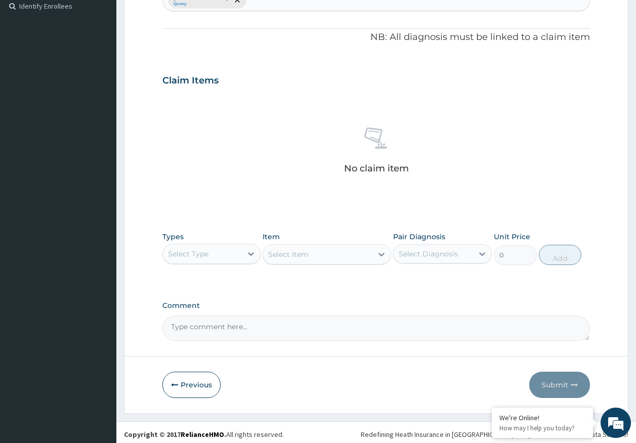
scroll to position [286, 0]
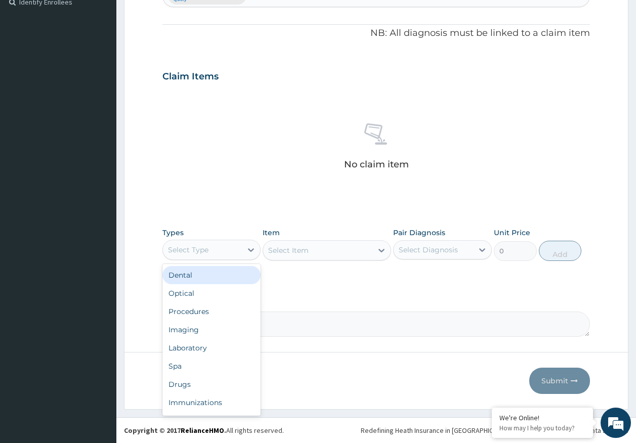
click at [201, 242] on div "Select Type" at bounding box center [202, 250] width 79 height 16
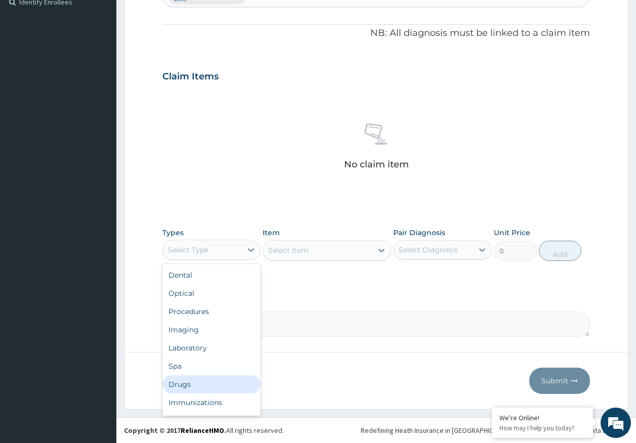
click at [188, 389] on div "Drugs" at bounding box center [211, 385] width 99 height 18
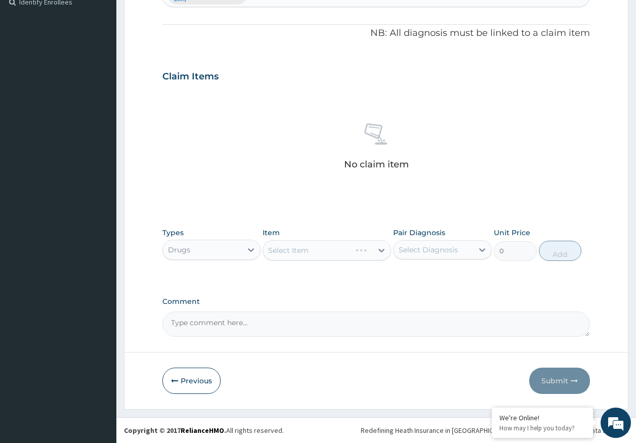
click at [433, 248] on div "Select Diagnosis" at bounding box center [428, 250] width 59 height 10
click at [430, 277] on label "[MEDICAL_DATA]" at bounding box center [441, 275] width 63 height 10
checkbox input "true"
click at [302, 257] on div "Select Item" at bounding box center [317, 250] width 109 height 16
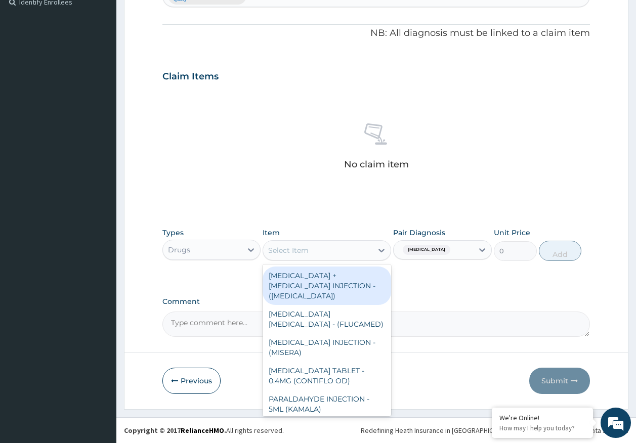
click at [303, 253] on div "Select Item" at bounding box center [288, 250] width 40 height 10
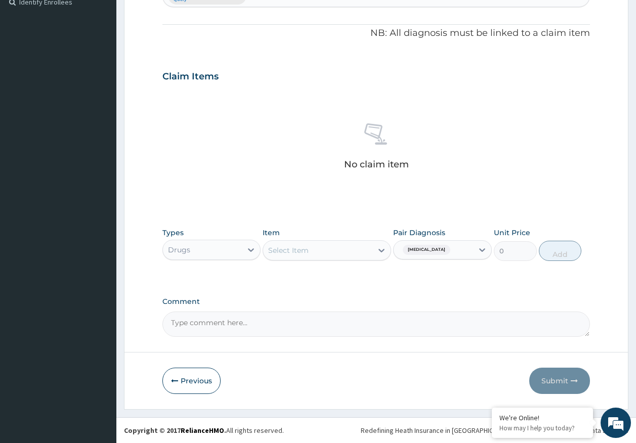
click at [303, 253] on div "Select Item" at bounding box center [288, 250] width 40 height 10
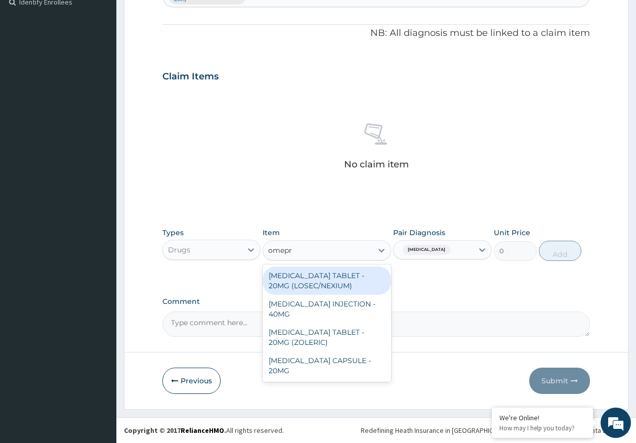
type input "omepra"
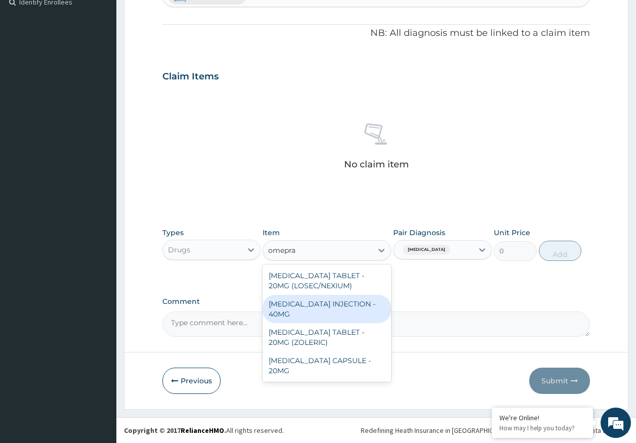
click at [311, 305] on div "[MEDICAL_DATA] INJECTION - 40MG" at bounding box center [327, 309] width 129 height 28
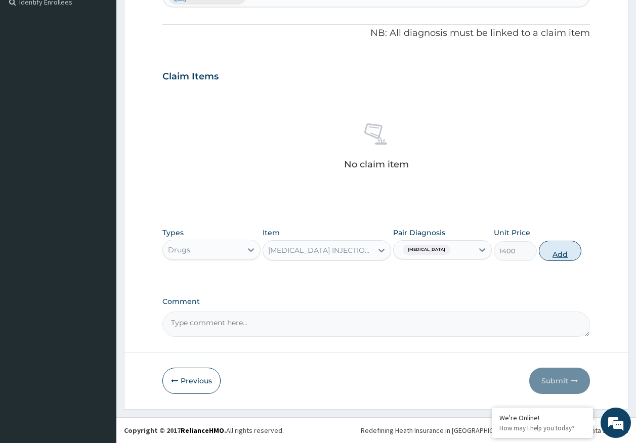
click at [559, 254] on button "Add" at bounding box center [560, 251] width 43 height 20
type input "0"
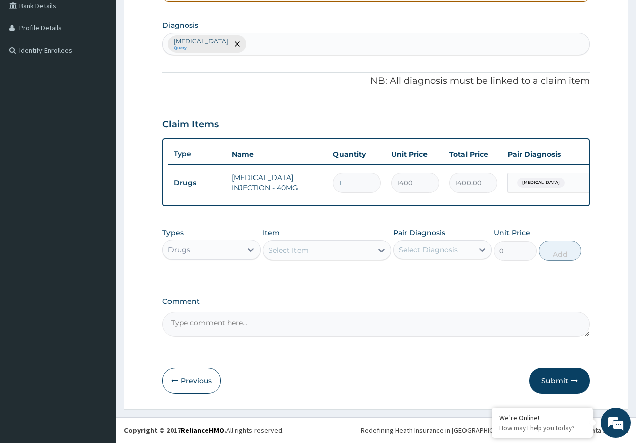
scroll to position [246, 0]
click at [311, 253] on div "Select Item" at bounding box center [317, 250] width 109 height 16
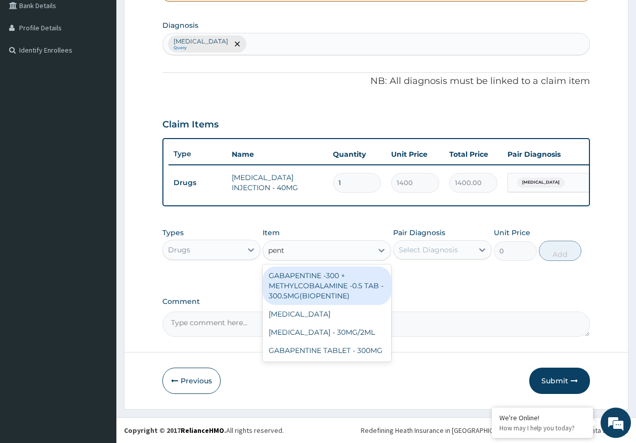
type input "penta"
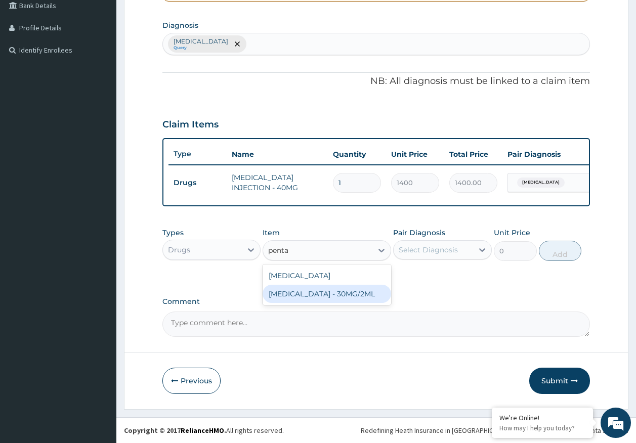
click at [314, 291] on div "[MEDICAL_DATA] - 30MG/2ML" at bounding box center [327, 294] width 129 height 18
type input "1400"
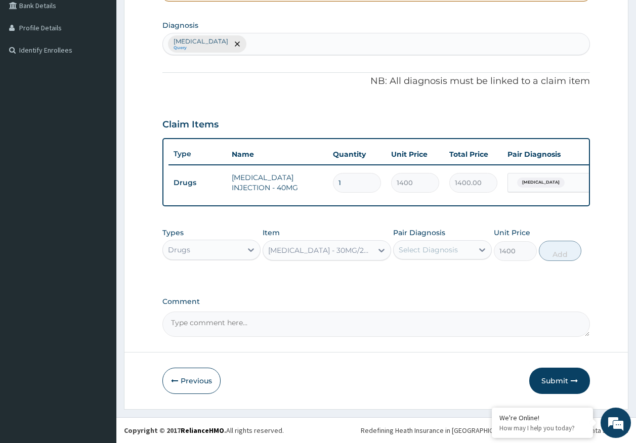
click at [428, 249] on div "Select Diagnosis" at bounding box center [428, 250] width 59 height 10
click at [429, 271] on label "[MEDICAL_DATA]" at bounding box center [441, 275] width 63 height 10
checkbox input "true"
click at [566, 251] on button "Add" at bounding box center [560, 251] width 43 height 20
type input "0"
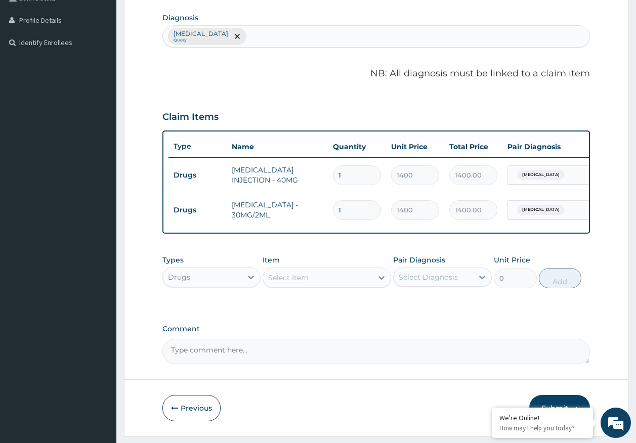
click at [355, 176] on input "1" at bounding box center [357, 175] width 48 height 20
type input "0.00"
type input "2"
type input "2800.00"
type input "2"
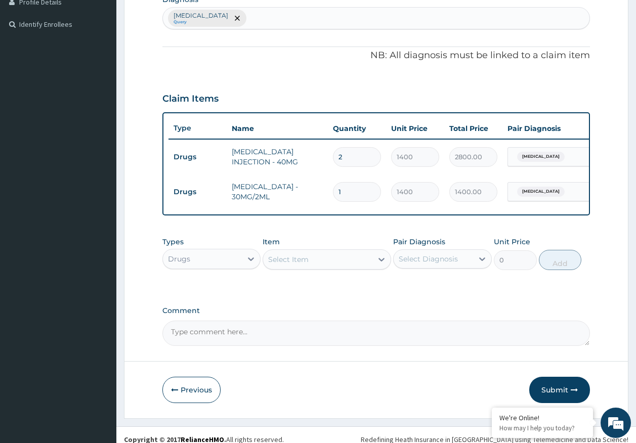
scroll to position [281, 0]
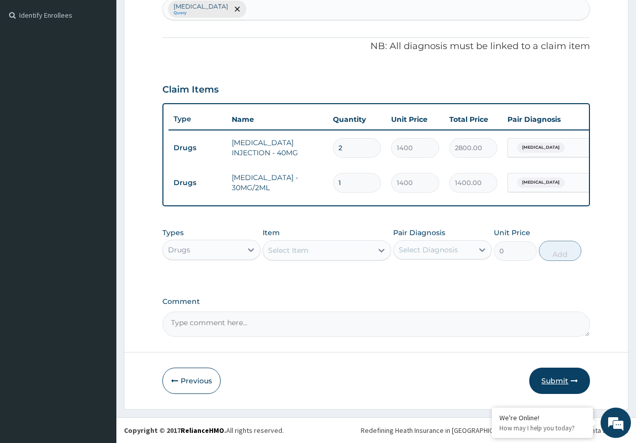
click at [562, 380] on button "Submit" at bounding box center [559, 381] width 61 height 26
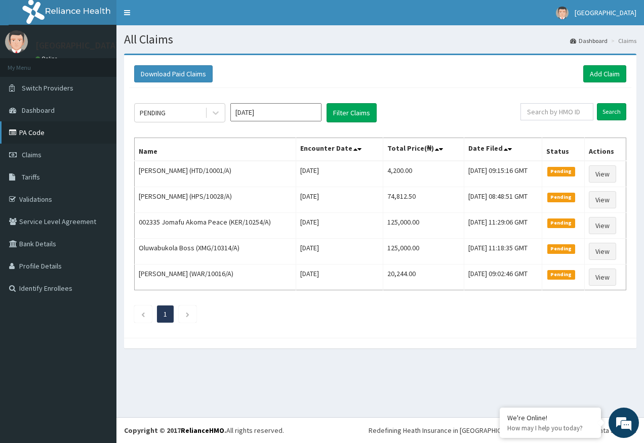
click at [34, 129] on link "PA Code" at bounding box center [58, 132] width 116 height 22
click at [611, 70] on link "Add Claim" at bounding box center [604, 73] width 43 height 17
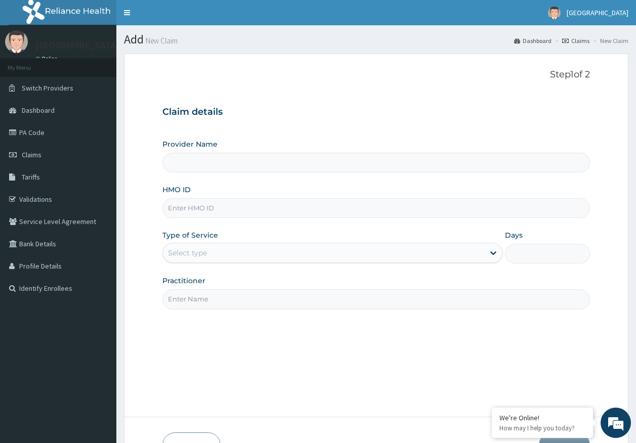
type input "[GEOGRAPHIC_DATA]"
click at [198, 208] on input "HMO ID" at bounding box center [376, 208] width 428 height 20
paste input "UBP/10686/E"
type input "UBP/10686/E"
click at [177, 257] on div "Select type" at bounding box center [187, 253] width 39 height 10
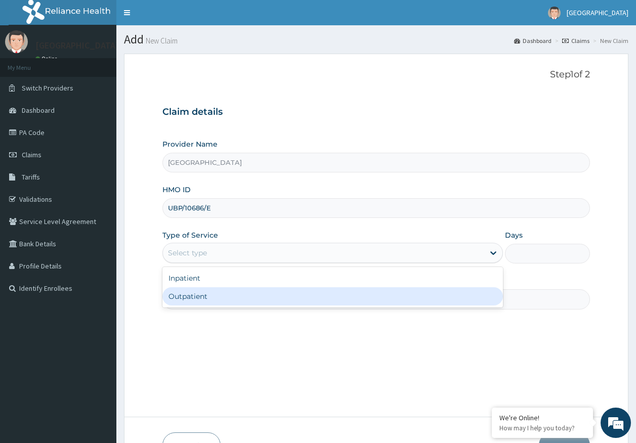
click at [176, 296] on div "Outpatient" at bounding box center [332, 296] width 341 height 18
type input "1"
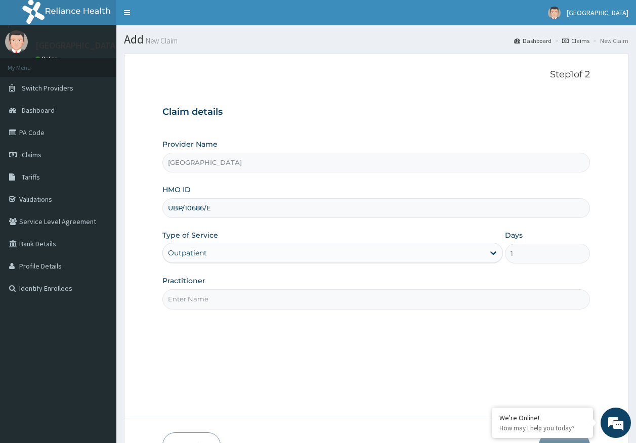
click at [187, 299] on input "Practitioner" at bounding box center [376, 299] width 428 height 20
type input "[PERSON_NAME]"
click at [202, 252] on div "Outpatient" at bounding box center [187, 253] width 39 height 10
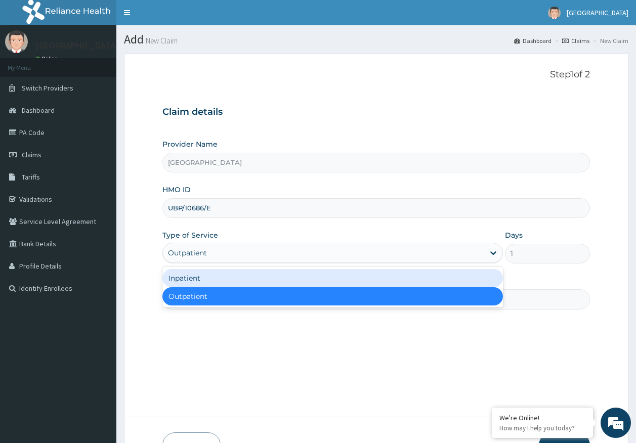
drag, startPoint x: 200, startPoint y: 283, endPoint x: 410, endPoint y: 274, distance: 210.2
click at [200, 282] on div "Inpatient" at bounding box center [332, 278] width 341 height 18
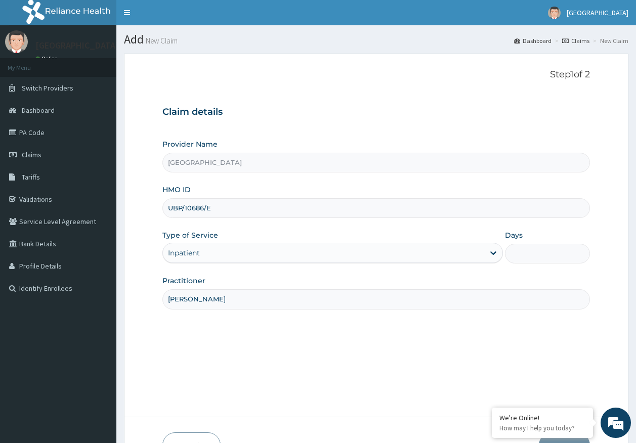
click at [513, 246] on input "Days" at bounding box center [547, 254] width 85 height 20
type input "2"
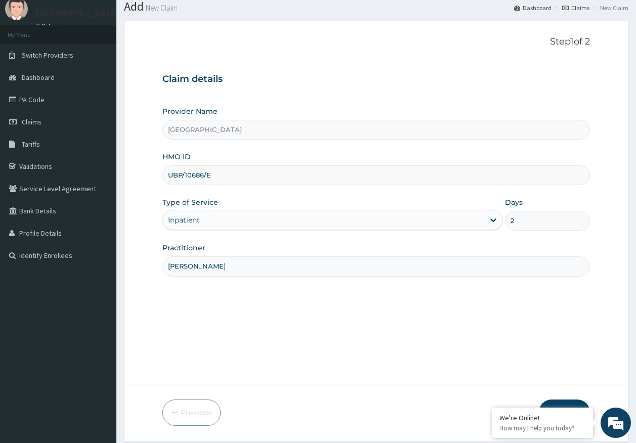
scroll to position [65, 0]
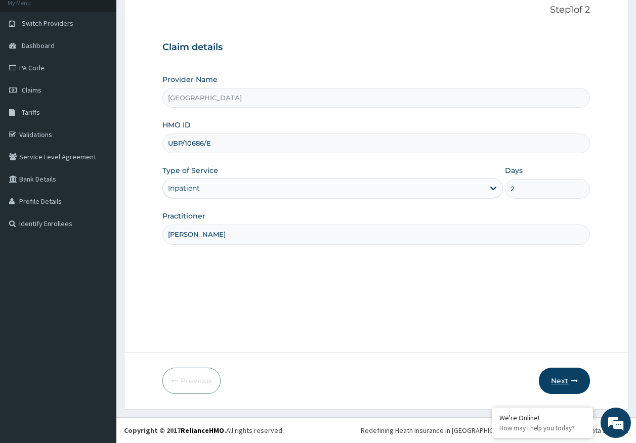
click at [559, 379] on button "Next" at bounding box center [564, 381] width 51 height 26
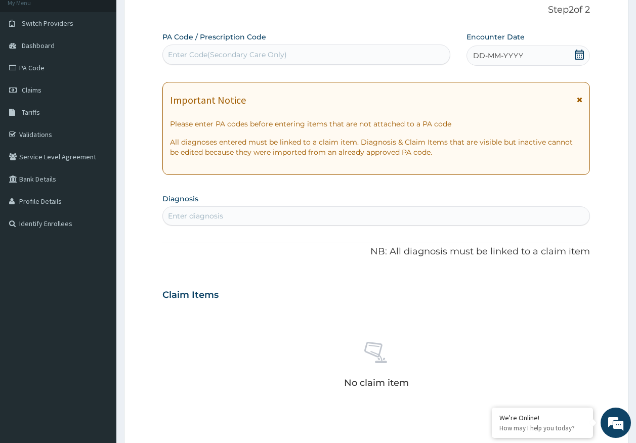
click at [312, 59] on div "Enter Code(Secondary Care Only)" at bounding box center [306, 55] width 287 height 16
type input "PA/D9D325"
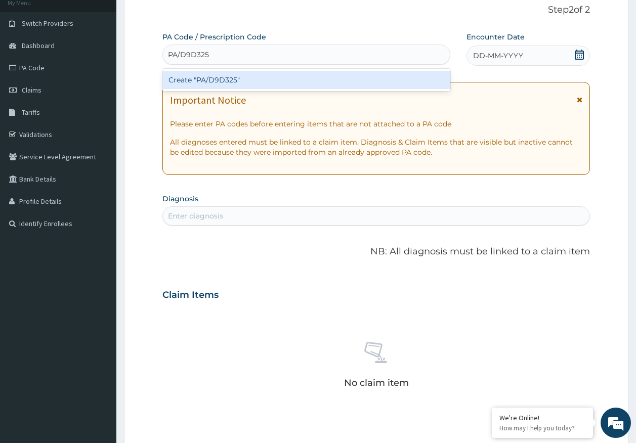
click at [241, 81] on div "Create "PA/D9D325"" at bounding box center [306, 80] width 288 height 18
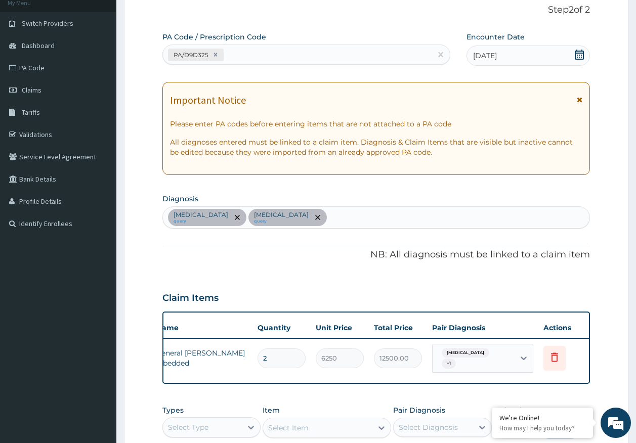
scroll to position [0, 80]
click at [549, 354] on icon at bounding box center [550, 357] width 7 height 9
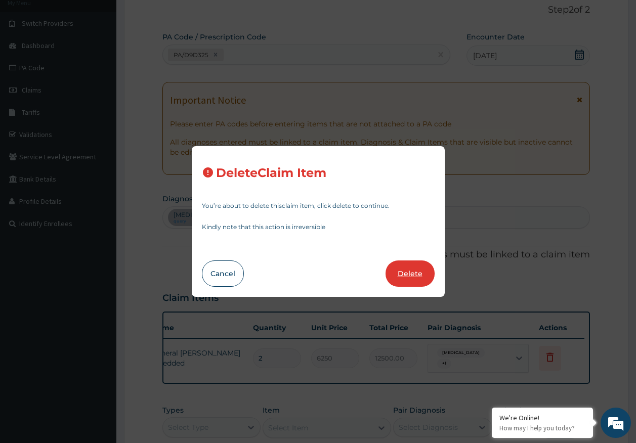
click at [410, 280] on button "Delete" at bounding box center [410, 274] width 49 height 26
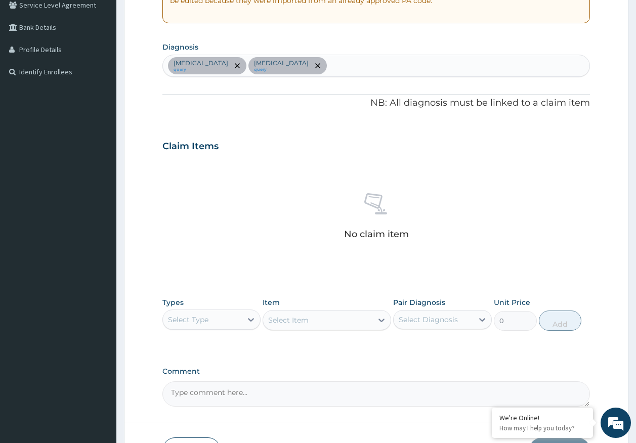
click at [201, 318] on div "Select Type" at bounding box center [188, 320] width 40 height 10
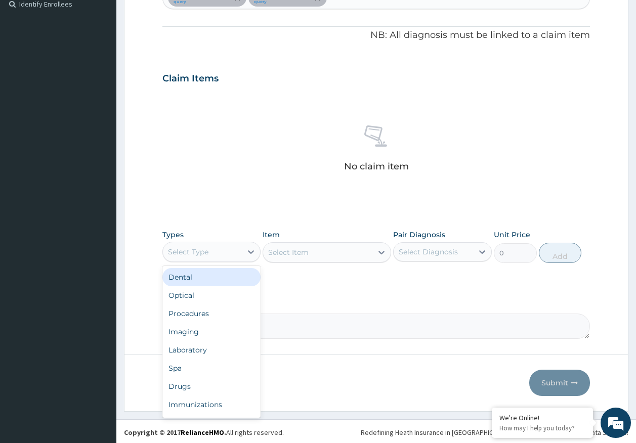
scroll to position [286, 0]
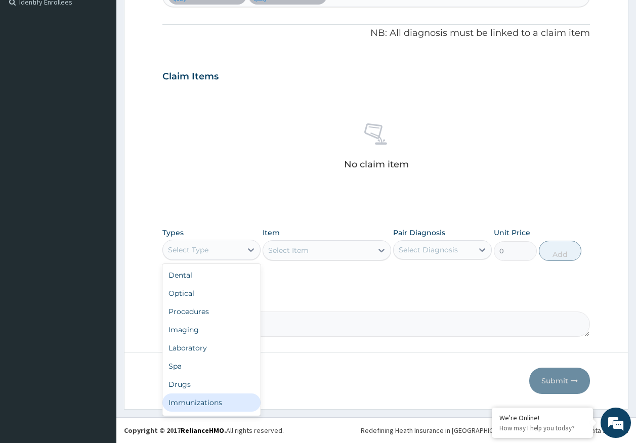
click at [208, 403] on div "Immunizations" at bounding box center [211, 403] width 99 height 18
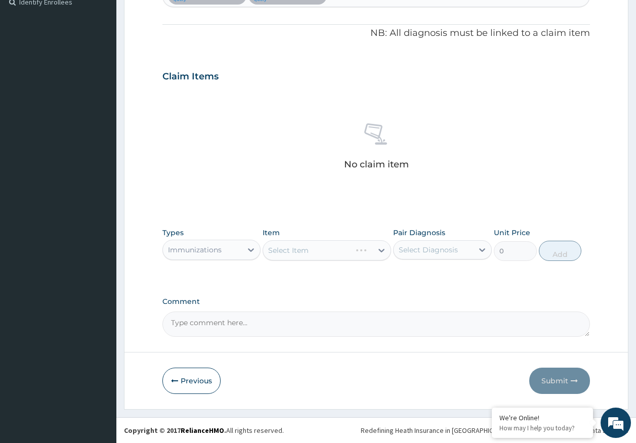
click at [437, 248] on div "Select Diagnosis" at bounding box center [428, 250] width 59 height 10
click at [431, 272] on label "[MEDICAL_DATA]" at bounding box center [441, 275] width 63 height 10
checkbox input "true"
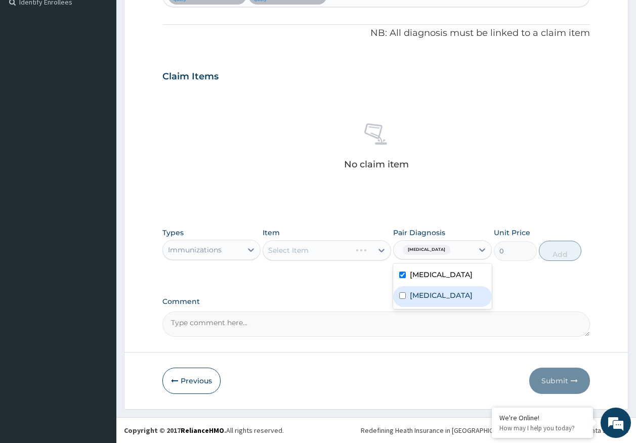
click at [430, 300] on label "[MEDICAL_DATA]" at bounding box center [441, 295] width 63 height 10
checkbox input "true"
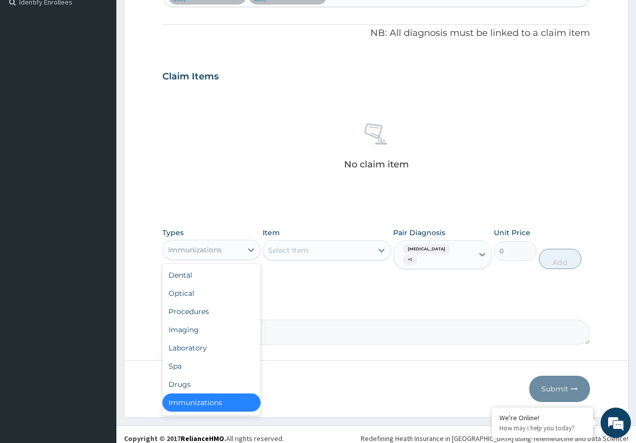
click at [230, 248] on div "Immunizations" at bounding box center [202, 250] width 79 height 16
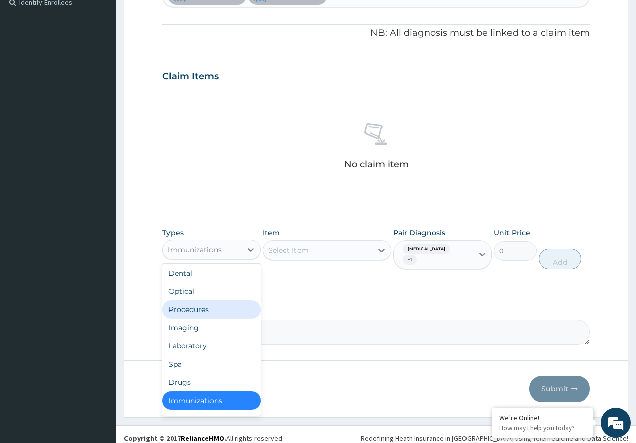
click at [198, 314] on div "Procedures" at bounding box center [211, 310] width 99 height 18
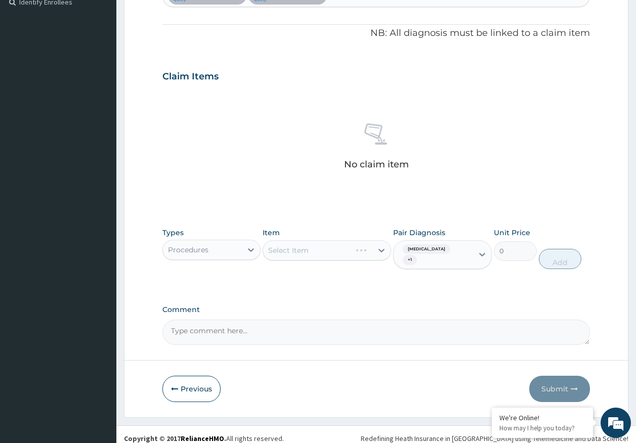
click at [318, 248] on div "Select Item" at bounding box center [327, 250] width 129 height 20
click at [318, 248] on div "Select Item" at bounding box center [317, 250] width 109 height 16
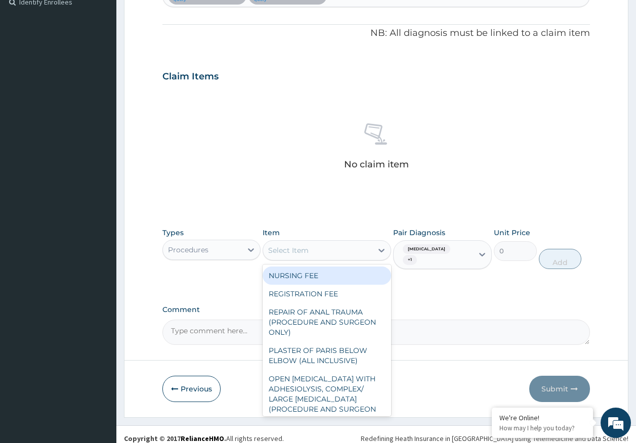
type input "d"
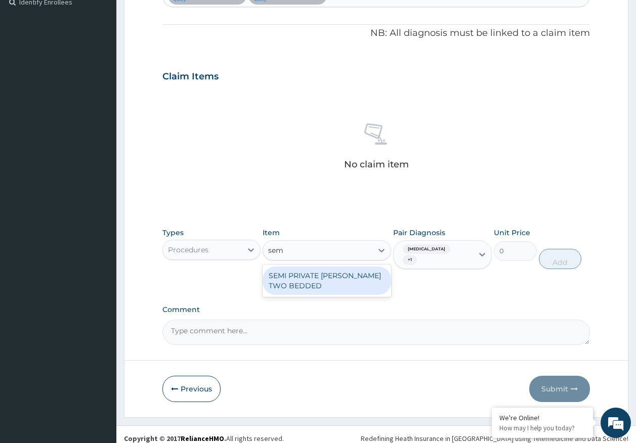
type input "semi"
click at [354, 280] on div "SEMI PRIVATE [PERSON_NAME] TWO BEDDED" at bounding box center [327, 281] width 129 height 28
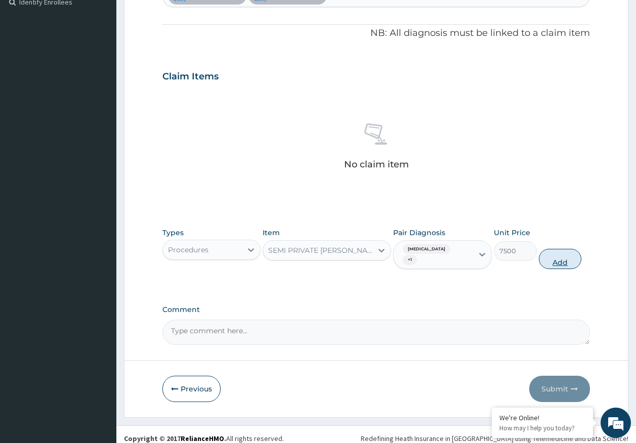
click at [561, 249] on button "Add" at bounding box center [560, 259] width 43 height 20
type input "0"
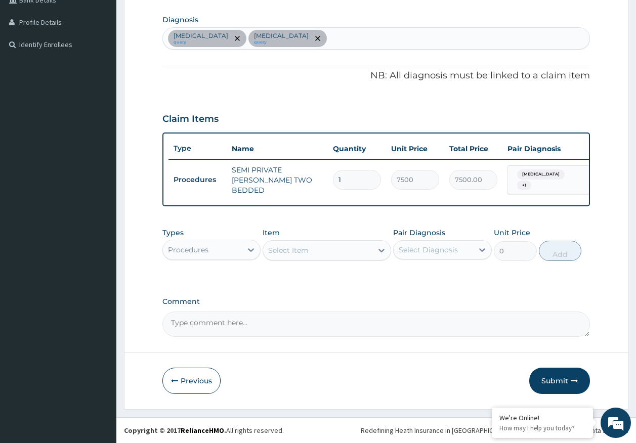
type input "0.00"
type input "2"
type input "15000.00"
type input "2"
click at [296, 254] on div "Select Item" at bounding box center [288, 250] width 40 height 10
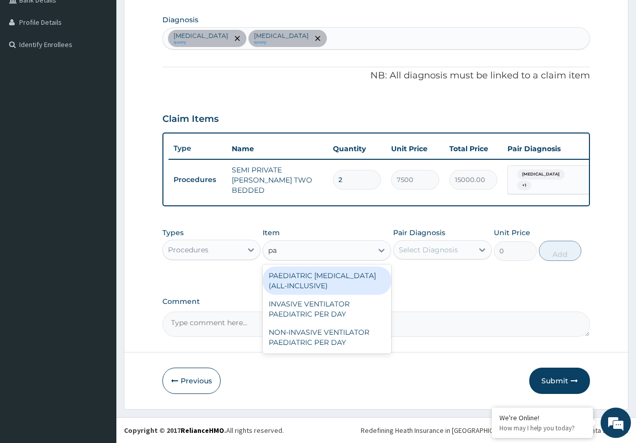
type input "p"
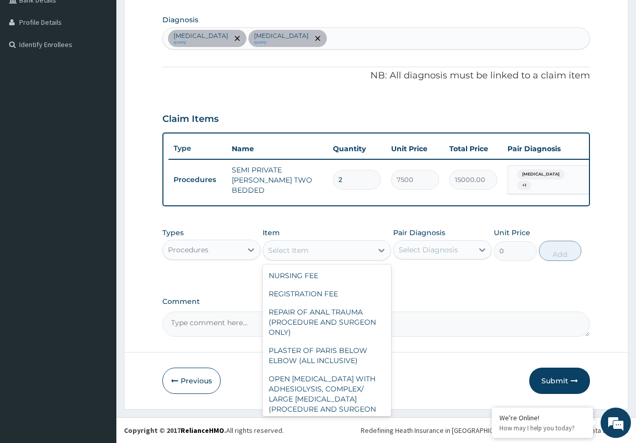
click at [219, 252] on div "Procedures" at bounding box center [202, 250] width 79 height 16
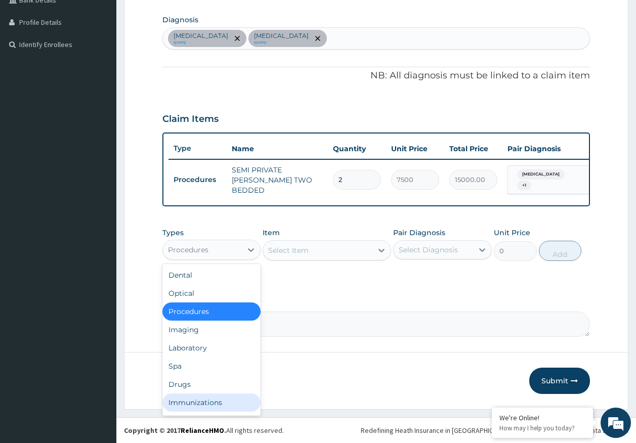
click at [213, 404] on div "Immunizations" at bounding box center [211, 403] width 99 height 18
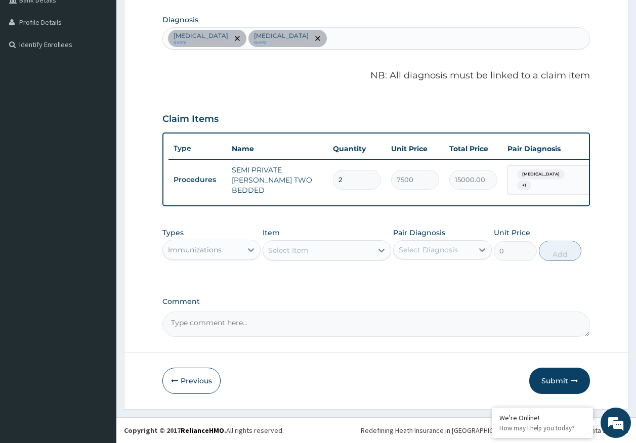
click at [313, 254] on div "Select Item" at bounding box center [317, 250] width 109 height 16
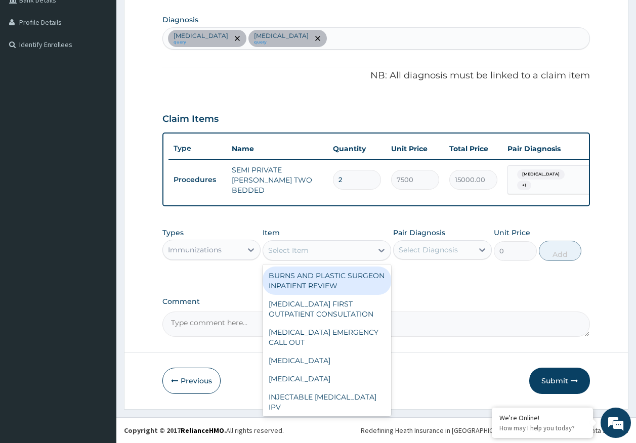
type input "g"
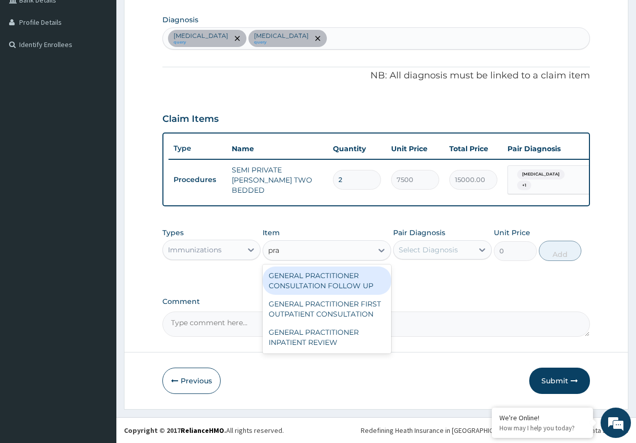
type input "prac"
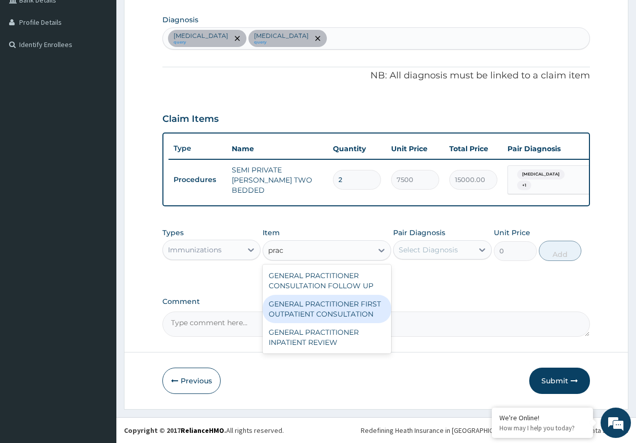
click at [328, 317] on div "GENERAL PRACTITIONER FIRST OUTPATIENT CONSULTATION" at bounding box center [327, 309] width 129 height 28
type input "4500"
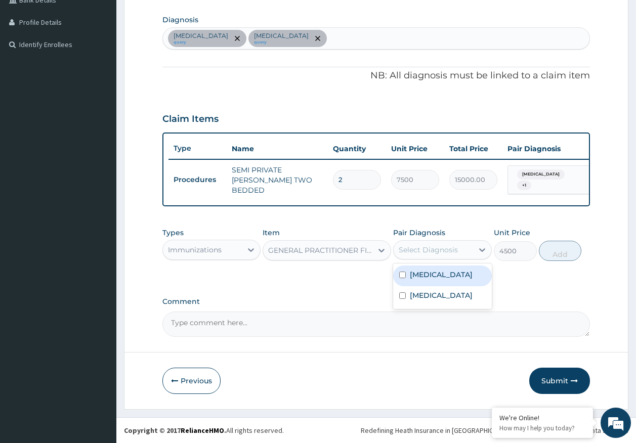
click at [432, 249] on div "Select Diagnosis" at bounding box center [428, 250] width 59 height 10
click at [427, 274] on label "Sepsis" at bounding box center [441, 275] width 63 height 10
checkbox input "true"
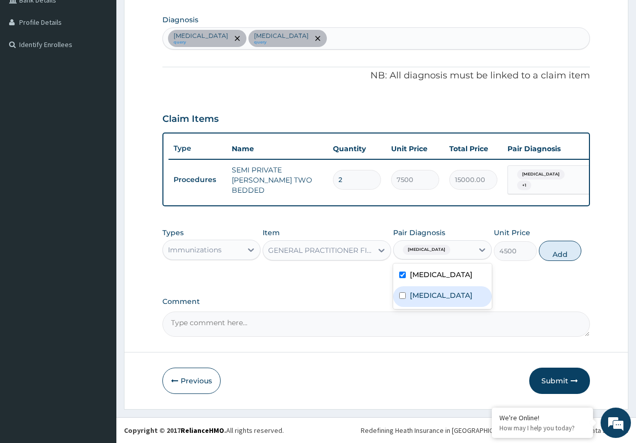
click at [433, 299] on label "Malaria" at bounding box center [441, 295] width 63 height 10
checkbox input "true"
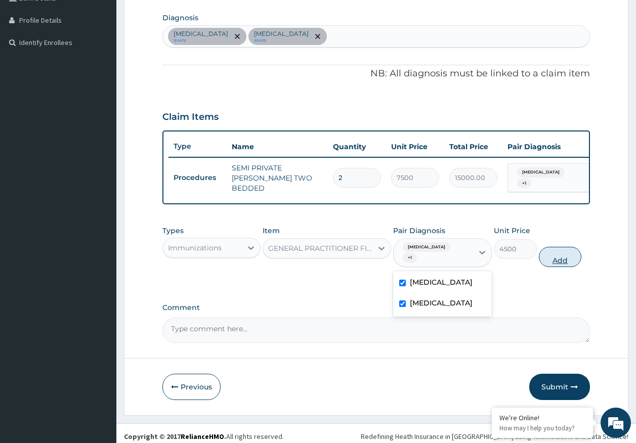
click at [560, 255] on button "Add" at bounding box center [560, 257] width 43 height 20
type input "0"
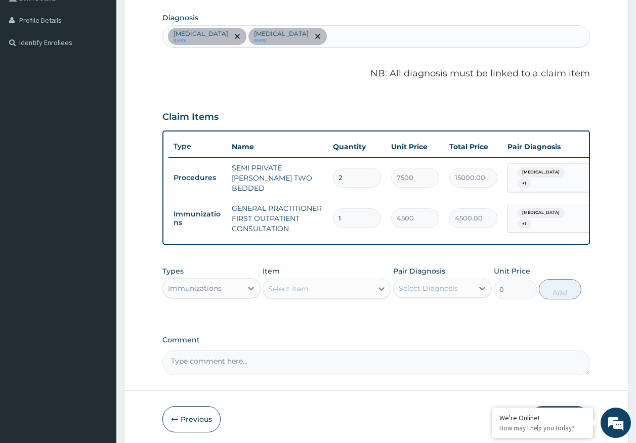
click at [276, 38] on div "Sepsis query Malaria query" at bounding box center [376, 36] width 427 height 21
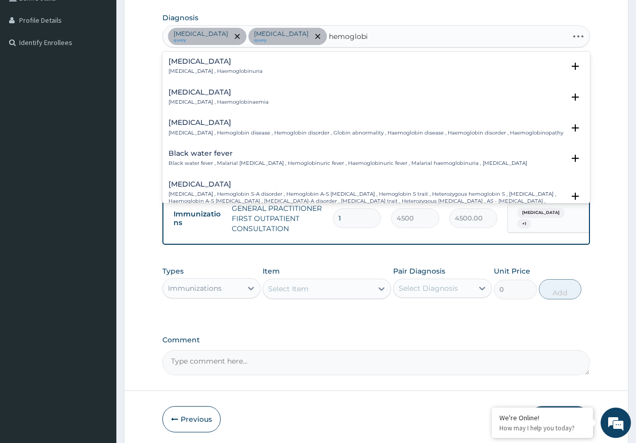
type input "hemoglobin"
click at [209, 132] on p "Hemoglobinopathy , Hemoglobin disease , Hemoglobin disorder , Globin abnormalit…" at bounding box center [366, 133] width 395 height 7
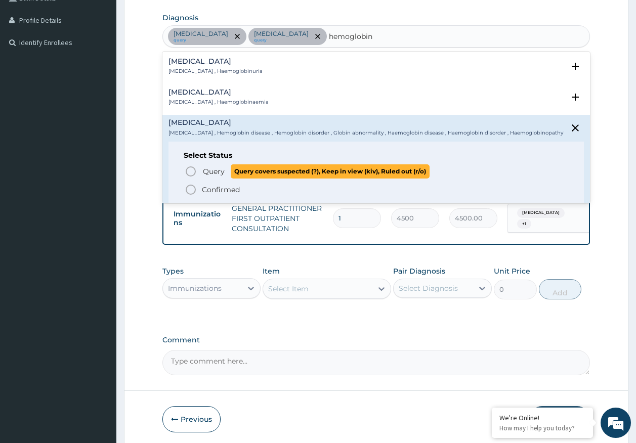
click at [223, 177] on span "Query" at bounding box center [214, 171] width 22 height 10
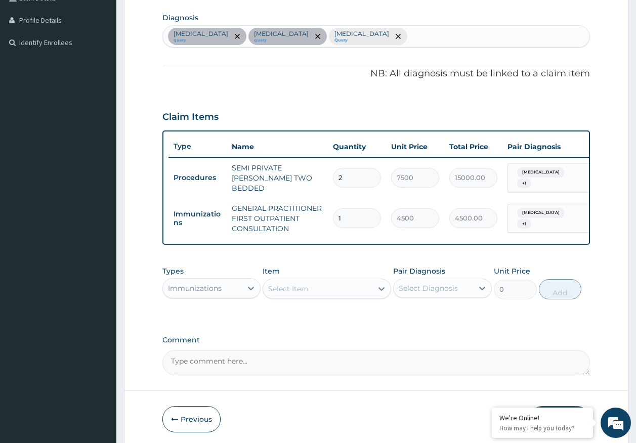
click at [537, 216] on span "Sepsis" at bounding box center [541, 213] width 48 height 10
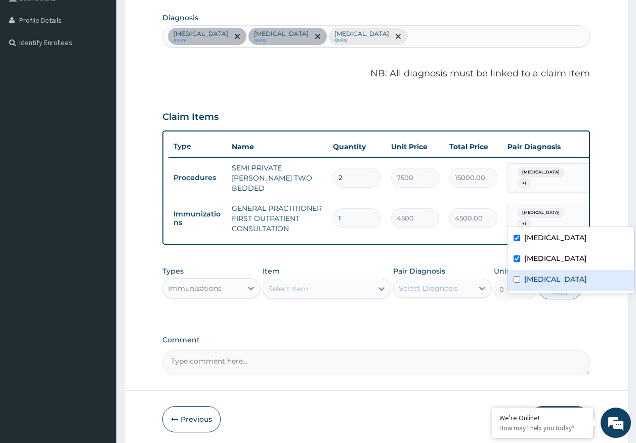
click at [544, 279] on label "Hemoglobinopathy" at bounding box center [555, 279] width 63 height 10
checkbox input "true"
click at [531, 175] on span "Sepsis" at bounding box center [541, 173] width 48 height 10
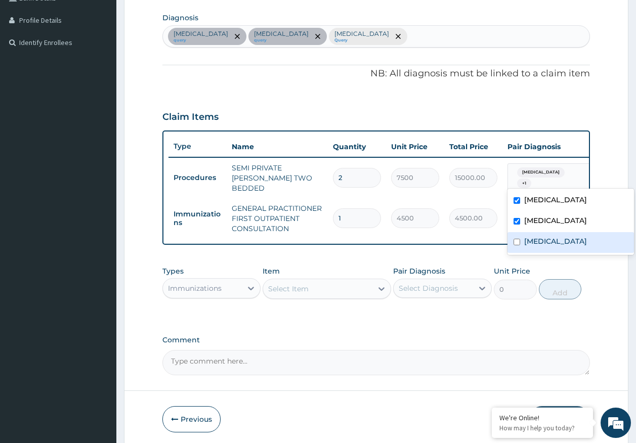
click at [536, 245] on label "Hemoglobinopathy" at bounding box center [555, 241] width 63 height 10
checkbox input "true"
click at [218, 293] on div "Immunizations" at bounding box center [195, 288] width 54 height 10
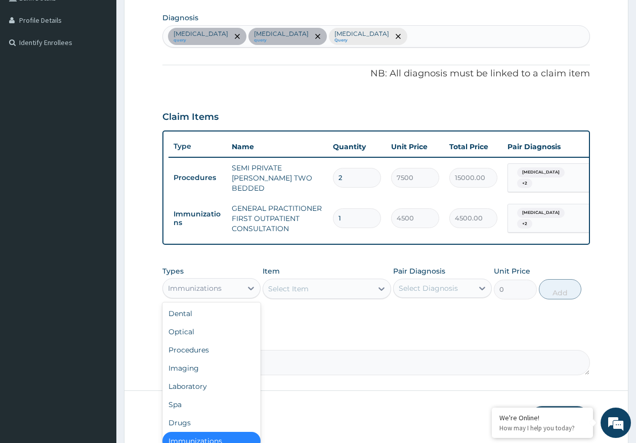
scroll to position [2, 0]
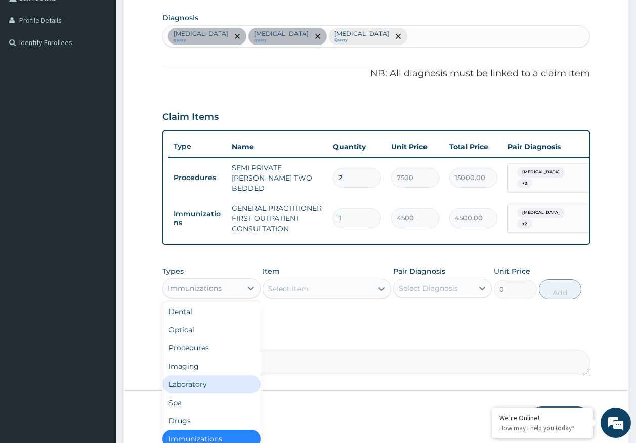
click at [203, 387] on div "Laboratory" at bounding box center [211, 385] width 99 height 18
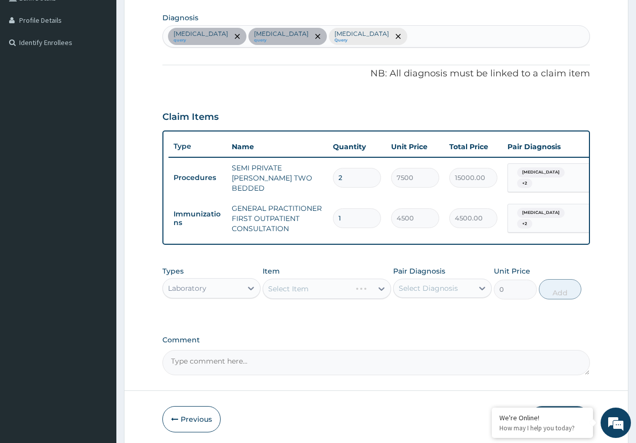
click at [306, 286] on div "Select Item" at bounding box center [327, 289] width 129 height 20
click at [214, 299] on div "Laboratory" at bounding box center [211, 288] width 99 height 20
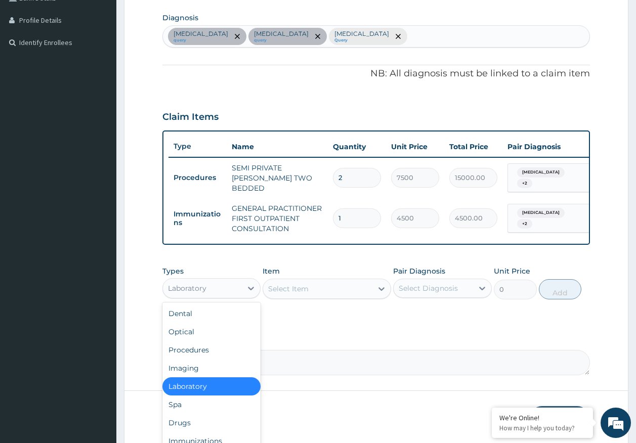
click at [297, 294] on div "Select Item" at bounding box center [288, 289] width 40 height 10
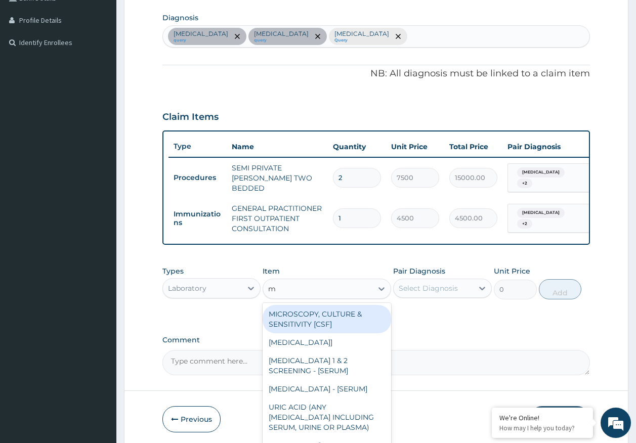
type input "mp"
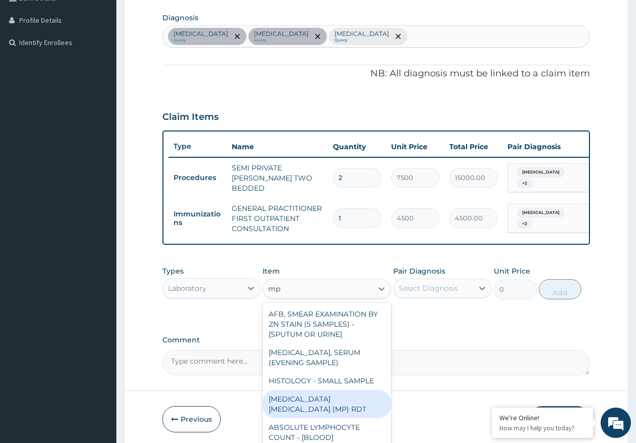
drag, startPoint x: 354, startPoint y: 402, endPoint x: 458, endPoint y: 283, distance: 158.1
click at [355, 397] on div "MALARIA PARASITE (MP) RDT" at bounding box center [327, 404] width 129 height 28
type input "2000"
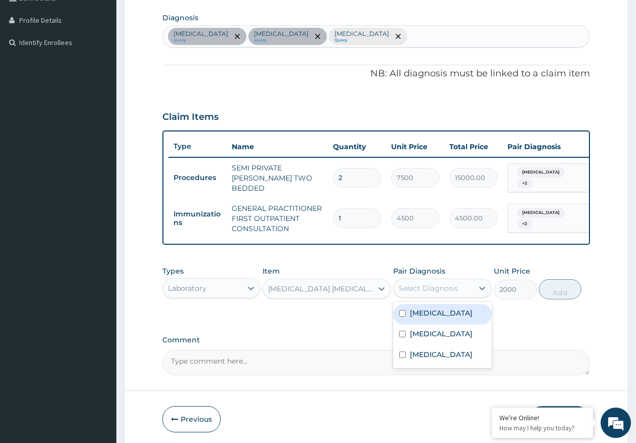
click at [446, 282] on div "Select Diagnosis" at bounding box center [433, 288] width 79 height 16
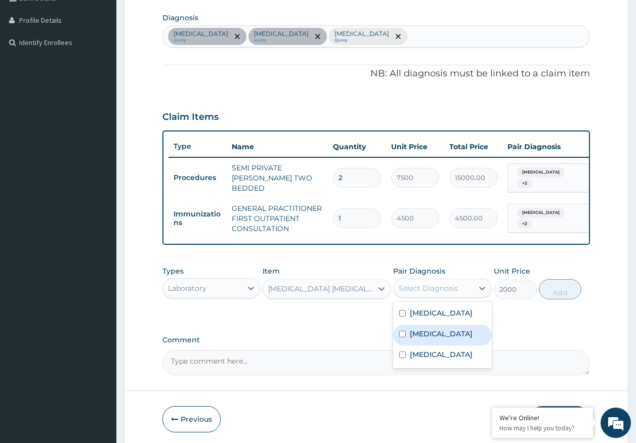
drag, startPoint x: 428, startPoint y: 335, endPoint x: 550, endPoint y: 306, distance: 125.3
click at [439, 331] on div "Malaria" at bounding box center [442, 335] width 99 height 21
checkbox input "true"
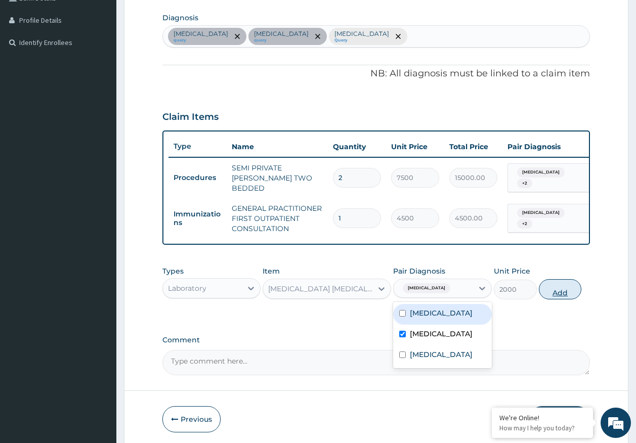
click at [564, 281] on button "Add" at bounding box center [560, 289] width 43 height 20
type input "0"
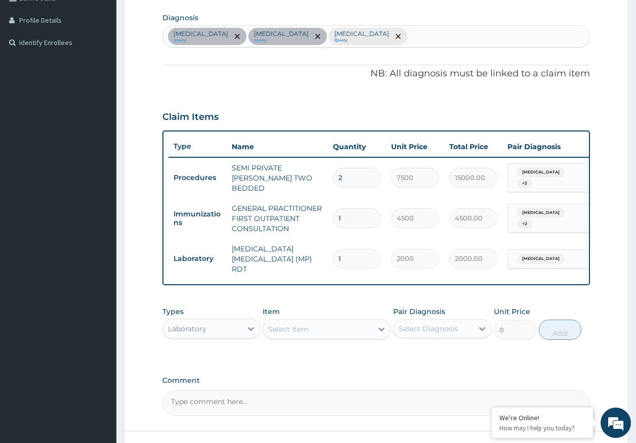
click at [318, 327] on div "Select Item" at bounding box center [317, 329] width 109 height 16
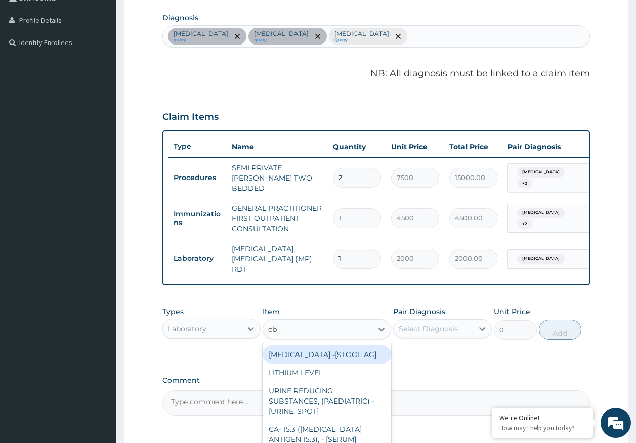
type input "cbc"
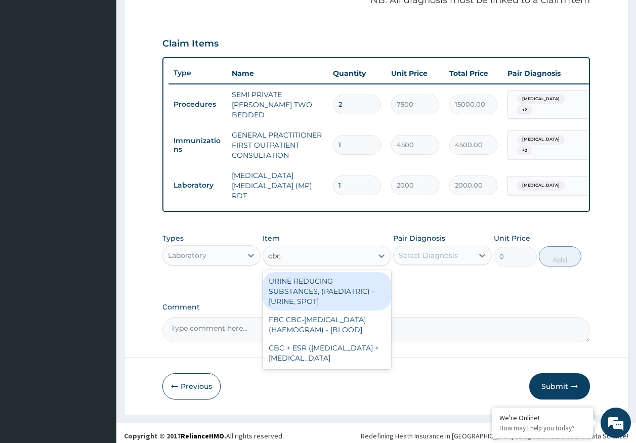
scroll to position [321, 0]
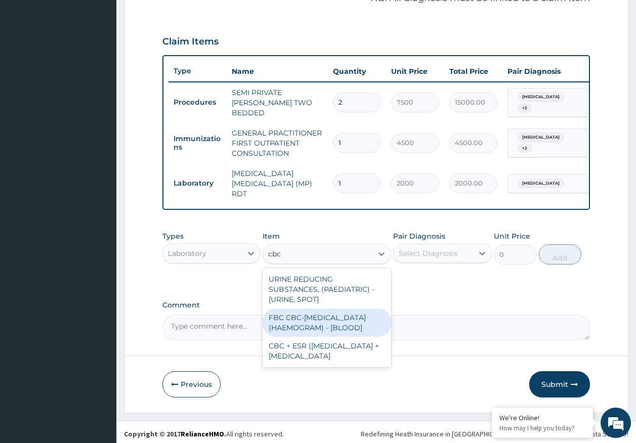
click at [320, 325] on div "FBC CBC-COMPLETE BLOOD COUNT (HAEMOGRAM) - [BLOOD]" at bounding box center [327, 323] width 129 height 28
type input "5000"
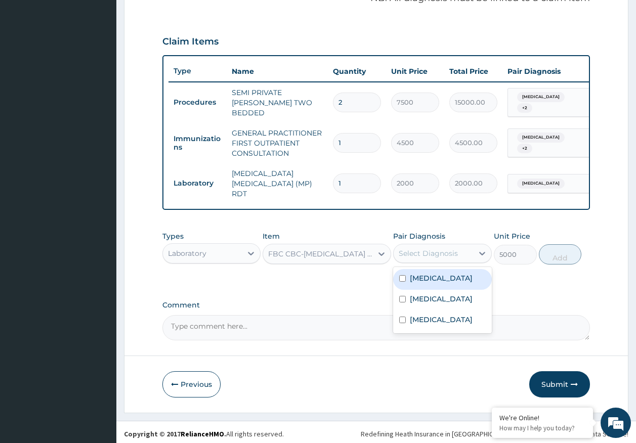
click at [434, 248] on div "Select Diagnosis" at bounding box center [428, 253] width 59 height 10
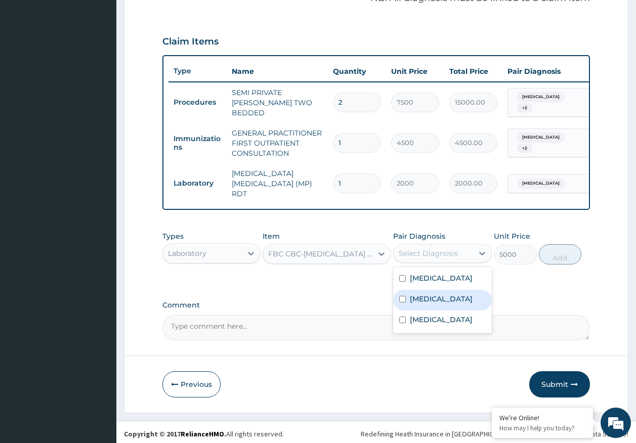
drag, startPoint x: 429, startPoint y: 276, endPoint x: 437, endPoint y: 273, distance: 8.8
click at [432, 275] on label "Sepsis" at bounding box center [441, 278] width 63 height 10
checkbox input "true"
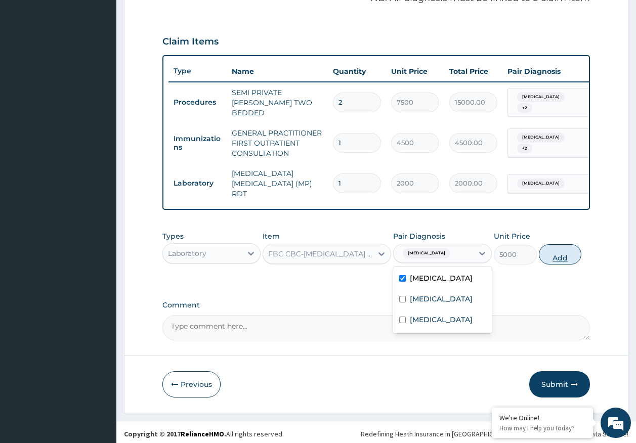
click at [558, 248] on button "Add" at bounding box center [560, 254] width 43 height 20
type input "0"
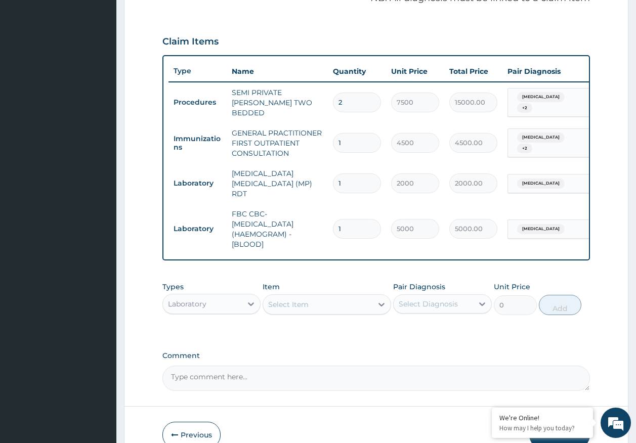
click at [325, 304] on div "Select Item" at bounding box center [317, 305] width 109 height 16
type input "genoty"
click at [322, 324] on div "GENOTYPE" at bounding box center [327, 330] width 129 height 18
type input "2250"
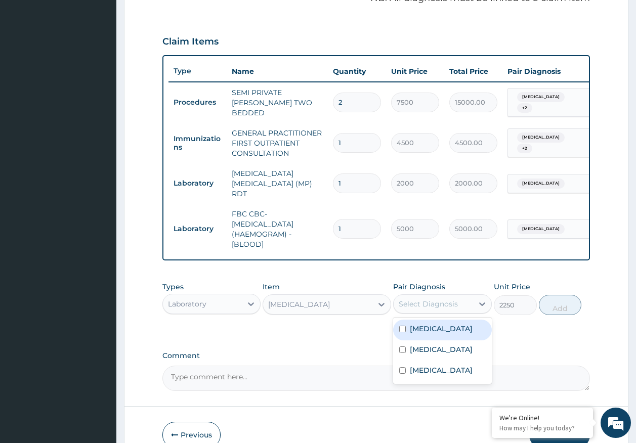
click at [419, 296] on div "Select Diagnosis" at bounding box center [433, 304] width 79 height 16
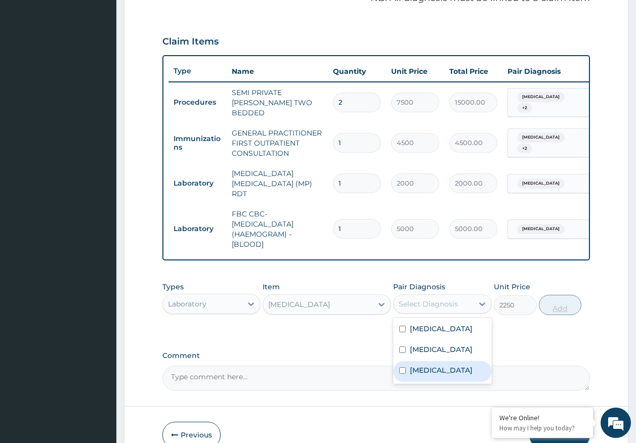
drag, startPoint x: 427, startPoint y: 368, endPoint x: 570, endPoint y: 307, distance: 156.4
click at [431, 365] on label "Hemoglobinopathy" at bounding box center [441, 370] width 63 height 10
checkbox input "true"
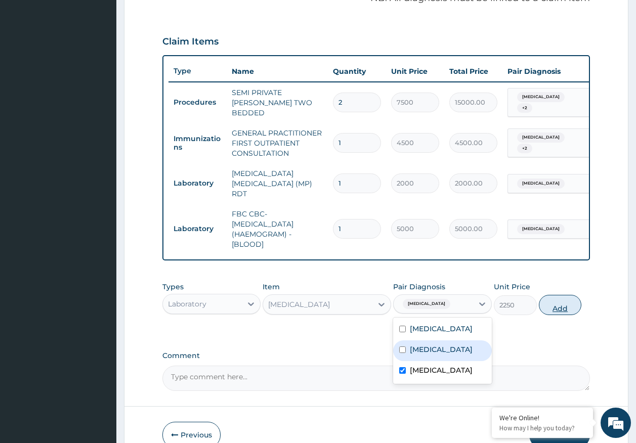
click at [567, 303] on button "Add" at bounding box center [560, 305] width 43 height 20
type input "0"
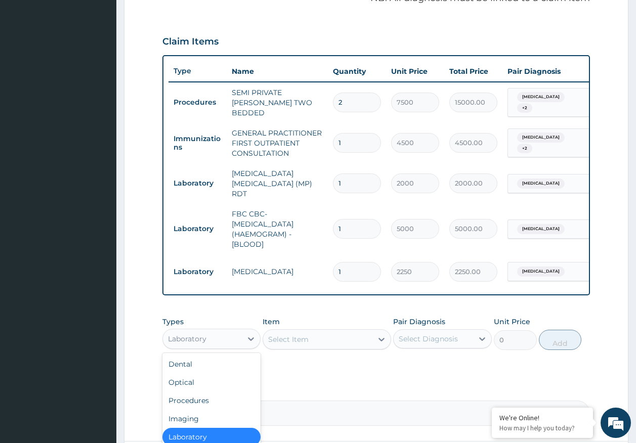
click at [217, 335] on div "Laboratory" at bounding box center [202, 339] width 79 height 16
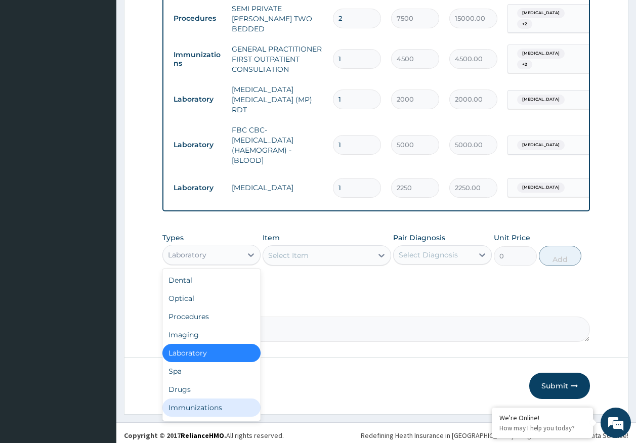
scroll to position [407, 0]
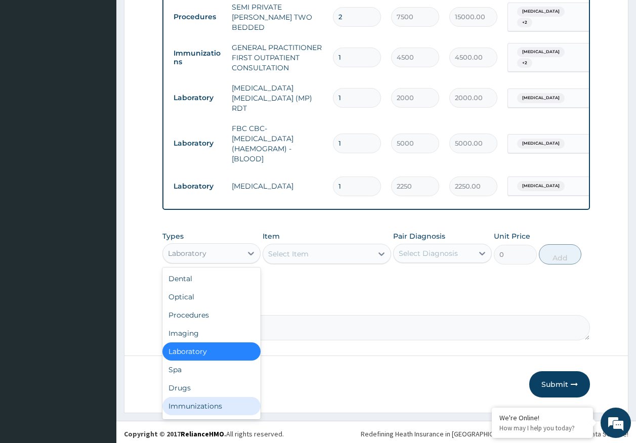
click at [199, 398] on div "Immunizations" at bounding box center [211, 406] width 99 height 18
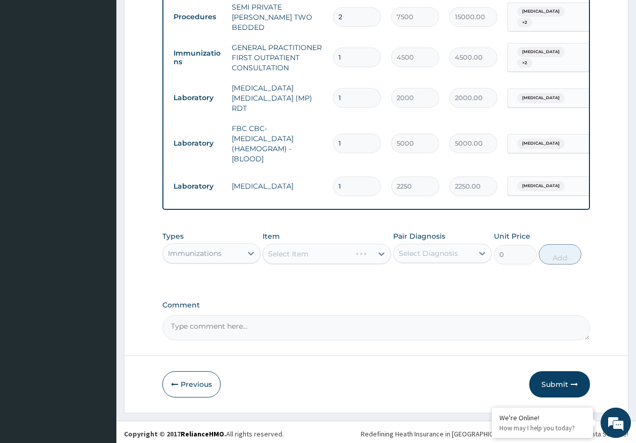
click at [420, 248] on div "Select Diagnosis" at bounding box center [428, 253] width 59 height 10
click at [420, 273] on label "Sepsis" at bounding box center [441, 278] width 63 height 10
checkbox input "true"
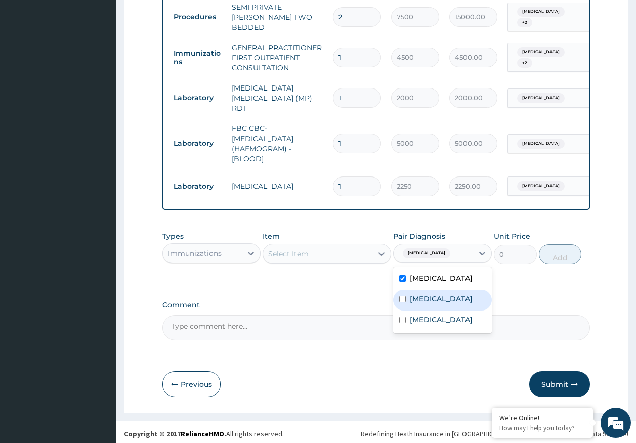
click at [424, 294] on label "Malaria" at bounding box center [441, 299] width 63 height 10
checkbox input "true"
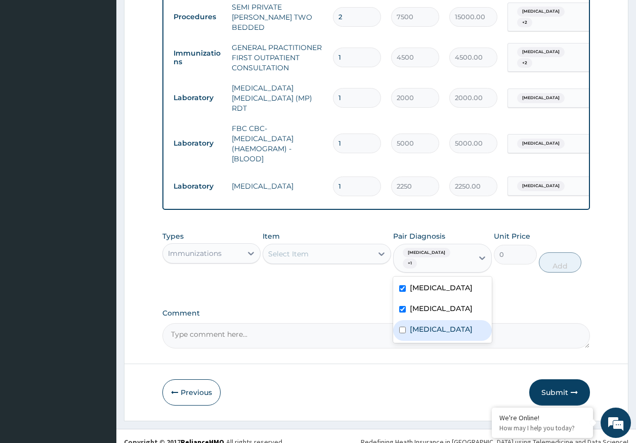
click at [427, 324] on label "Hemoglobinopathy" at bounding box center [441, 329] width 63 height 10
checkbox input "true"
click at [344, 252] on div "Select Item" at bounding box center [317, 254] width 109 height 16
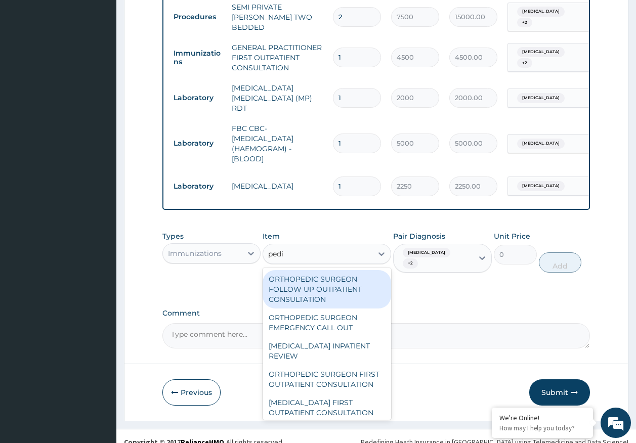
type input "pedia"
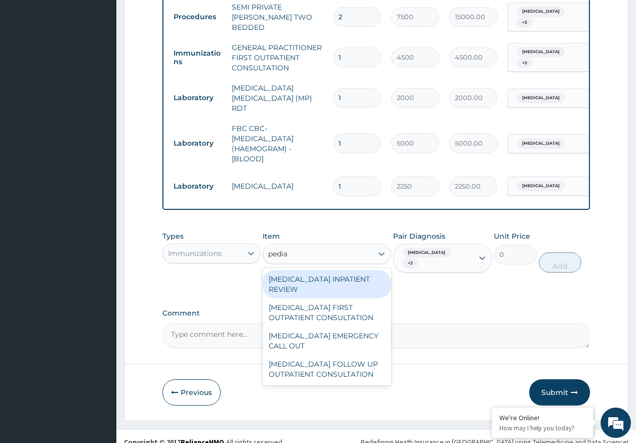
click at [335, 313] on div "PEDIATRICIAN FIRST OUTPATIENT CONSULTATION" at bounding box center [327, 313] width 129 height 28
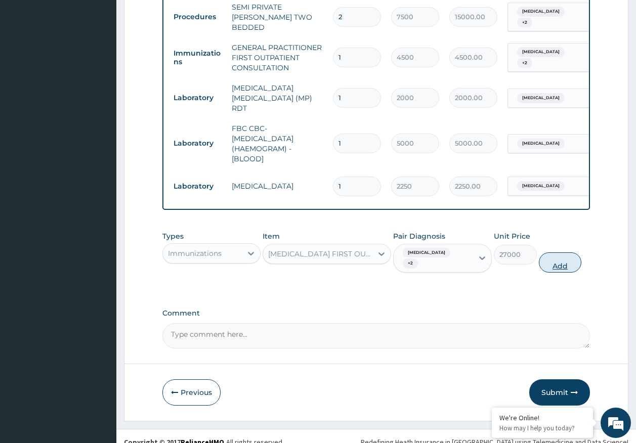
click at [563, 253] on button "Add" at bounding box center [560, 263] width 43 height 20
type input "0"
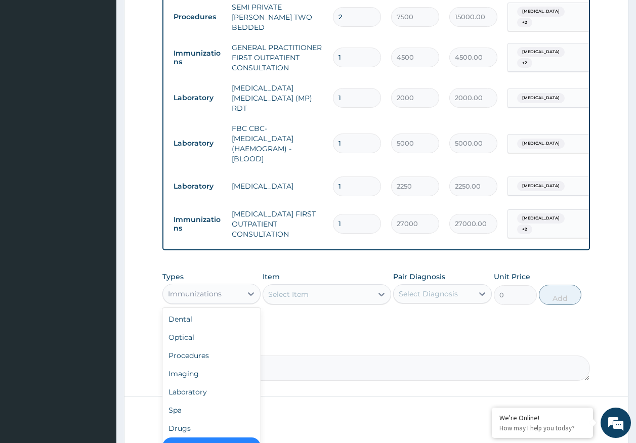
drag, startPoint x: 220, startPoint y: 292, endPoint x: 212, endPoint y: 303, distance: 14.1
click at [220, 292] on div "Immunizations" at bounding box center [195, 294] width 54 height 10
click at [189, 422] on div "Drugs" at bounding box center [211, 427] width 99 height 18
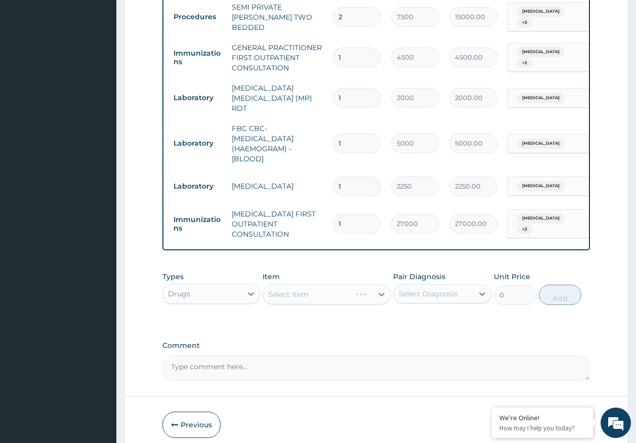
click at [419, 289] on div "Select Diagnosis" at bounding box center [428, 294] width 59 height 10
click at [422, 320] on label "Sepsis" at bounding box center [441, 319] width 63 height 10
checkbox input "true"
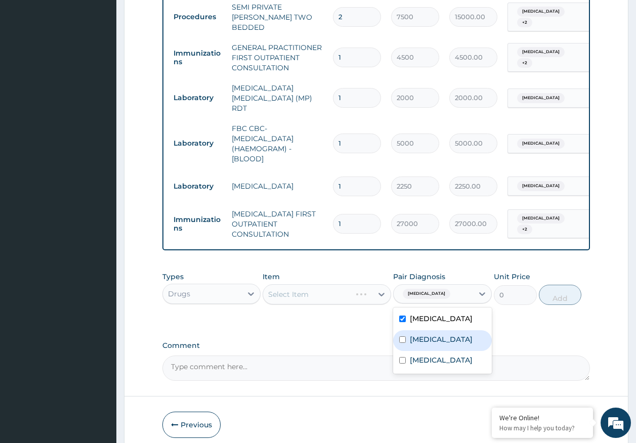
click at [427, 343] on div "Malaria" at bounding box center [442, 340] width 99 height 21
checkbox input "true"
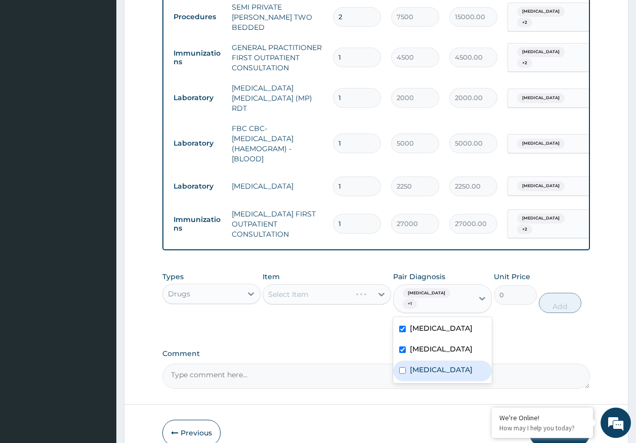
click at [427, 365] on label "Hemoglobinopathy" at bounding box center [441, 370] width 63 height 10
checkbox input "true"
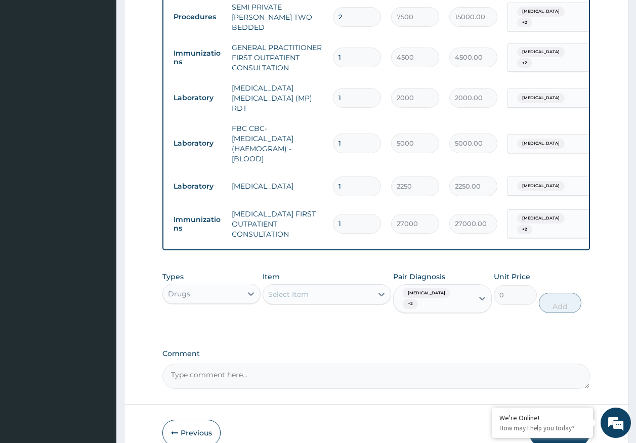
scroll to position [154, 0]
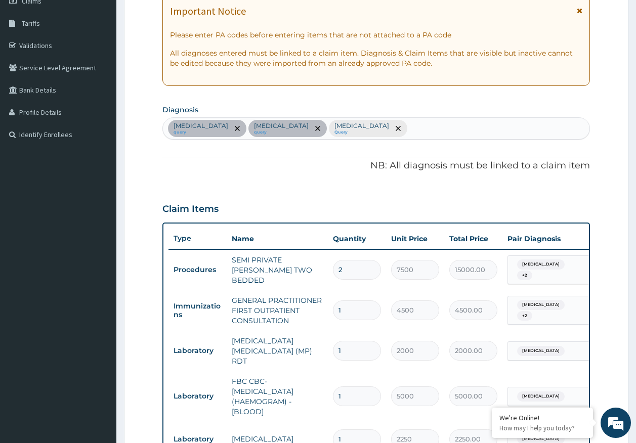
click at [367, 133] on div "Sepsis query Malaria query Hemoglobinopathy Query" at bounding box center [376, 128] width 427 height 21
type input "ari"
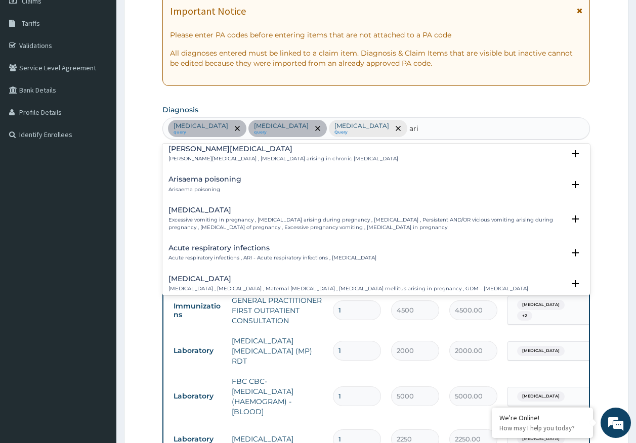
scroll to position [51, 0]
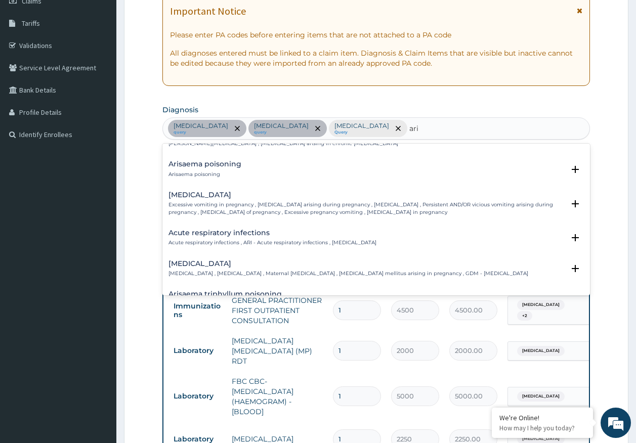
click at [230, 231] on h4 "Acute respiratory infections" at bounding box center [273, 233] width 208 height 8
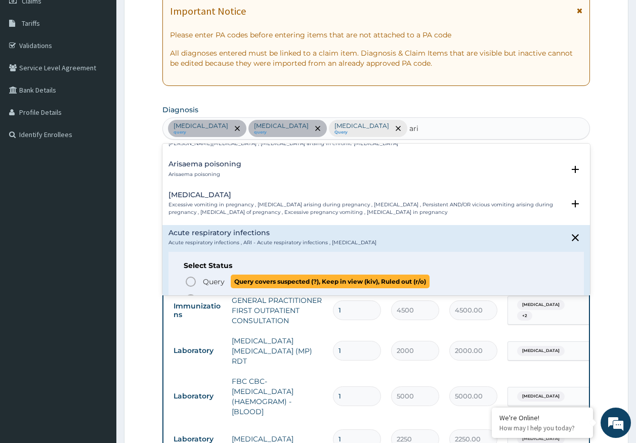
click at [217, 282] on span "Query" at bounding box center [214, 282] width 22 height 10
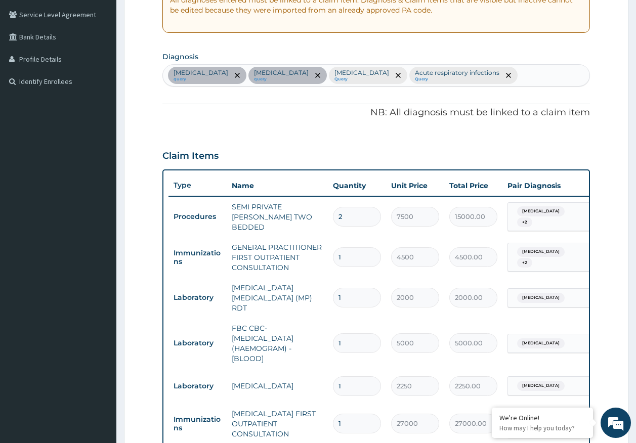
scroll to position [306, 0]
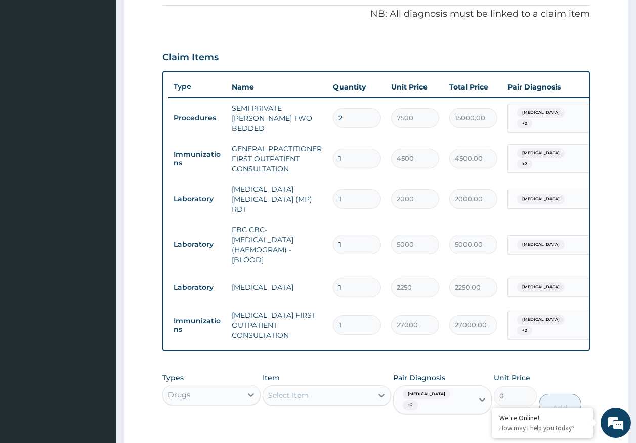
click at [539, 113] on span "Sepsis" at bounding box center [541, 113] width 48 height 10
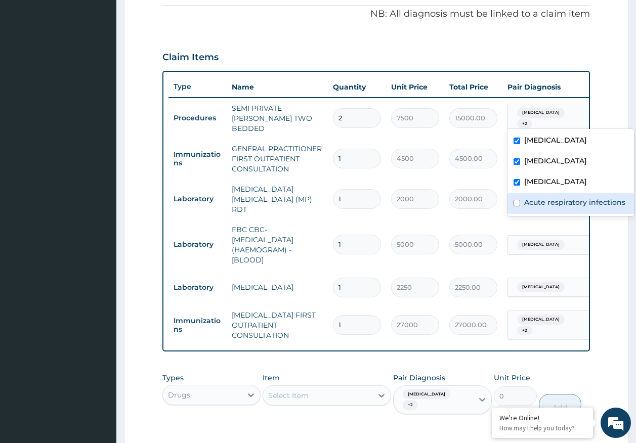
drag, startPoint x: 537, startPoint y: 201, endPoint x: 537, endPoint y: 194, distance: 6.6
click at [537, 200] on label "Acute respiratory infections" at bounding box center [574, 202] width 101 height 10
checkbox input "true"
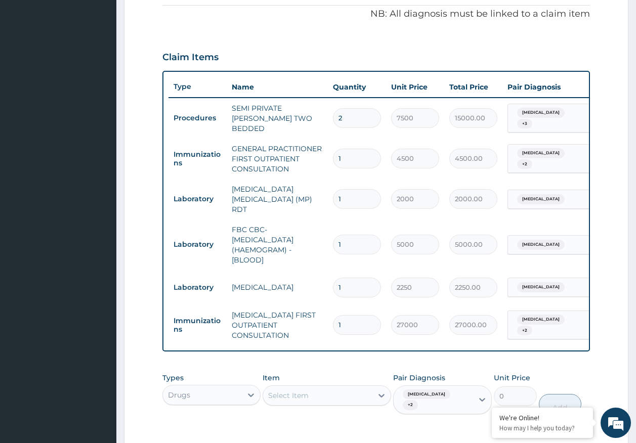
drag, startPoint x: 296, startPoint y: 159, endPoint x: 375, endPoint y: 157, distance: 79.5
click at [296, 158] on td "GENERAL PRACTITIONER FIRST OUTPATIENT CONSULTATION" at bounding box center [277, 159] width 101 height 40
drag, startPoint x: 512, startPoint y: 152, endPoint x: 526, endPoint y: 159, distance: 16.1
click at [514, 152] on div "Sepsis + 2" at bounding box center [549, 159] width 82 height 28
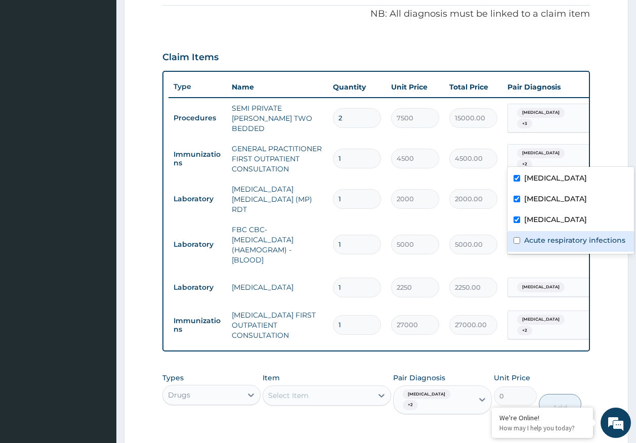
click at [543, 239] on label "Acute respiratory infections" at bounding box center [574, 240] width 101 height 10
checkbox input "true"
click at [282, 54] on div "Claim Items" at bounding box center [376, 55] width 428 height 26
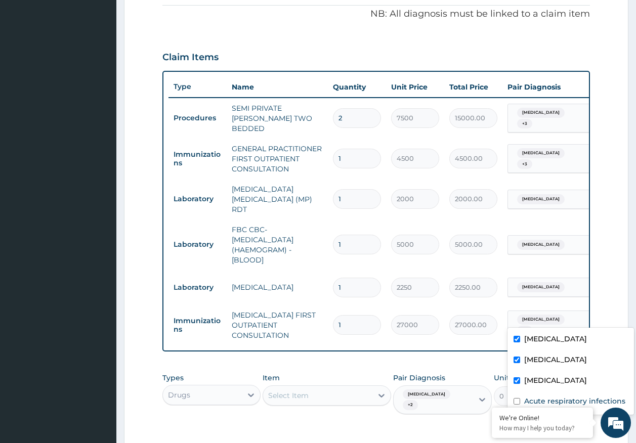
drag, startPoint x: 541, startPoint y: 312, endPoint x: 545, endPoint y: 355, distance: 43.2
click at [541, 313] on div "Sepsis + 2" at bounding box center [547, 325] width 69 height 24
click at [535, 400] on label "Acute respiratory infections" at bounding box center [574, 401] width 101 height 10
checkbox input "true"
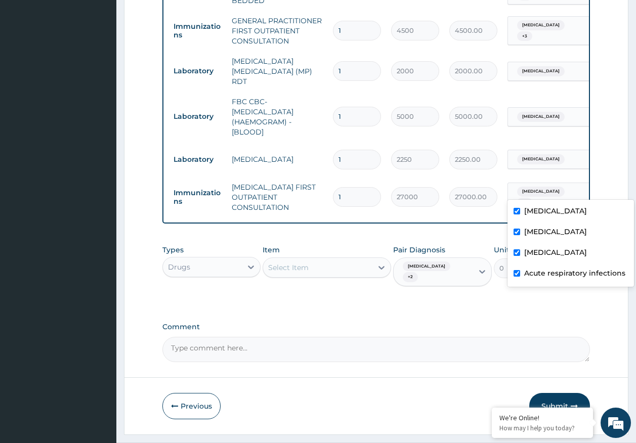
scroll to position [447, 0]
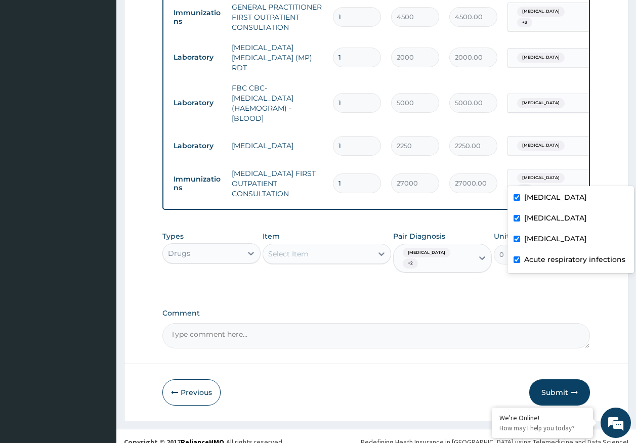
click at [287, 249] on div "Select Item" at bounding box center [288, 254] width 40 height 10
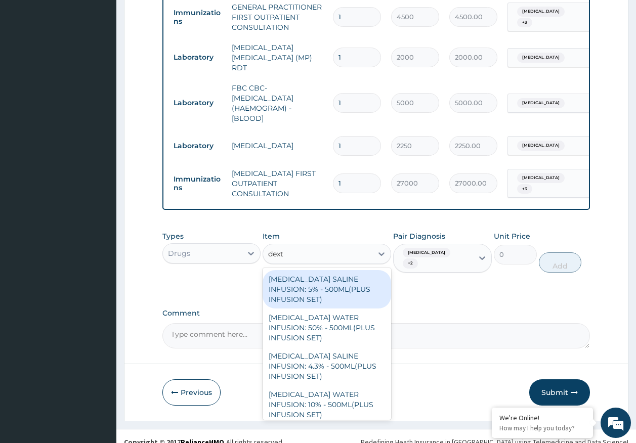
type input "dextr"
click at [319, 290] on div "DEXTROSE SALINE INFUSION: 5% - 500ML(PLUS INFUSION SET)" at bounding box center [327, 289] width 129 height 38
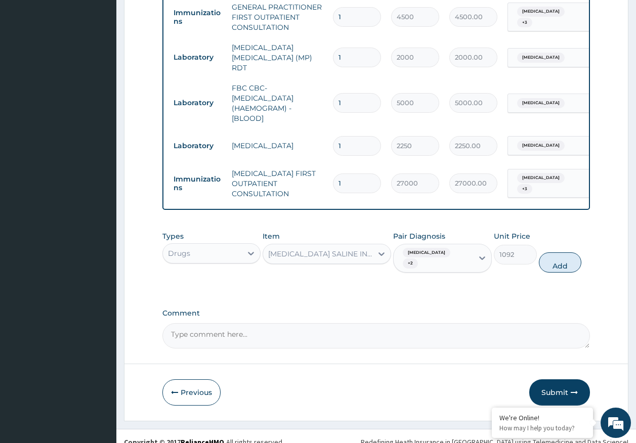
click at [556, 253] on button "Add" at bounding box center [560, 263] width 43 height 20
type input "0"
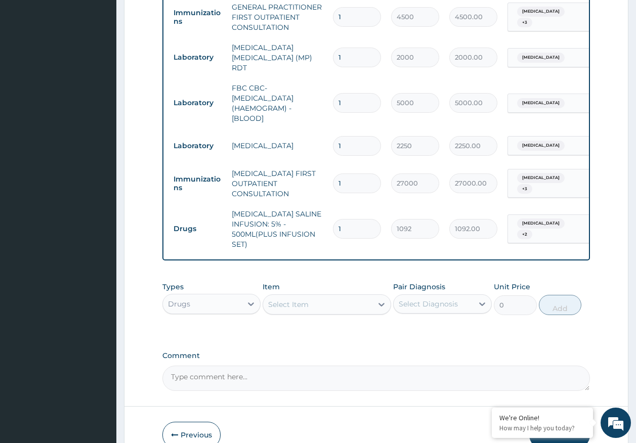
type input "0.00"
type input "2"
type input "2184.00"
type input "2"
click at [321, 298] on div "Select Item" at bounding box center [317, 305] width 109 height 16
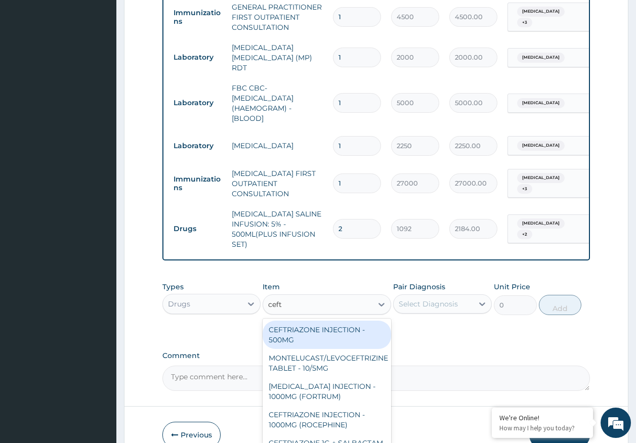
type input "ceftr"
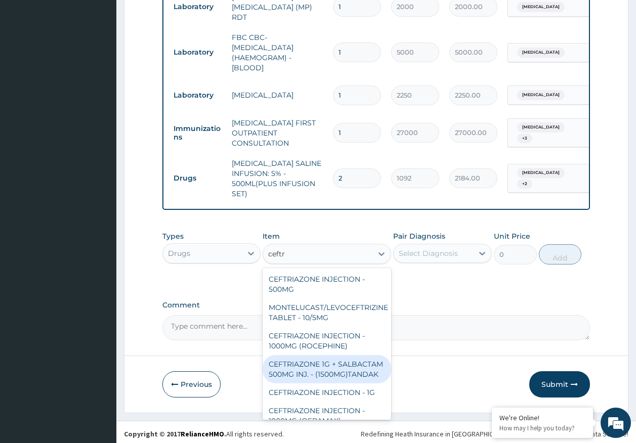
scroll to position [30, 0]
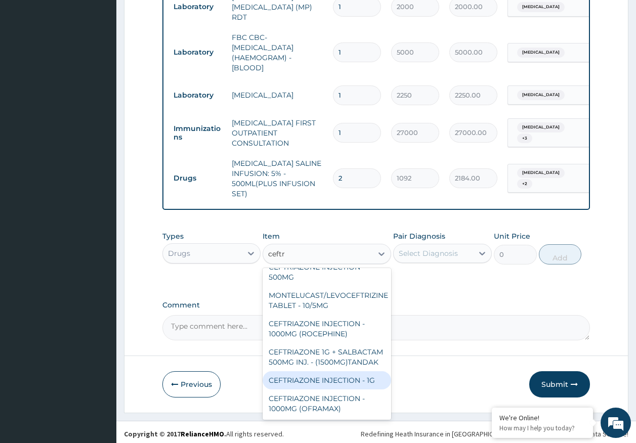
drag, startPoint x: 330, startPoint y: 369, endPoint x: 449, endPoint y: 286, distance: 145.3
click at [341, 371] on div "CEFTRIAZONE INJECTION - 1G" at bounding box center [327, 380] width 129 height 18
type input "1652"
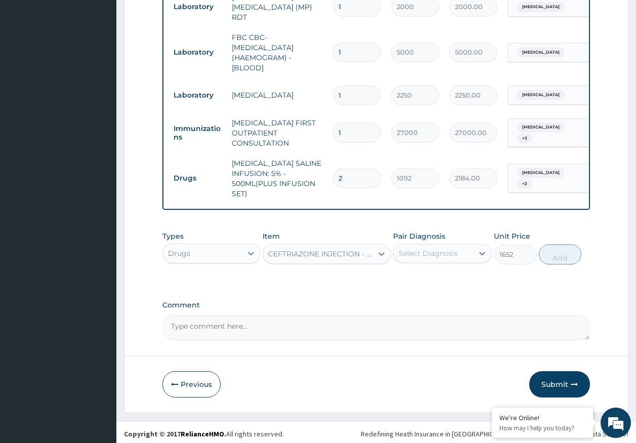
click at [451, 248] on div "Select Diagnosis" at bounding box center [428, 253] width 59 height 10
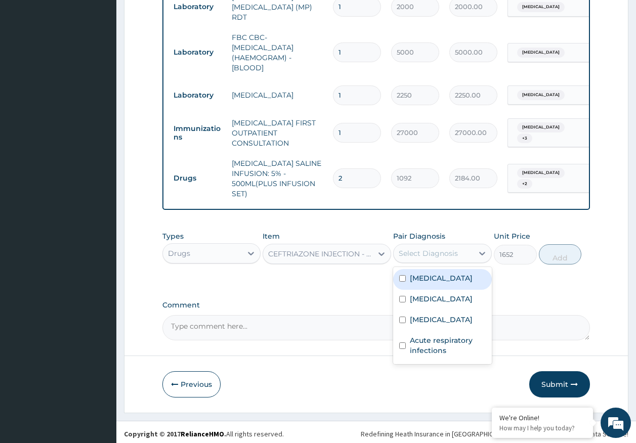
click at [430, 278] on label "Sepsis" at bounding box center [441, 278] width 63 height 10
checkbox input "true"
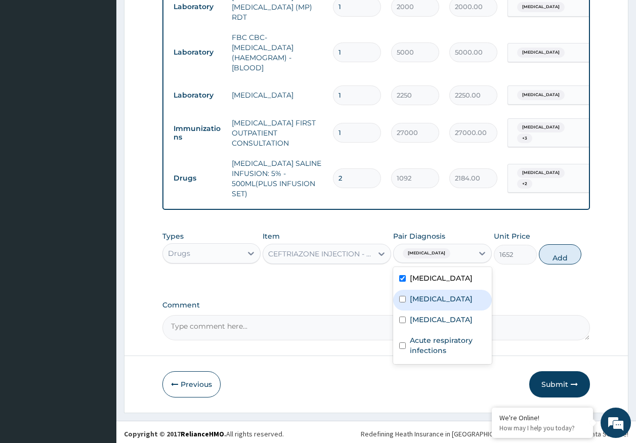
click at [428, 295] on label "Malaria" at bounding box center [441, 299] width 63 height 10
checkbox input "true"
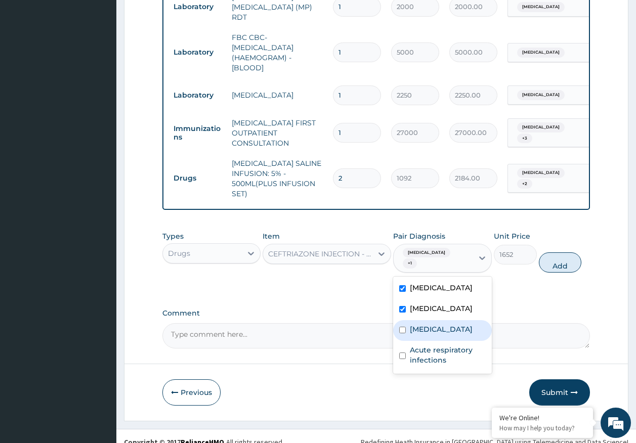
click at [429, 324] on label "Hemoglobinopathy" at bounding box center [441, 329] width 63 height 10
checkbox input "true"
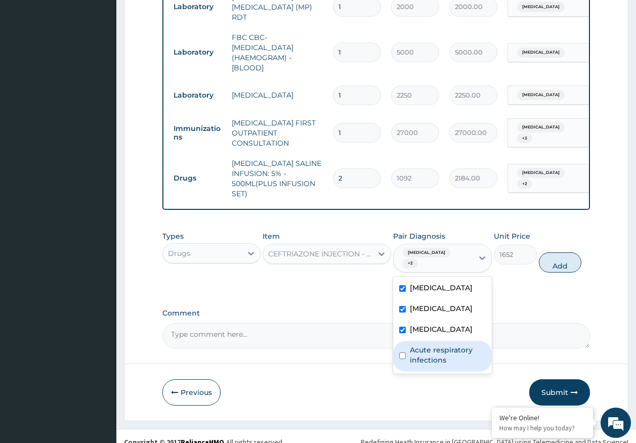
drag, startPoint x: 431, startPoint y: 332, endPoint x: 556, endPoint y: 275, distance: 137.2
click at [433, 345] on label "Acute respiratory infections" at bounding box center [448, 355] width 76 height 20
checkbox input "true"
click at [562, 255] on button "Add" at bounding box center [560, 263] width 43 height 20
type input "0"
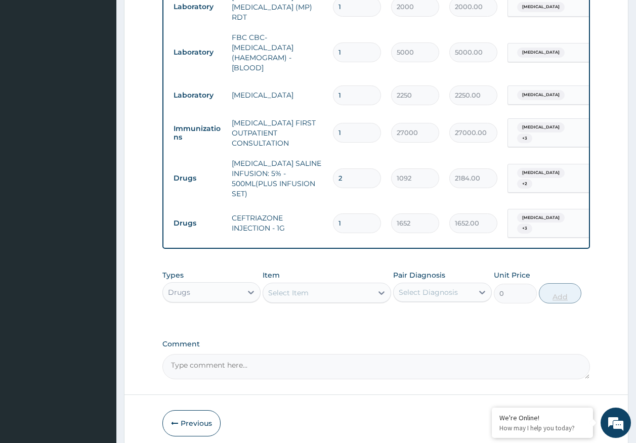
type input "0.00"
type input "2"
type input "3304.00"
type input "2"
click at [313, 287] on div "Select Item" at bounding box center [317, 293] width 109 height 16
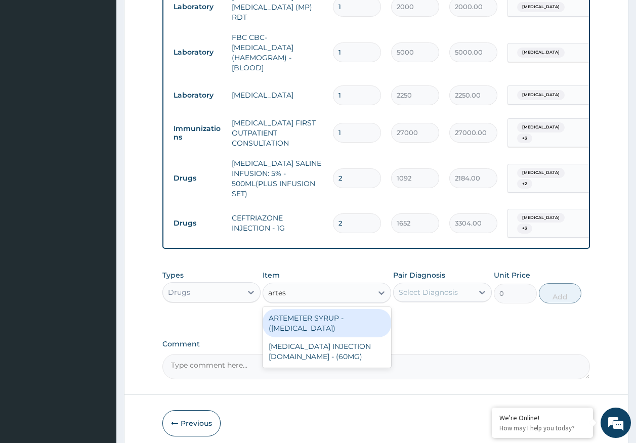
type input "artesu"
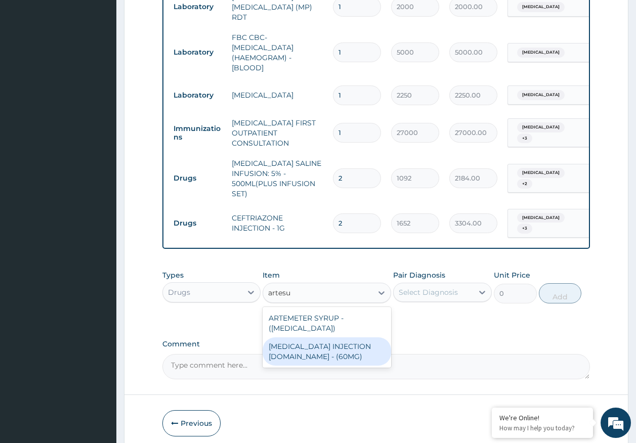
drag, startPoint x: 329, startPoint y: 345, endPoint x: 397, endPoint y: 304, distance: 79.4
click at [331, 343] on div "ARTESUNATE INJECTION IV.IM - (60MG)" at bounding box center [327, 352] width 129 height 28
type input "1596"
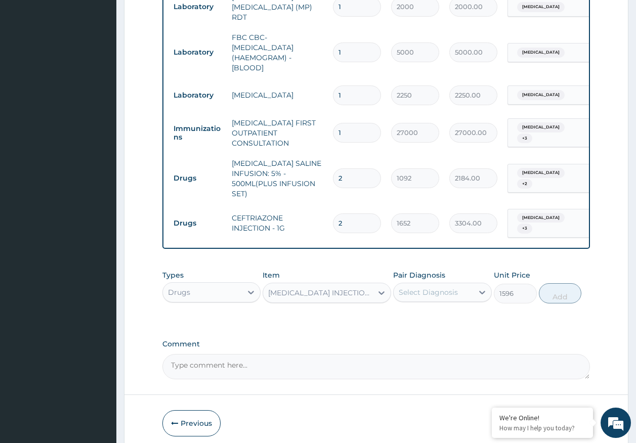
click at [422, 287] on div "Select Diagnosis" at bounding box center [428, 292] width 59 height 10
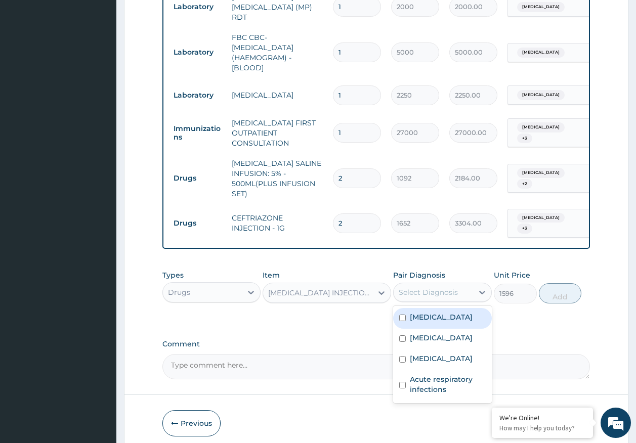
click at [423, 312] on label "Sepsis" at bounding box center [441, 317] width 63 height 10
checkbox input "true"
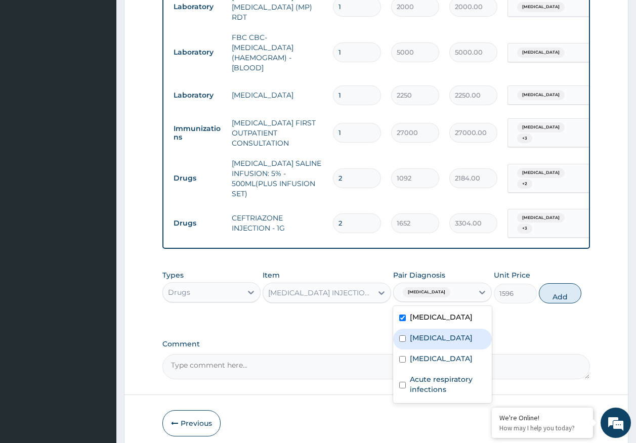
click at [424, 333] on label "Malaria" at bounding box center [441, 338] width 63 height 10
checkbox input "true"
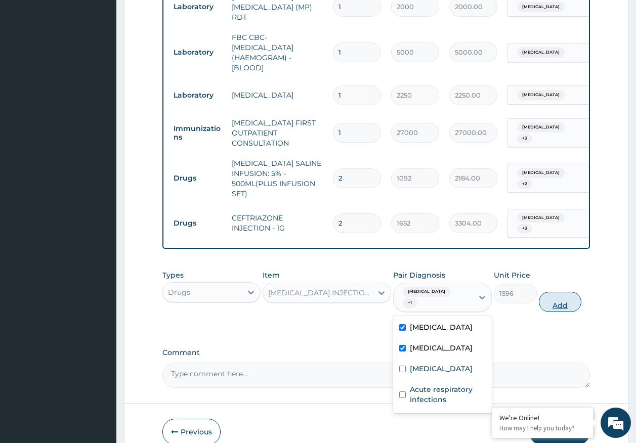
click at [556, 292] on button "Add" at bounding box center [560, 302] width 43 height 20
type input "0"
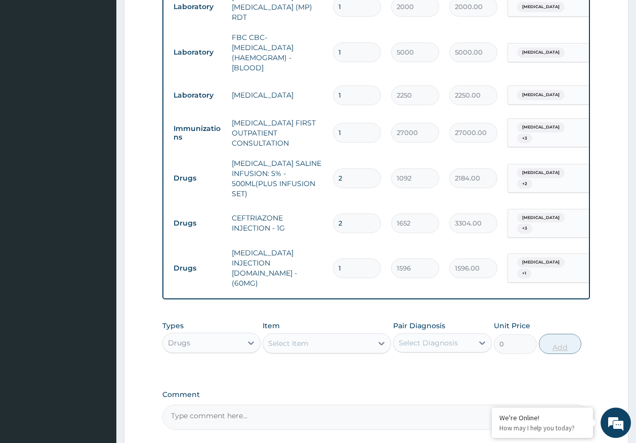
type input "0.00"
type input "3"
type input "4788.00"
type input "3"
click at [327, 336] on div "Select Item" at bounding box center [317, 344] width 109 height 16
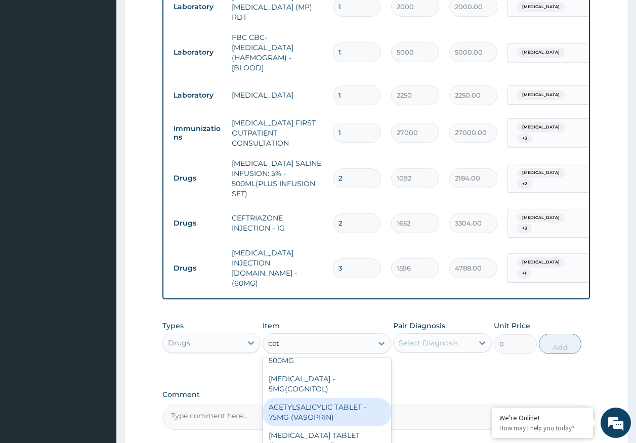
scroll to position [0, 0]
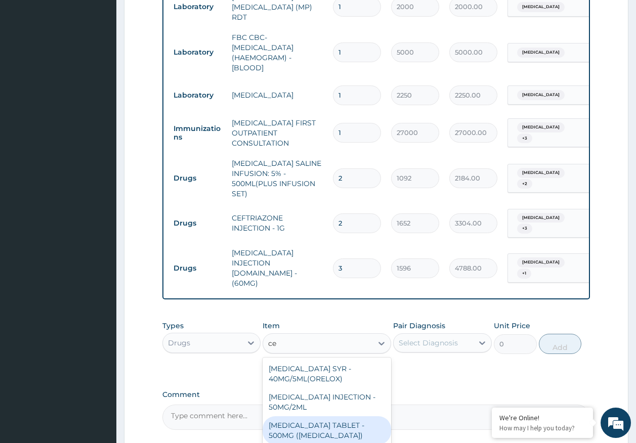
type input "c"
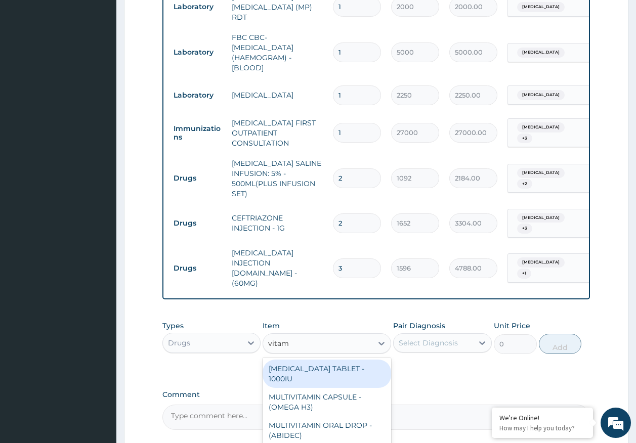
type input "vitami"
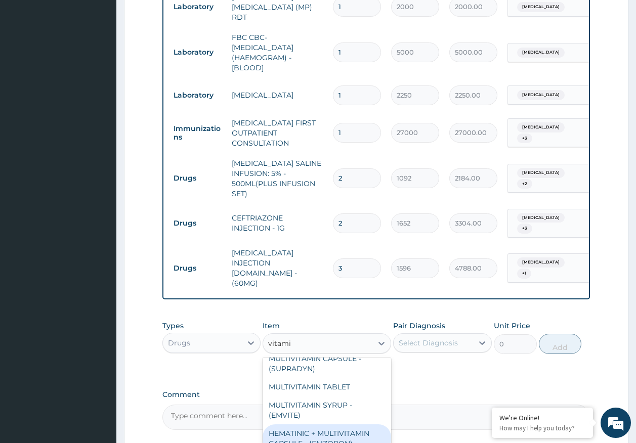
scroll to position [423, 0]
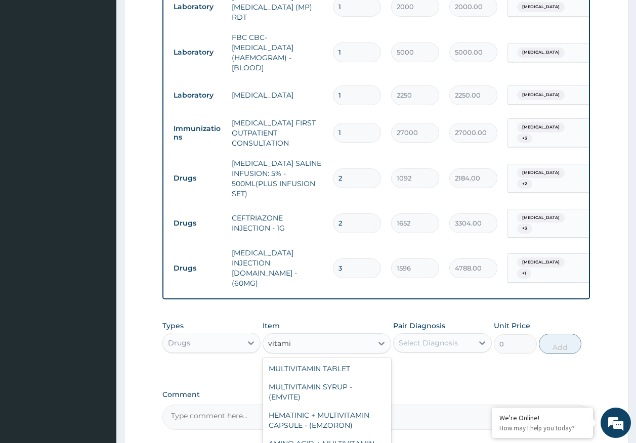
type input "672"
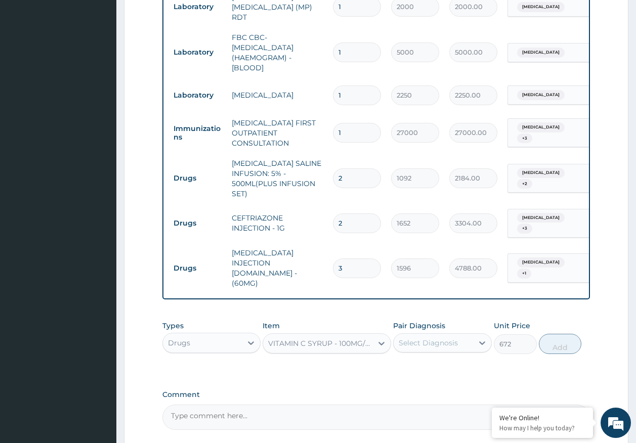
click at [417, 338] on div "Select Diagnosis" at bounding box center [428, 343] width 59 height 10
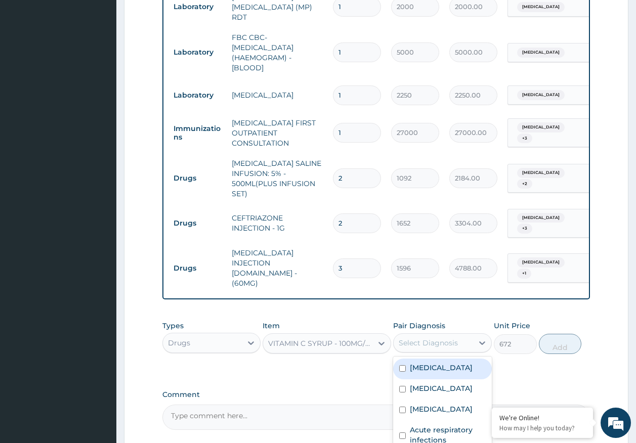
click at [415, 363] on label "Sepsis" at bounding box center [441, 368] width 63 height 10
checkbox input "true"
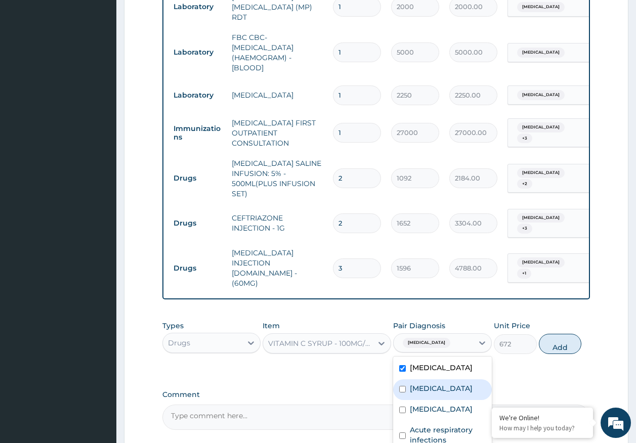
click at [424, 384] on label "Malaria" at bounding box center [441, 389] width 63 height 10
checkbox input "true"
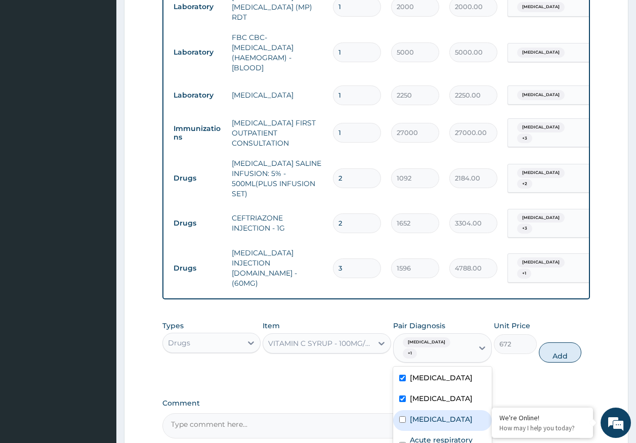
click at [426, 414] on label "Hemoglobinopathy" at bounding box center [441, 419] width 63 height 10
checkbox input "true"
drag, startPoint x: 434, startPoint y: 409, endPoint x: 460, endPoint y: 378, distance: 40.6
click at [434, 435] on label "Acute respiratory infections" at bounding box center [448, 445] width 76 height 20
checkbox input "true"
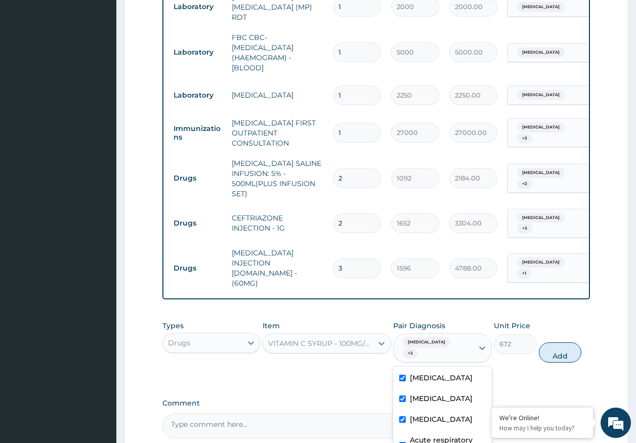
click at [549, 343] on button "Add" at bounding box center [560, 353] width 43 height 20
type input "0"
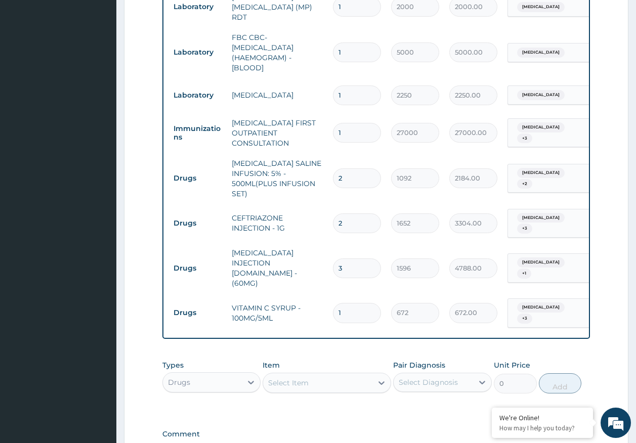
click at [321, 375] on div "Select Item" at bounding box center [317, 383] width 109 height 16
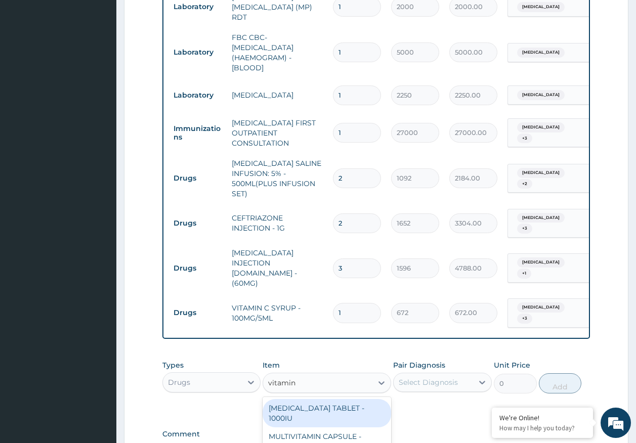
type input "vitamin c"
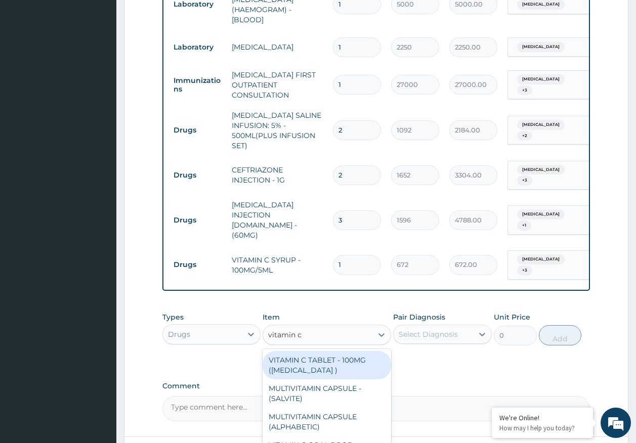
scroll to position [603, 0]
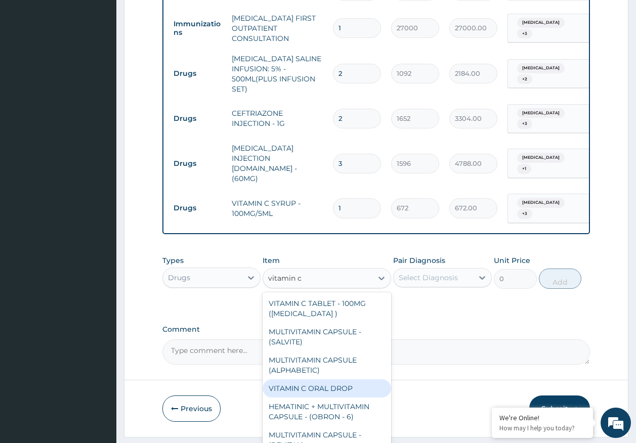
click at [321, 380] on div "VITAMIN C ORAL DROP" at bounding box center [327, 389] width 129 height 18
type input "560"
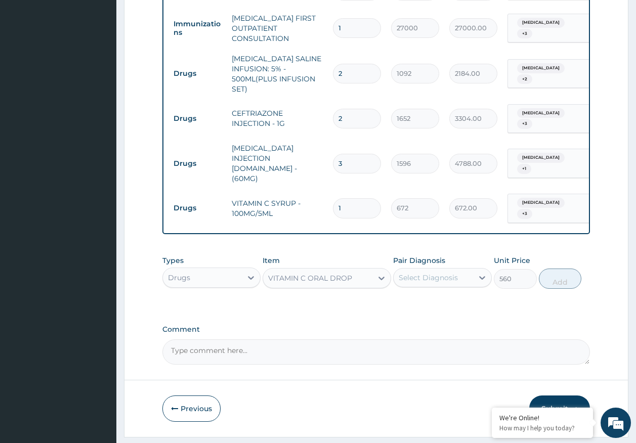
click at [346, 270] on div "VITAMIN C ORAL DROP" at bounding box center [317, 278] width 109 height 16
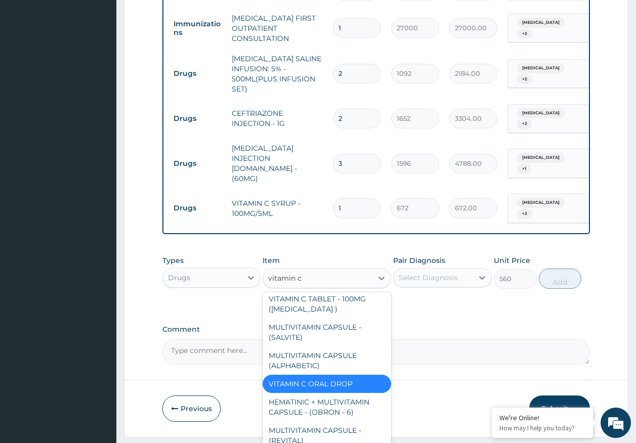
scroll to position [0, 0]
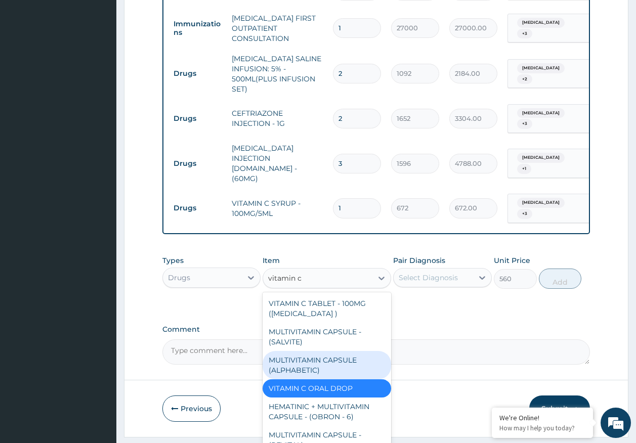
type input "vitamin c"
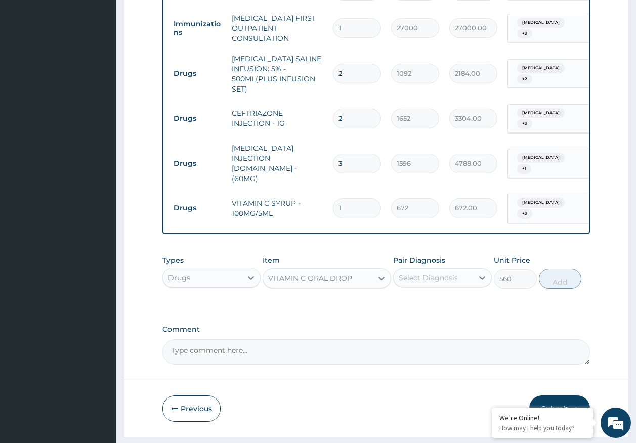
click at [488, 340] on textarea "Comment" at bounding box center [376, 352] width 428 height 25
click at [304, 270] on div "VITAMIN C ORAL DROP" at bounding box center [317, 278] width 109 height 16
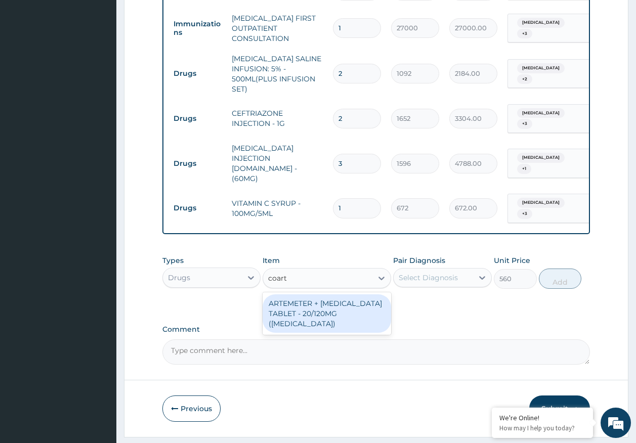
type input "coarte"
drag, startPoint x: 330, startPoint y: 280, endPoint x: 371, endPoint y: 269, distance: 43.1
click at [332, 295] on div "ARTEMETER + LUMEFANTRINE TABLET - 20/120MG (COARTEM)" at bounding box center [327, 314] width 129 height 38
type input "210"
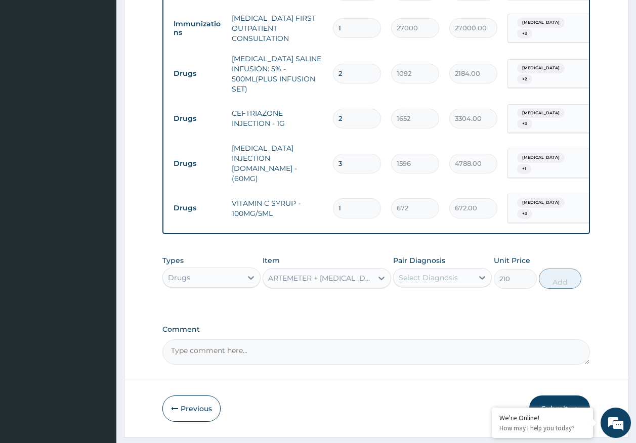
click at [465, 270] on div "Select Diagnosis" at bounding box center [433, 278] width 79 height 16
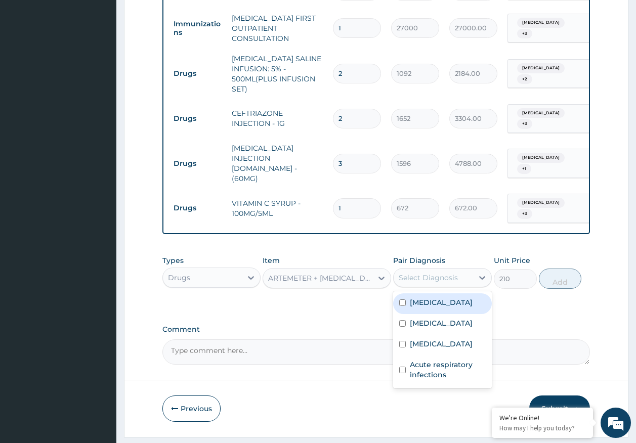
click at [424, 298] on label "Sepsis" at bounding box center [441, 303] width 63 height 10
checkbox input "true"
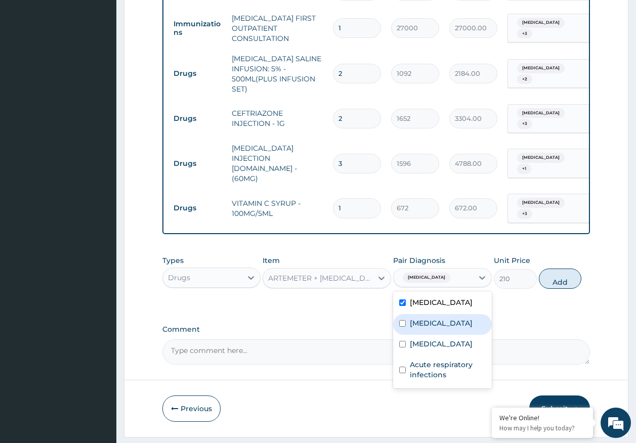
drag, startPoint x: 420, startPoint y: 303, endPoint x: 559, endPoint y: 276, distance: 141.8
click at [421, 314] on div "Malaria" at bounding box center [442, 324] width 99 height 21
checkbox input "true"
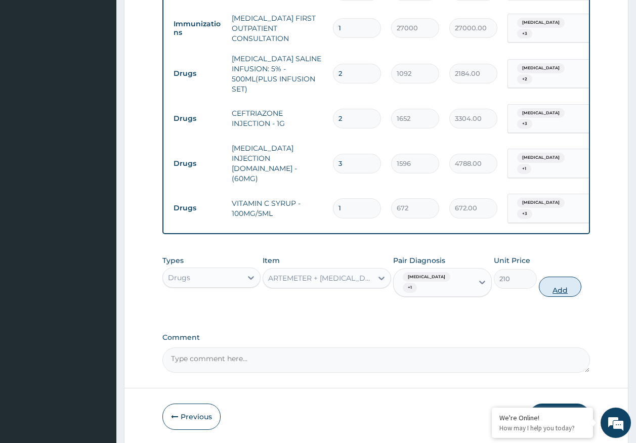
click at [565, 277] on button "Add" at bounding box center [560, 287] width 43 height 20
type input "0"
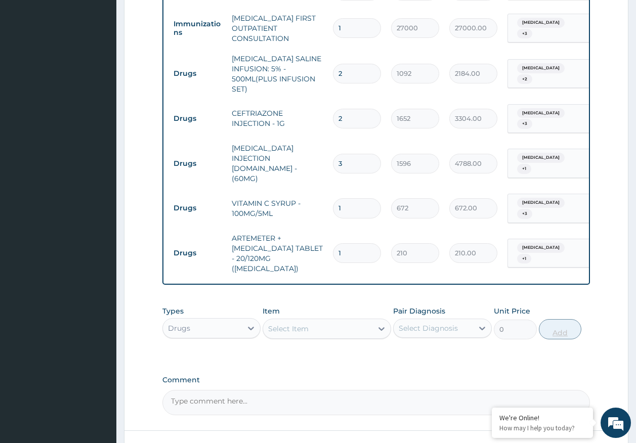
type input "0.00"
type input "6"
type input "1260.00"
type input "6"
drag, startPoint x: 191, startPoint y: 294, endPoint x: 204, endPoint y: 281, distance: 17.9
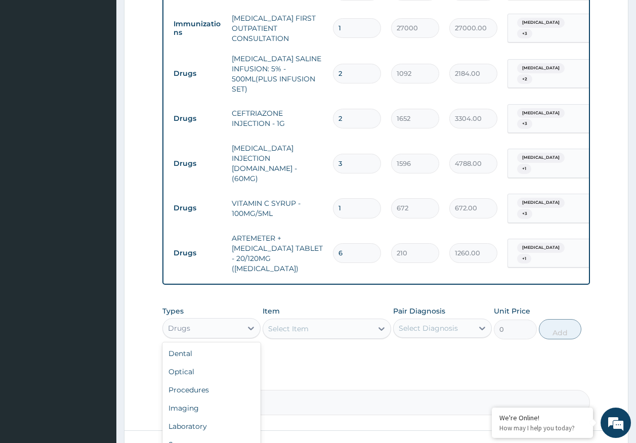
click at [191, 320] on div "Drugs" at bounding box center [202, 328] width 79 height 16
click at [204, 320] on div "Drugs" at bounding box center [202, 328] width 79 height 16
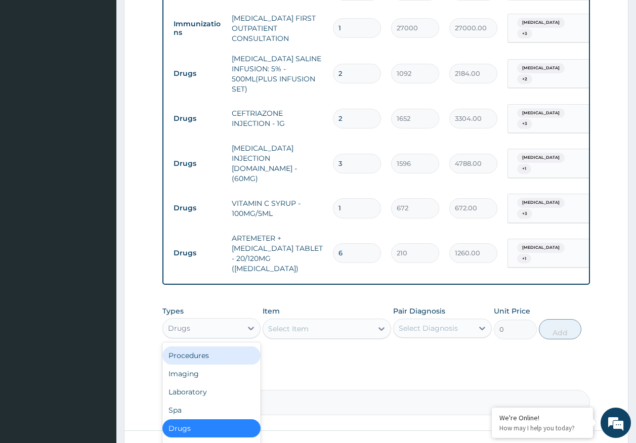
click at [201, 347] on div "Procedures" at bounding box center [211, 356] width 99 height 18
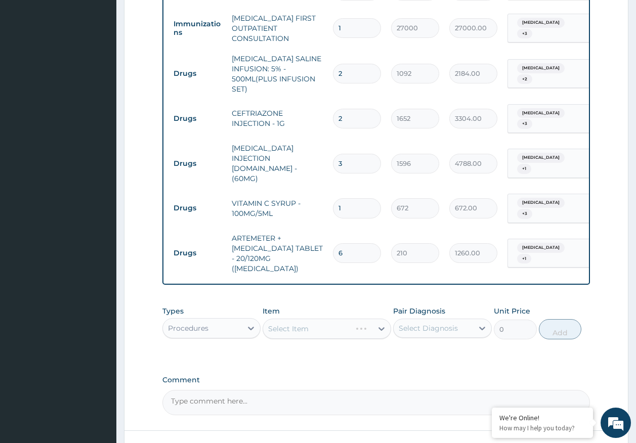
click at [424, 323] on div "Select Diagnosis" at bounding box center [428, 328] width 59 height 10
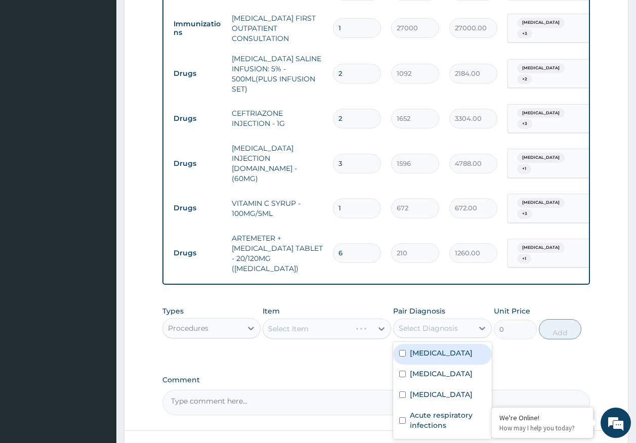
click at [427, 348] on label "Sepsis" at bounding box center [441, 353] width 63 height 10
checkbox input "true"
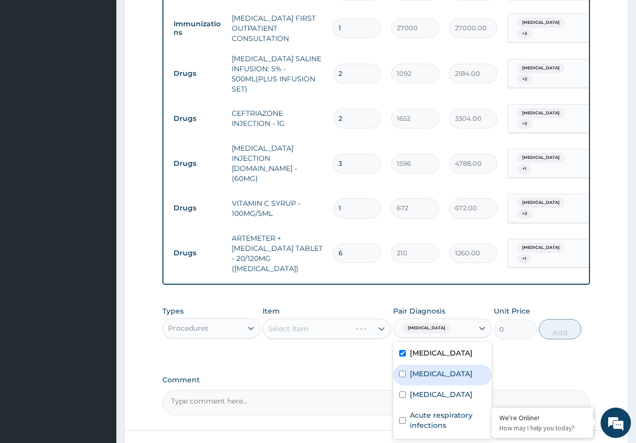
click at [425, 369] on label "Malaria" at bounding box center [441, 374] width 63 height 10
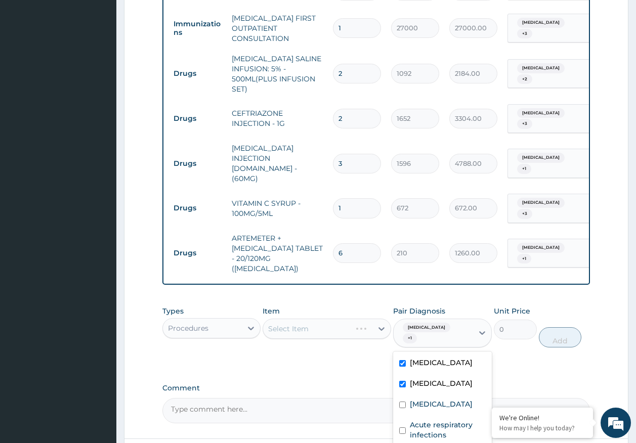
checkbox input "true"
click at [433, 399] on label "Hemoglobinopathy" at bounding box center [441, 404] width 63 height 10
checkbox input "true"
click at [434, 420] on label "Acute respiratory infections" at bounding box center [448, 430] width 76 height 20
checkbox input "true"
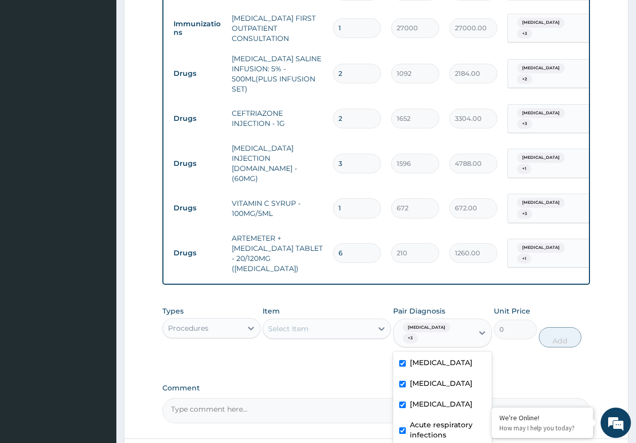
click at [339, 321] on div "Select Item" at bounding box center [317, 329] width 109 height 16
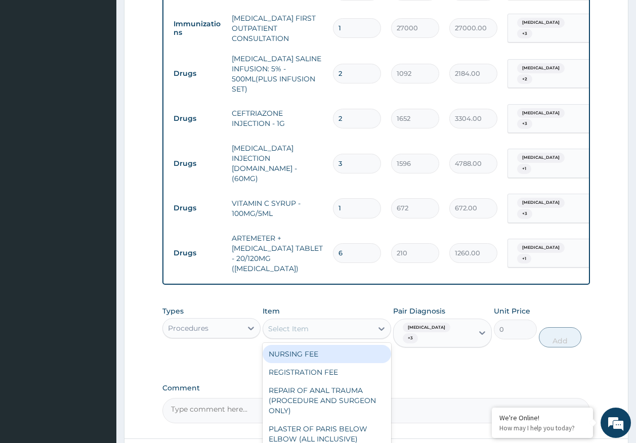
drag, startPoint x: 309, startPoint y: 310, endPoint x: 433, endPoint y: 298, distance: 125.0
click at [309, 345] on div "NURSING FEE" at bounding box center [327, 354] width 129 height 18
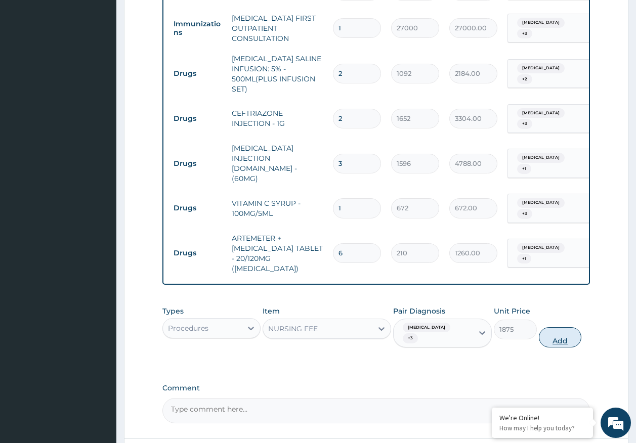
click at [549, 327] on button "Add" at bounding box center [560, 337] width 43 height 20
type input "0"
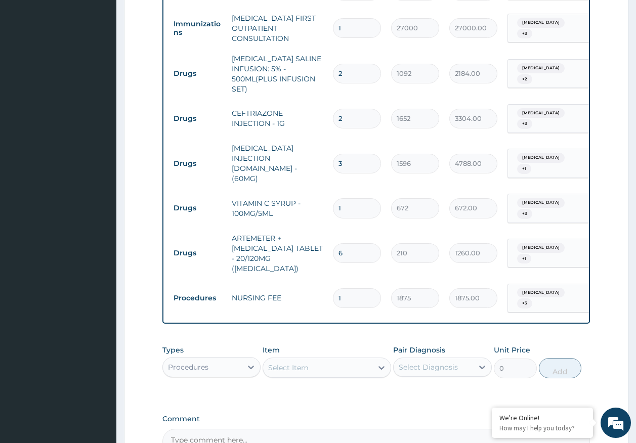
type input "0.00"
type input "2"
type input "3750.00"
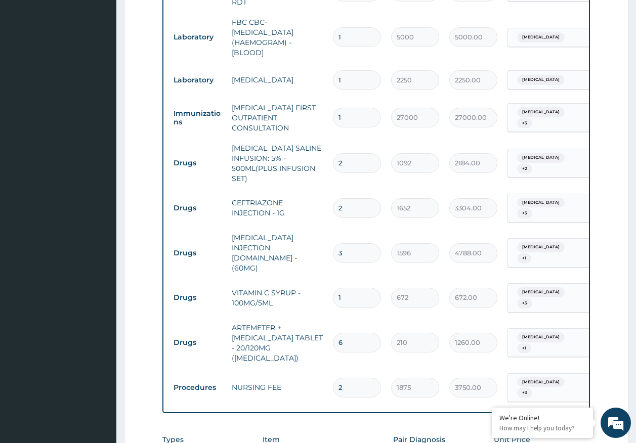
scroll to position [577, 0]
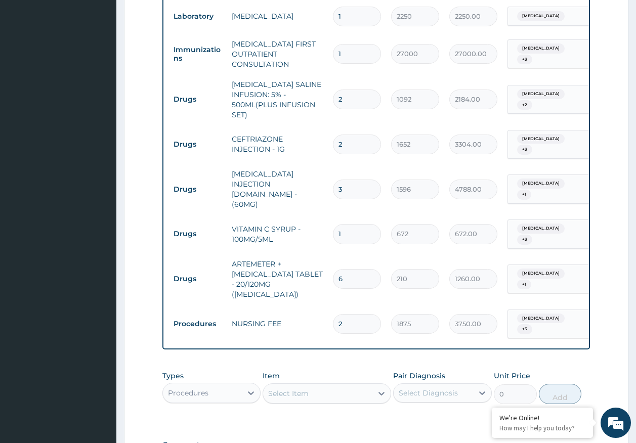
type input "2"
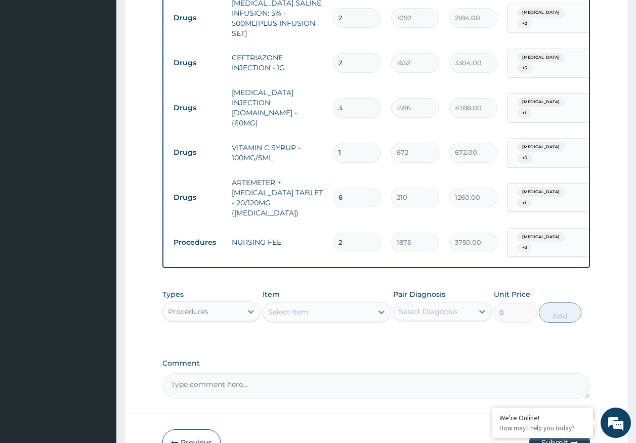
scroll to position [678, 0]
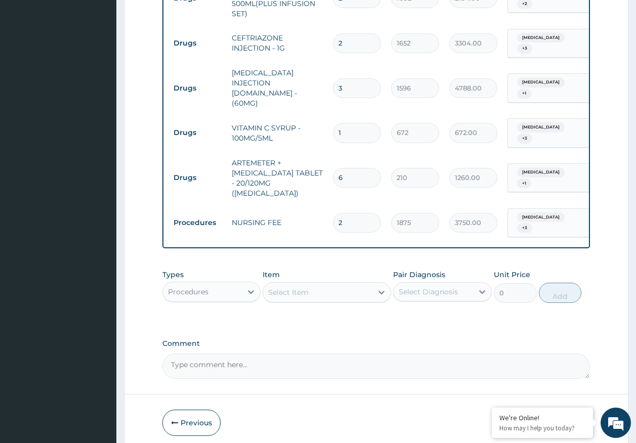
click at [195, 354] on textarea "Comment" at bounding box center [376, 366] width 428 height 25
paste textarea "PA/148E5B FOR PEDIATRICIAN CONSULTATION"
paste textarea "PA/6749FB for genotype"
type textarea "PA/148E5B FOR PEDIATRICIAN CONSULTATION, PA/6749FB for genotype"
click at [565, 410] on button "Submit" at bounding box center [559, 423] width 61 height 26
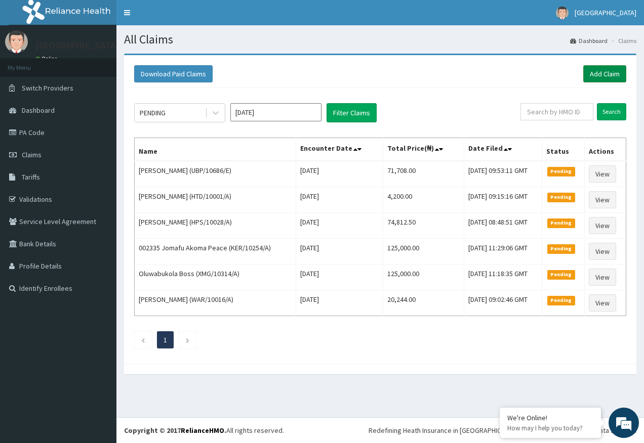
click at [605, 74] on link "Add Claim" at bounding box center [604, 73] width 43 height 17
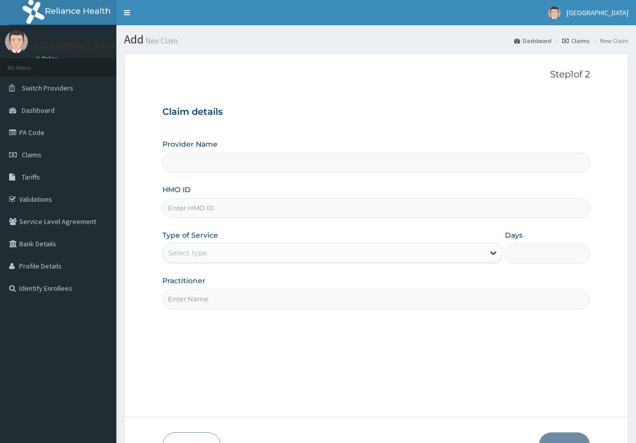
type input "[GEOGRAPHIC_DATA]"
click at [223, 211] on input "HMO ID" at bounding box center [376, 208] width 428 height 20
paste input "KDN/10004/A"
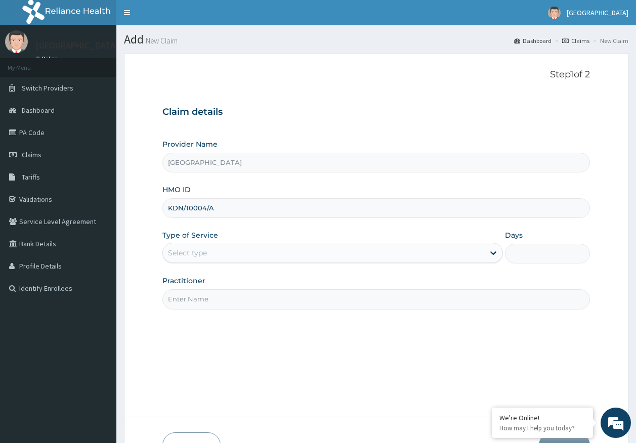
type input "KDN/10004/A"
click at [193, 257] on div "Select type" at bounding box center [187, 253] width 39 height 10
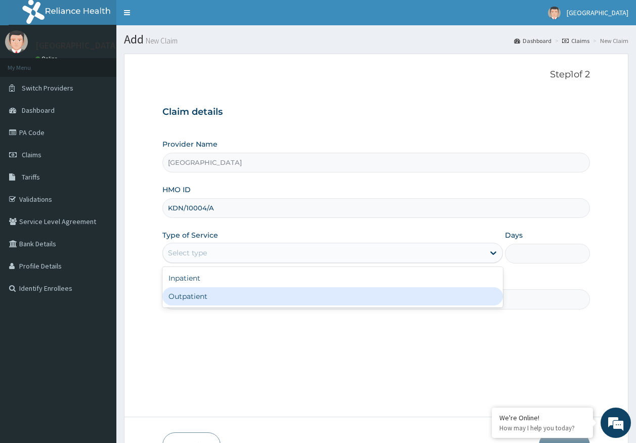
click at [198, 300] on div "Outpatient" at bounding box center [332, 296] width 341 height 18
type input "1"
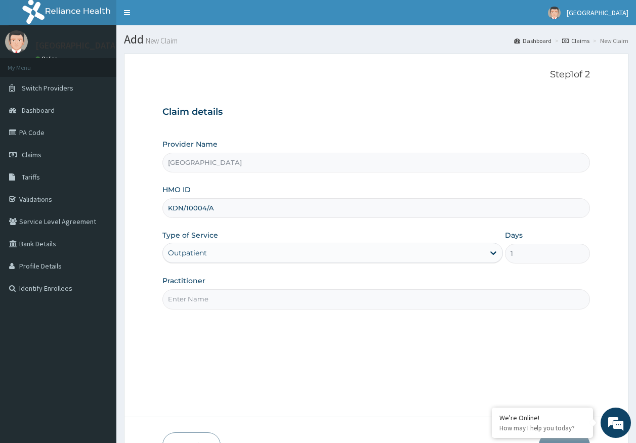
click at [199, 302] on input "Practitioner" at bounding box center [376, 299] width 428 height 20
type input "[PERSON_NAME]"
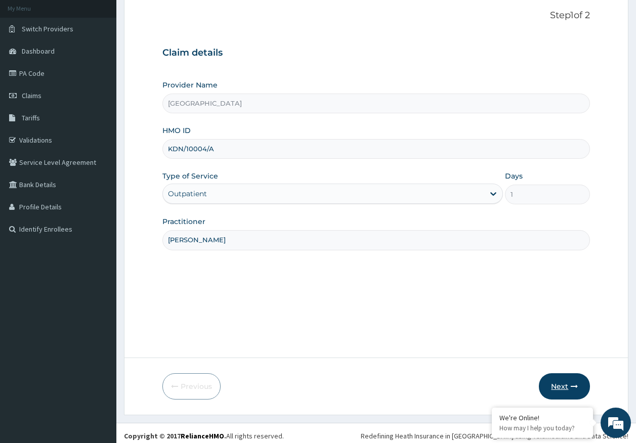
scroll to position [65, 0]
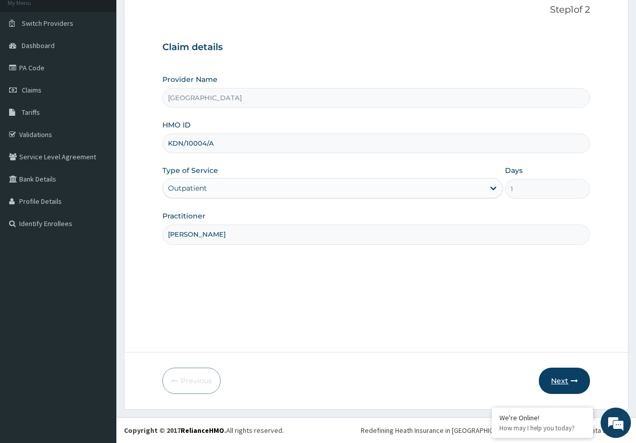
click at [553, 387] on button "Next" at bounding box center [564, 381] width 51 height 26
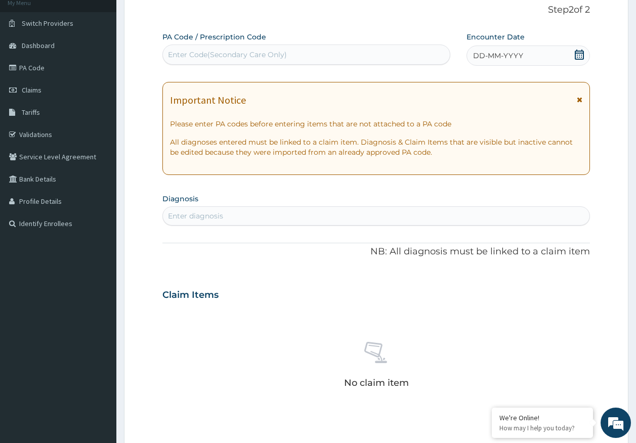
click at [360, 57] on div "Enter Code(Secondary Care Only)" at bounding box center [306, 55] width 287 height 16
type input "P"
type input "PA/BA1CBF"
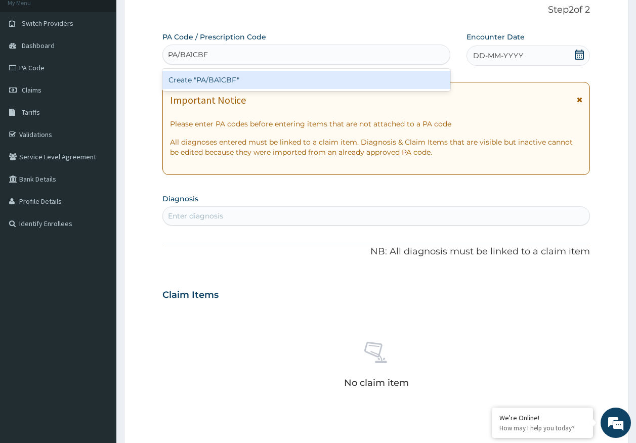
click at [216, 79] on div "Create "PA/BA1CBF"" at bounding box center [306, 80] width 288 height 18
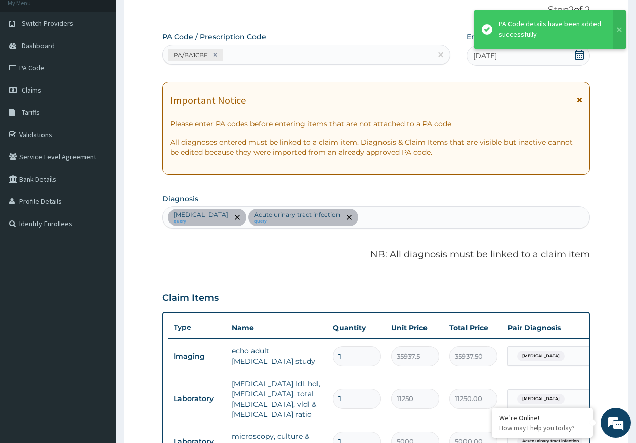
scroll to position [360, 0]
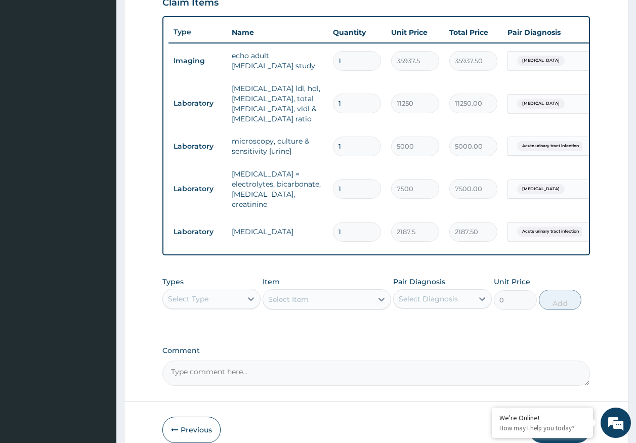
click at [220, 297] on div "Select Type" at bounding box center [202, 299] width 79 height 16
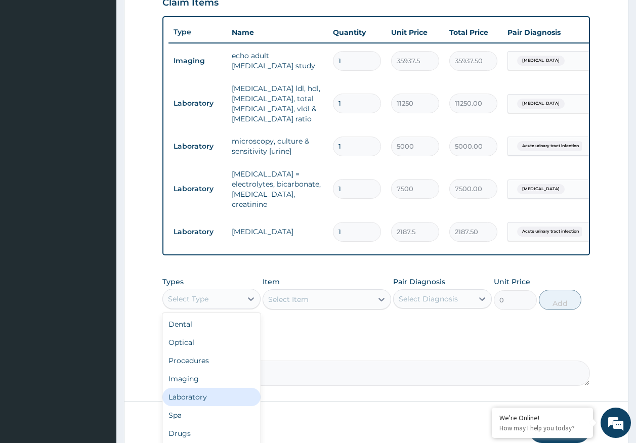
click at [207, 397] on div "Laboratory" at bounding box center [211, 397] width 99 height 18
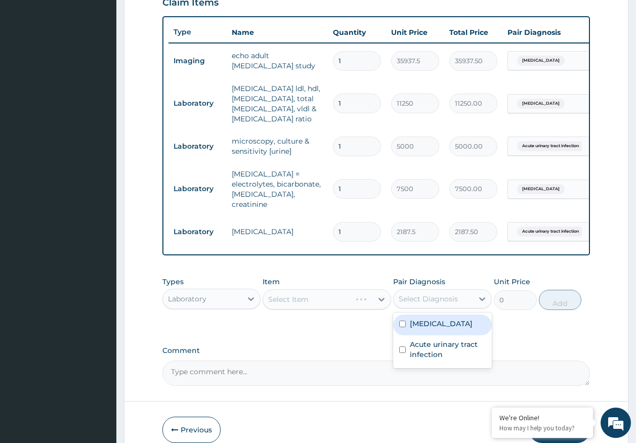
click at [419, 302] on div "Select Diagnosis" at bounding box center [433, 299] width 79 height 16
click at [240, 340] on div "PA Code / Prescription Code PA/BA1CBF Encounter Date [DATE] Important Notice Pl…" at bounding box center [376, 61] width 428 height 650
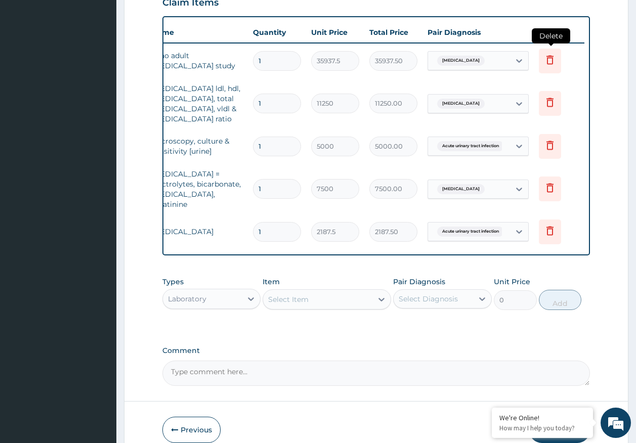
click at [550, 58] on icon at bounding box center [550, 59] width 7 height 9
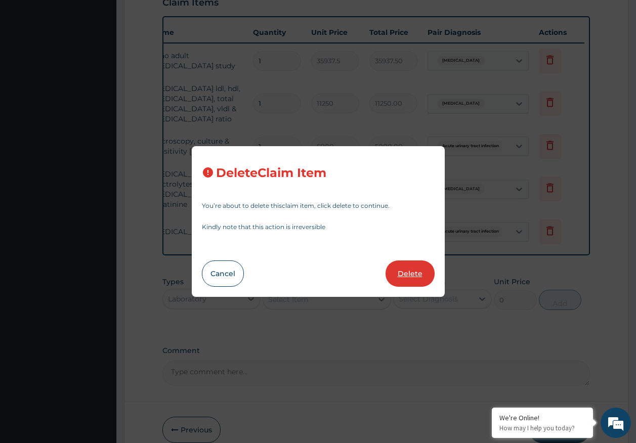
click at [398, 275] on button "Delete" at bounding box center [410, 274] width 49 height 26
type input "11250"
type input "11250.00"
type input "5000"
type input "5000.00"
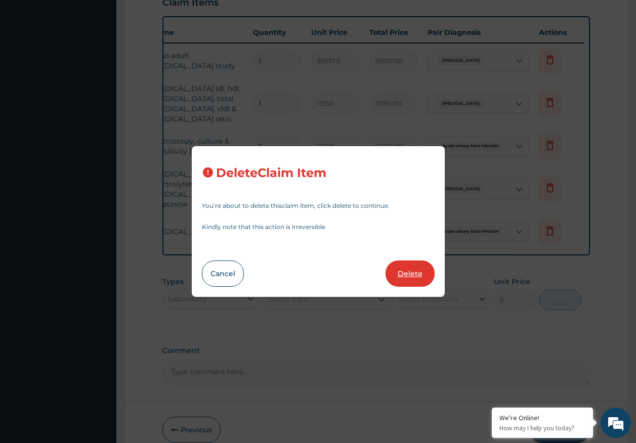
type input "7500"
type input "7500.00"
type input "2187.5"
type input "2187.50"
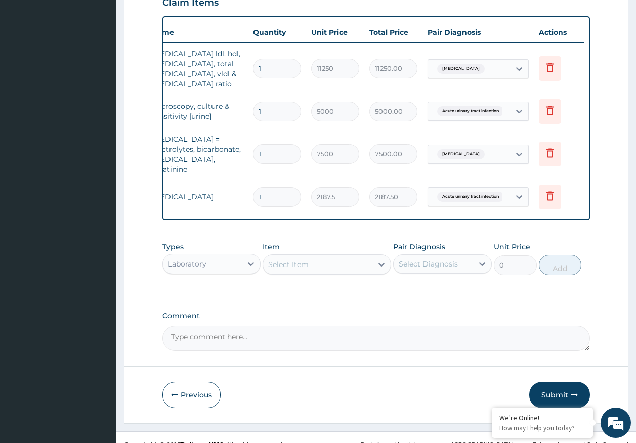
scroll to position [0, 0]
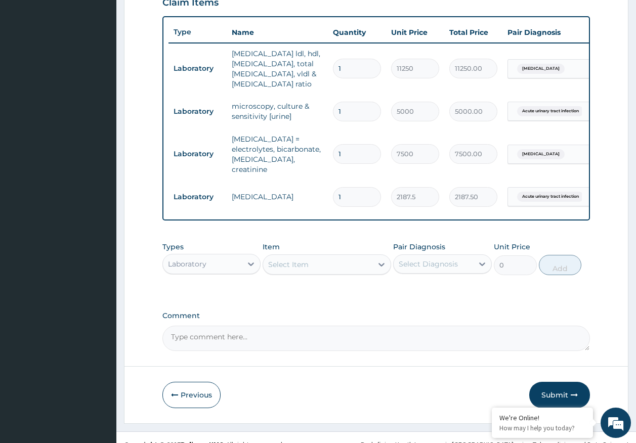
click at [224, 266] on div "Laboratory" at bounding box center [202, 264] width 79 height 16
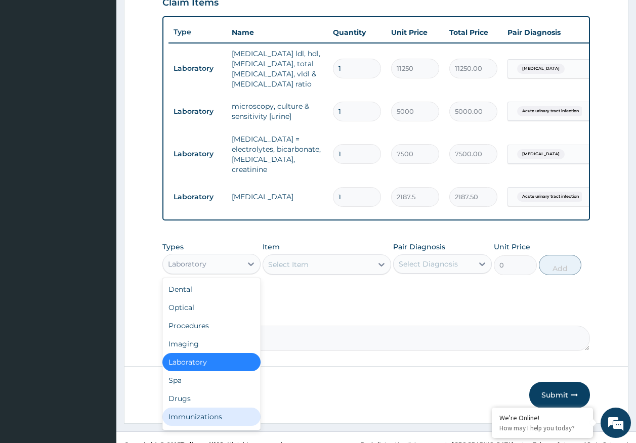
click at [198, 412] on div "Immunizations" at bounding box center [211, 417] width 99 height 18
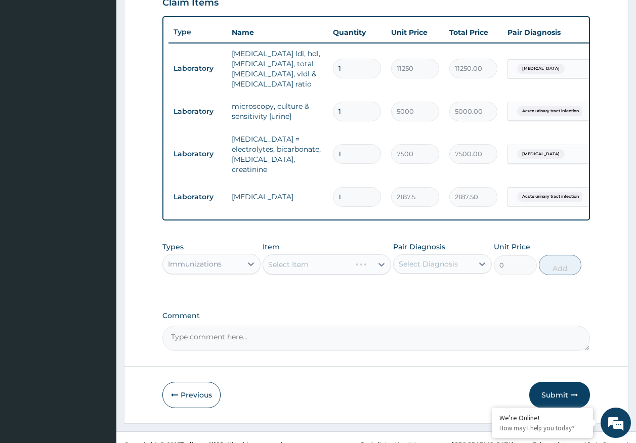
drag, startPoint x: 453, startPoint y: 258, endPoint x: 448, endPoint y: 273, distance: 15.5
click at [452, 259] on div "Select Diagnosis" at bounding box center [428, 264] width 59 height 10
click at [438, 289] on label "[MEDICAL_DATA]" at bounding box center [441, 289] width 63 height 10
checkbox input "true"
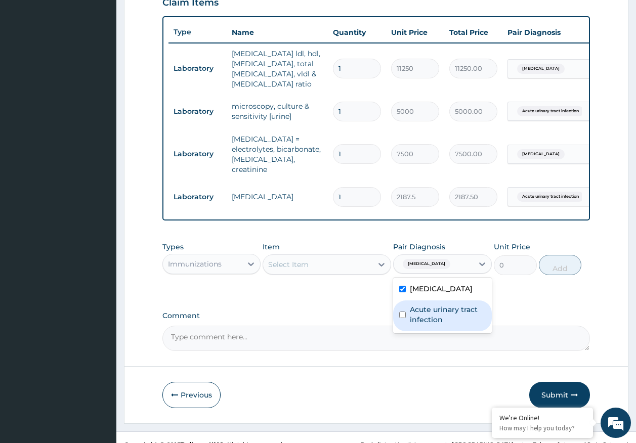
click at [437, 317] on label "Acute urinary tract infection" at bounding box center [448, 315] width 76 height 20
checkbox input "true"
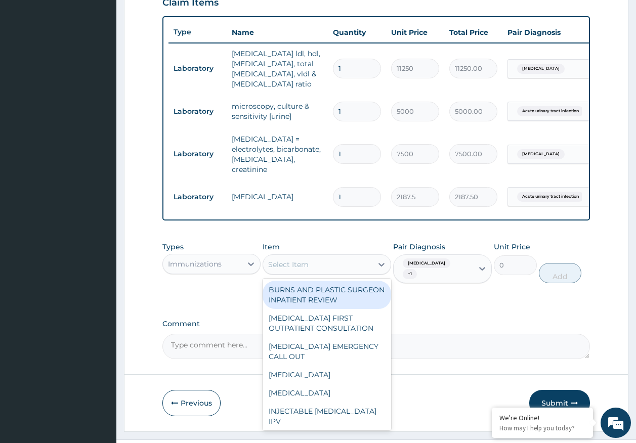
click at [338, 268] on div "Select Item" at bounding box center [317, 265] width 109 height 16
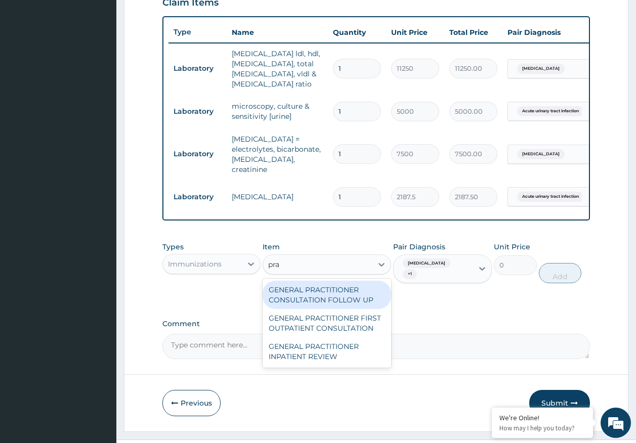
type input "prac"
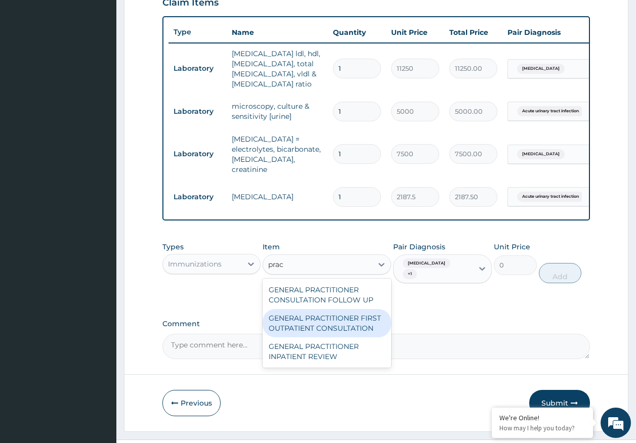
click at [353, 321] on div "GENERAL PRACTITIONER FIRST OUTPATIENT CONSULTATION" at bounding box center [327, 323] width 129 height 28
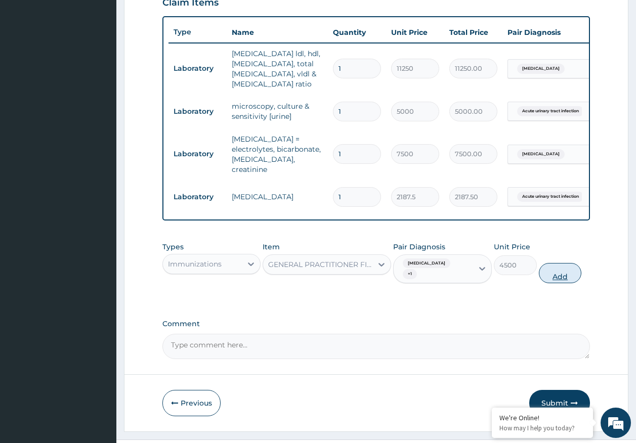
click at [554, 272] on button "Add" at bounding box center [560, 273] width 43 height 20
type input "0"
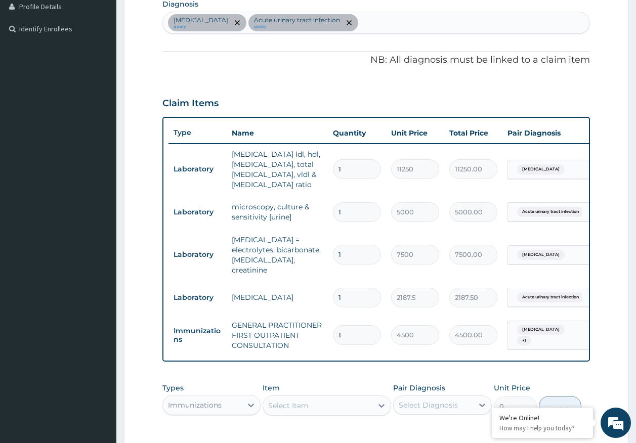
scroll to position [259, 0]
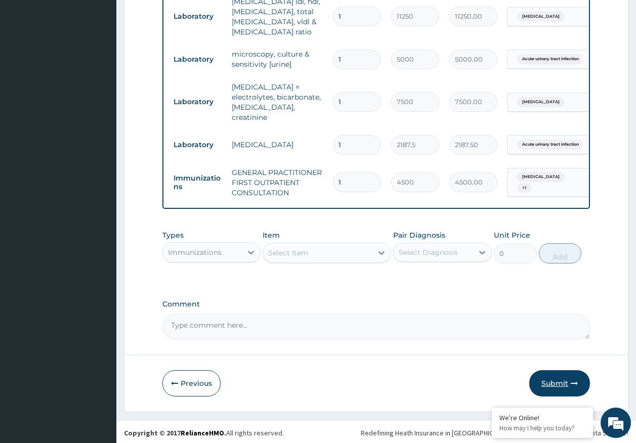
click at [542, 376] on button "Submit" at bounding box center [559, 383] width 61 height 26
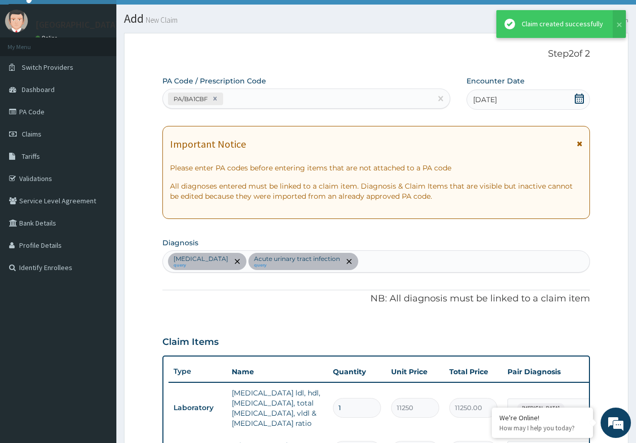
scroll to position [412, 0]
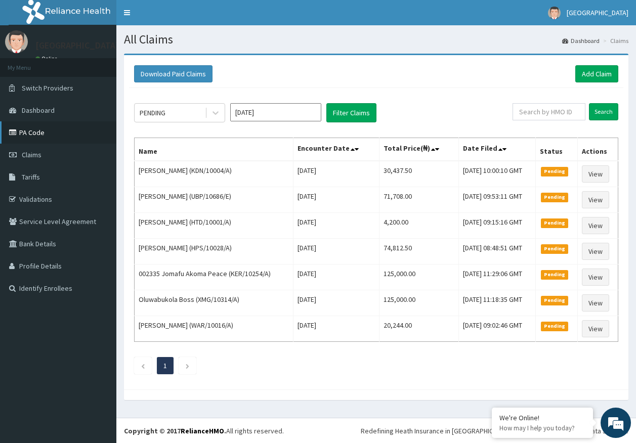
click at [51, 138] on link "PA Code" at bounding box center [58, 132] width 116 height 22
